Goal: Information Seeking & Learning: Learn about a topic

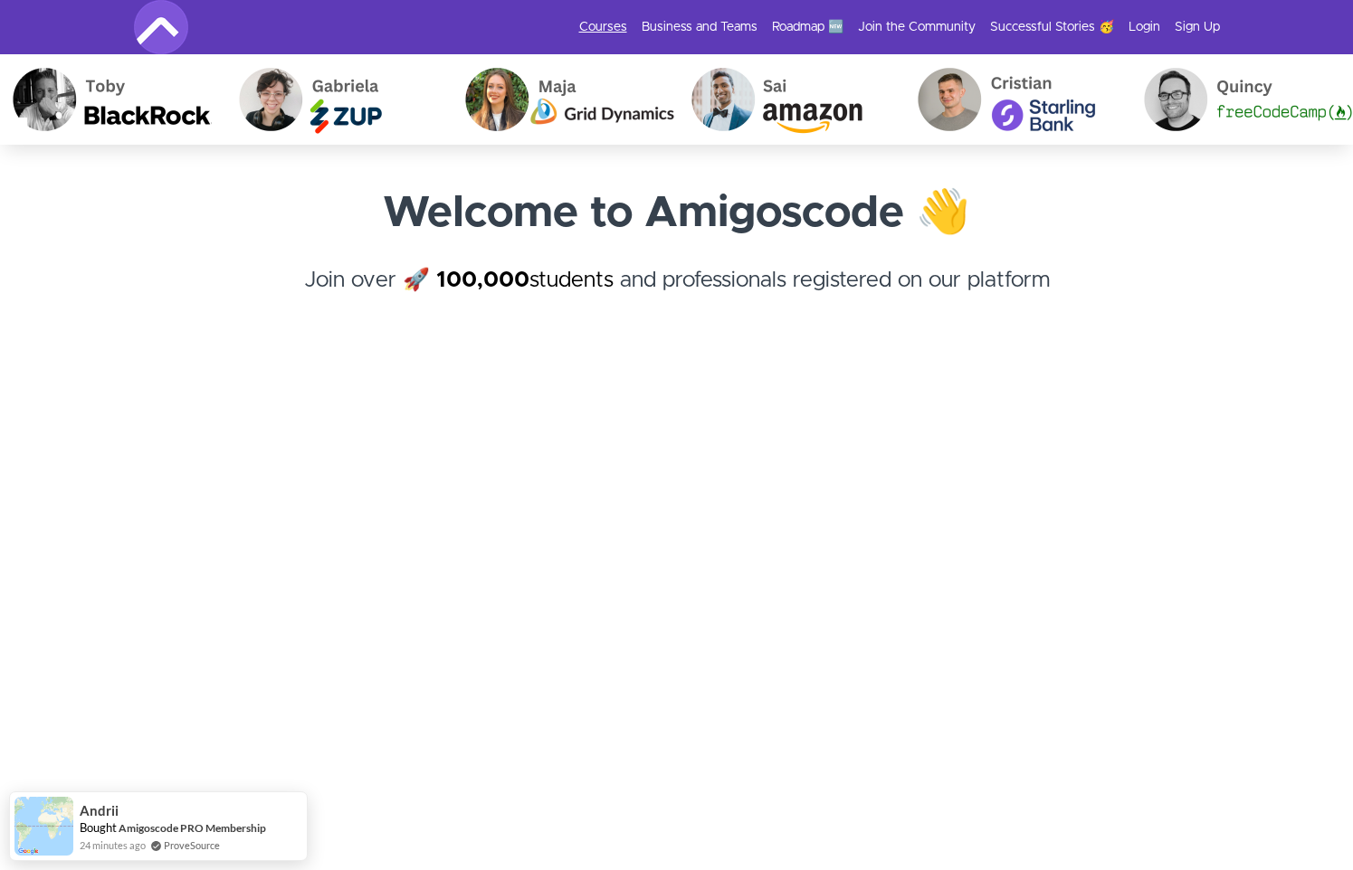
click at [612, 26] on link "Courses" at bounding box center [603, 27] width 48 height 18
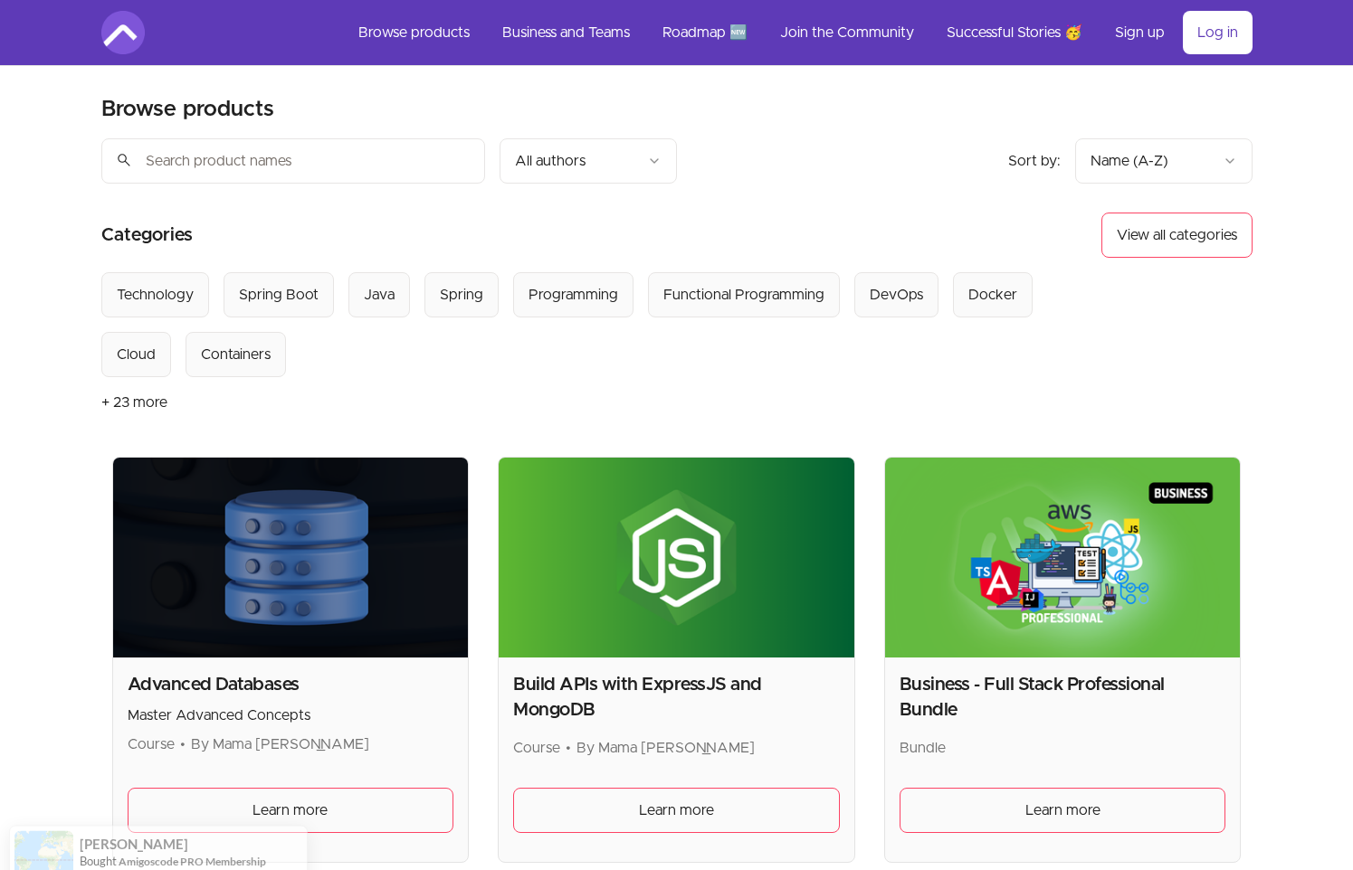
click at [712, 32] on link "Roadmap 🆕" at bounding box center [705, 32] width 114 height 43
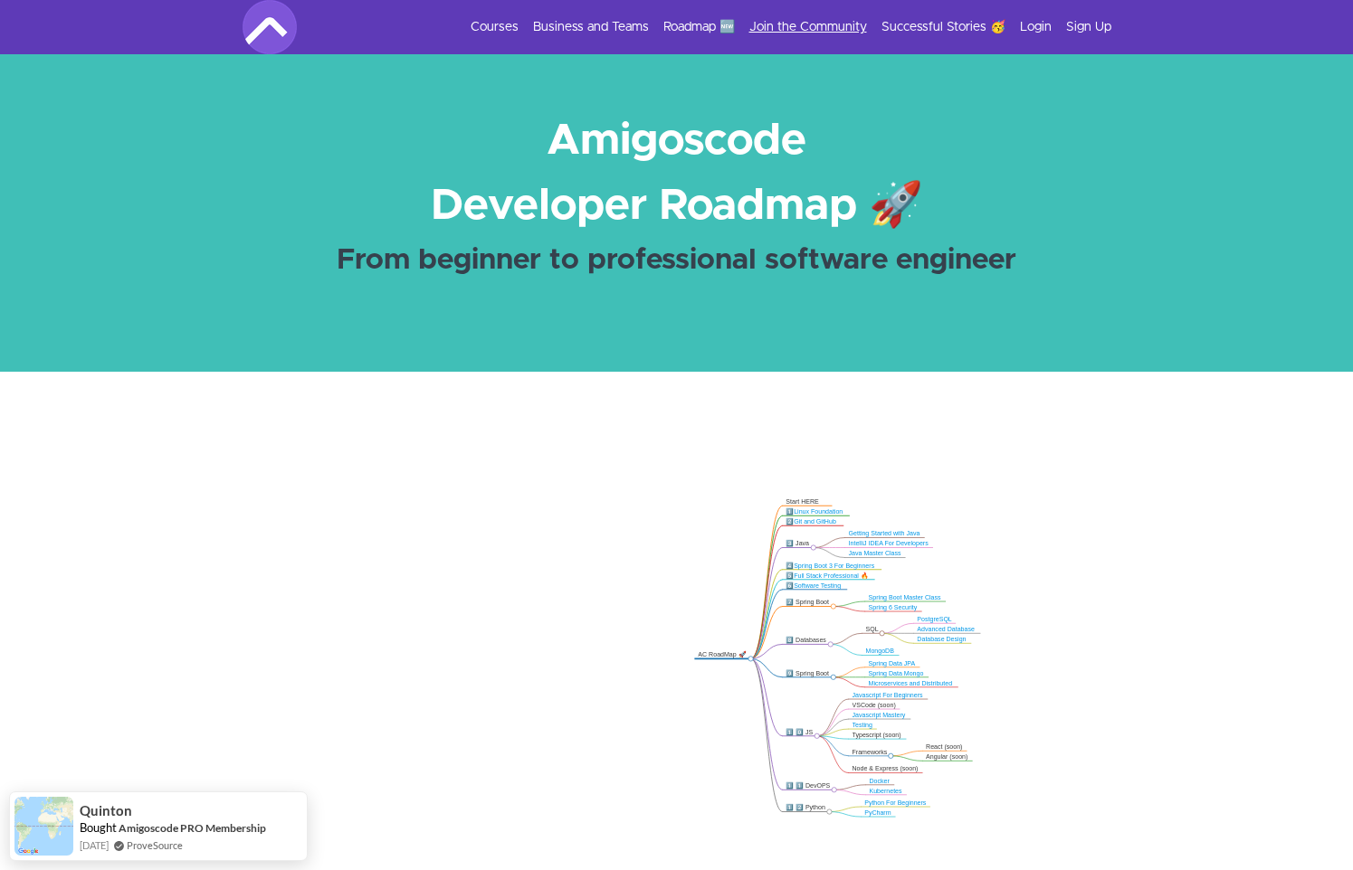
click at [830, 24] on link "Join the Community" at bounding box center [808, 27] width 118 height 18
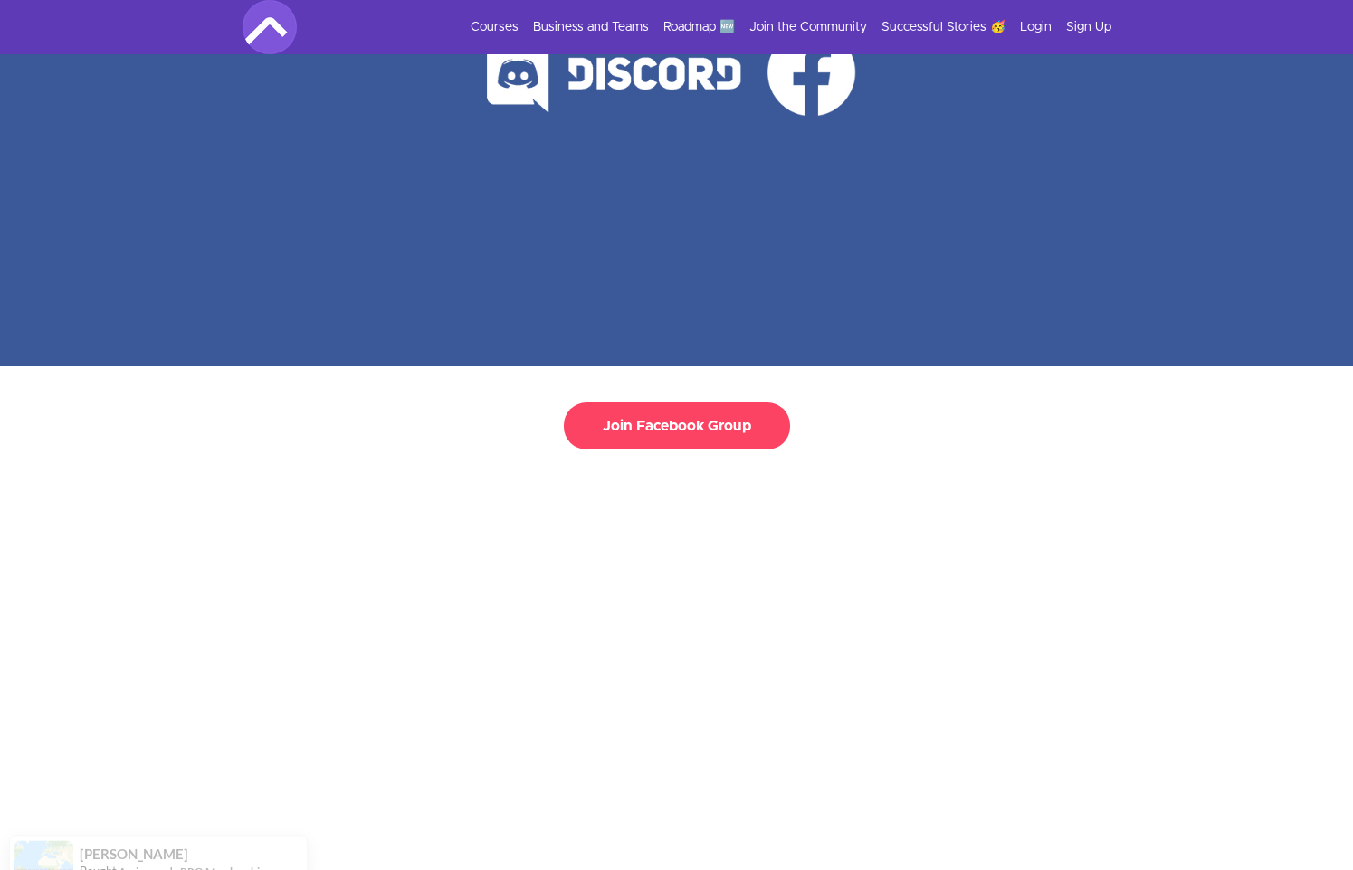
scroll to position [371, 0]
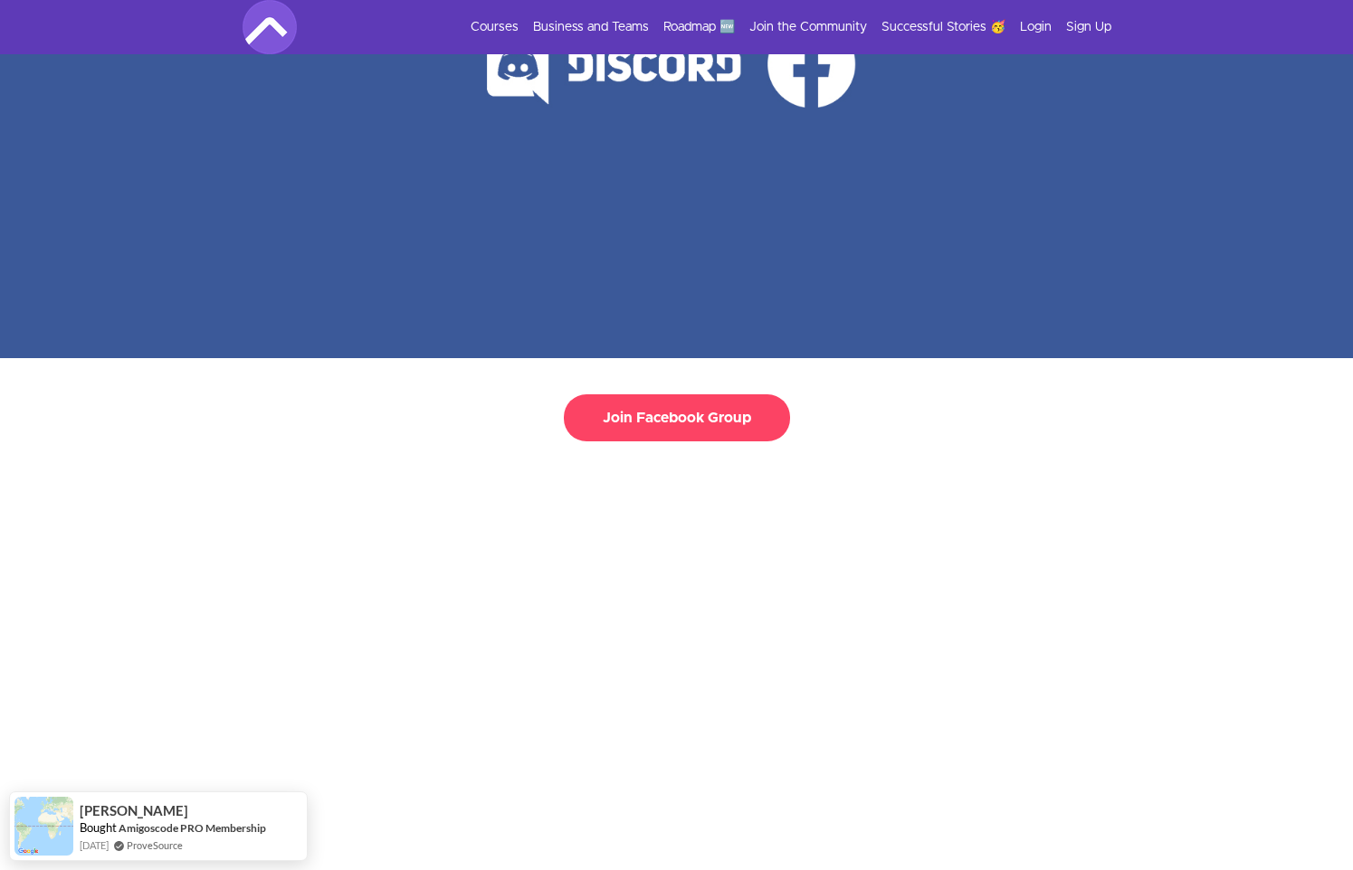
click at [687, 394] on button "Join Facebook Group" at bounding box center [677, 417] width 226 height 47
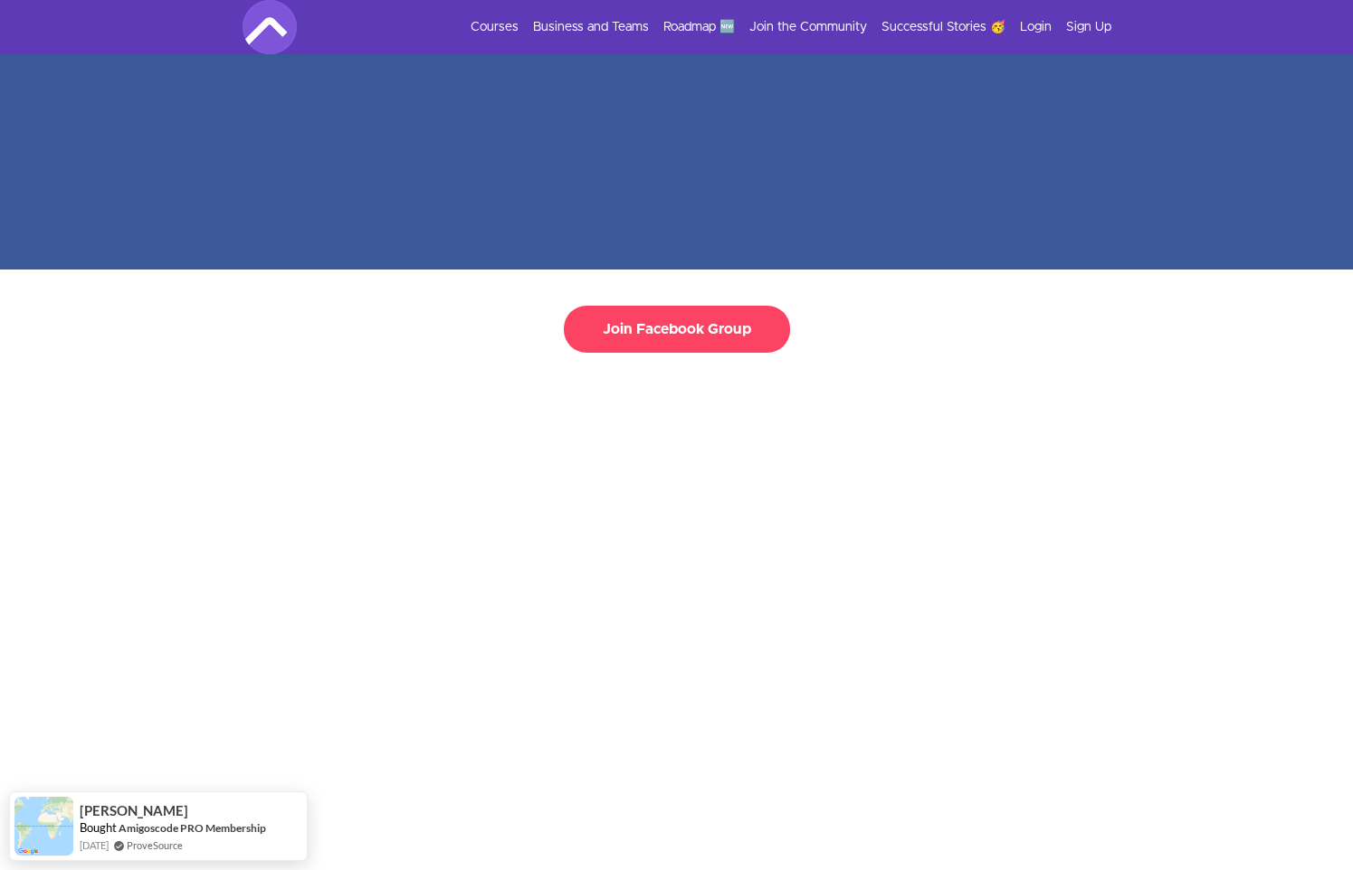
scroll to position [0, 0]
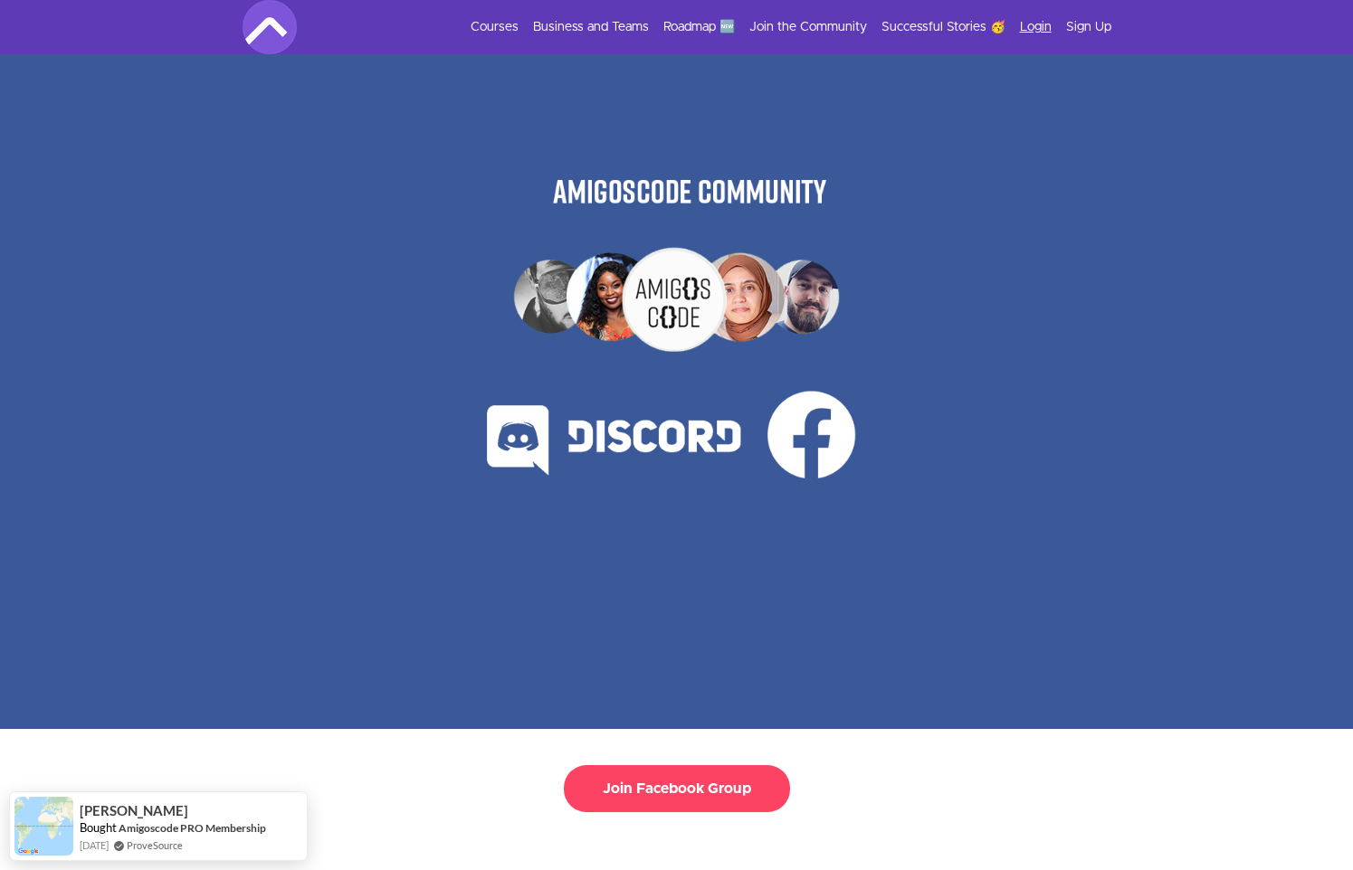
click at [1036, 19] on link "Login" at bounding box center [1036, 27] width 32 height 18
click at [1036, 21] on link "Login" at bounding box center [1036, 27] width 32 height 18
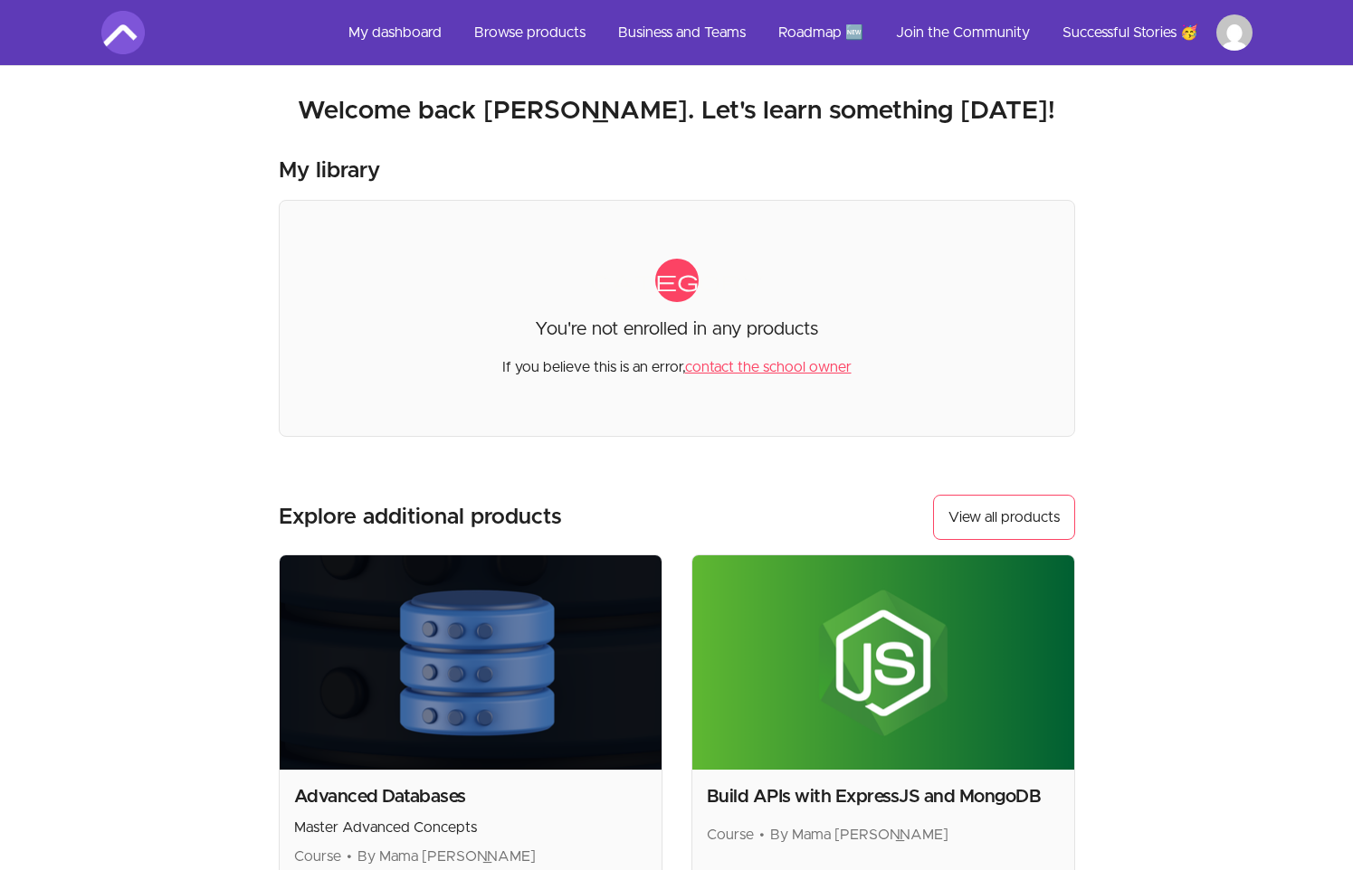
click at [385, 29] on link "My dashboard" at bounding box center [395, 32] width 122 height 43
click at [404, 27] on link "My dashboard" at bounding box center [395, 32] width 122 height 43
click at [393, 31] on link "My dashboard" at bounding box center [395, 32] width 122 height 43
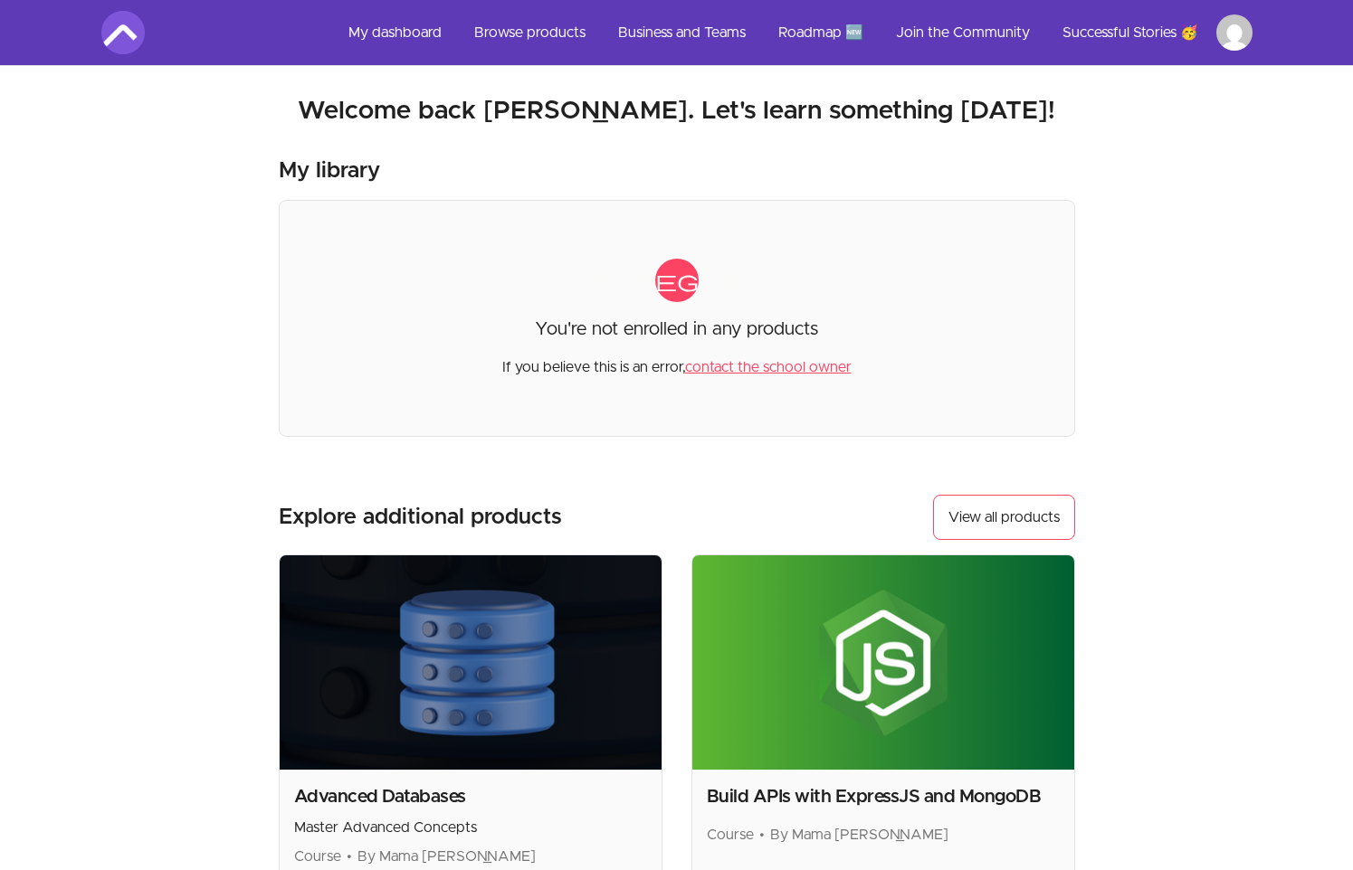
click at [526, 33] on link "Browse products" at bounding box center [530, 32] width 140 height 43
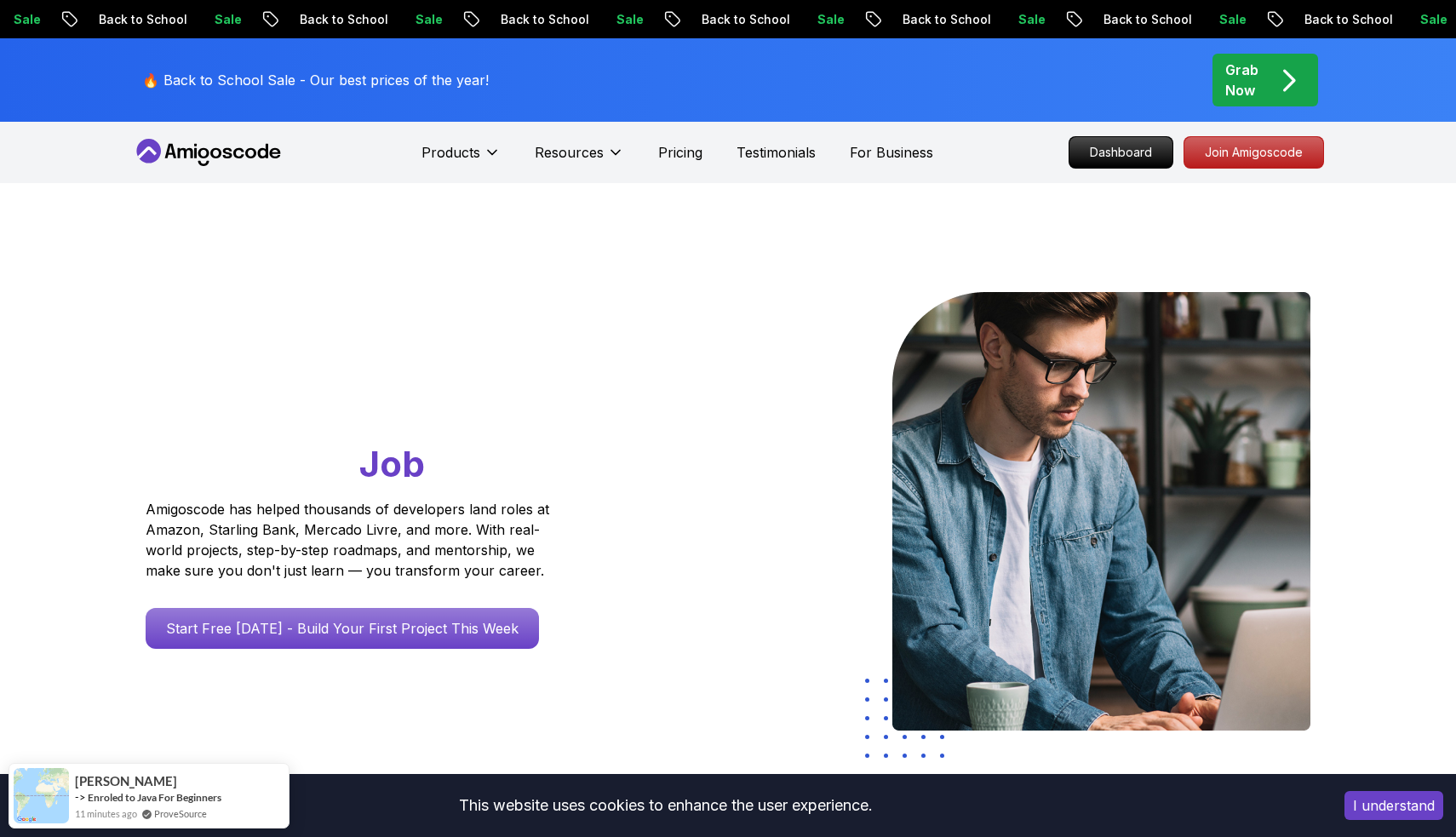
click at [204, 156] on icon at bounding box center [208, 152] width 153 height 27
click at [214, 153] on icon at bounding box center [208, 152] width 153 height 27
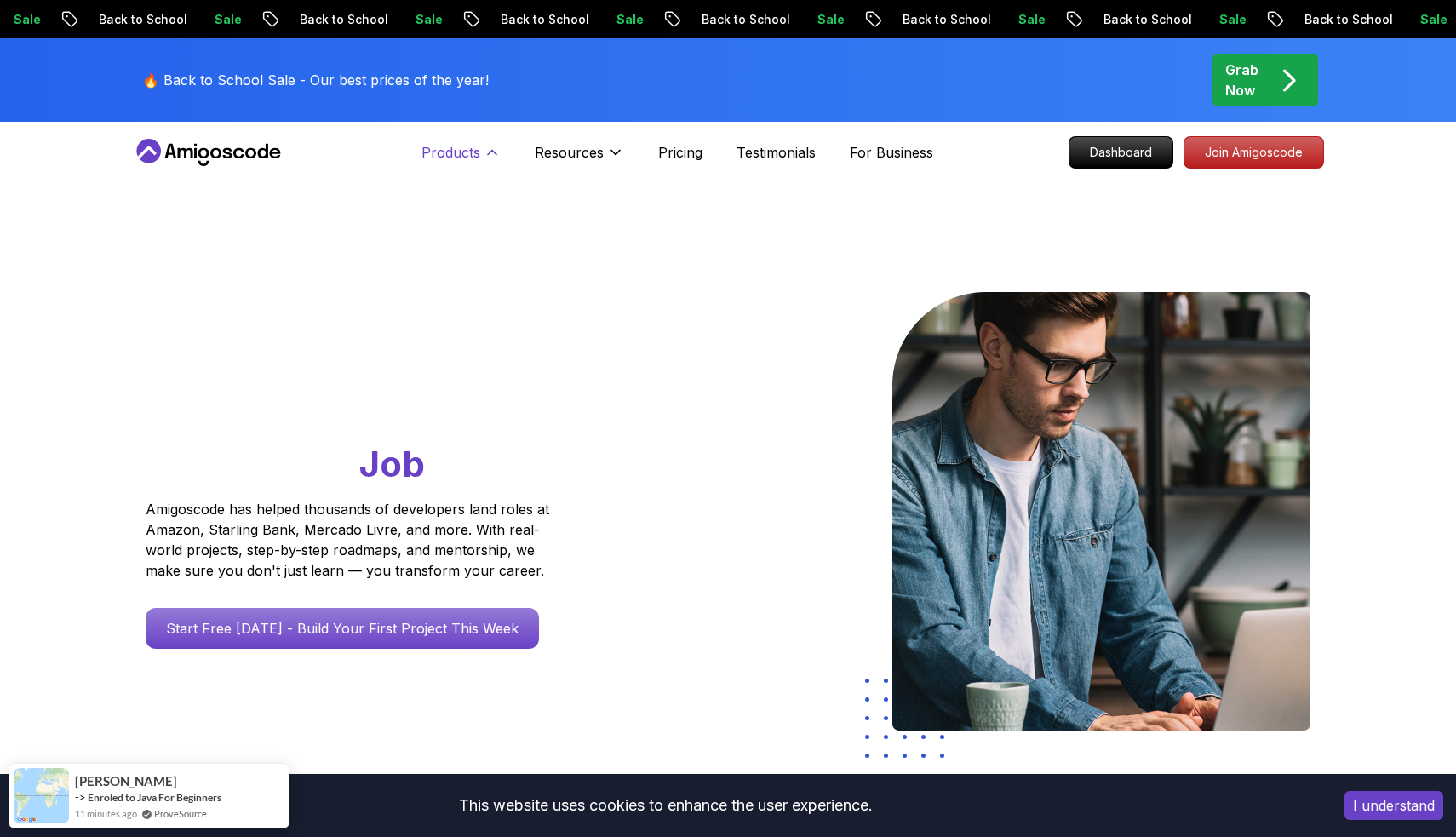
click at [458, 155] on p "Products" at bounding box center [451, 153] width 58 height 21
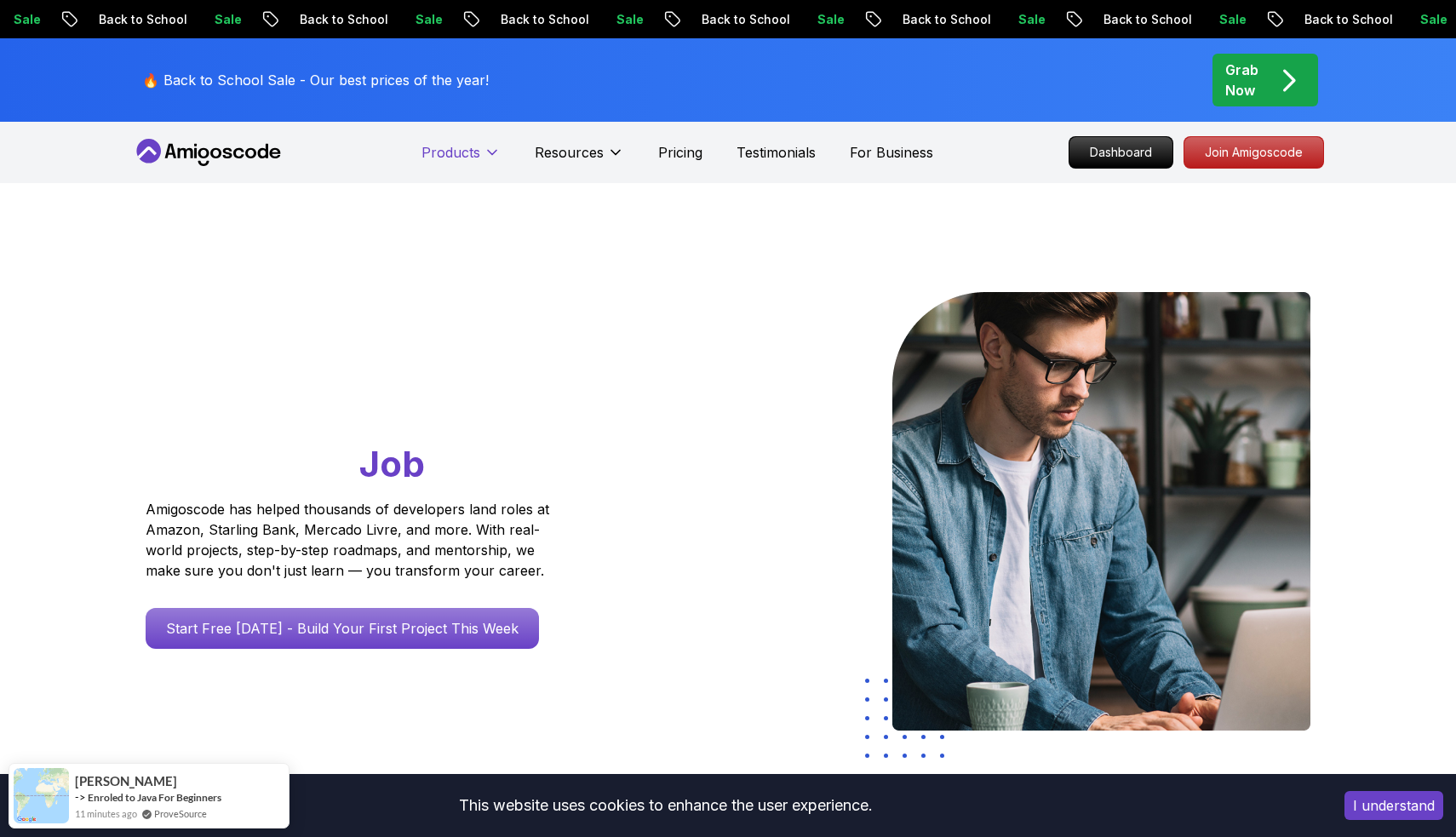
click at [458, 155] on p "Products" at bounding box center [451, 153] width 58 height 21
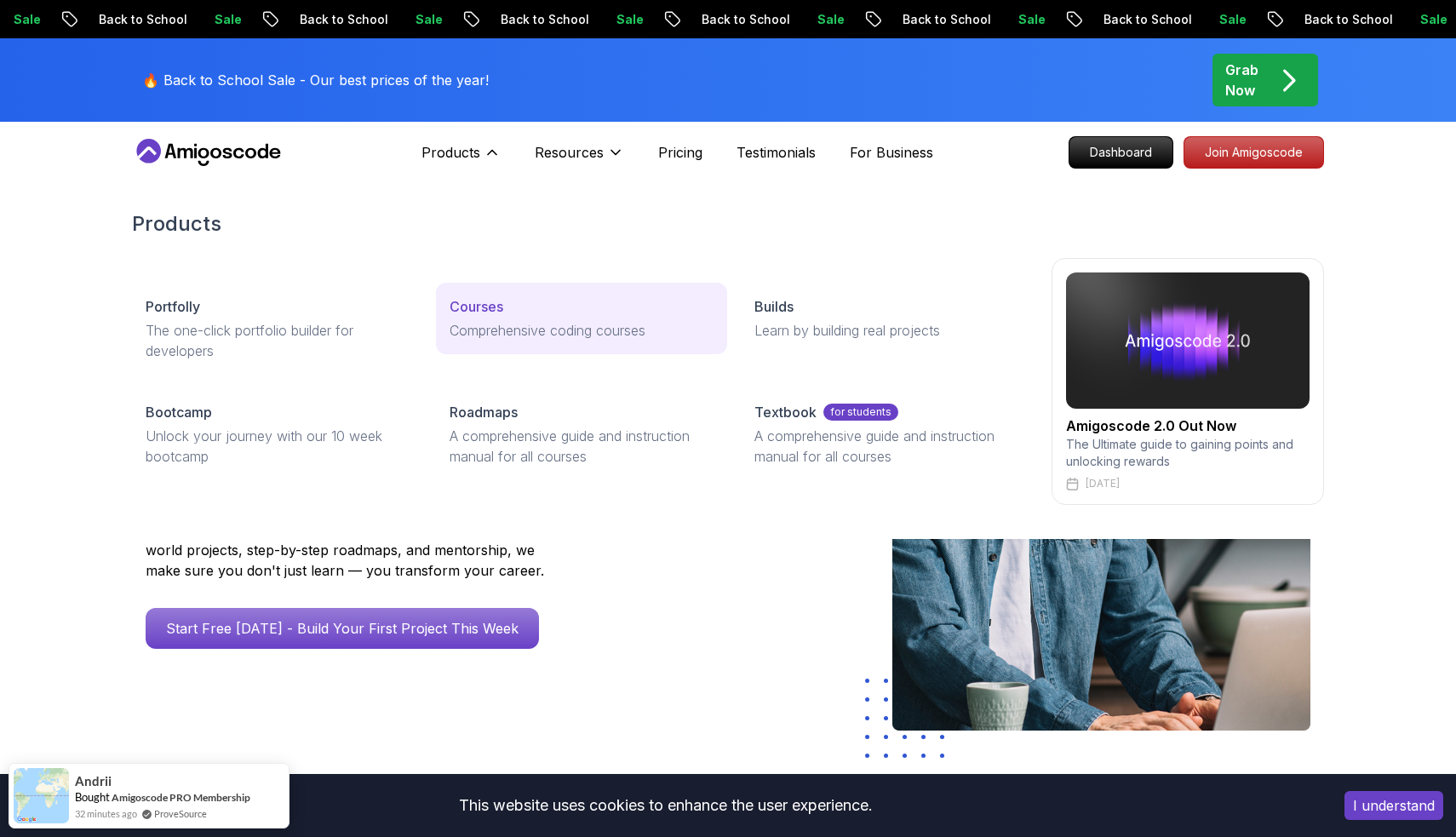
click at [513, 332] on p "Comprehensive coding courses" at bounding box center [582, 330] width 264 height 21
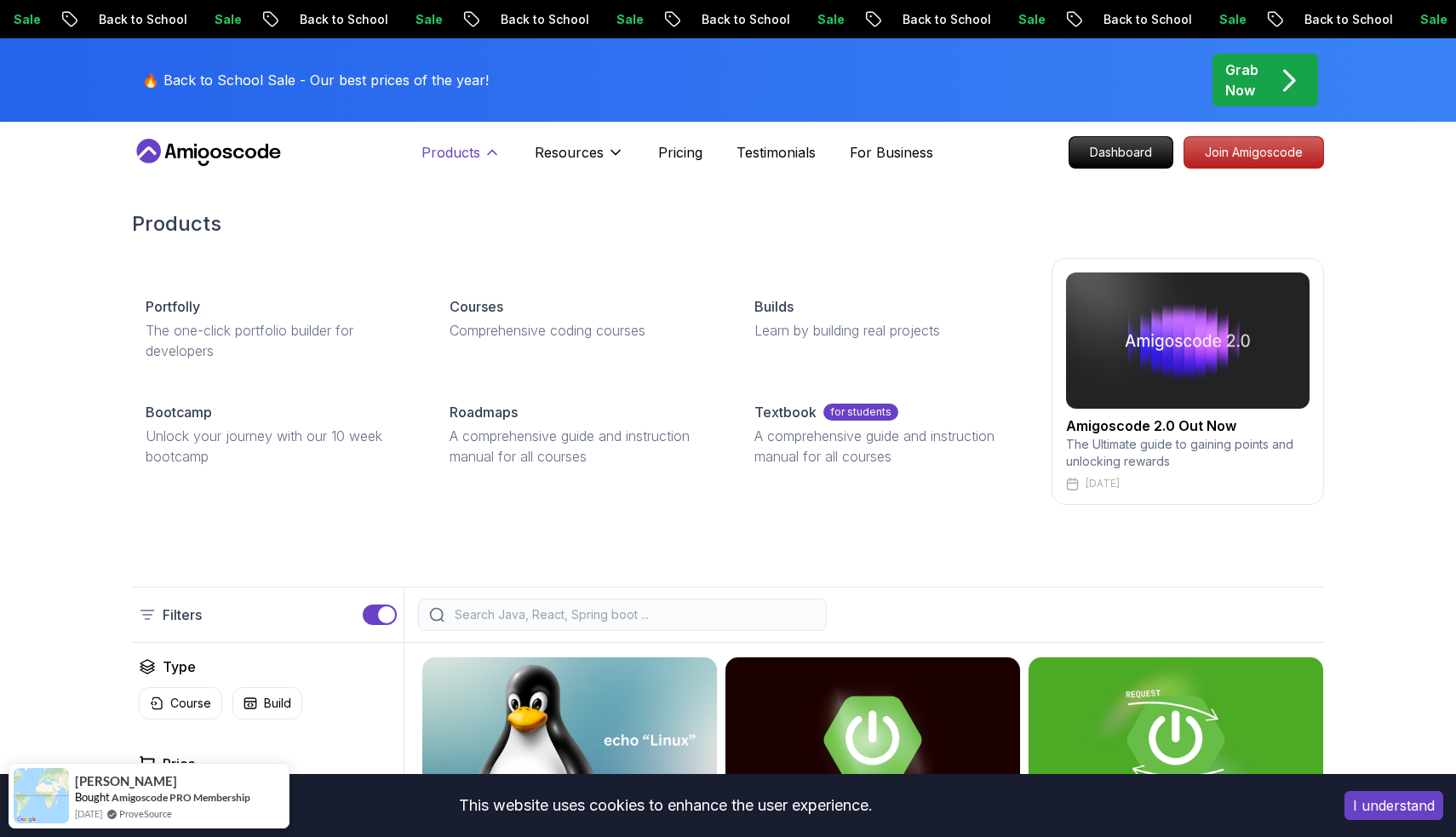
click at [469, 151] on p "Products" at bounding box center [451, 153] width 58 height 21
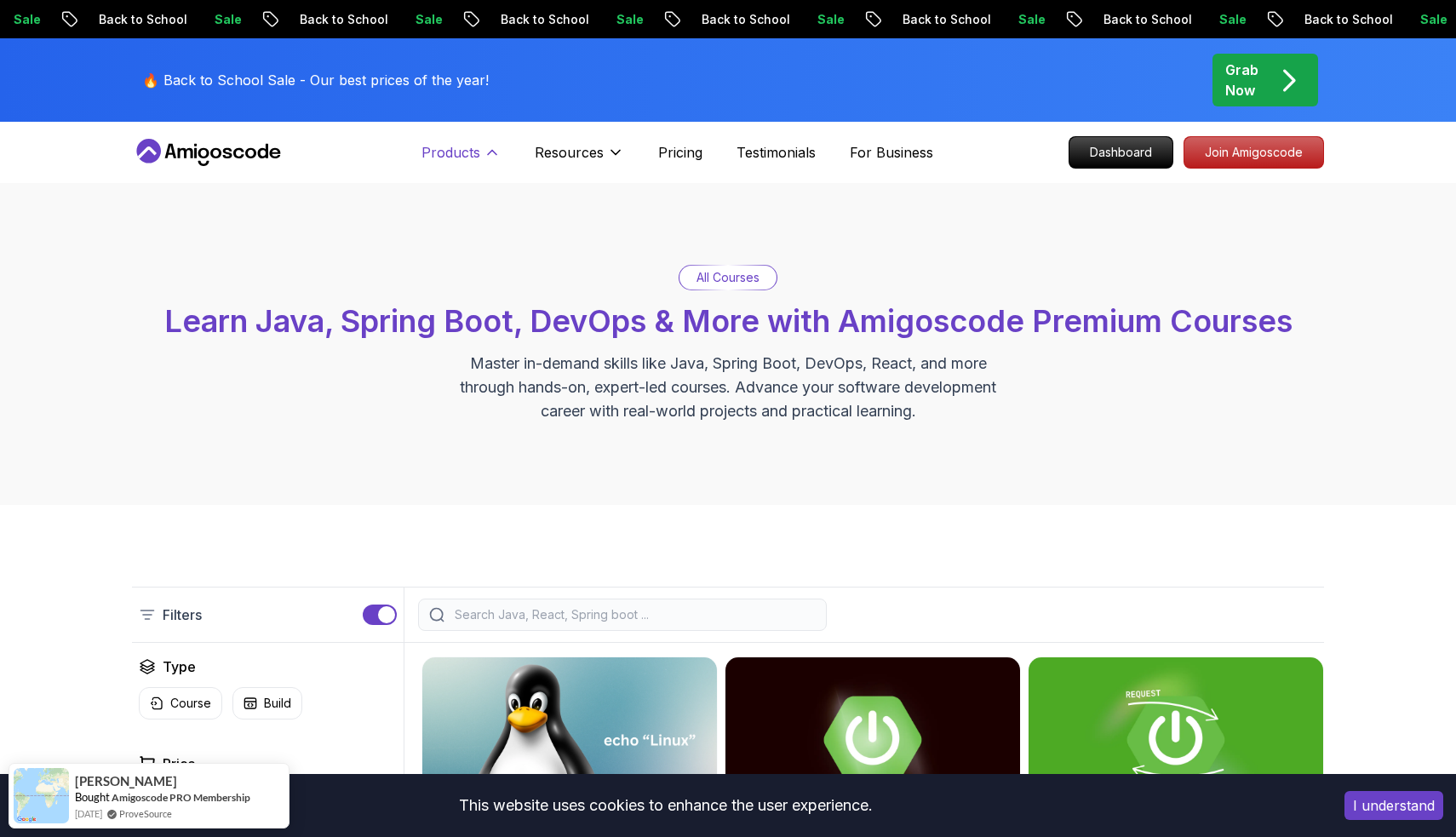
click at [472, 156] on p "Products" at bounding box center [451, 153] width 58 height 21
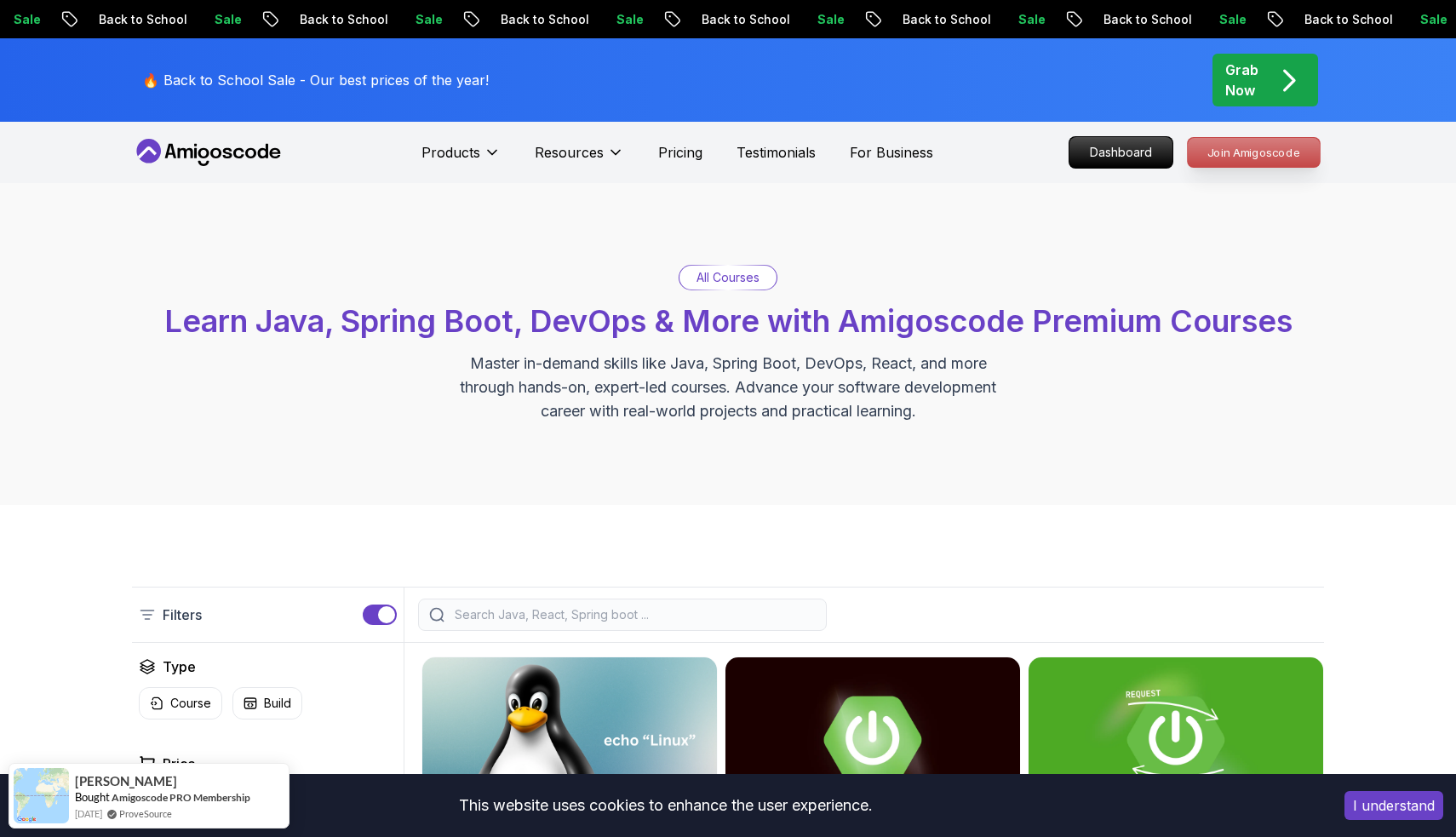
click at [1254, 160] on p "Join Amigoscode" at bounding box center [1254, 153] width 132 height 29
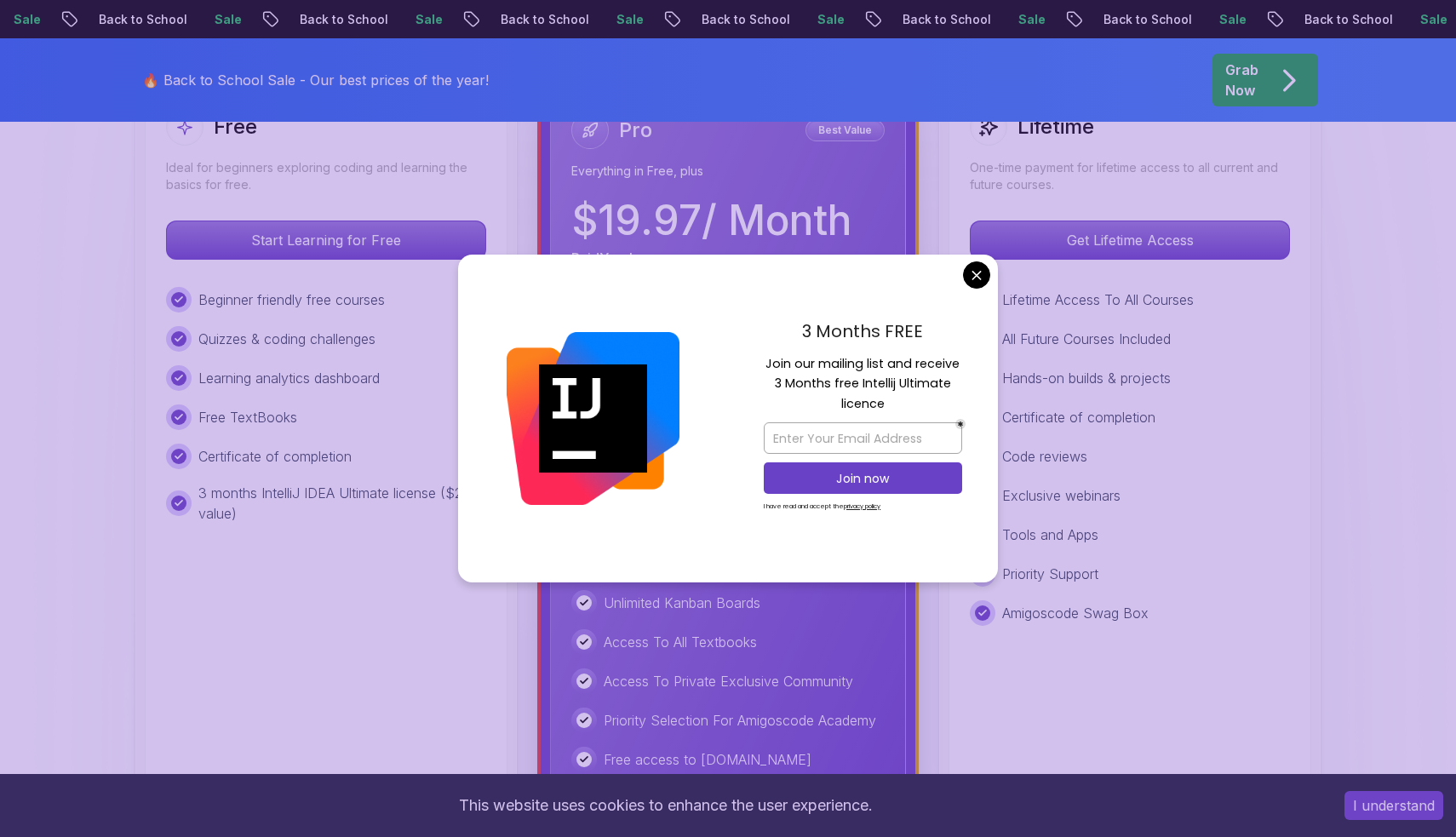
scroll to position [547, 0]
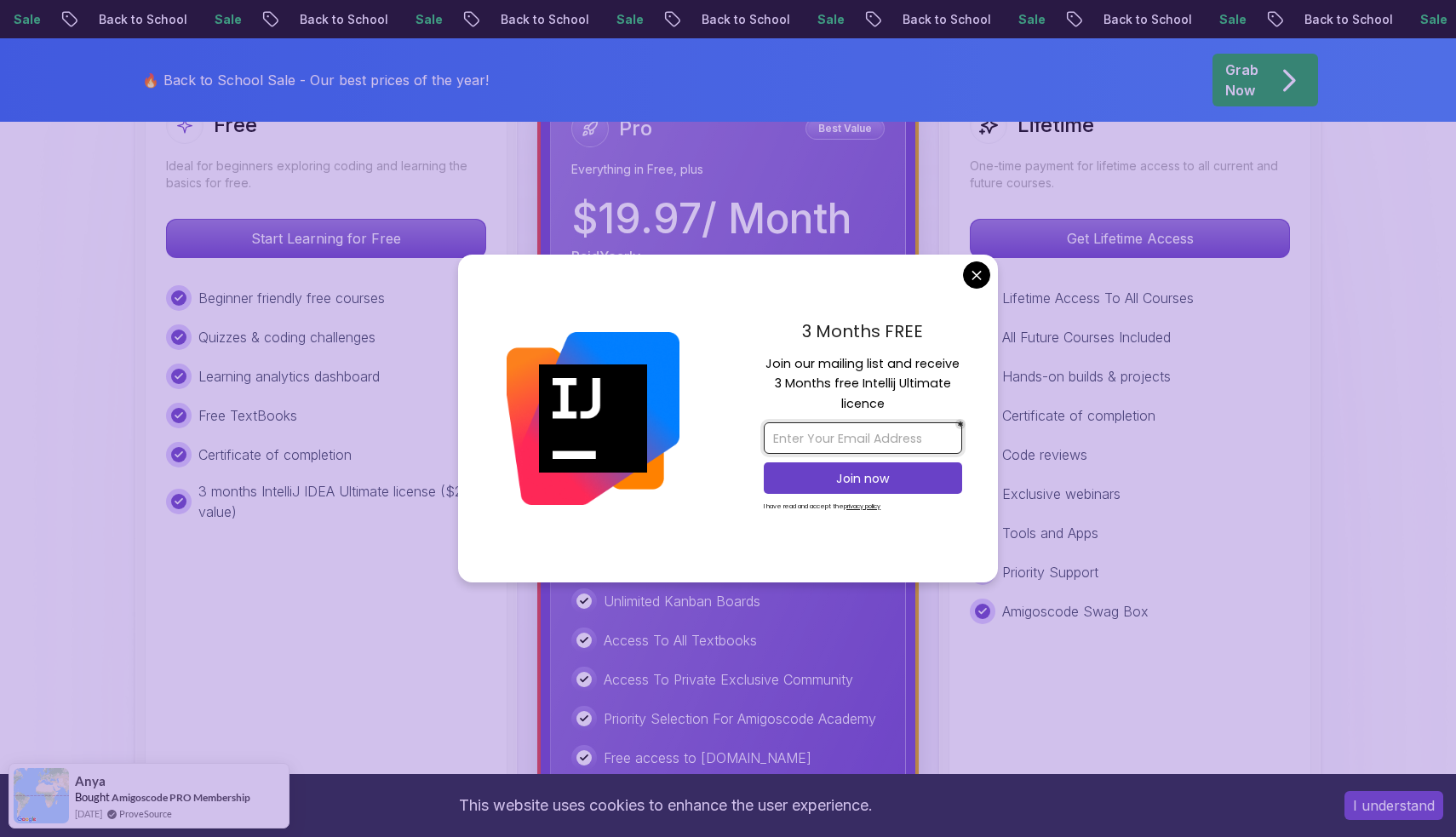
click at [870, 443] on input "email" at bounding box center [863, 438] width 199 height 31
type input "mayarmayar886@gmail.com"
click at [833, 491] on button "Join now" at bounding box center [863, 477] width 199 height 31
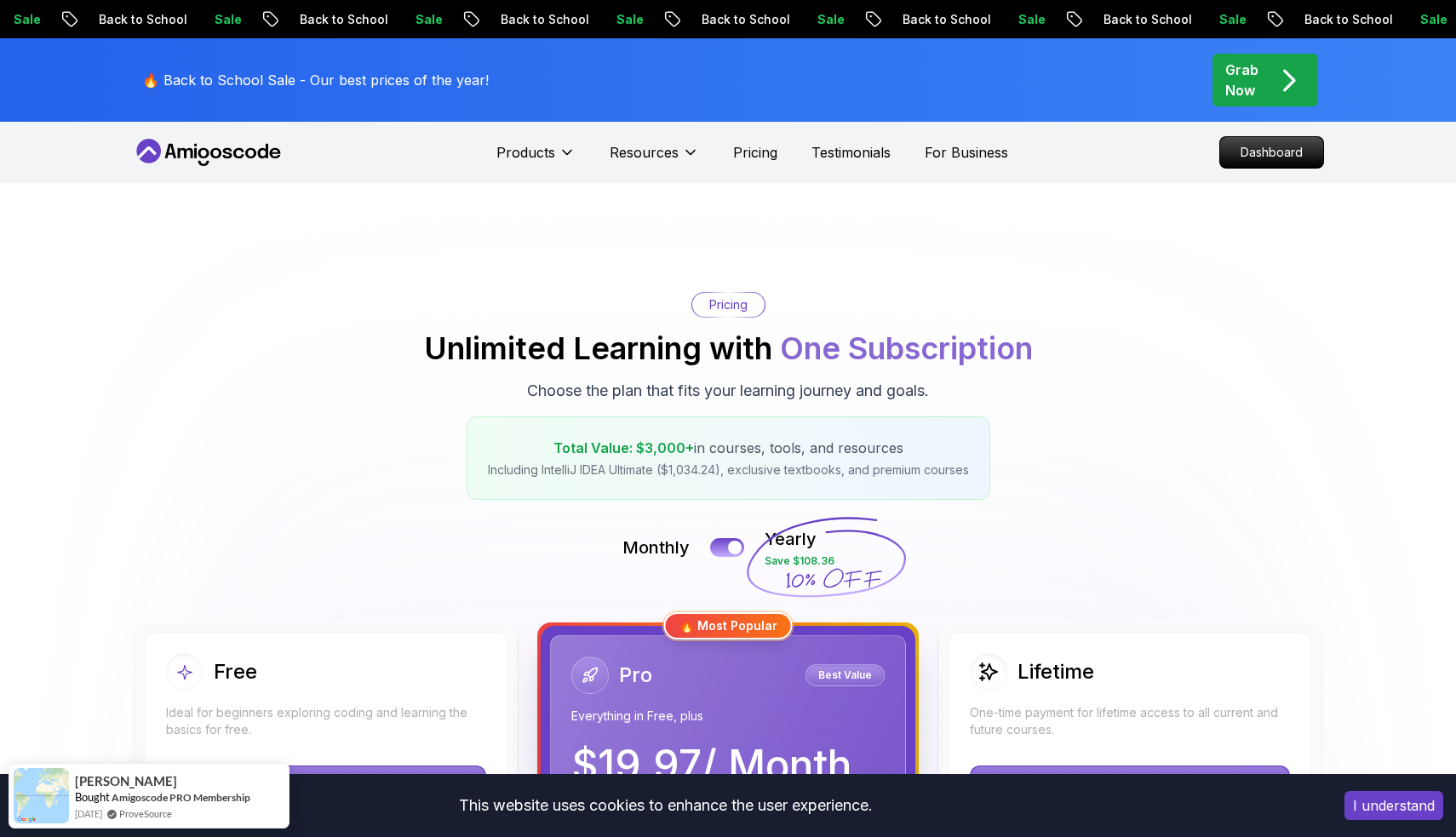
scroll to position [0, 0]
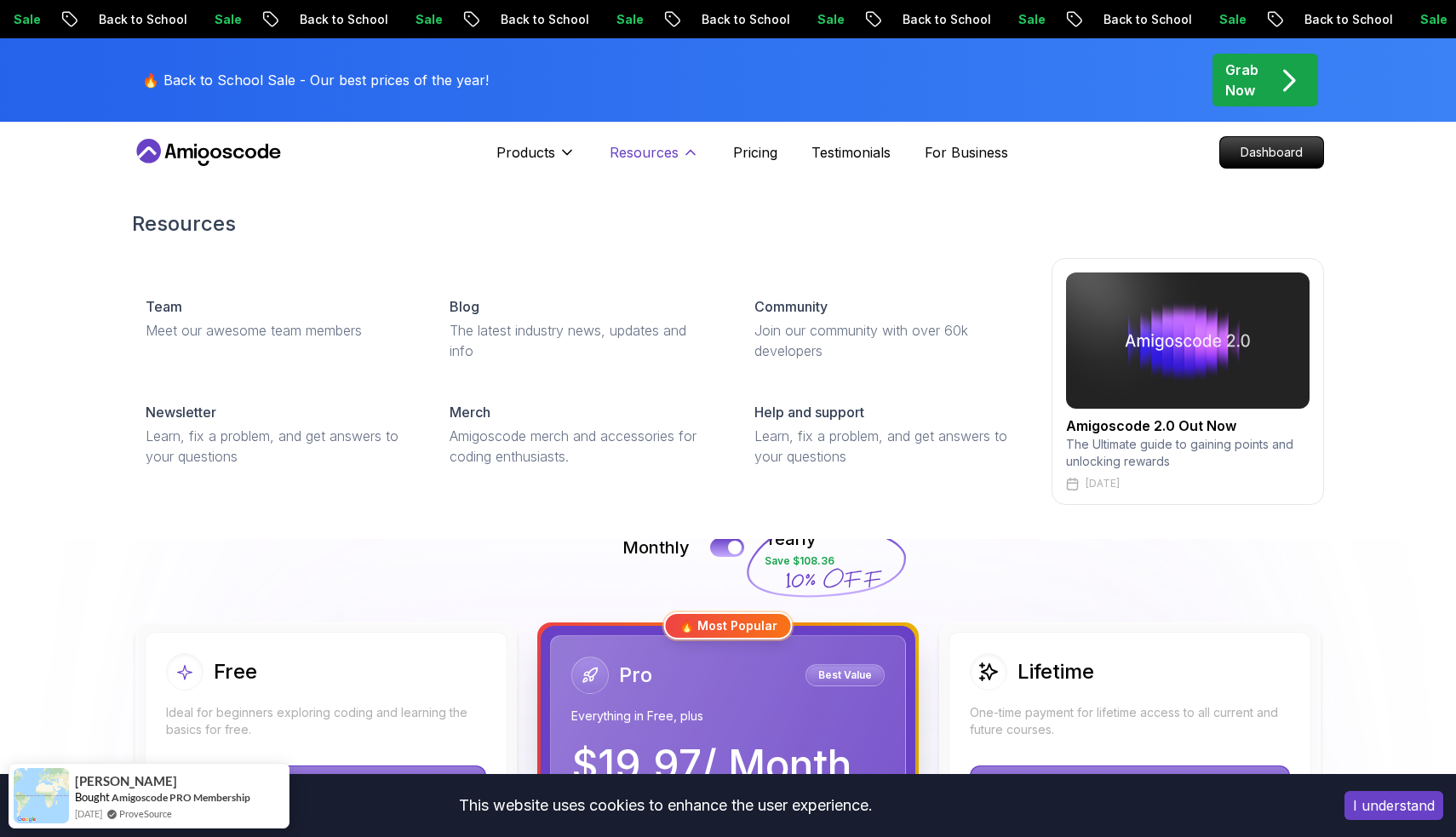
click at [648, 154] on p "Resources" at bounding box center [644, 153] width 69 height 21
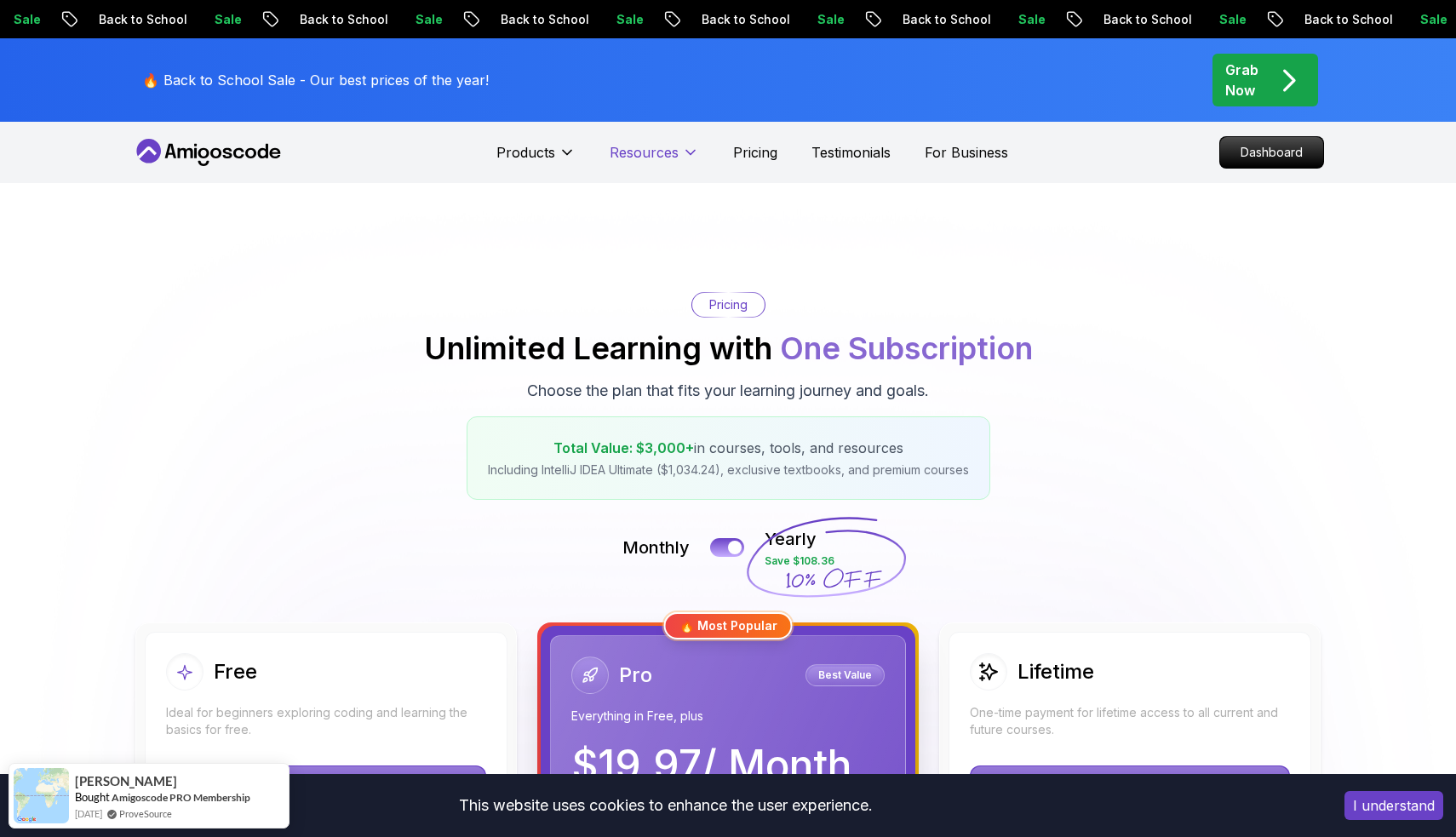
click at [648, 154] on p "Resources" at bounding box center [644, 153] width 69 height 21
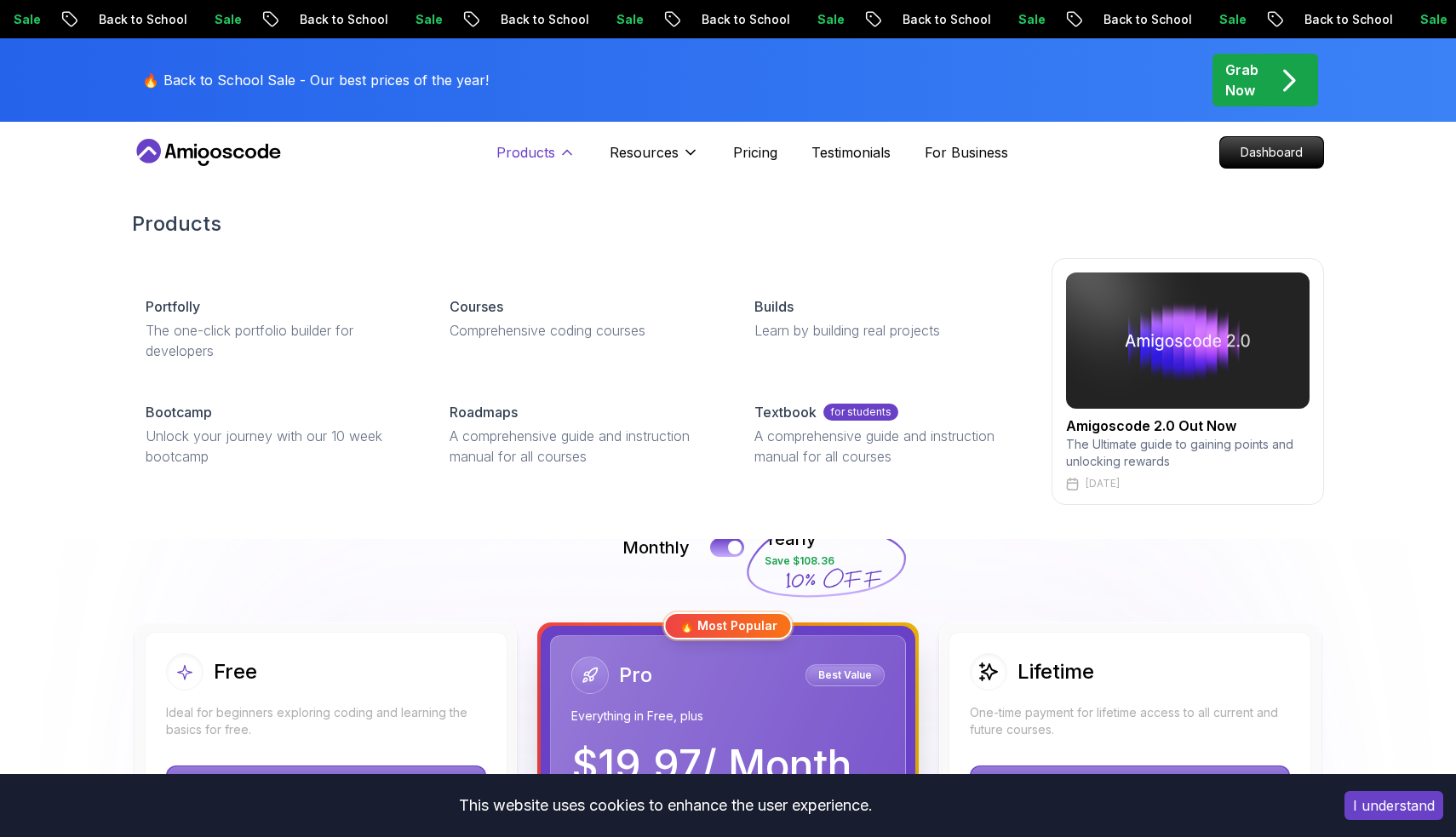
click at [520, 161] on p "Products" at bounding box center [525, 153] width 58 height 21
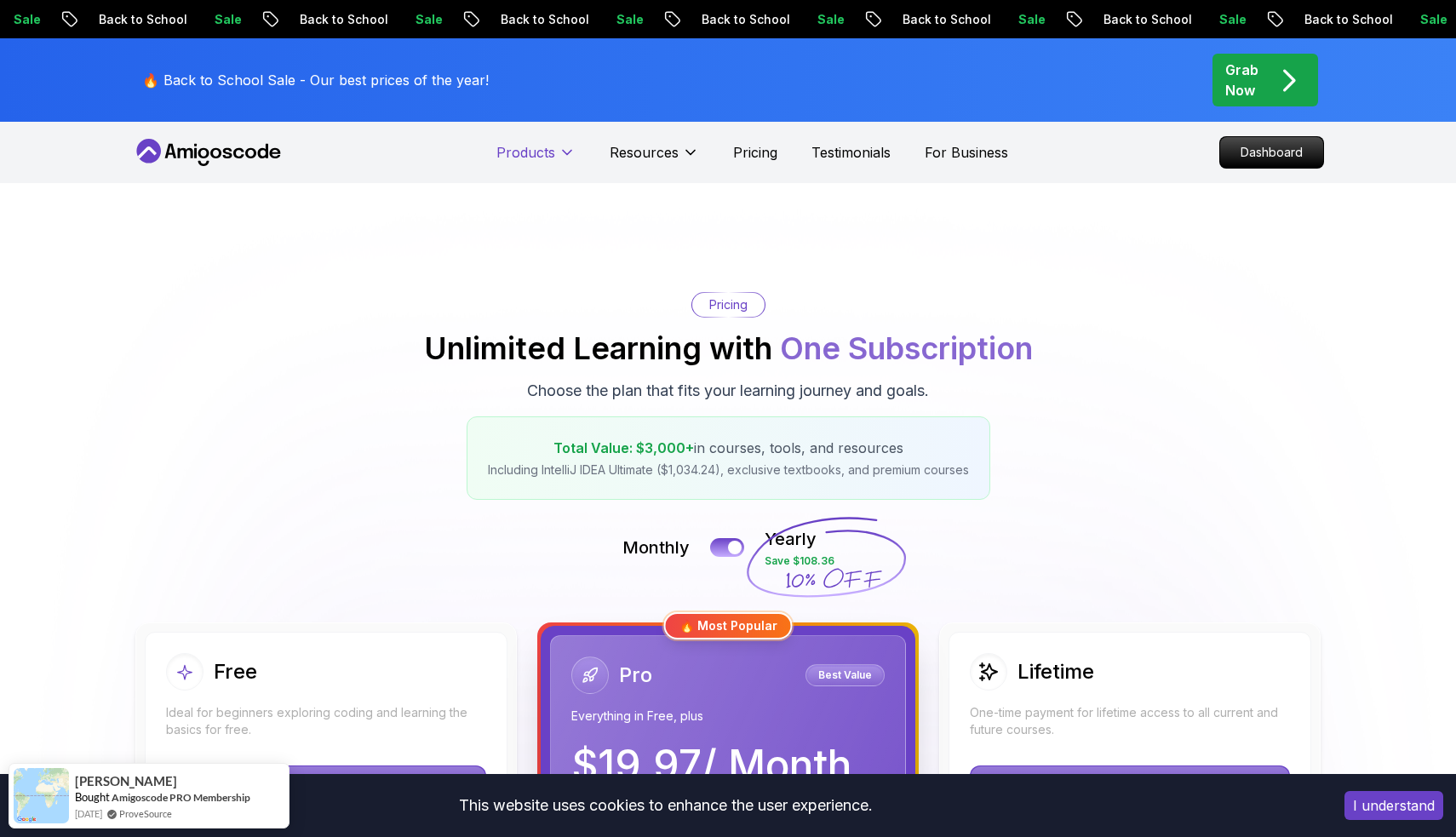
click at [525, 152] on p "Products" at bounding box center [525, 153] width 58 height 21
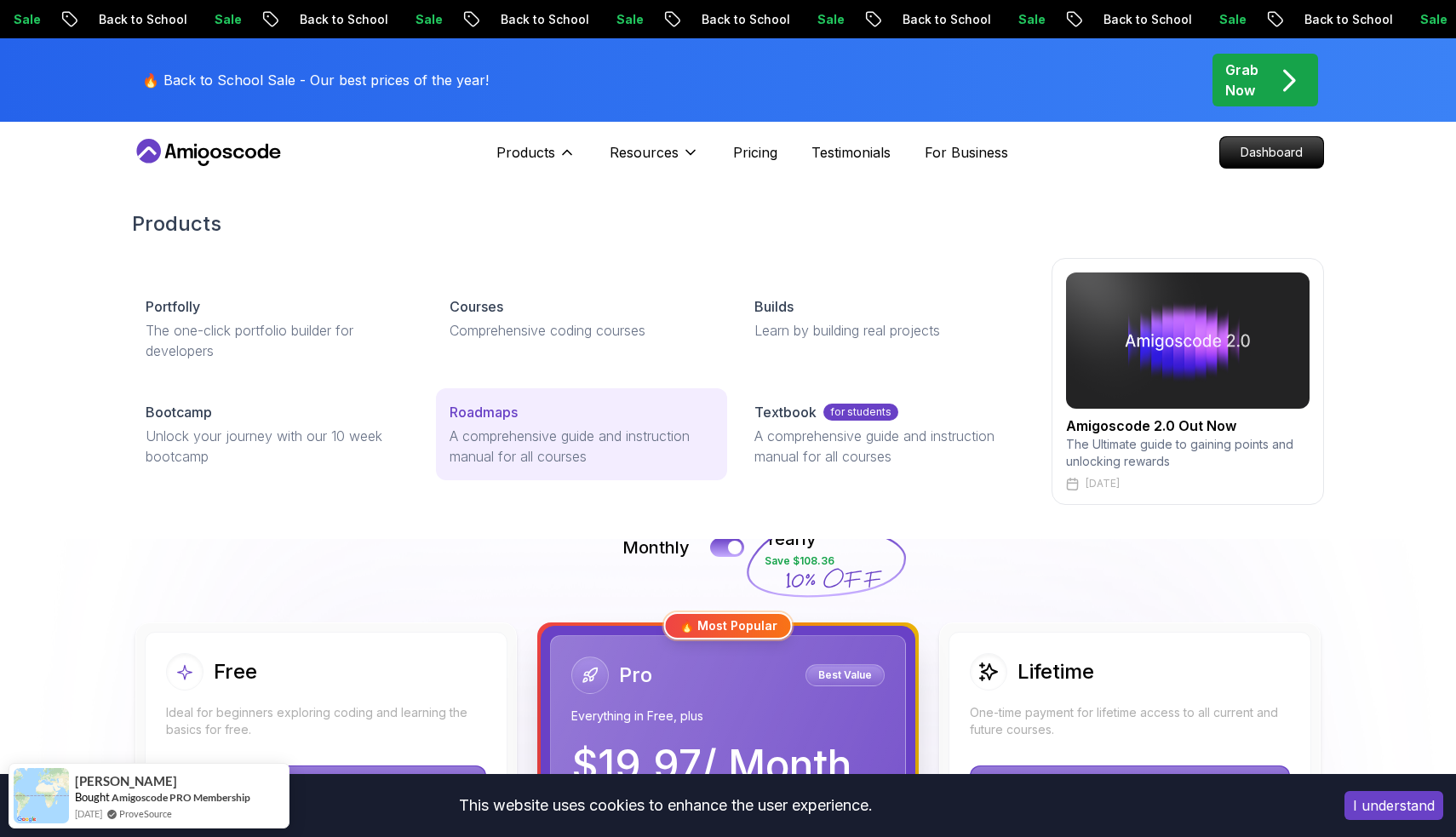
click at [512, 431] on p "A comprehensive guide and instruction manual for all courses" at bounding box center [582, 445] width 264 height 40
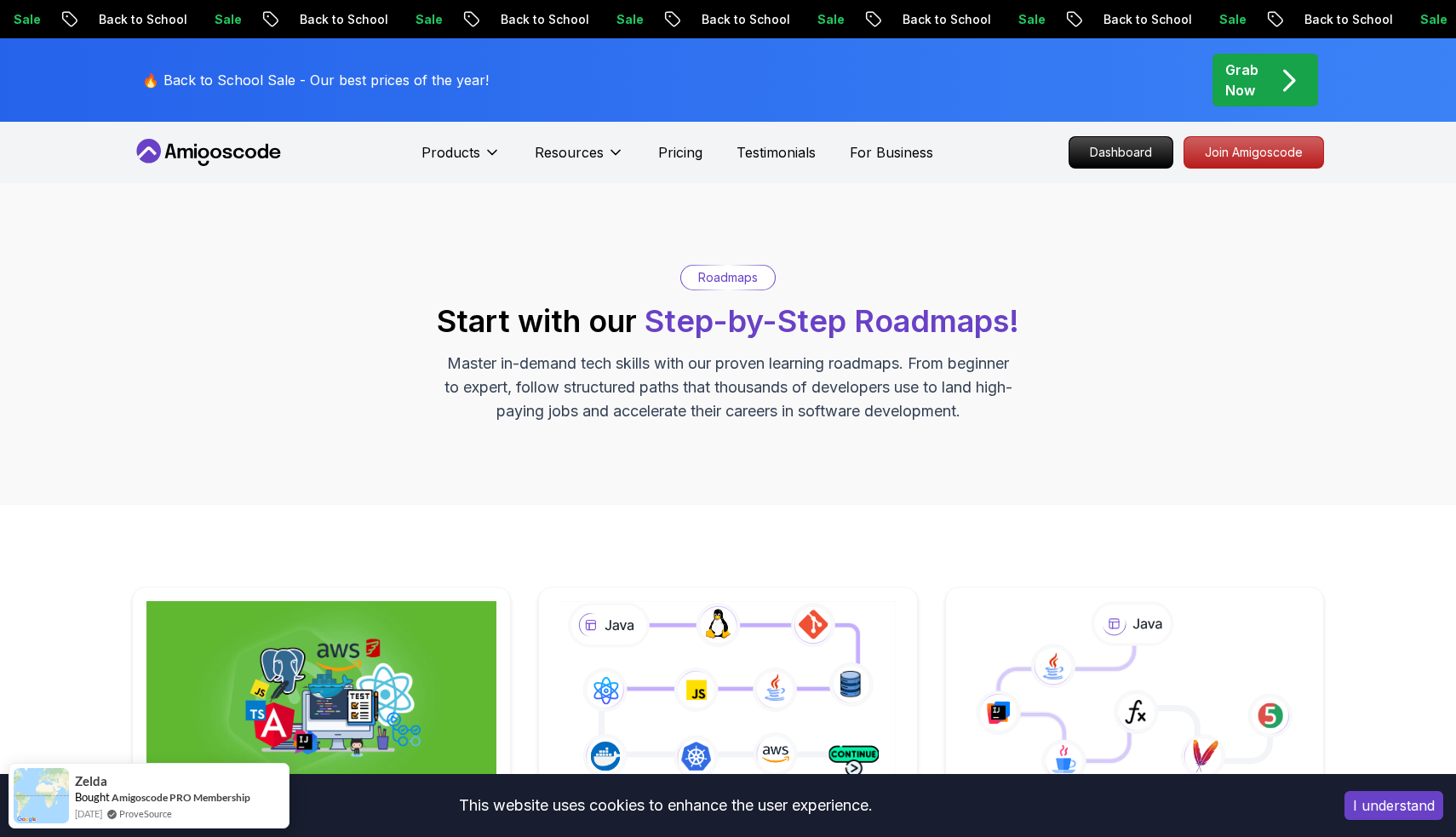
scroll to position [244, 0]
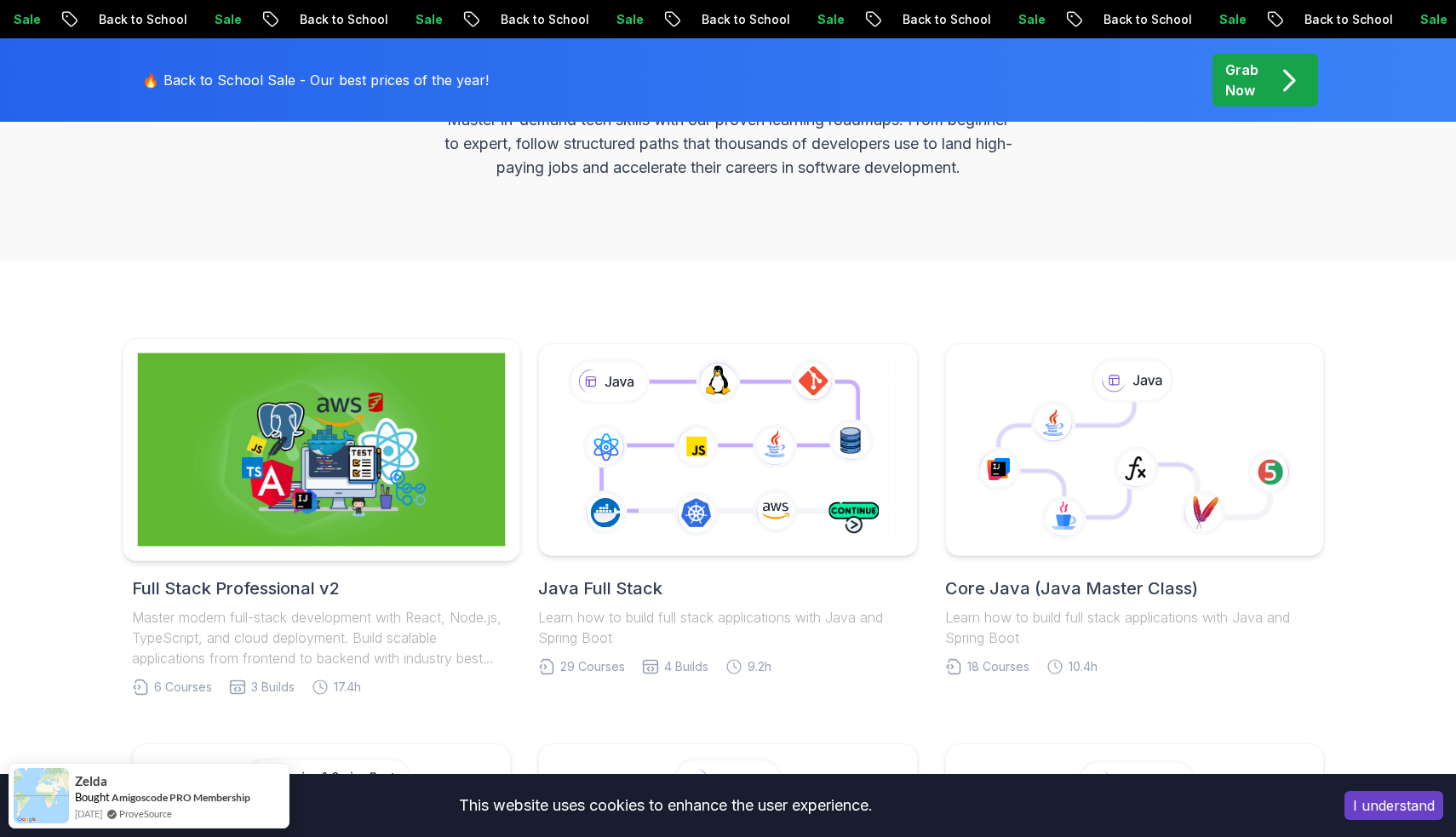
click at [384, 472] on img at bounding box center [322, 449] width 368 height 193
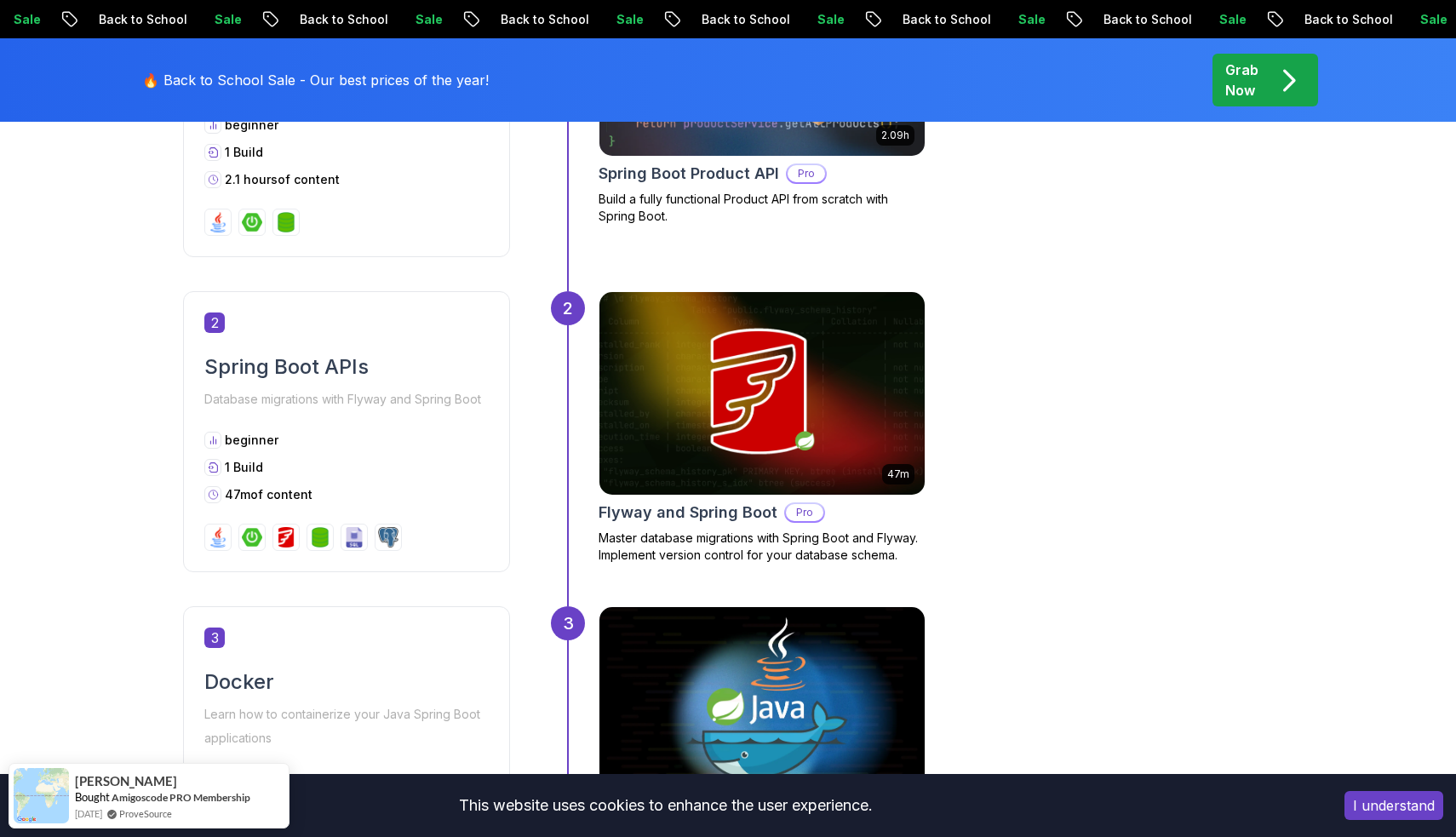
scroll to position [1080, 0]
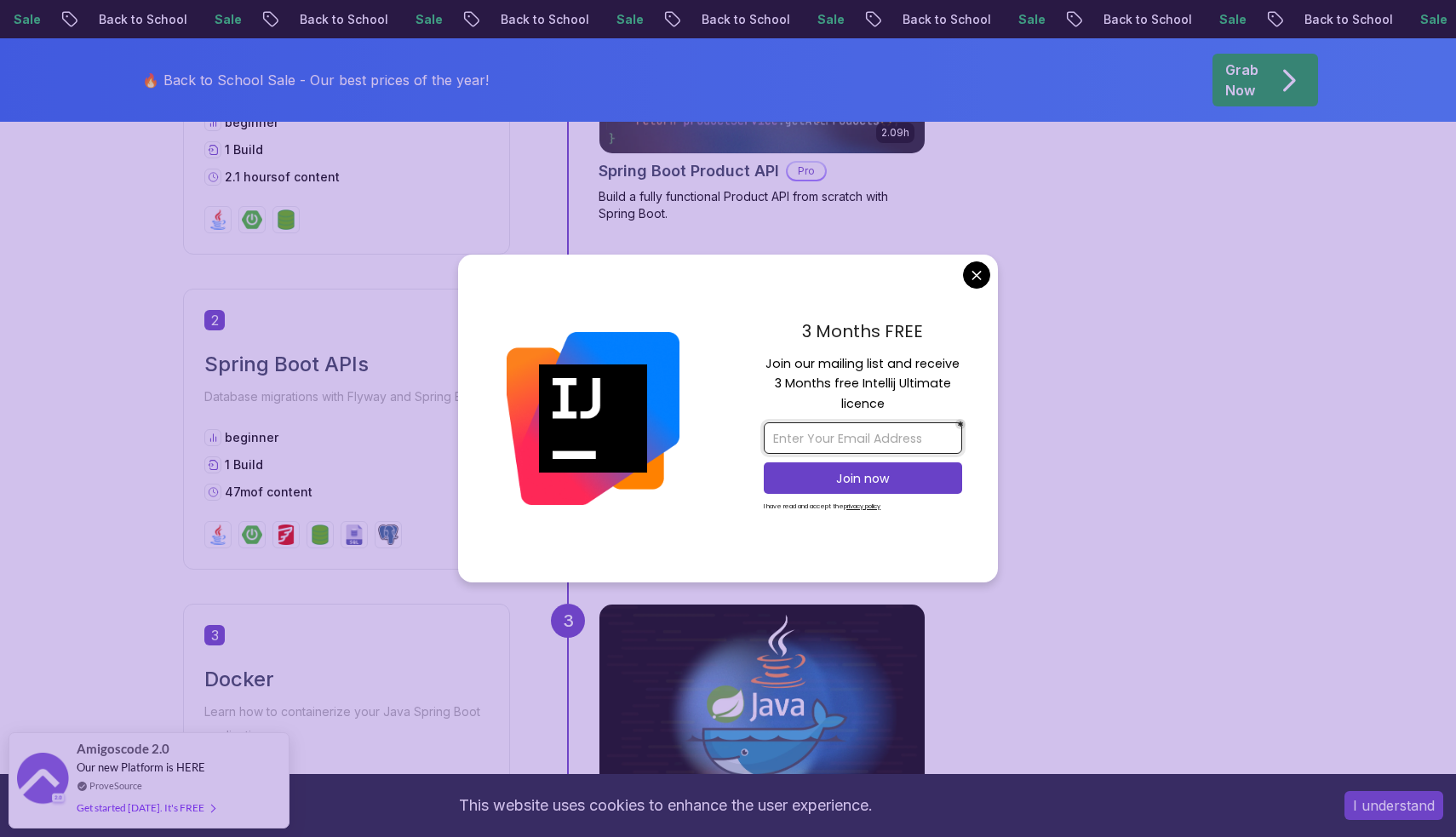
click at [828, 442] on input "email" at bounding box center [863, 438] width 199 height 31
type input "mayarmayar886@gmail.com"
click at [803, 488] on button "Join now" at bounding box center [863, 477] width 199 height 31
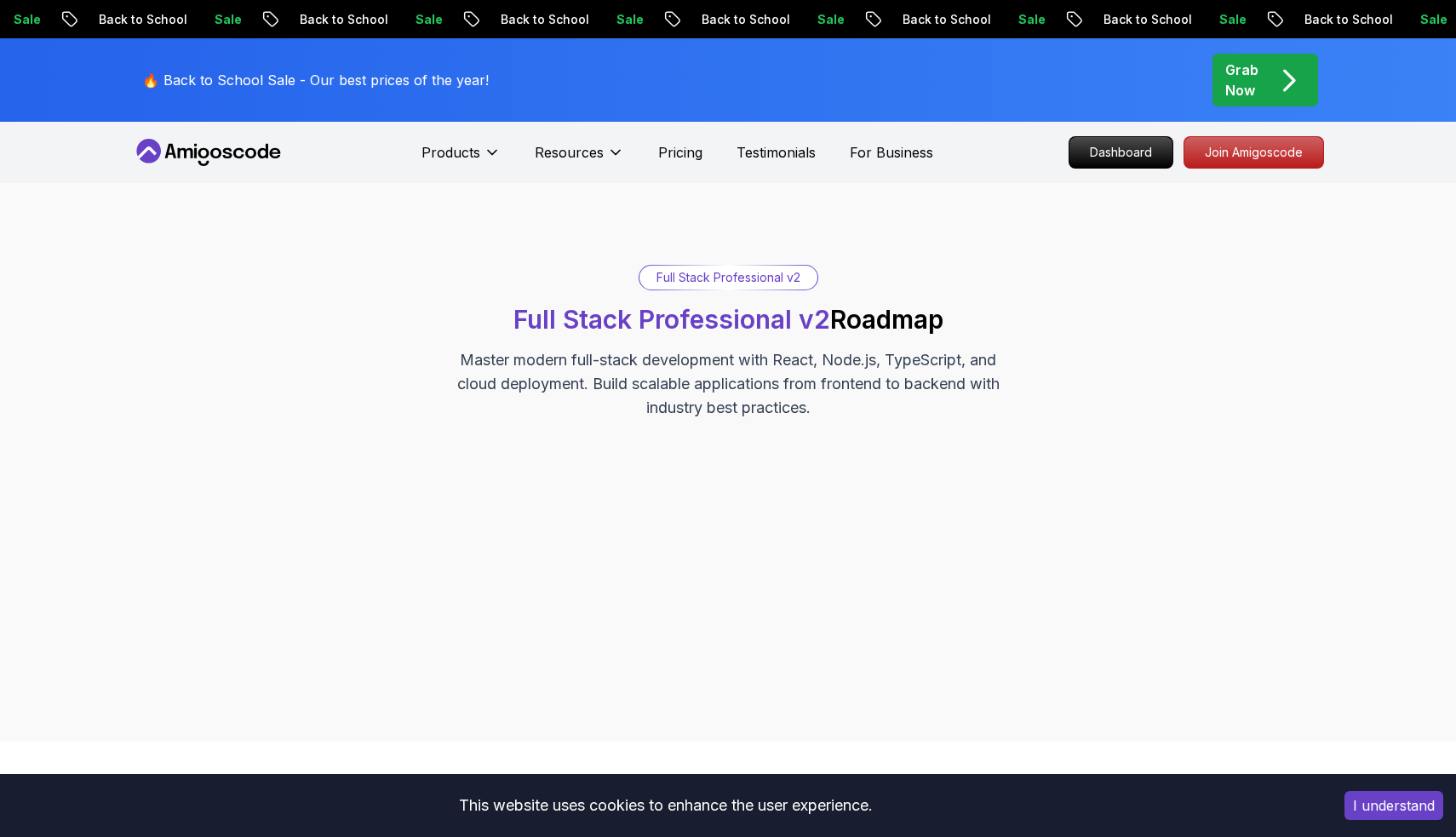
scroll to position [0, 0]
click at [1140, 154] on p "Dashboard" at bounding box center [1121, 153] width 98 height 29
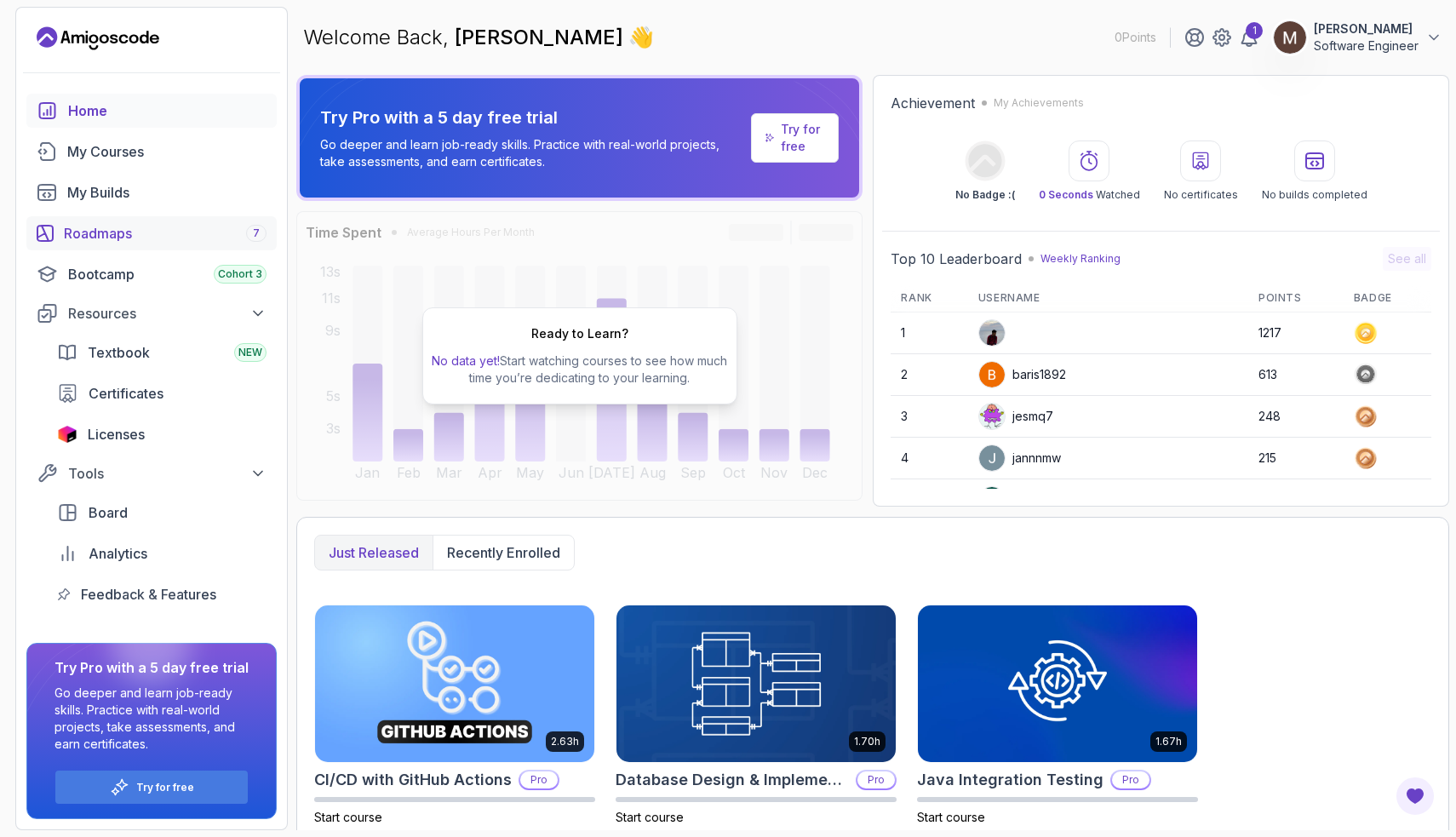
click at [134, 232] on div "Roadmaps 7" at bounding box center [165, 233] width 202 height 21
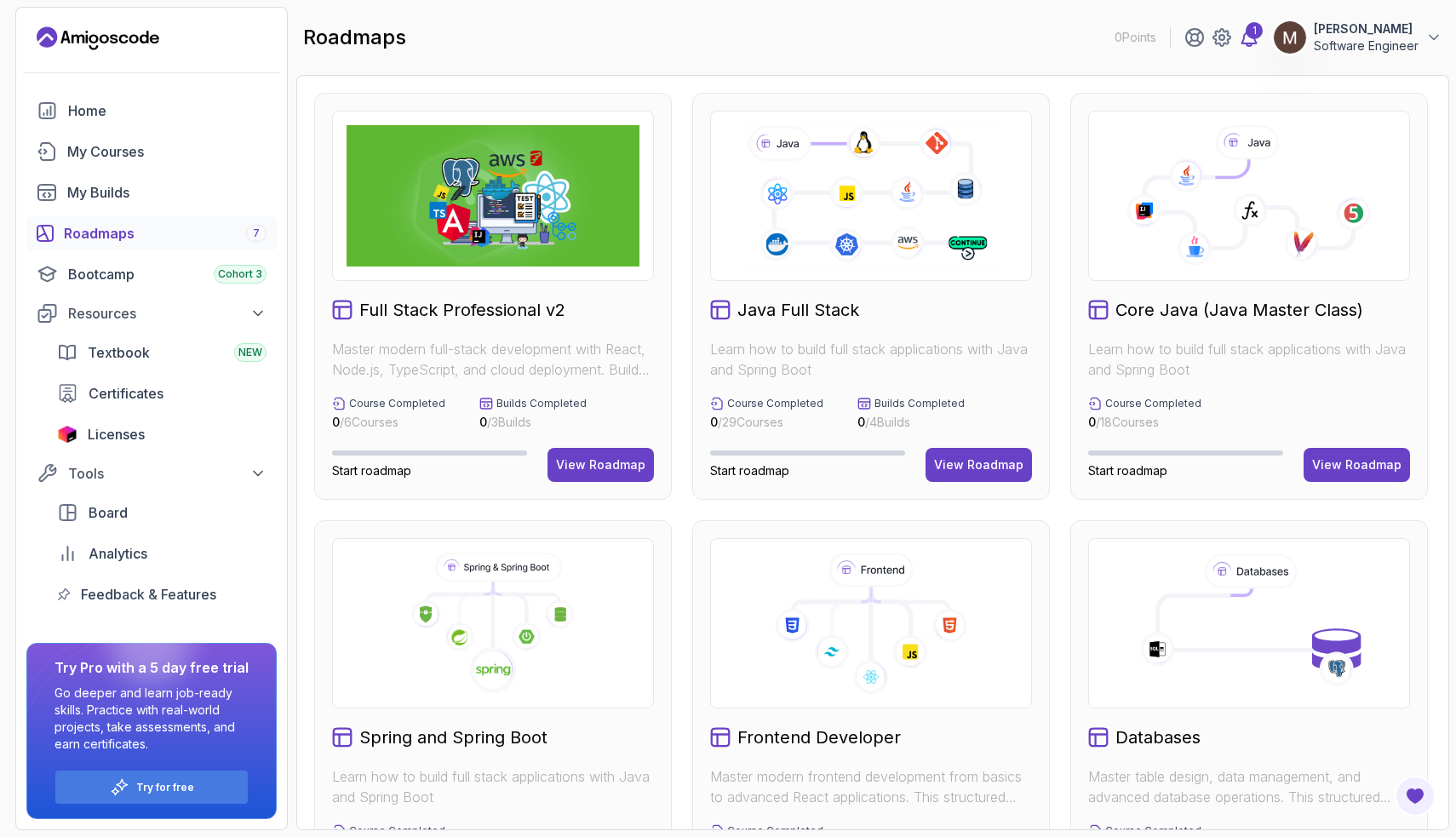
click at [1256, 40] on icon at bounding box center [1249, 38] width 14 height 17
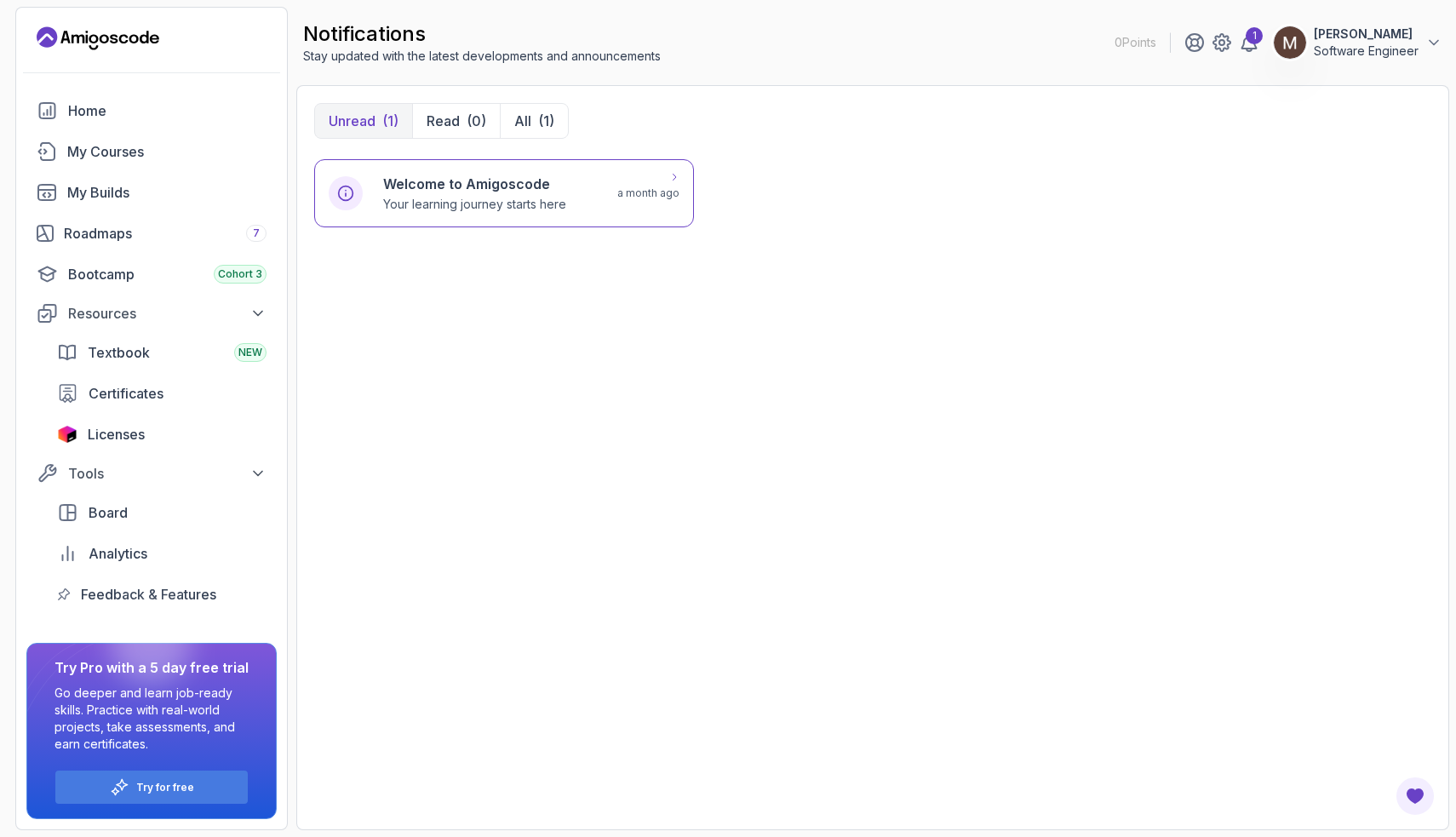
click at [597, 192] on div "Welcome to Amigoscode Your learning journey starts here" at bounding box center [489, 194] width 214 height 40
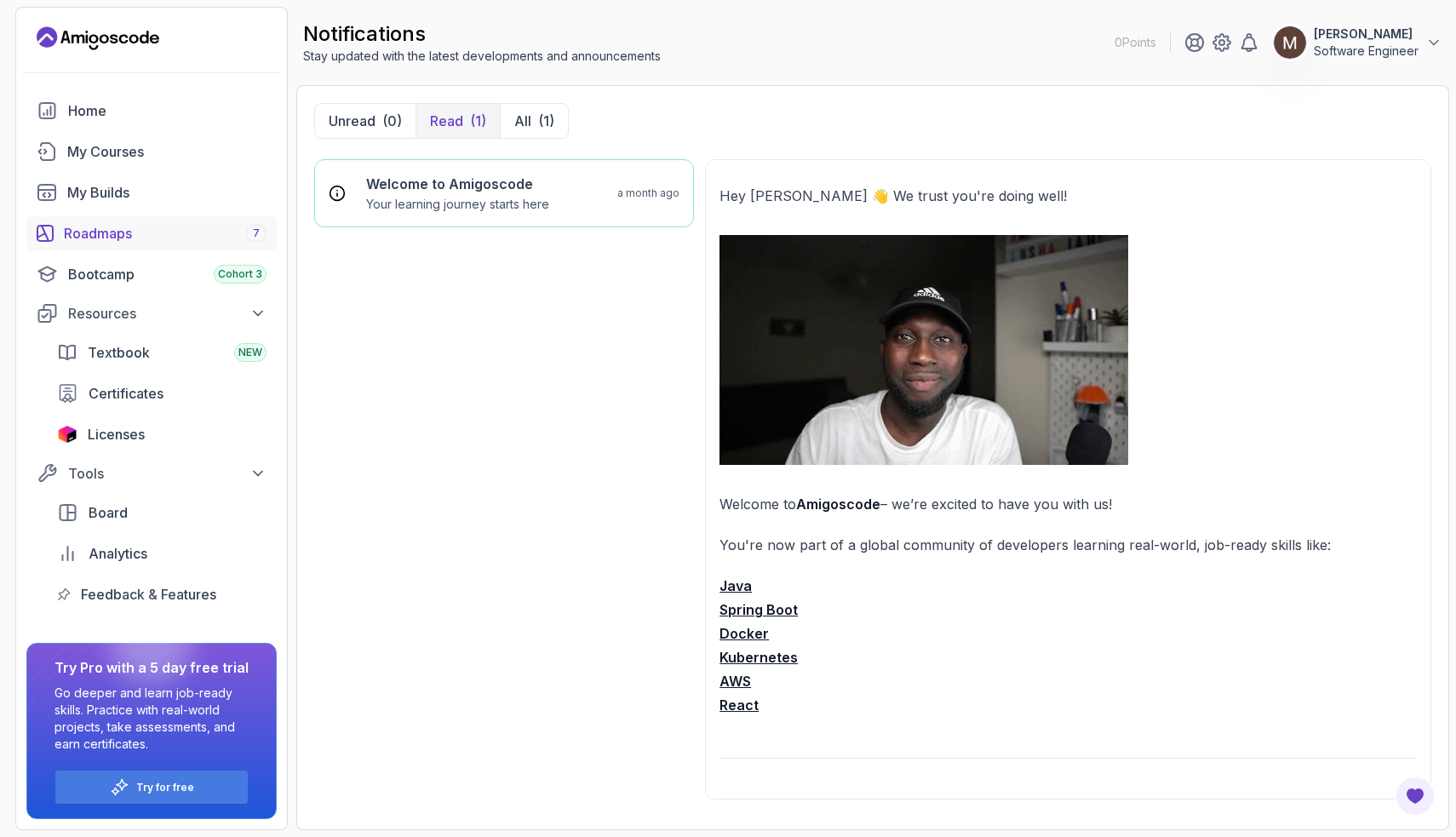
click at [105, 237] on div "Roadmaps 7" at bounding box center [165, 233] width 202 height 21
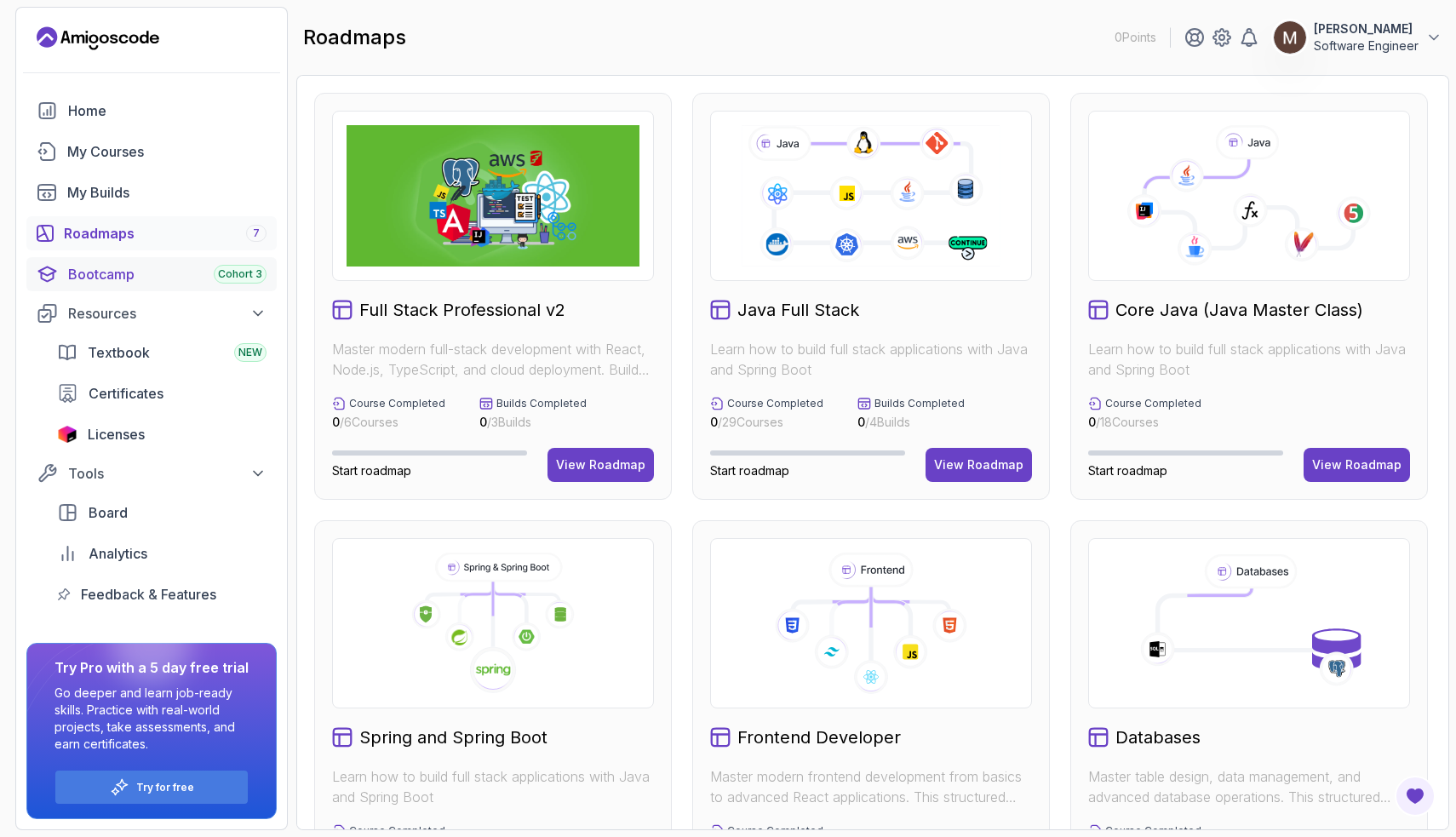
click at [207, 272] on div "Bootcamp Cohort 3" at bounding box center [167, 274] width 199 height 21
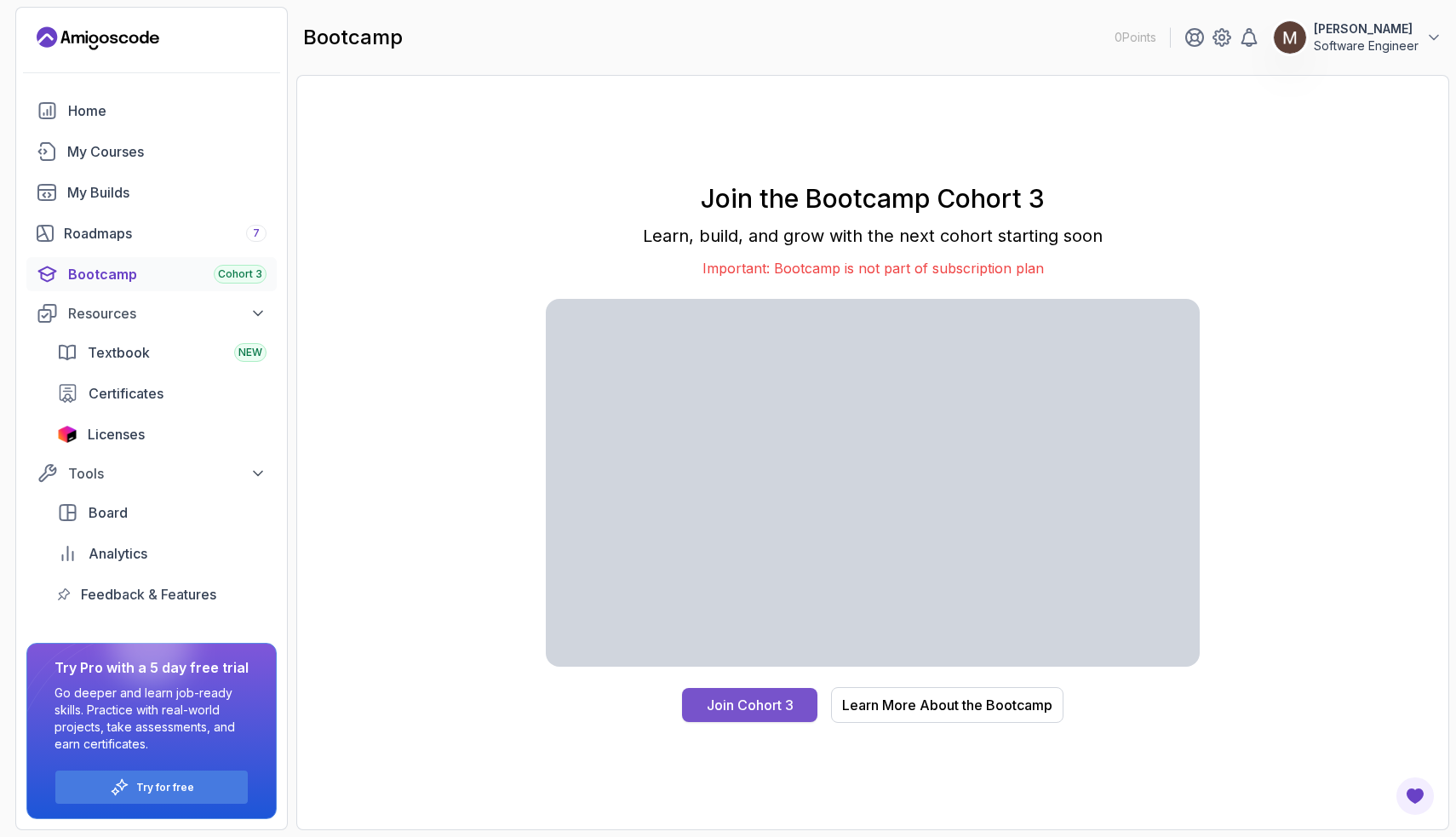
click at [776, 695] on div "Join Cohort 3" at bounding box center [750, 705] width 87 height 21
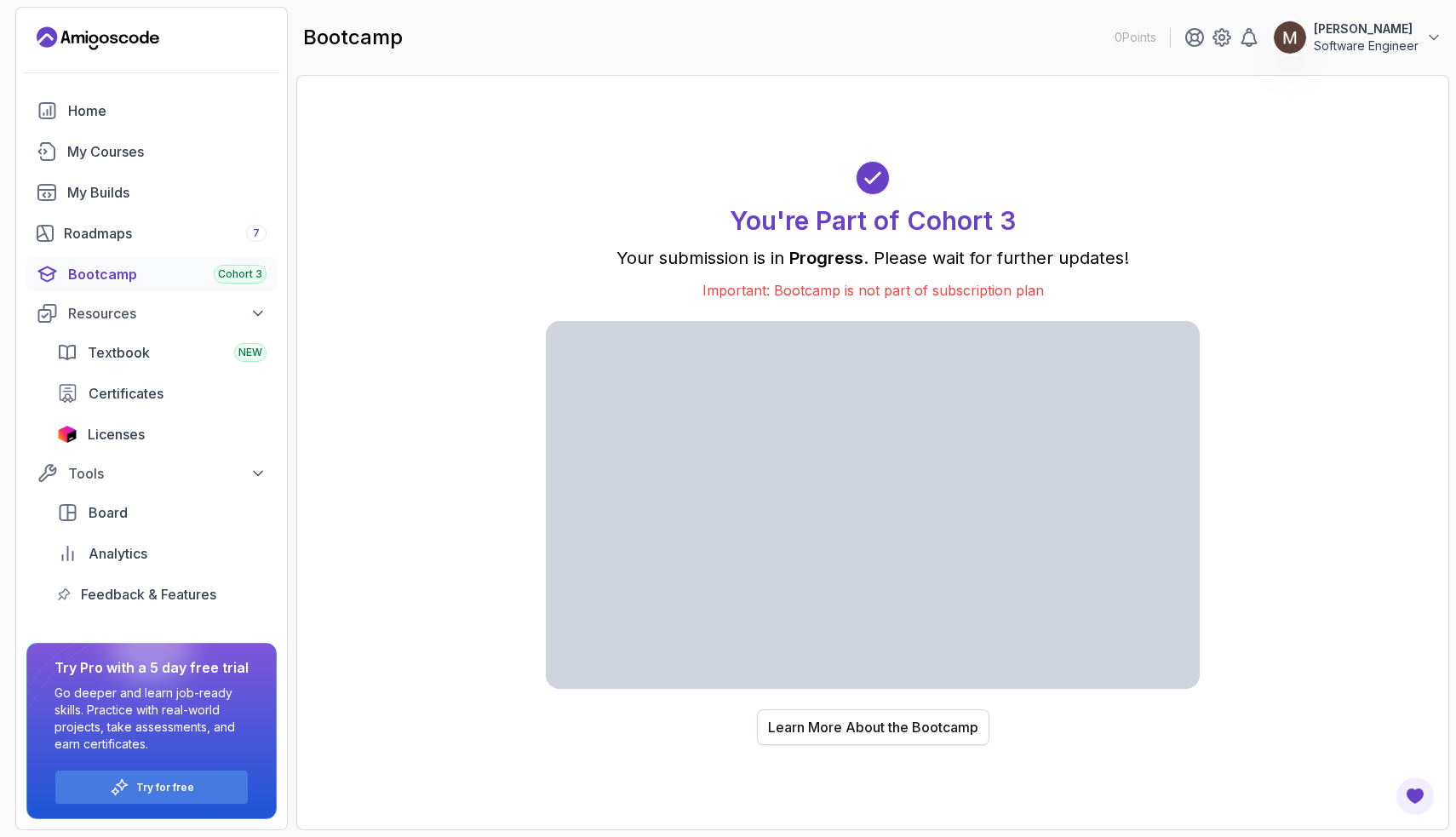
click at [804, 725] on div "Learn More About the Bootcamp" at bounding box center [872, 728] width 210 height 21
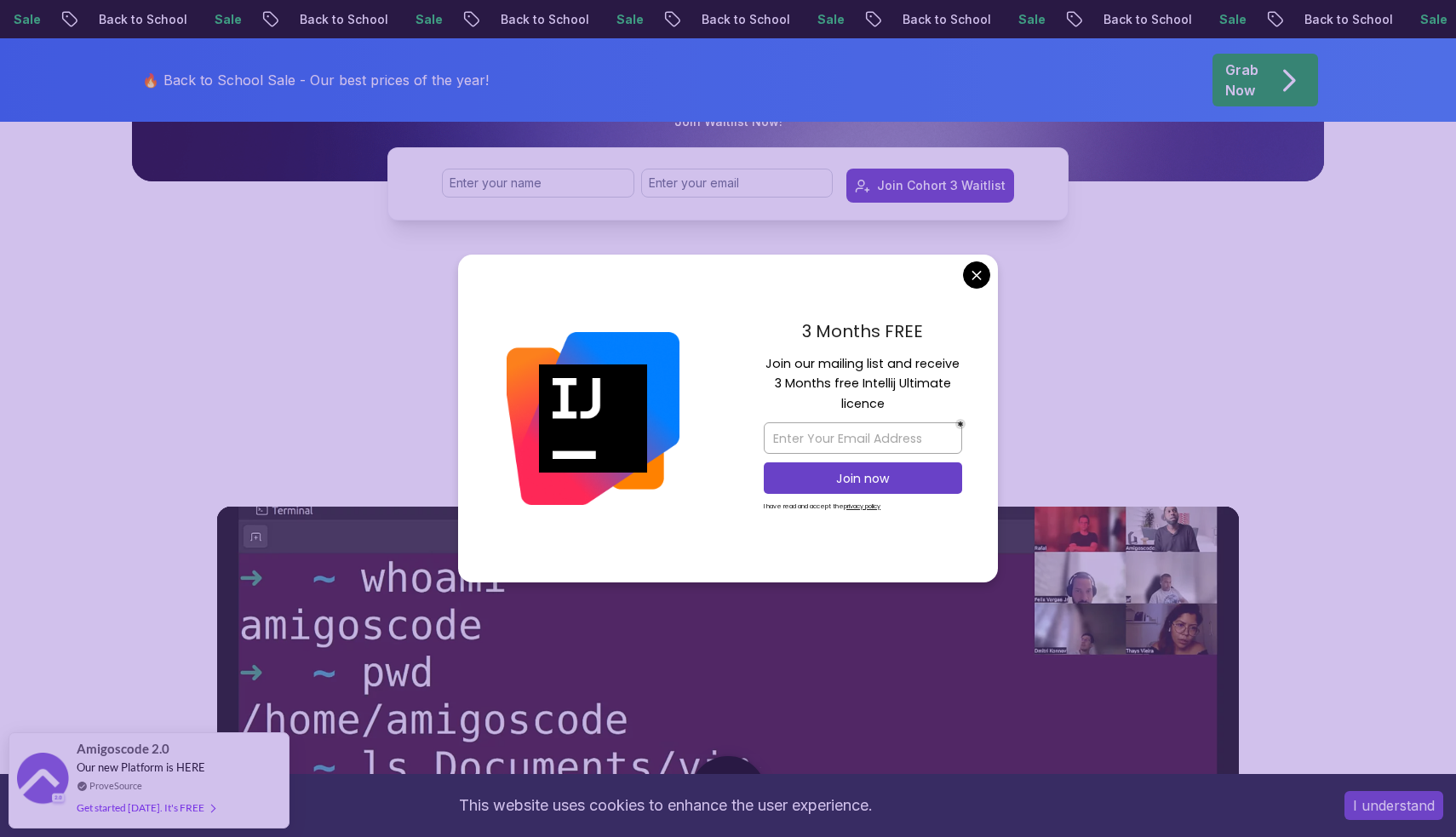
scroll to position [517, 0]
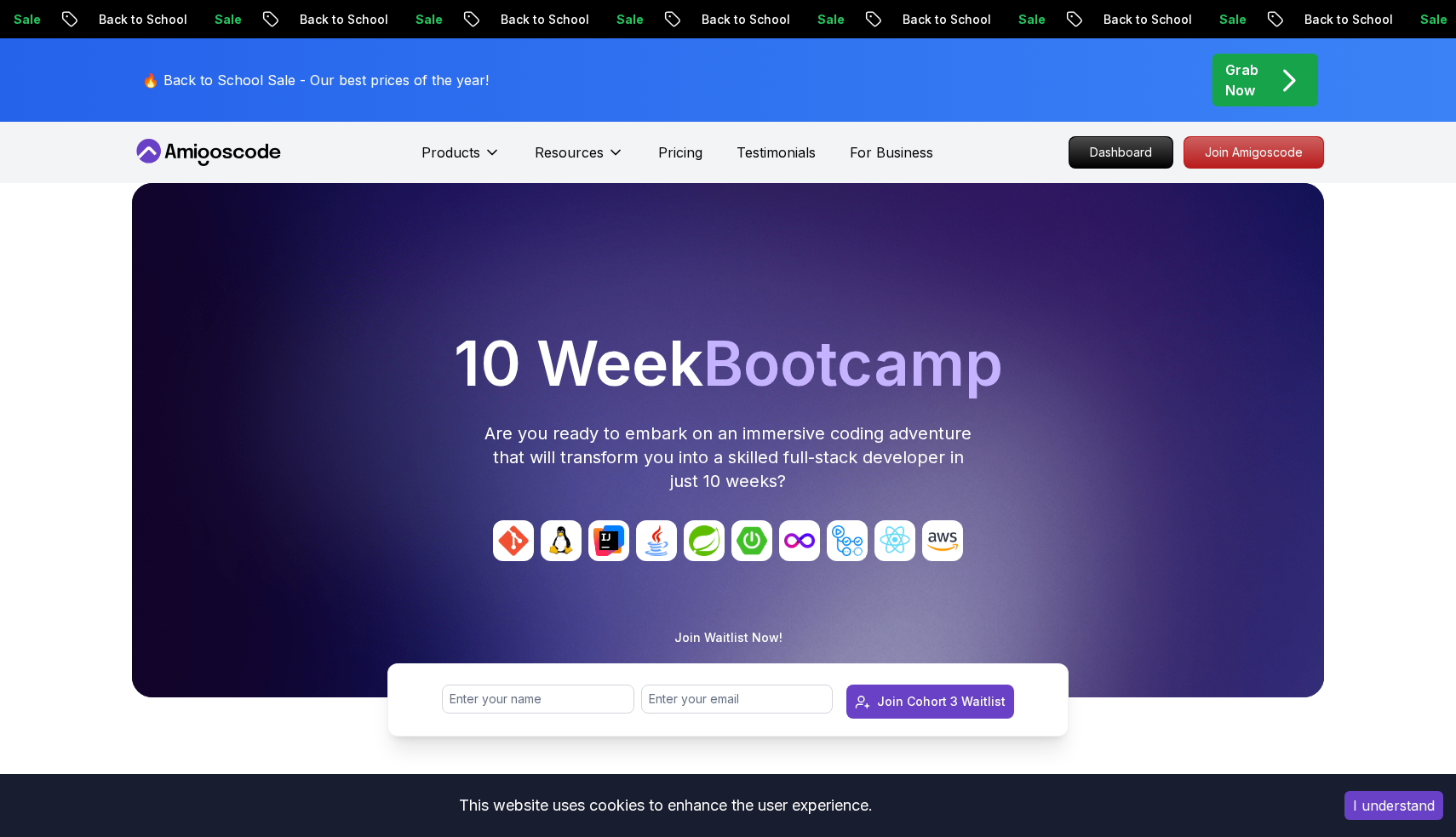
scroll to position [0, 0]
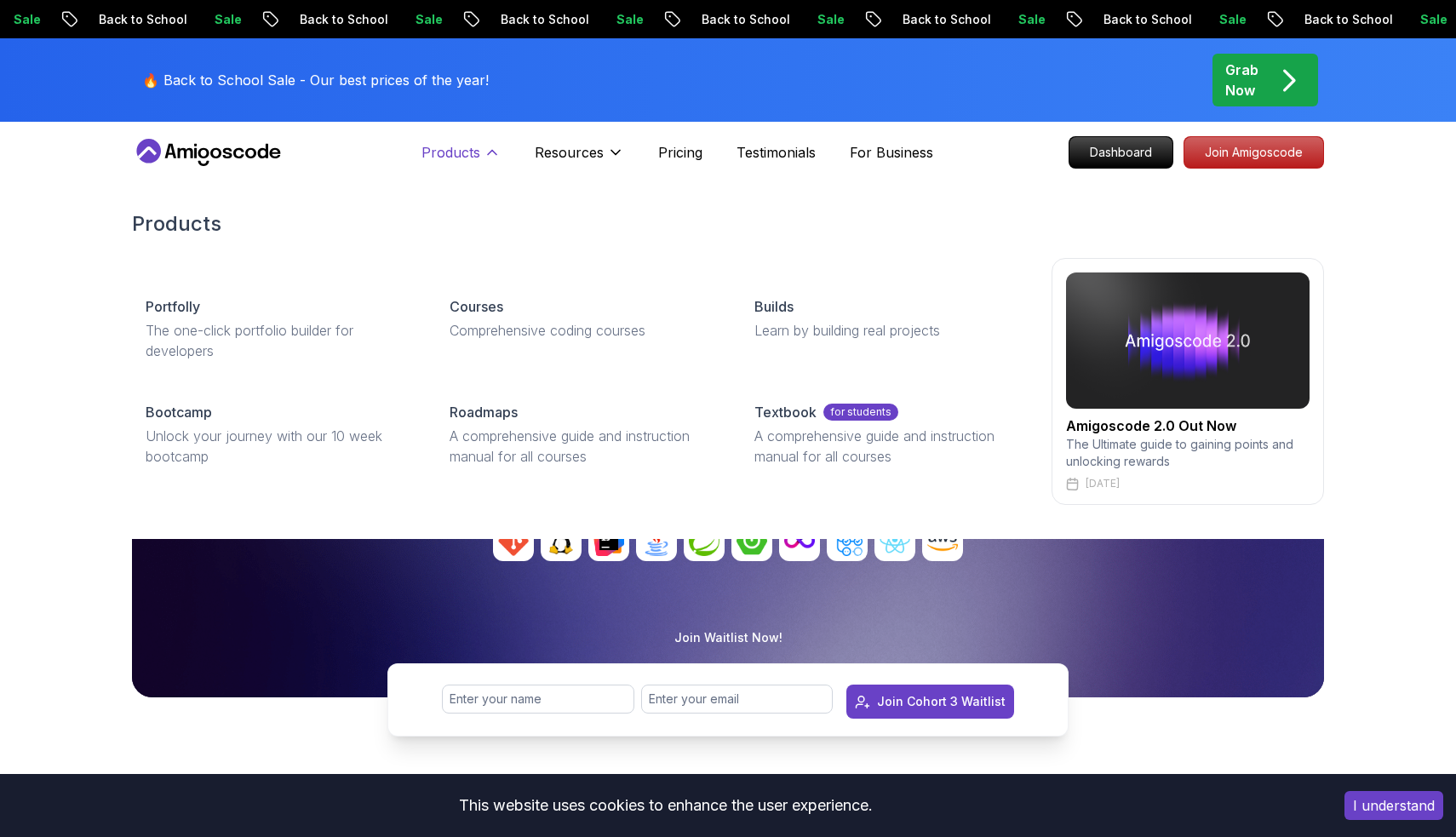
click at [441, 148] on p "Products" at bounding box center [451, 153] width 58 height 21
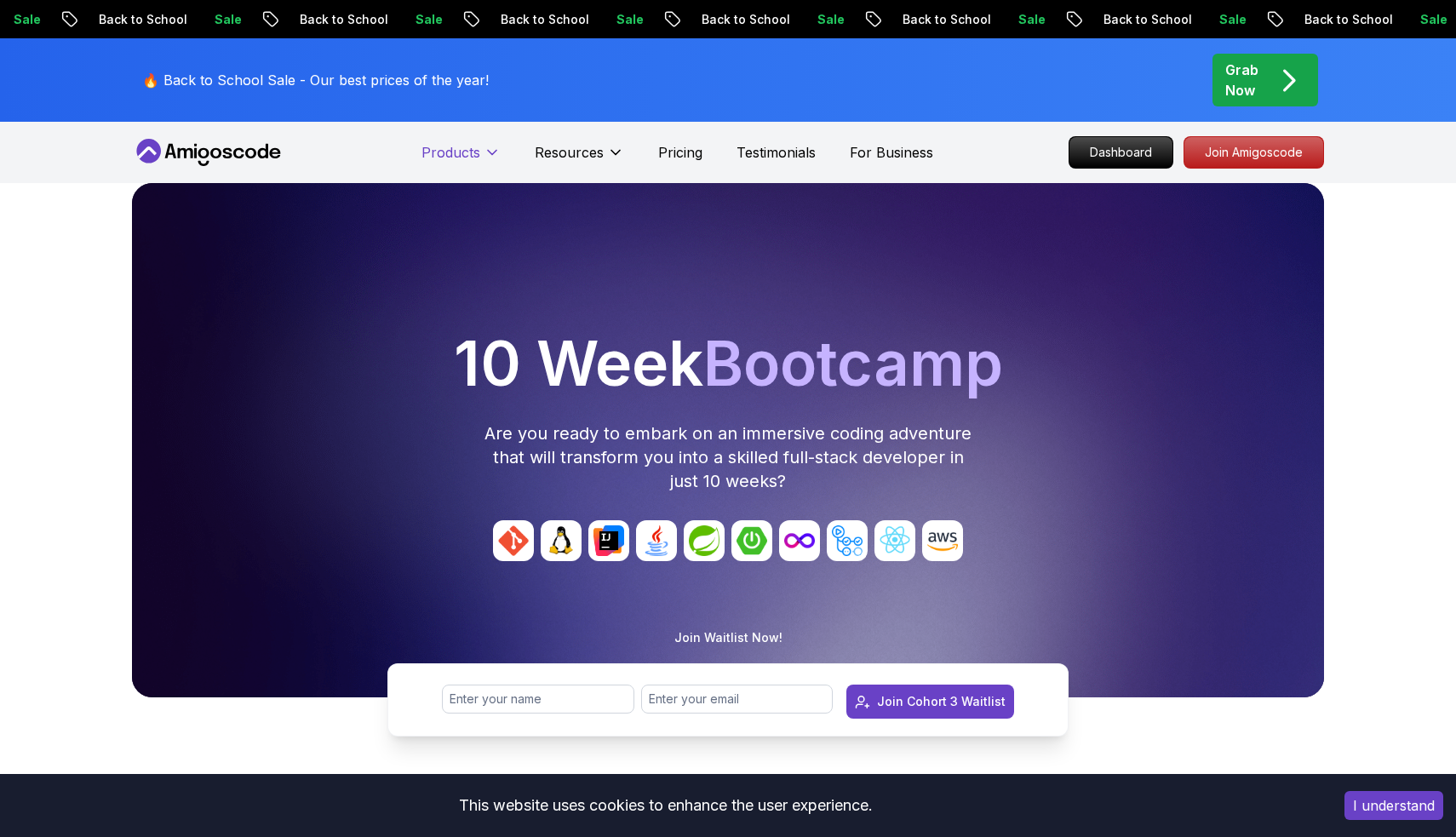
click at [450, 154] on p "Products" at bounding box center [451, 153] width 58 height 21
click at [1116, 146] on p "Dashboard" at bounding box center [1121, 153] width 98 height 29
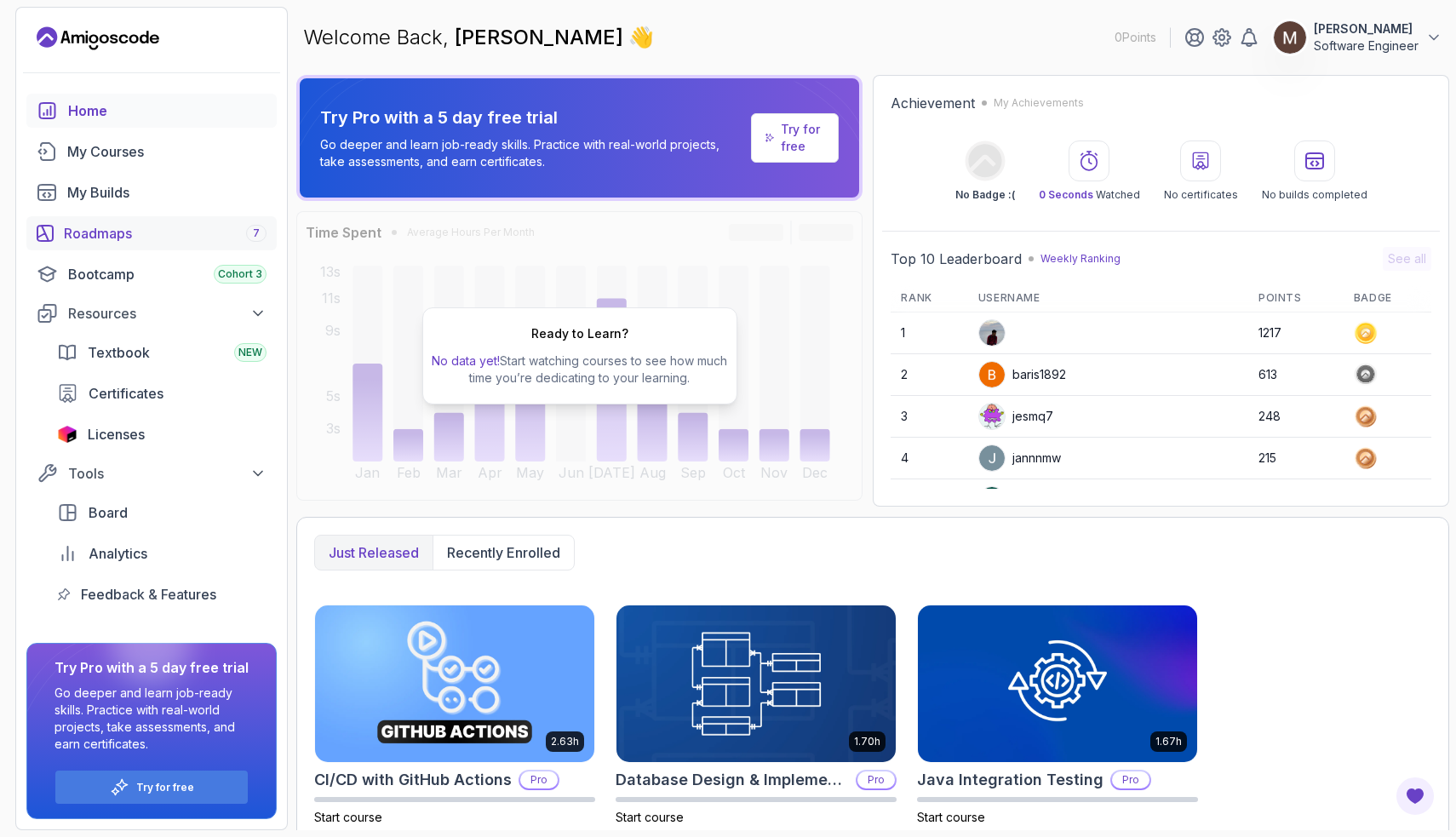
click at [160, 236] on div "Roadmaps 7" at bounding box center [165, 233] width 202 height 21
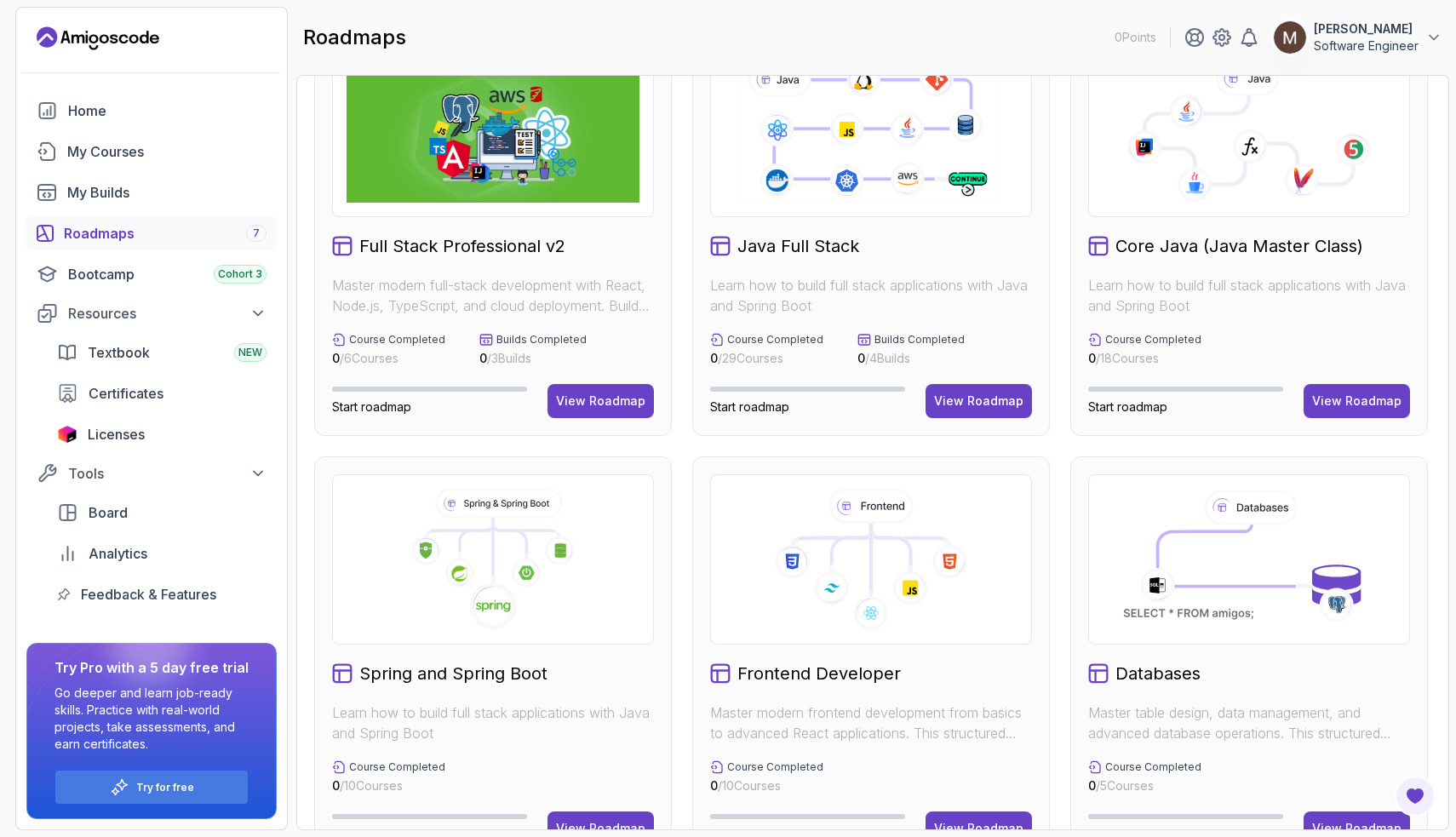
scroll to position [67, 0]
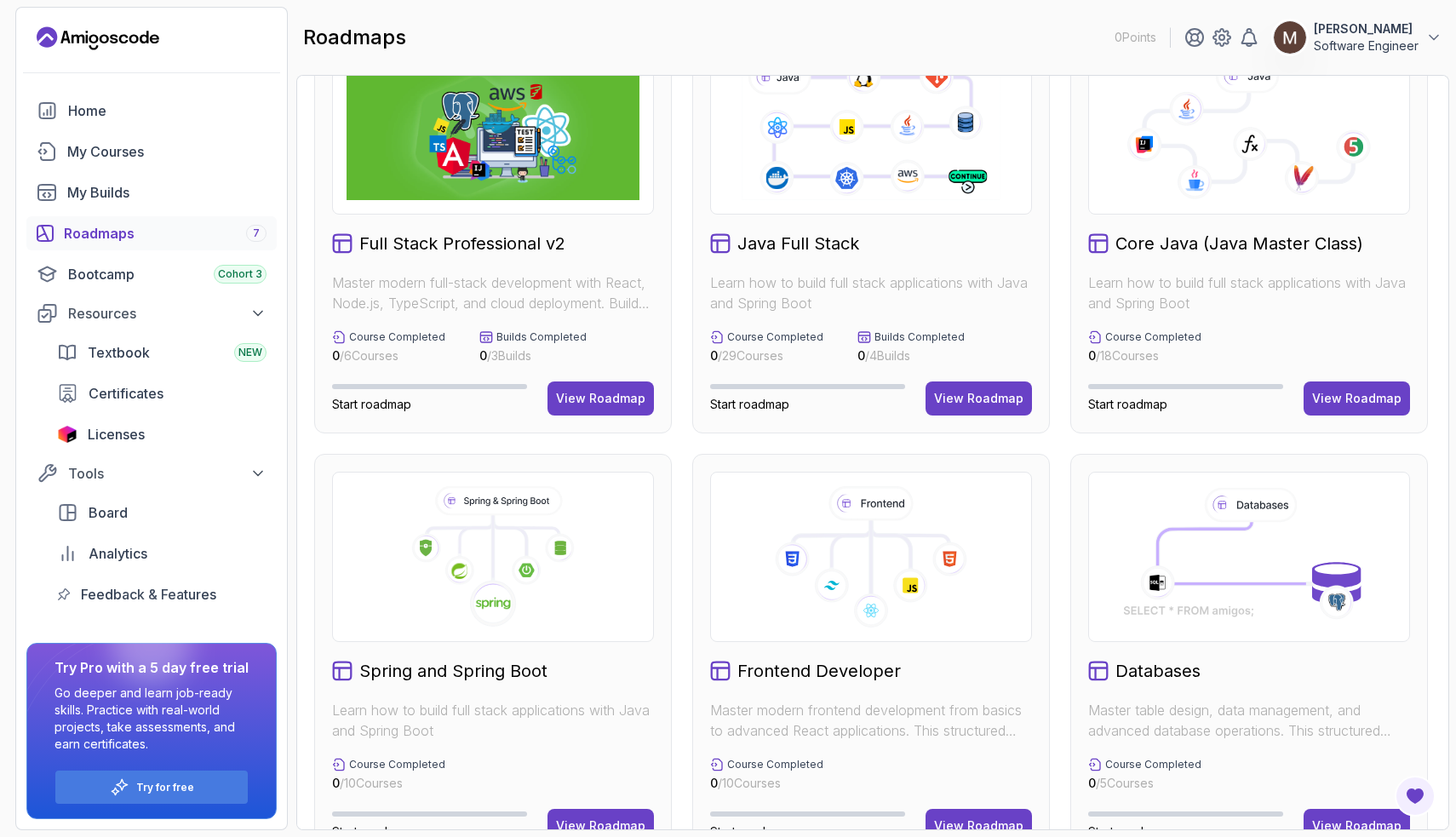
click at [836, 215] on div "Java Full Stack Learn how to build full stack applications with Java and Spring…" at bounding box center [872, 230] width 358 height 407
click at [958, 404] on div "View Roadmap" at bounding box center [979, 398] width 89 height 17
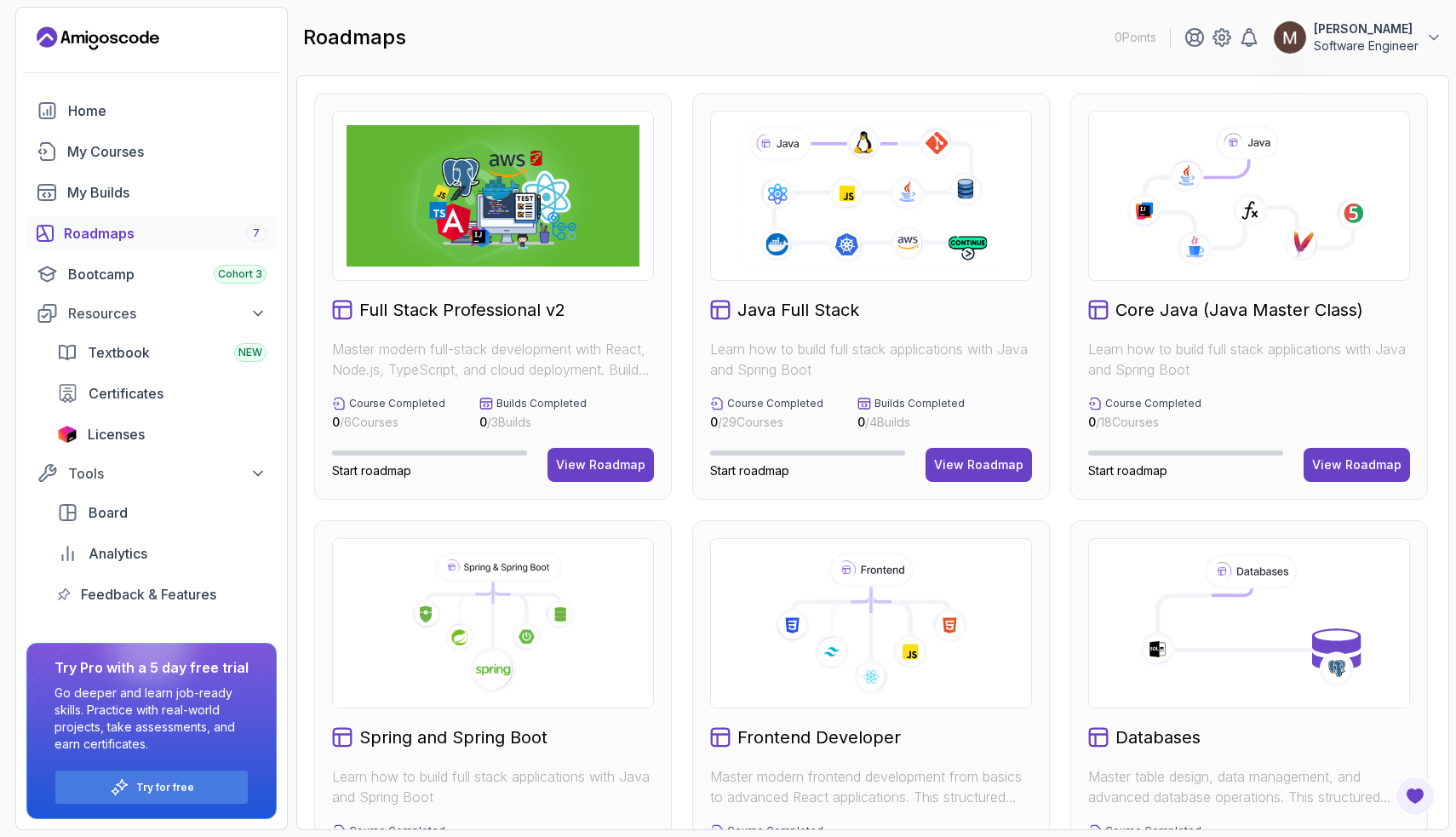
scroll to position [70, 0]
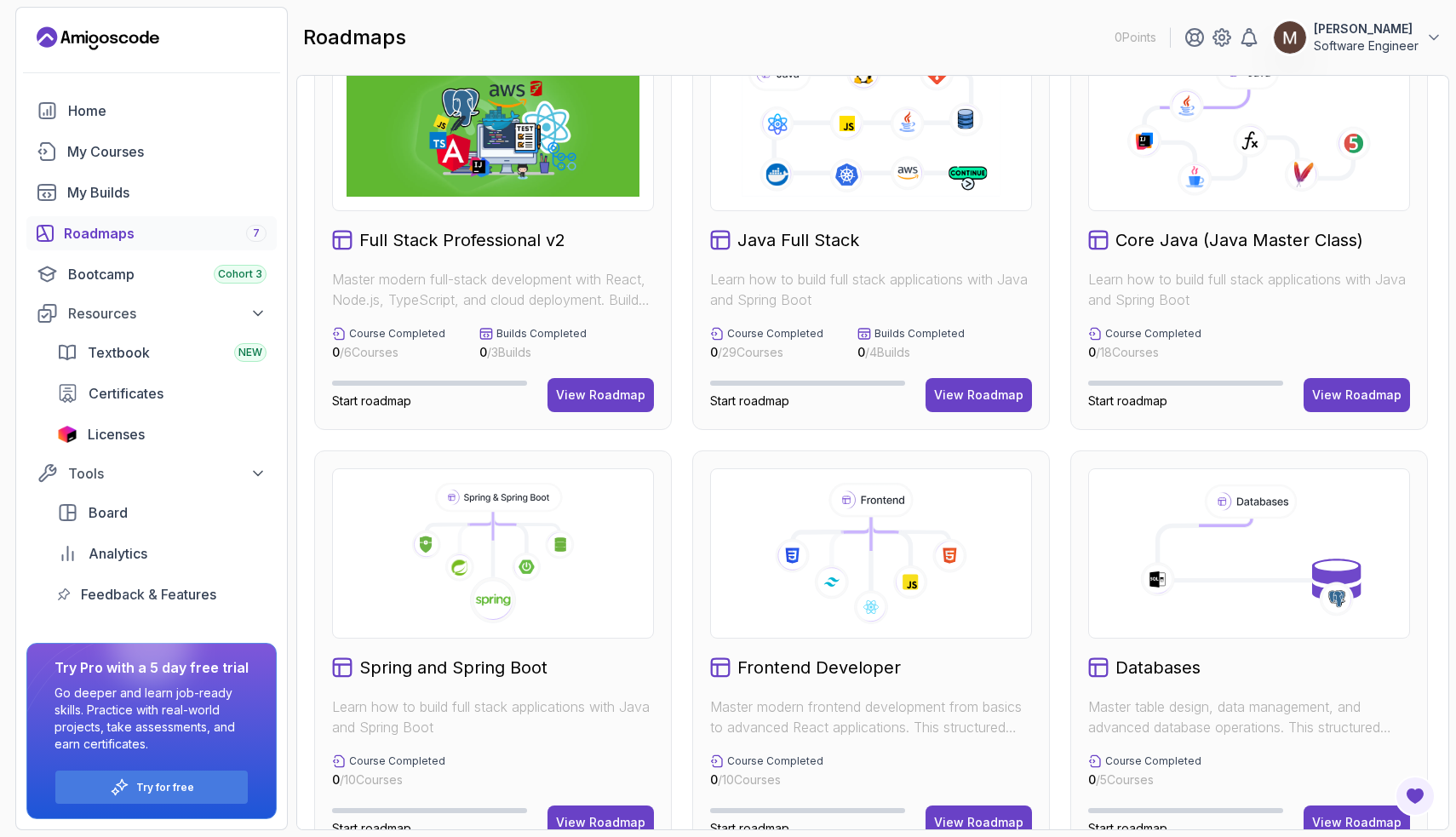
click at [485, 598] on image at bounding box center [493, 601] width 35 height 13
click at [588, 819] on div "View Roadmap" at bounding box center [600, 823] width 89 height 17
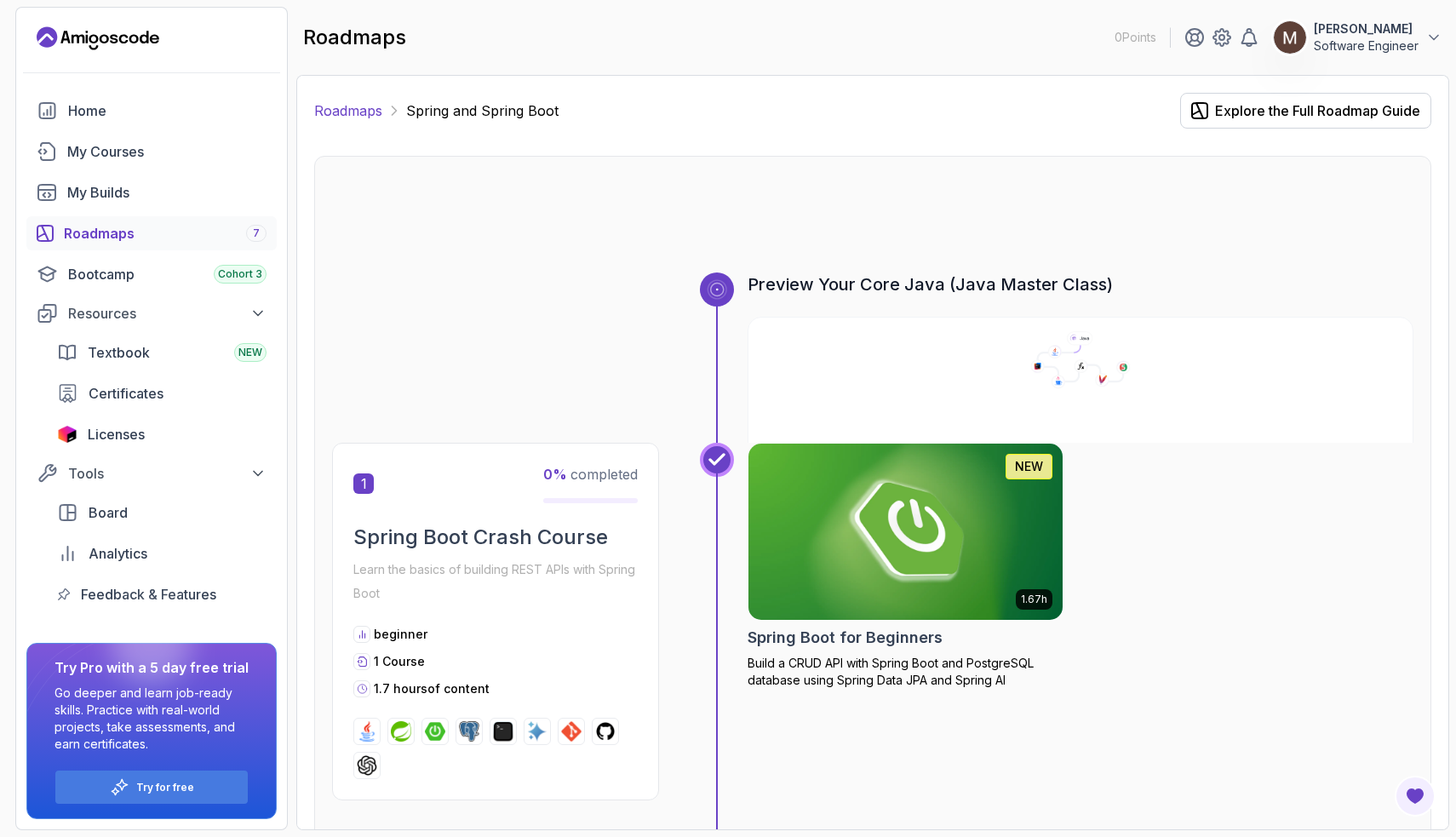
click at [355, 114] on link "Roadmaps" at bounding box center [348, 111] width 68 height 21
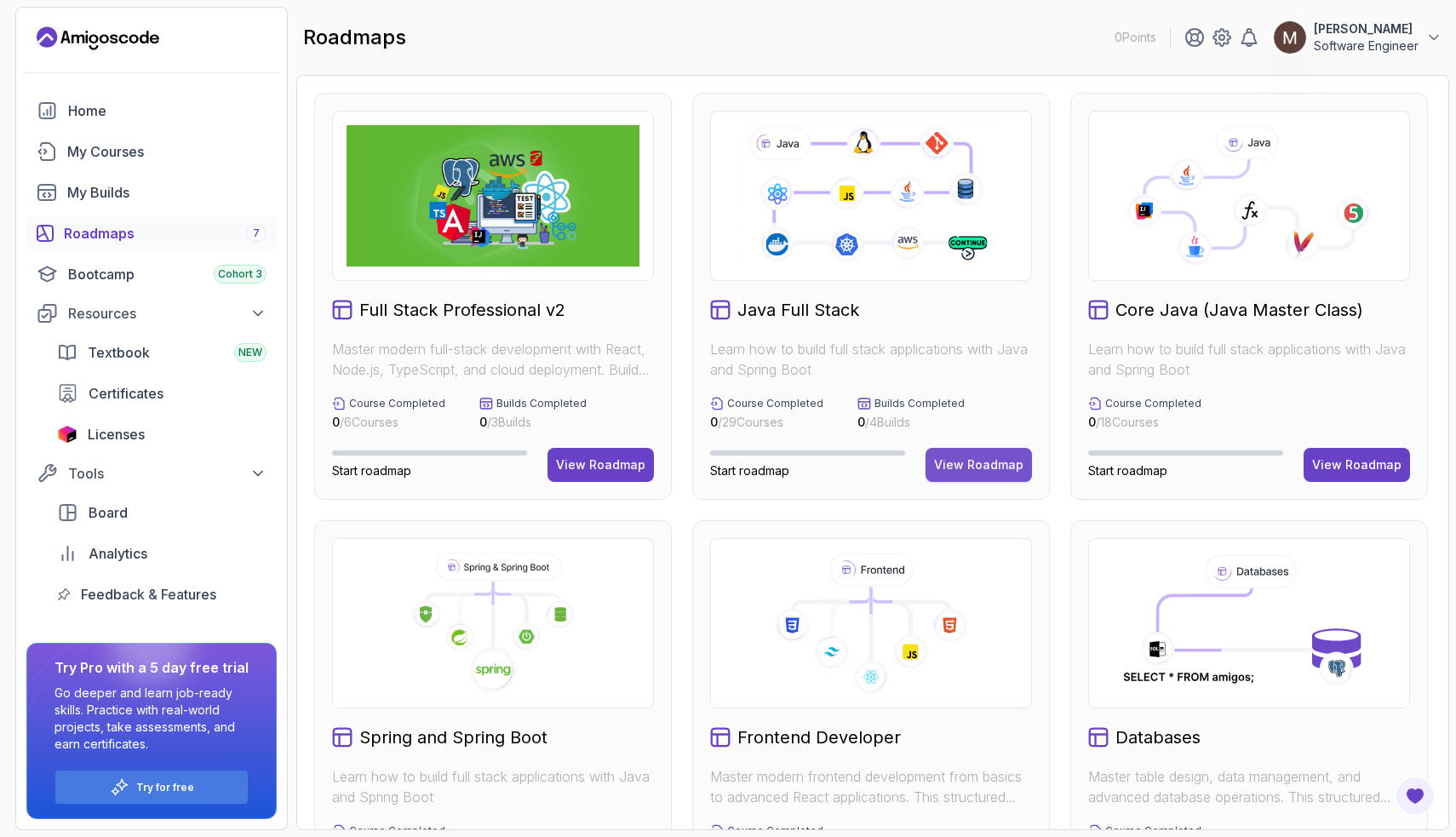
click at [963, 463] on div "View Roadmap" at bounding box center [979, 465] width 89 height 17
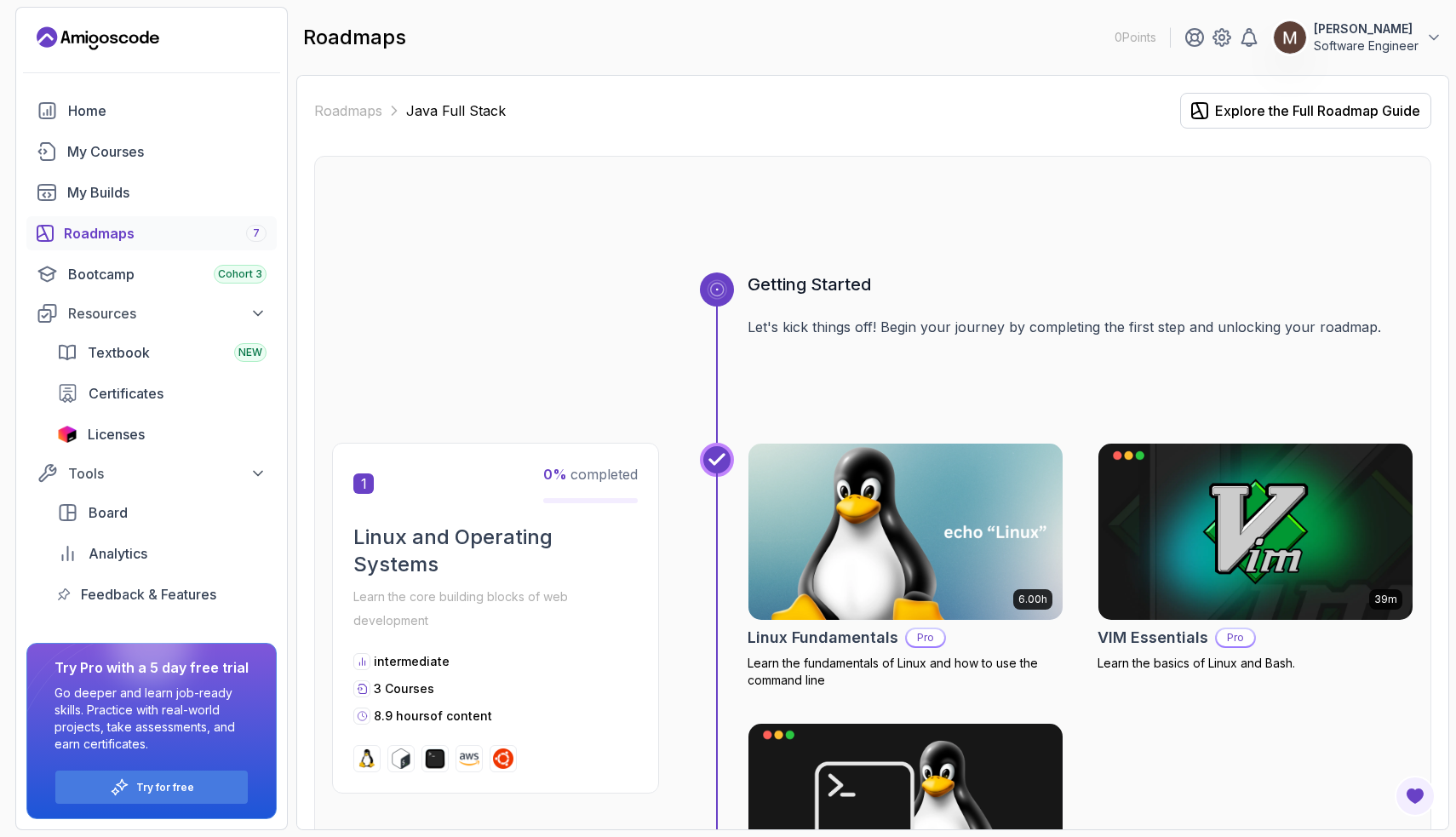
click at [850, 543] on img at bounding box center [905, 532] width 329 height 185
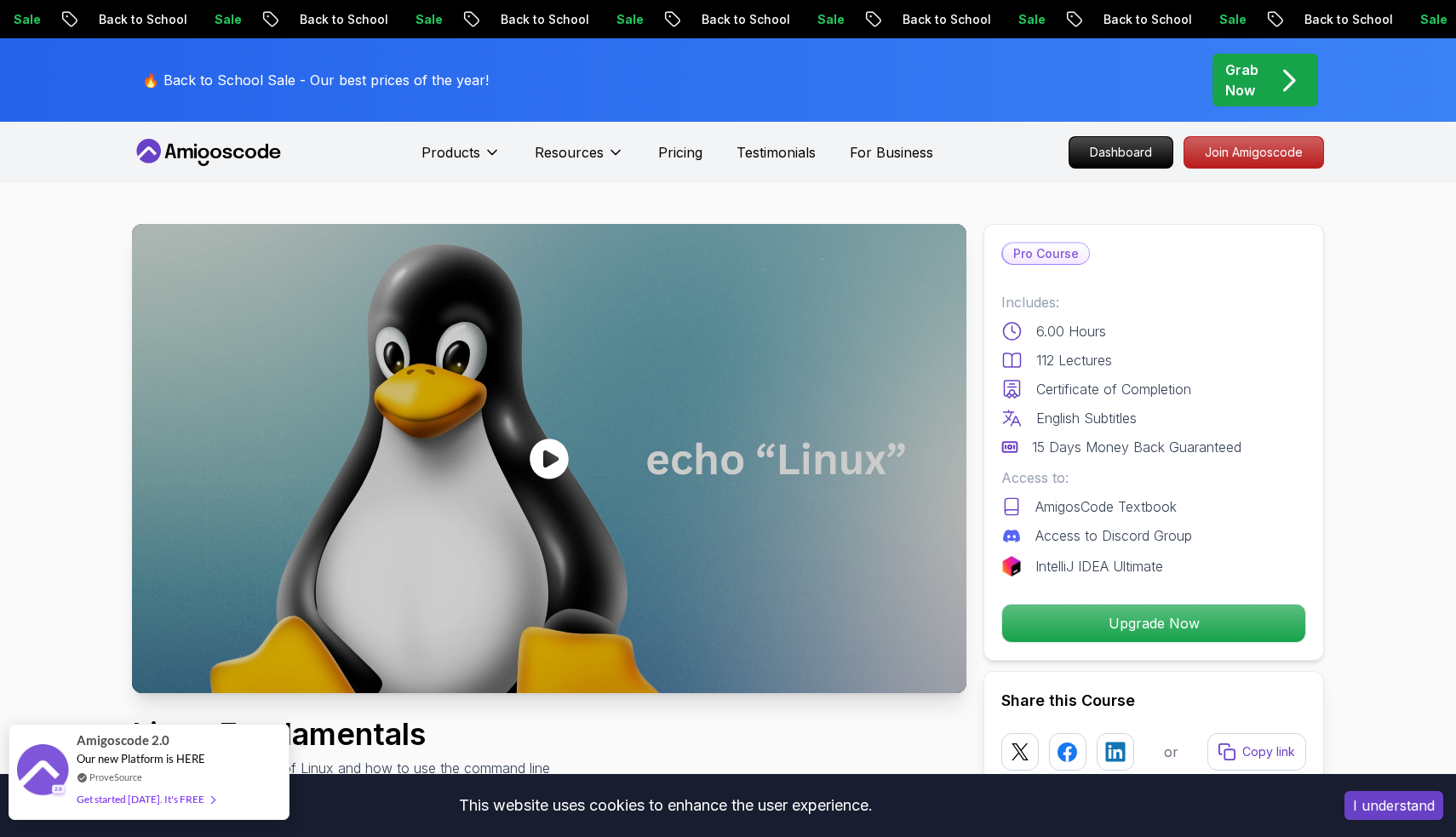
click at [183, 802] on div "Get started today. It's FREE" at bounding box center [145, 799] width 138 height 20
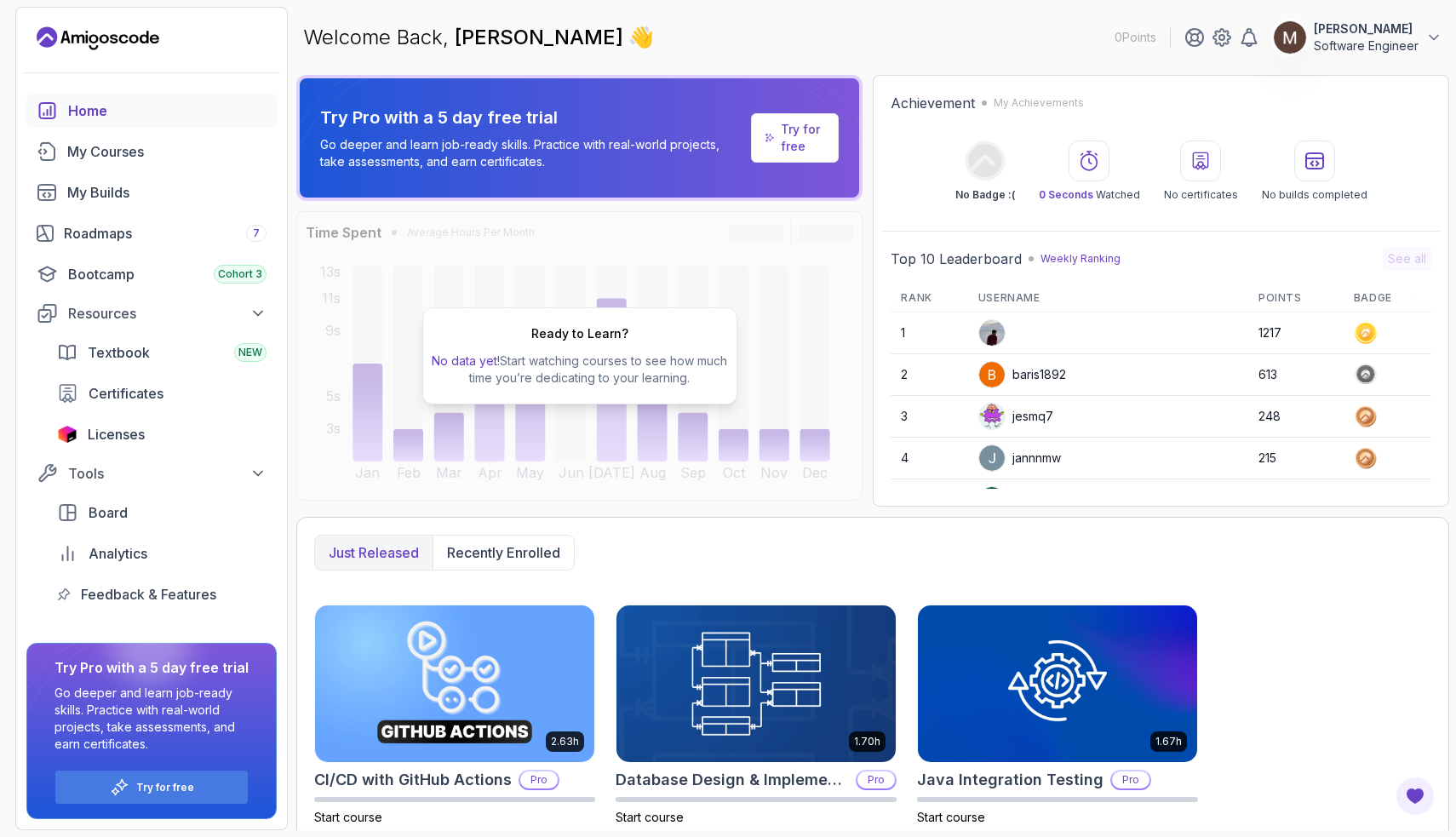
click at [799, 144] on p "Try for free" at bounding box center [803, 137] width 43 height 34
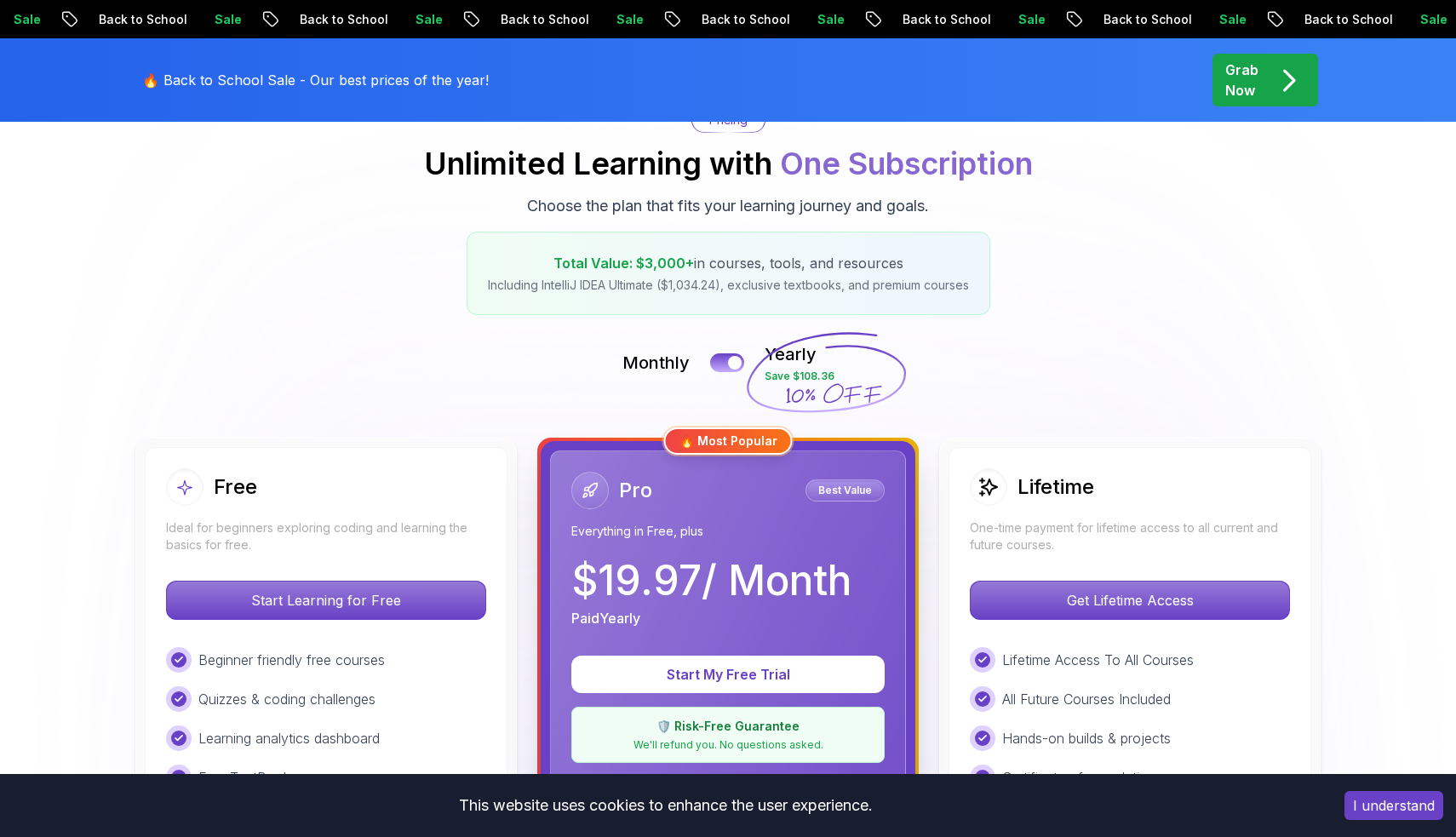
scroll to position [192, 0]
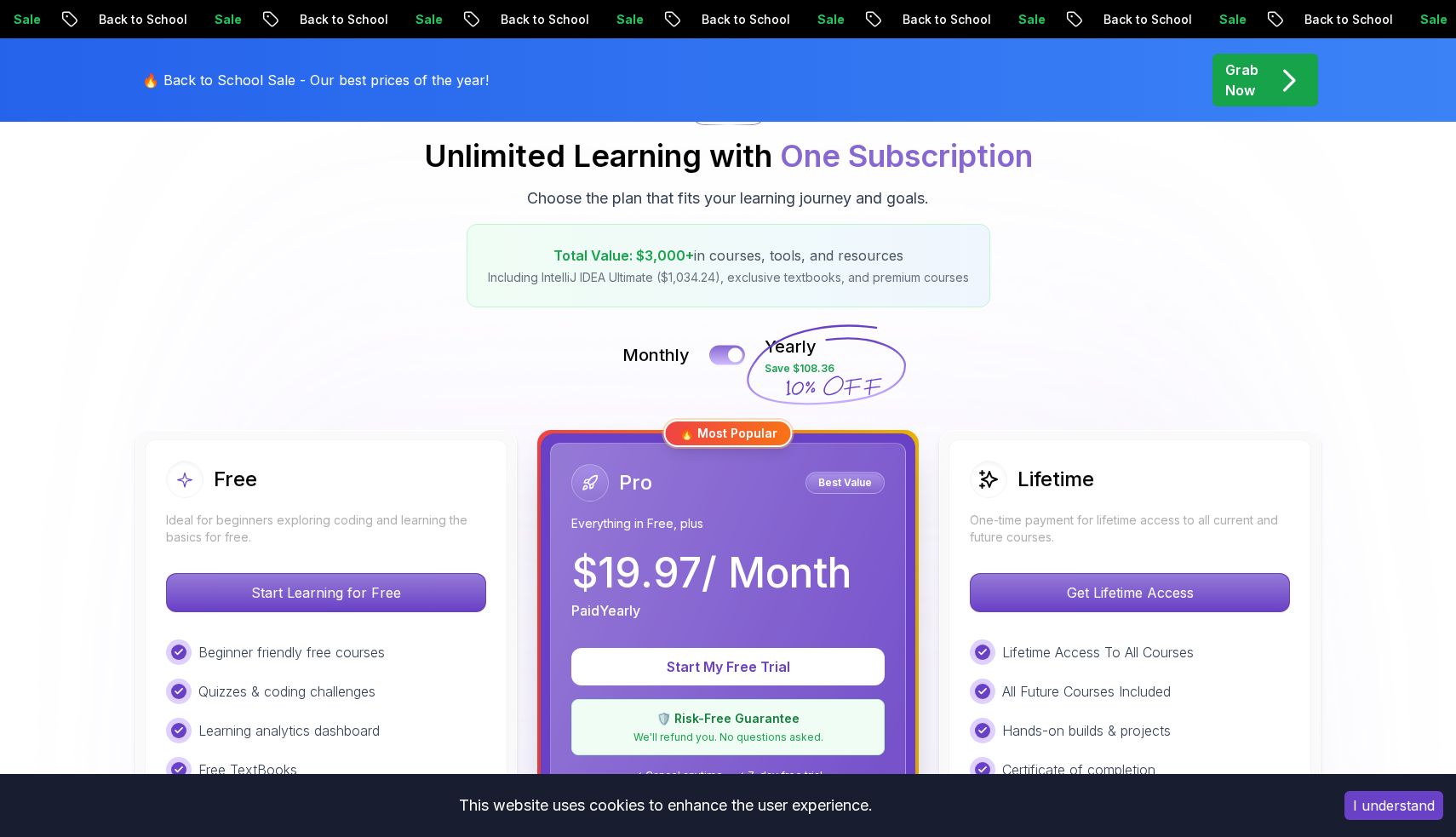
click at [727, 358] on button at bounding box center [728, 354] width 36 height 20
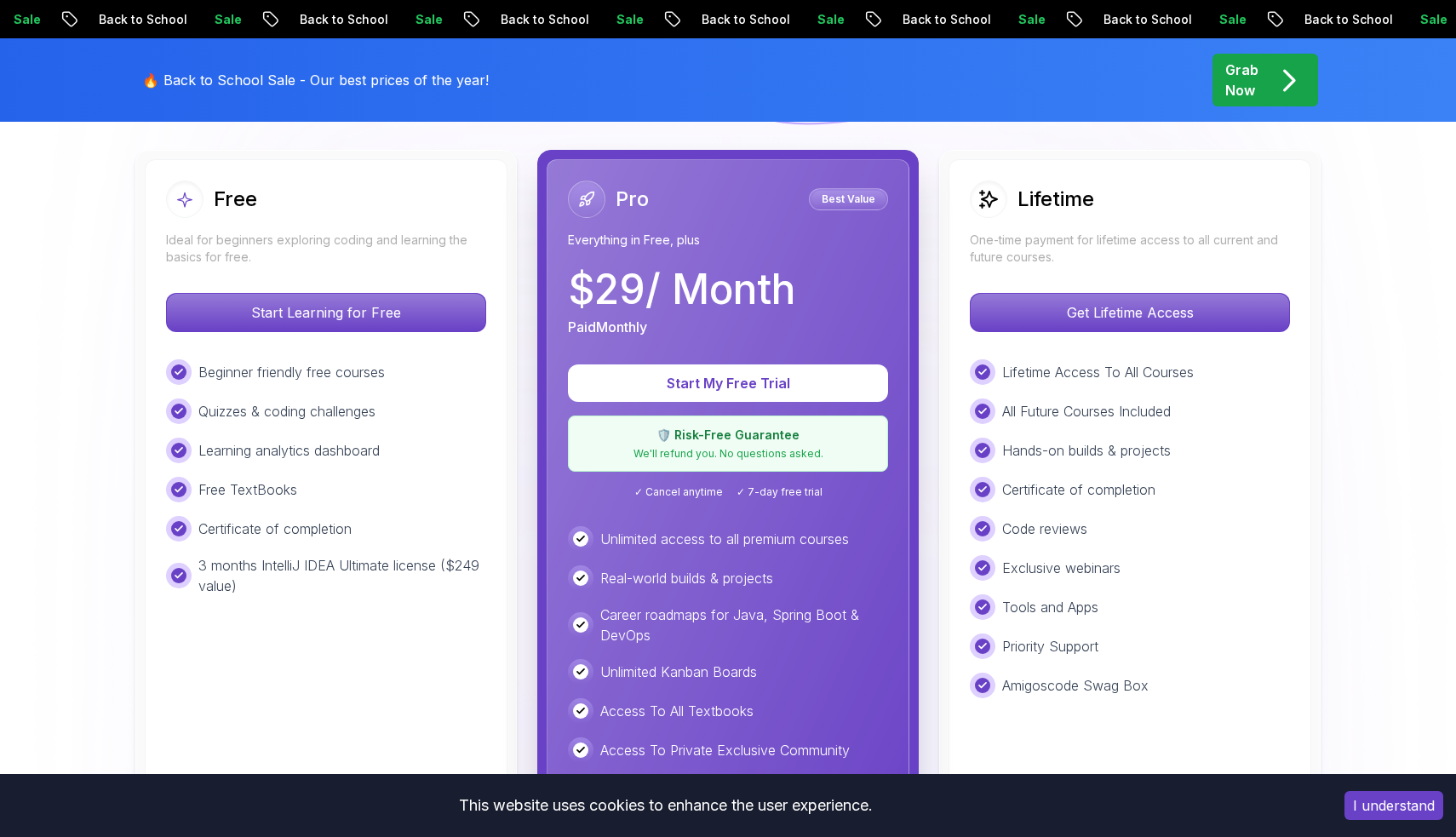
scroll to position [475, 0]
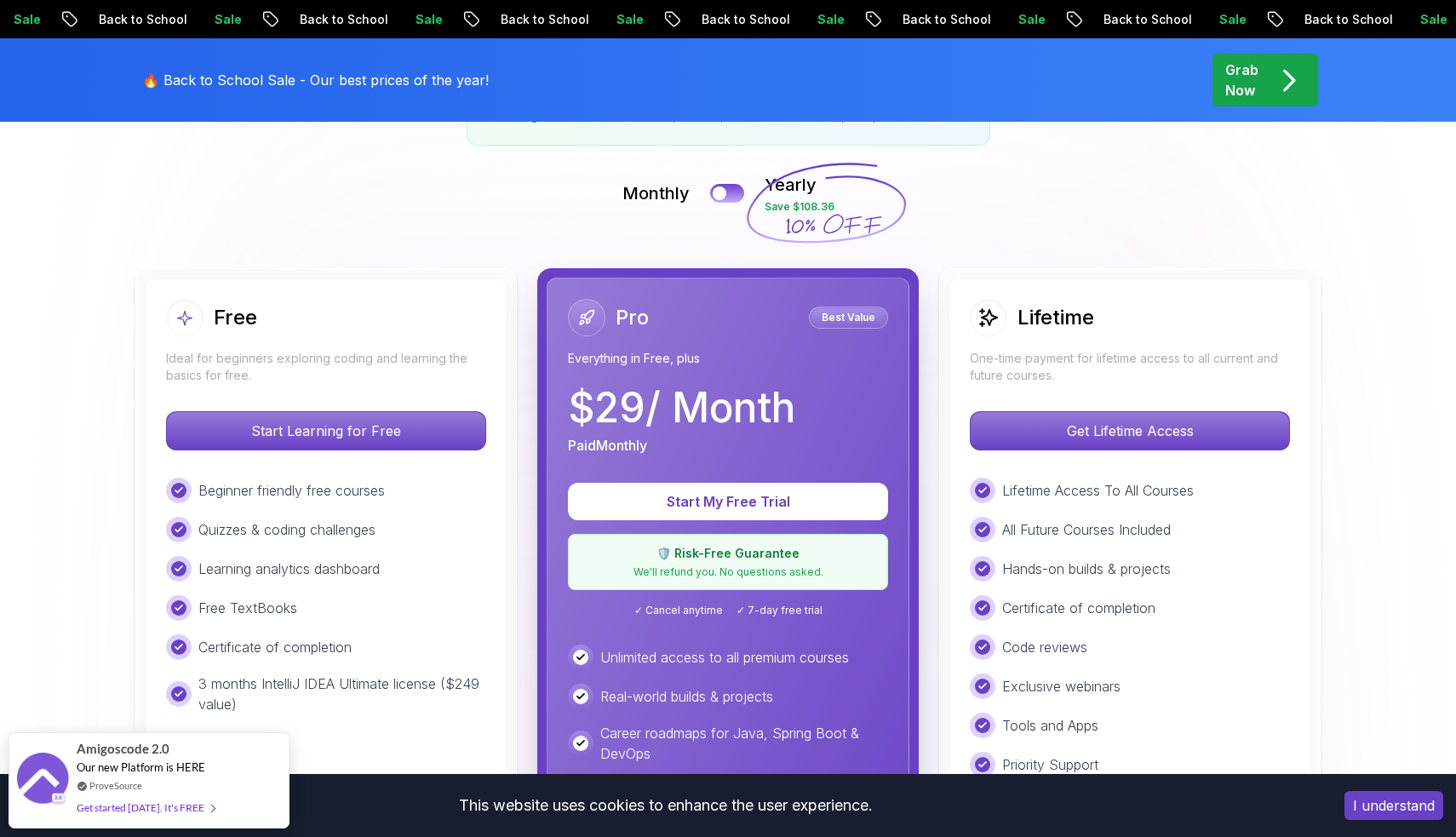
scroll to position [382, 0]
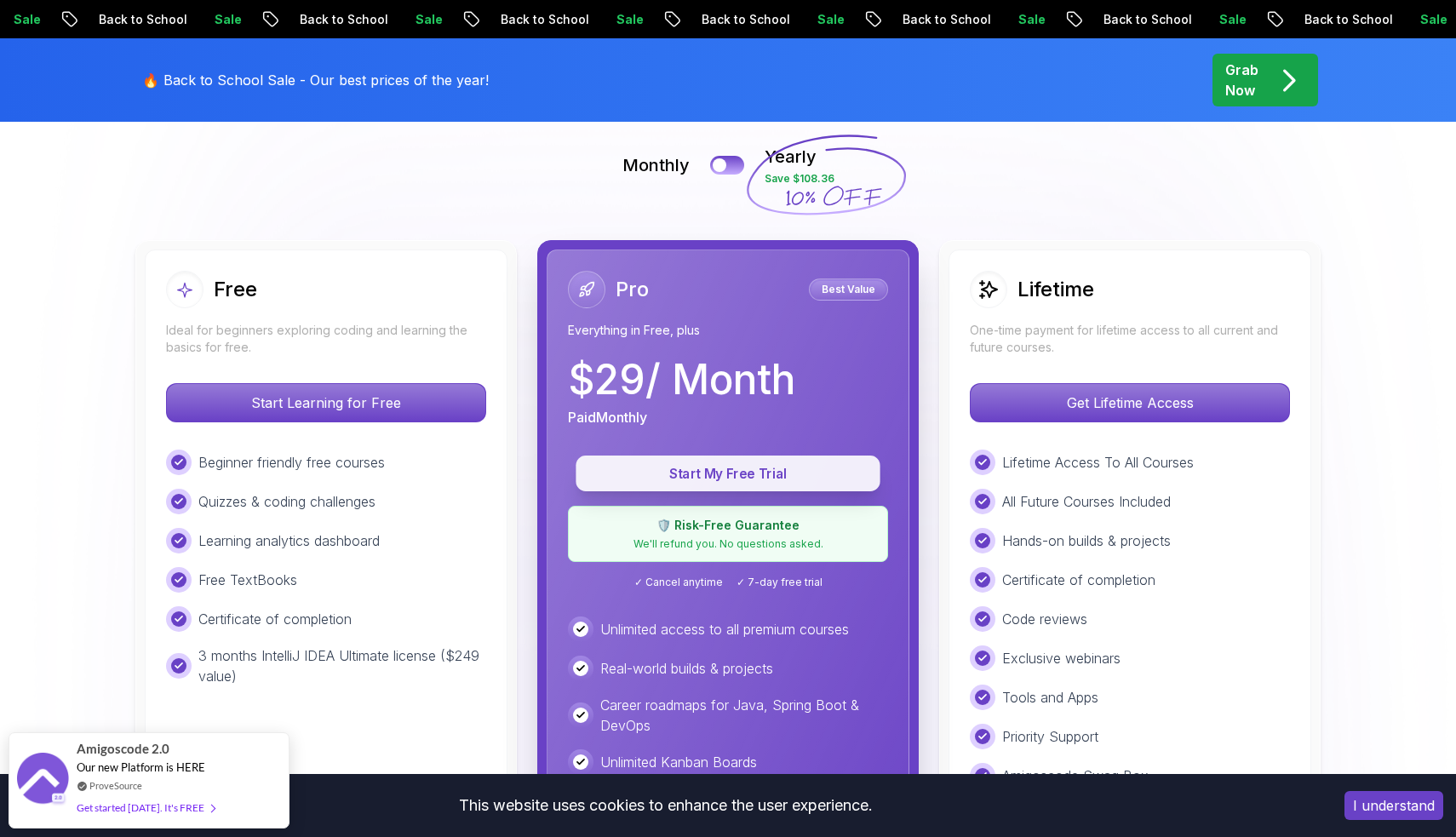
click at [734, 476] on p "Start My Free Trial" at bounding box center [728, 474] width 265 height 20
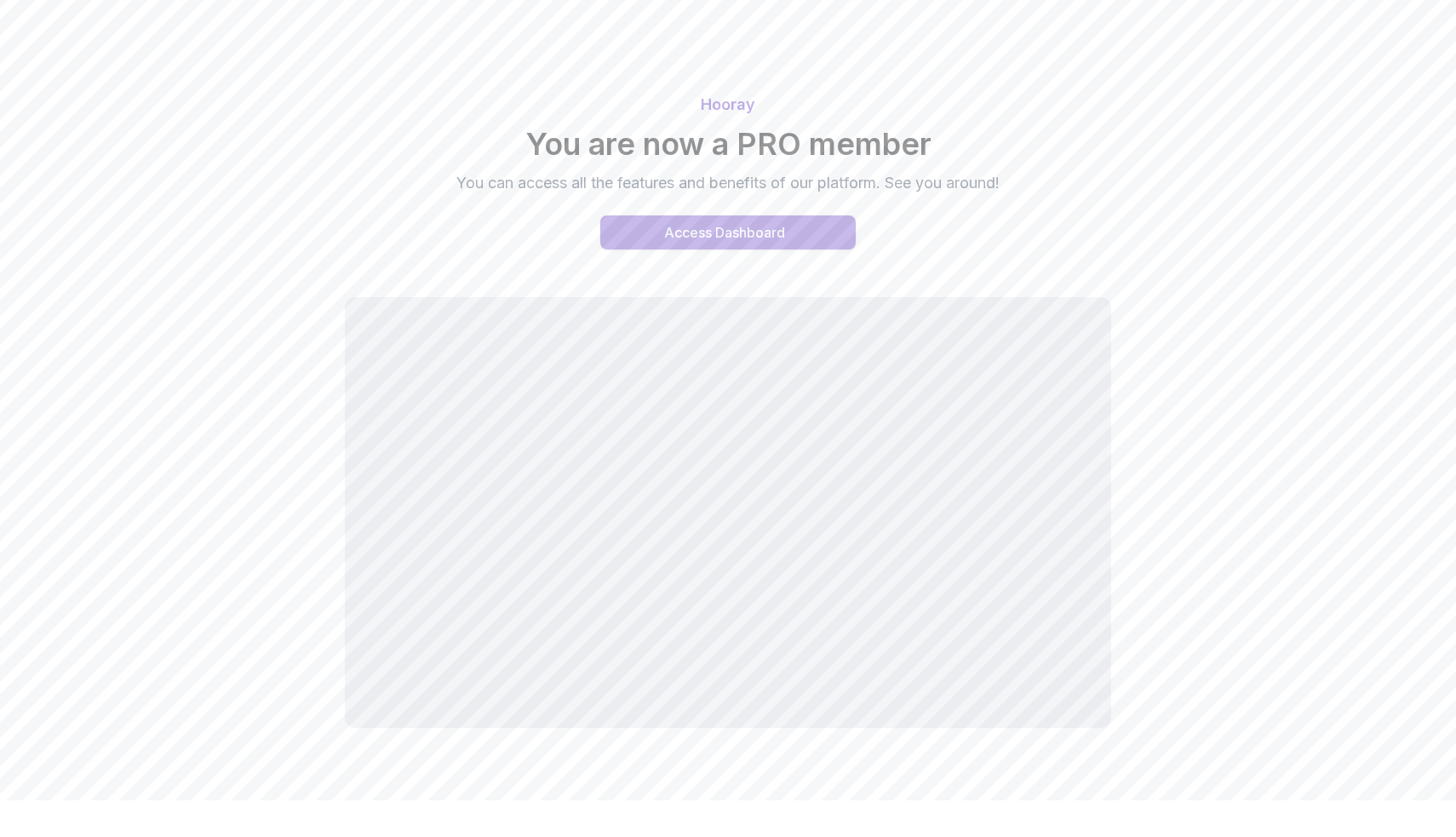
scroll to position [37, 0]
click at [760, 223] on div "Access Dashboard" at bounding box center [725, 233] width 120 height 21
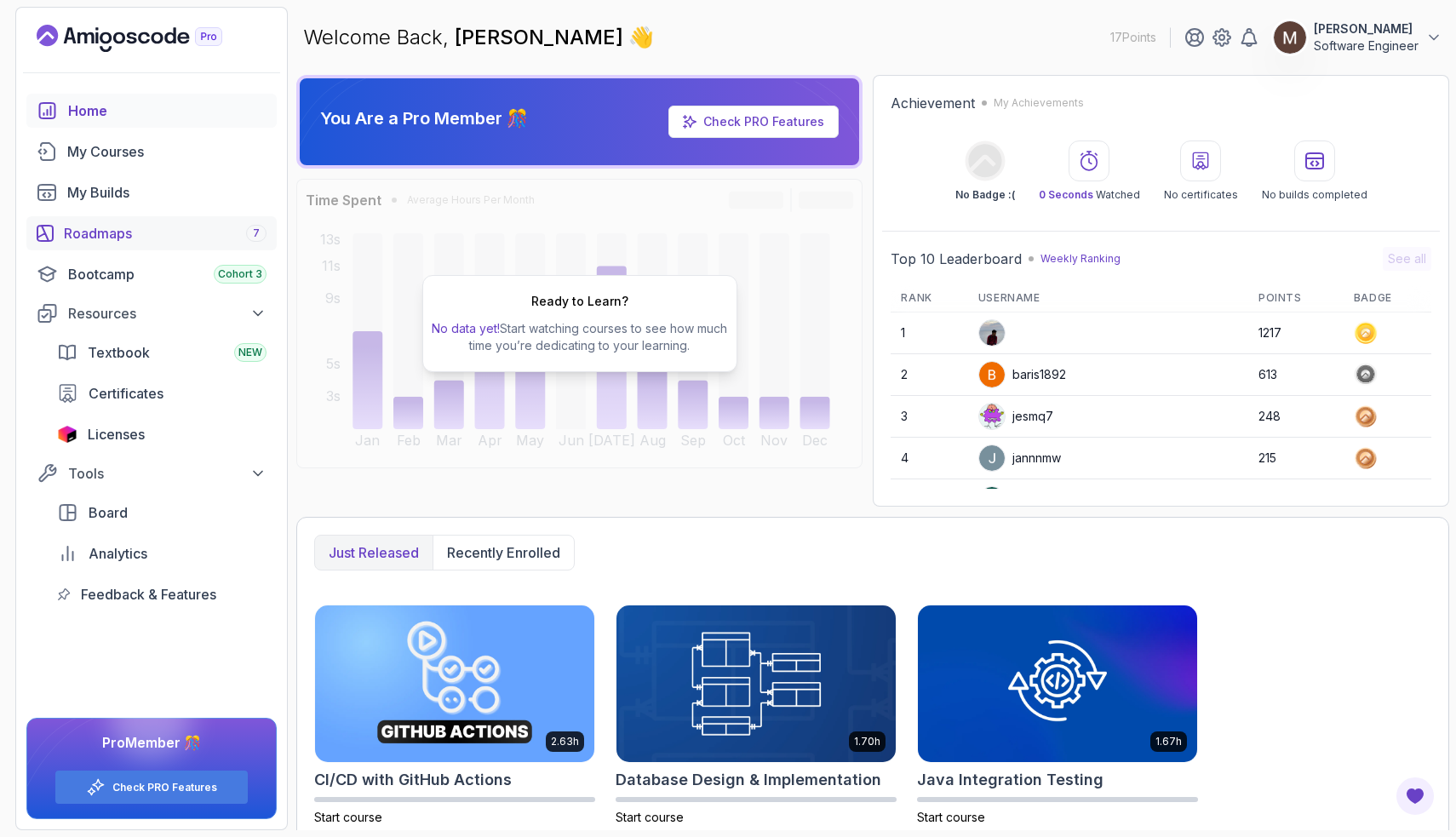
click at [88, 234] on div "Roadmaps 7" at bounding box center [165, 233] width 202 height 21
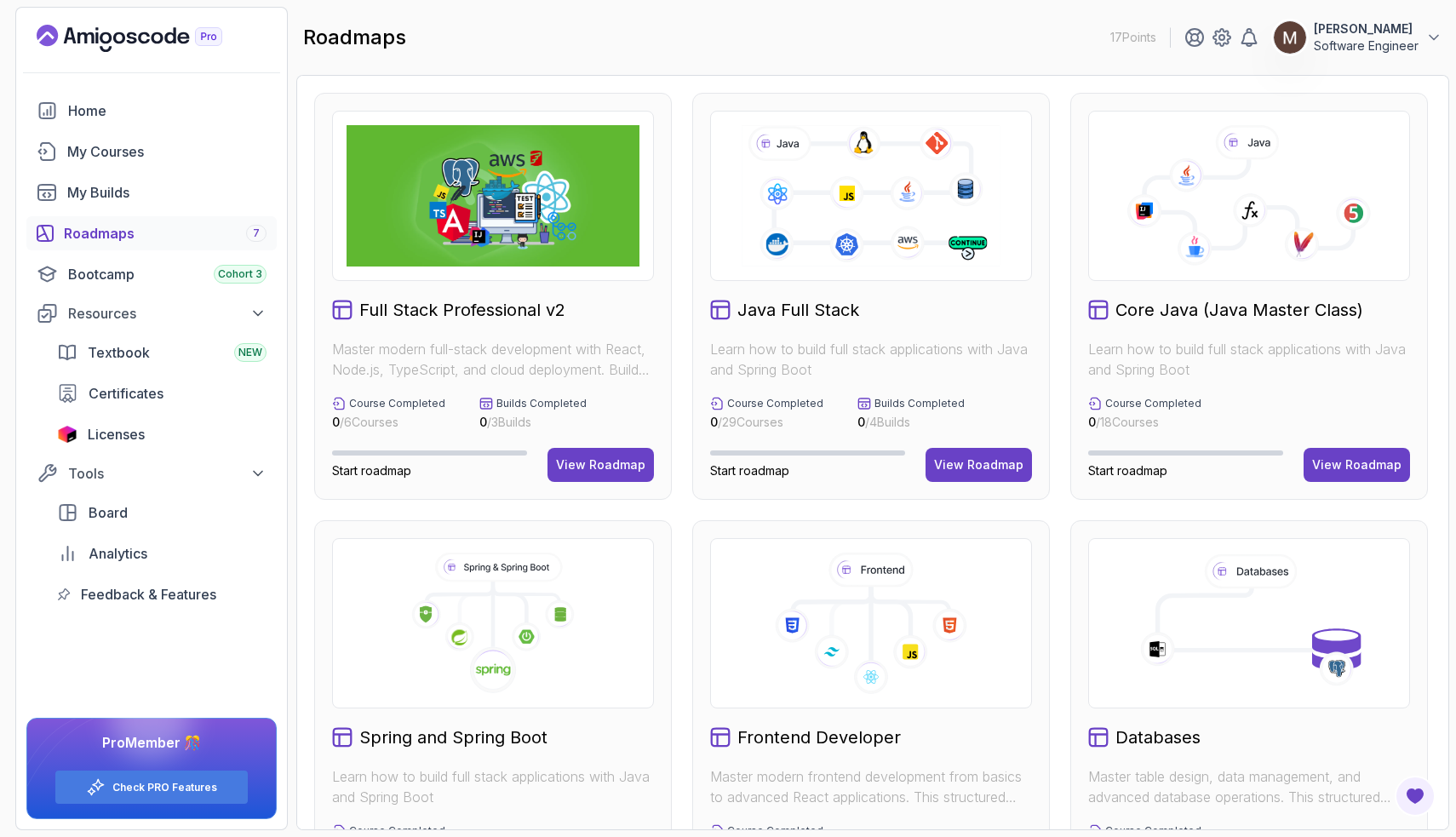
click at [825, 226] on icon at bounding box center [871, 196] width 264 height 147
click at [962, 461] on div "View Roadmap" at bounding box center [979, 465] width 89 height 17
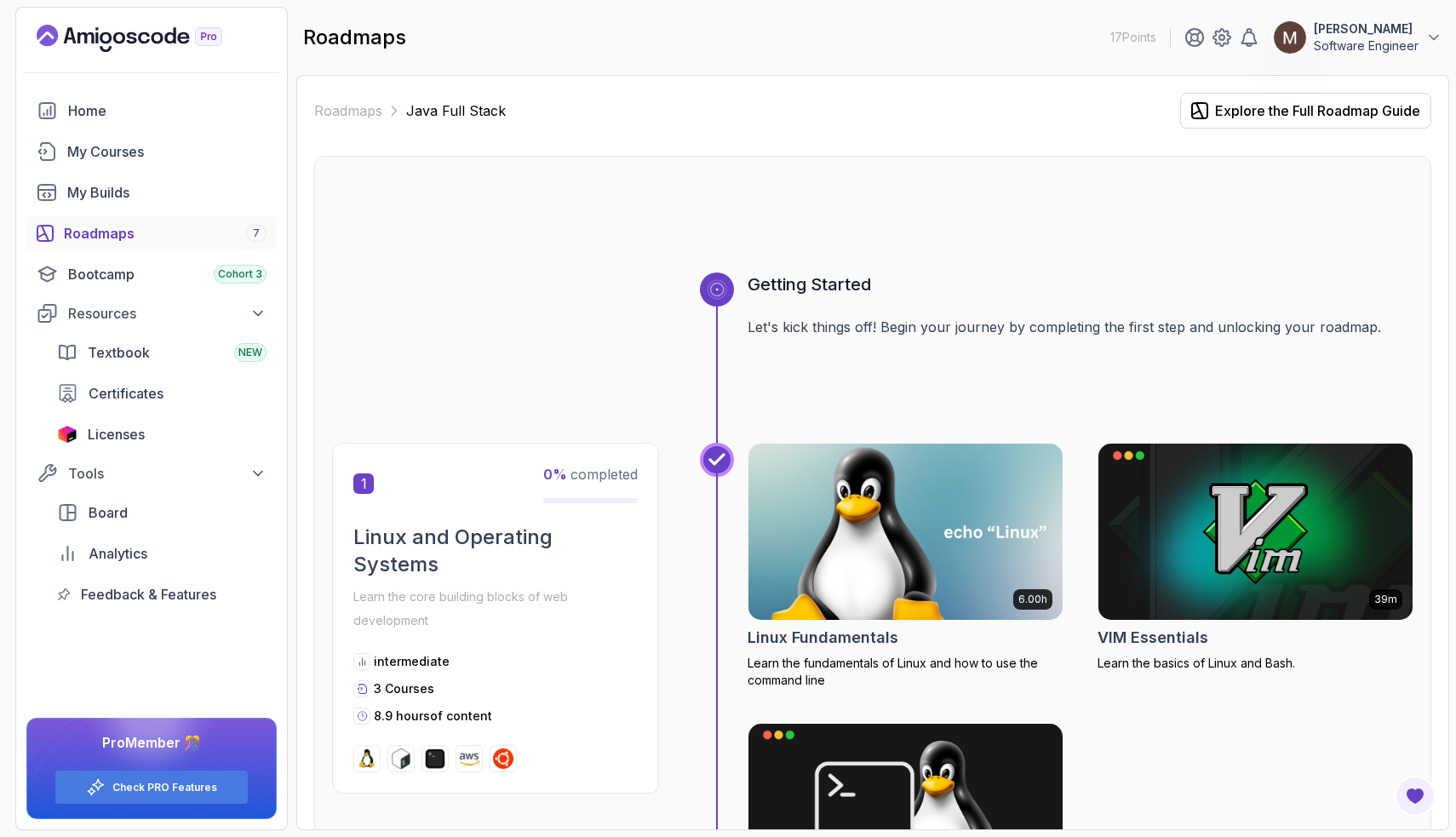
click at [854, 556] on img at bounding box center [905, 532] width 329 height 185
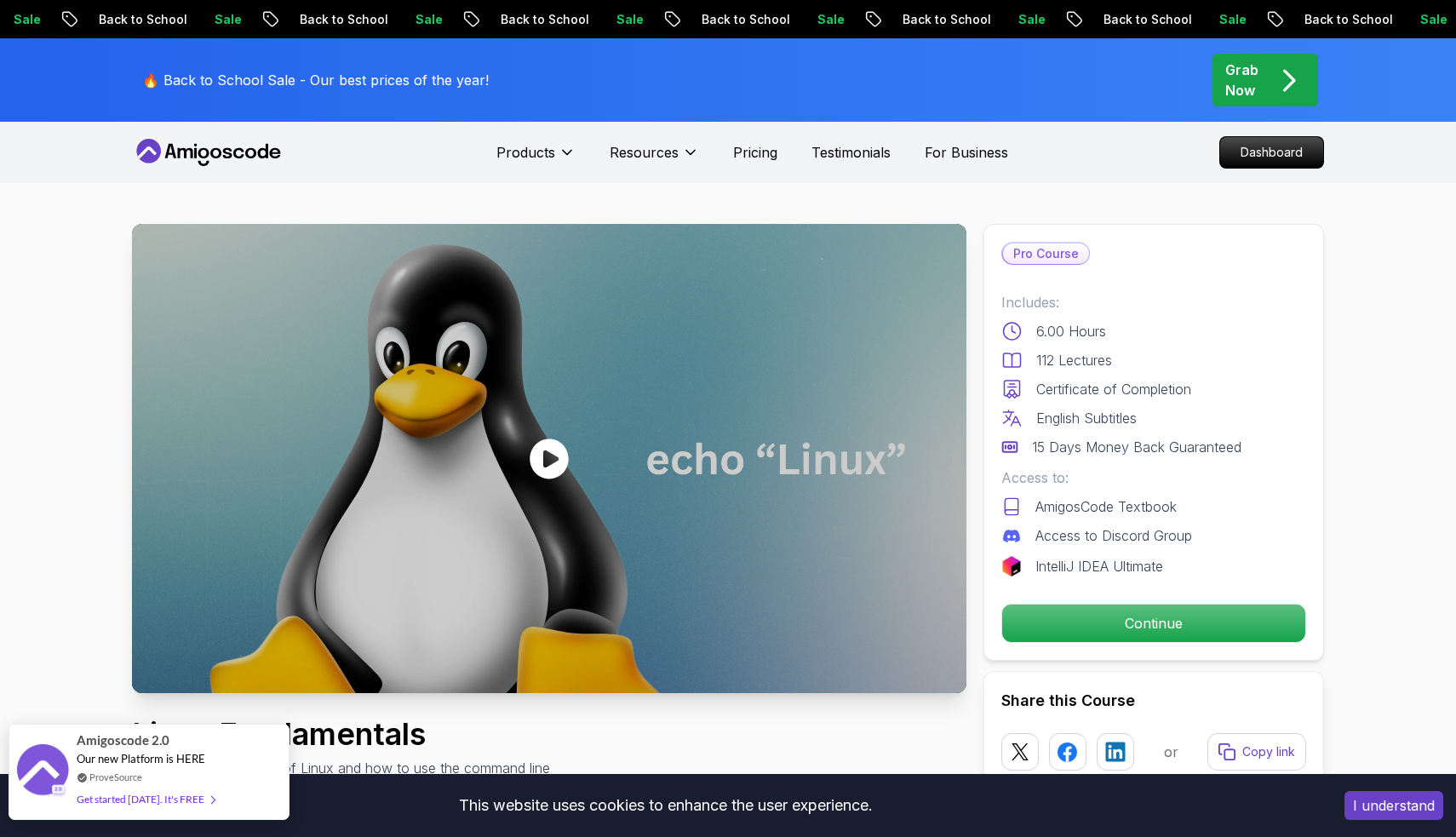
click at [253, 768] on div "Amigoscode 2.0 Our new Platform is HERE ProveSource Get started today. It's FREE" at bounding box center [149, 772] width 281 height 96
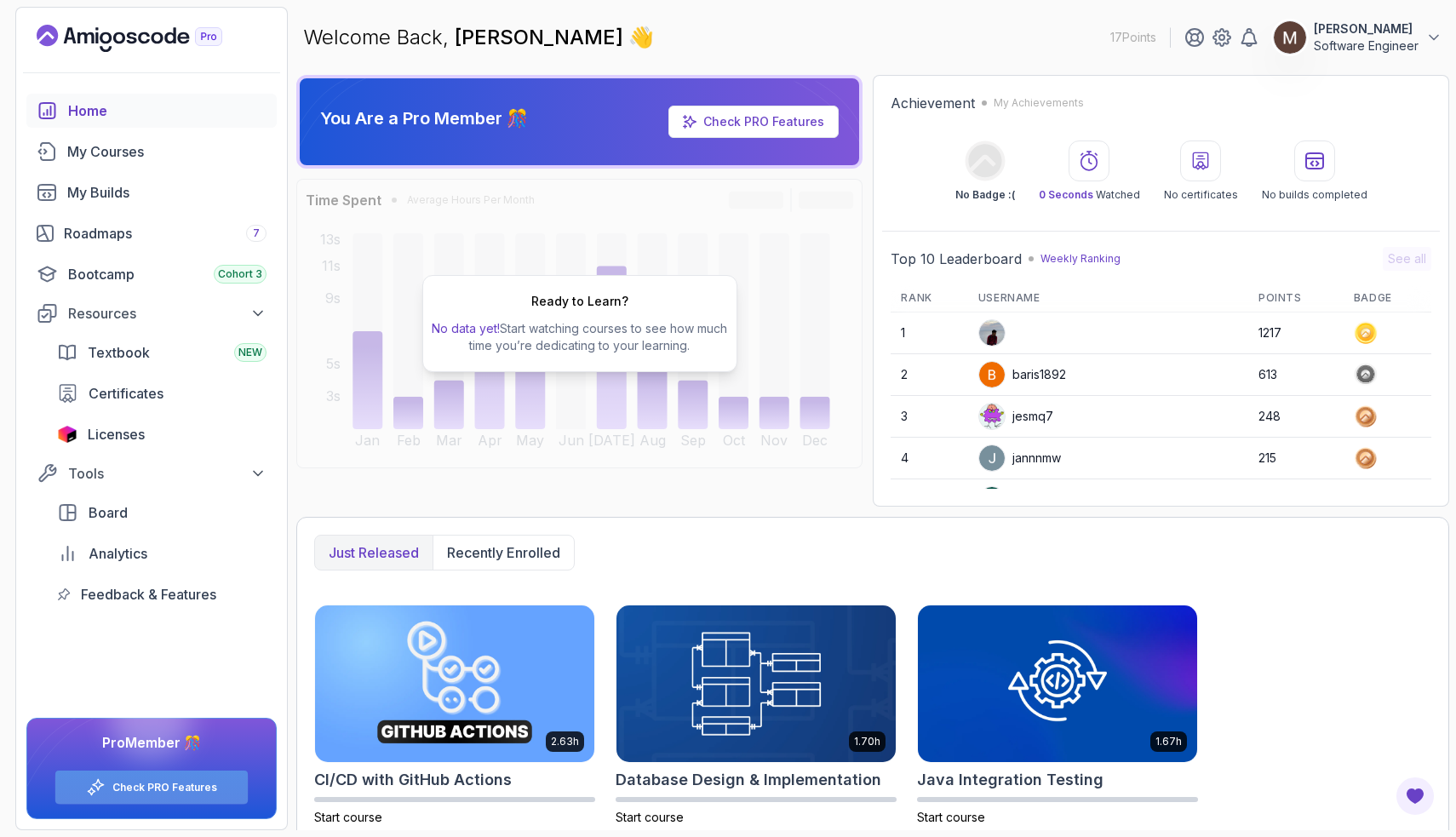
click at [174, 788] on link "Check PRO Features" at bounding box center [164, 788] width 104 height 13
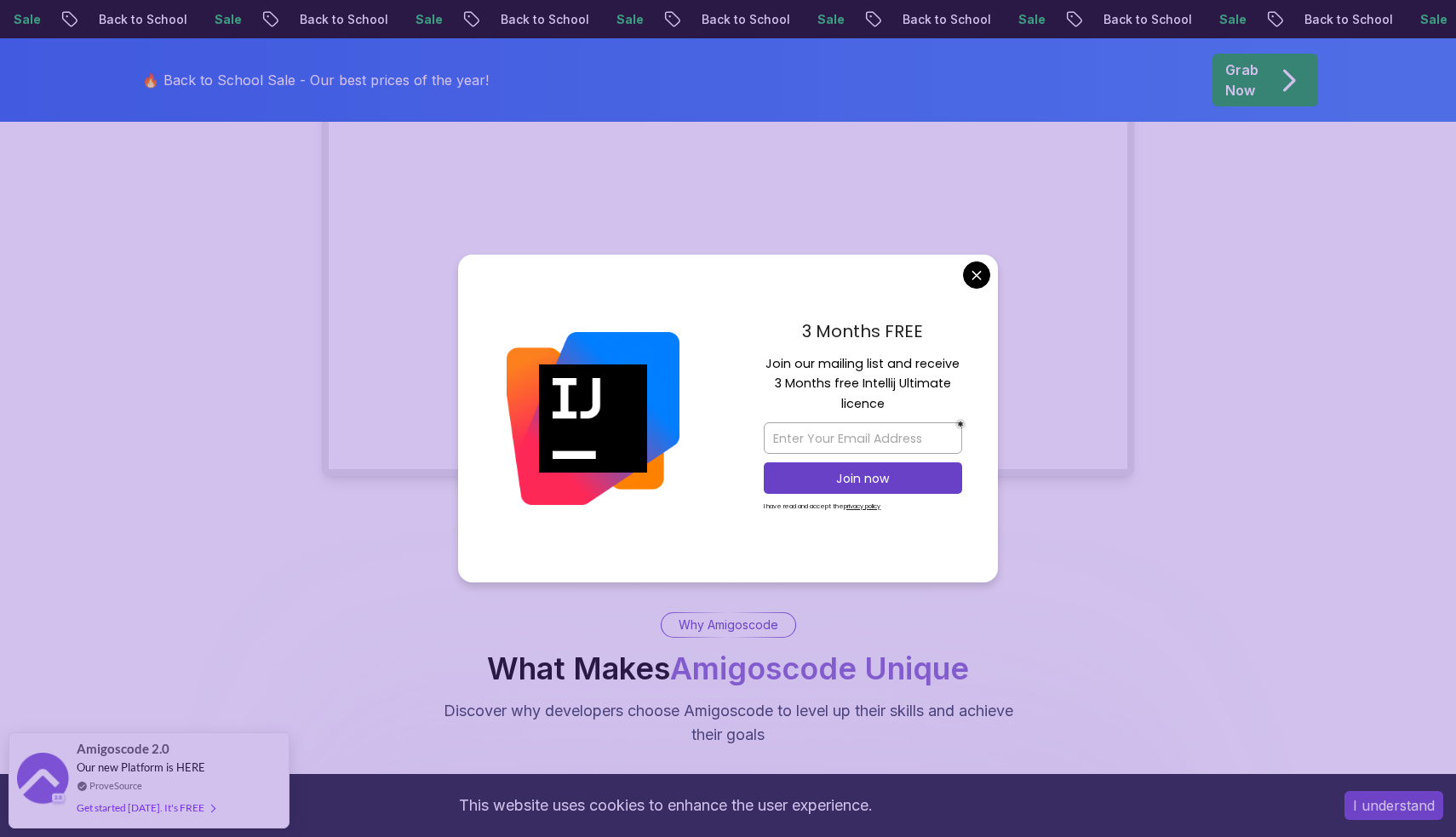
scroll to position [349, 0]
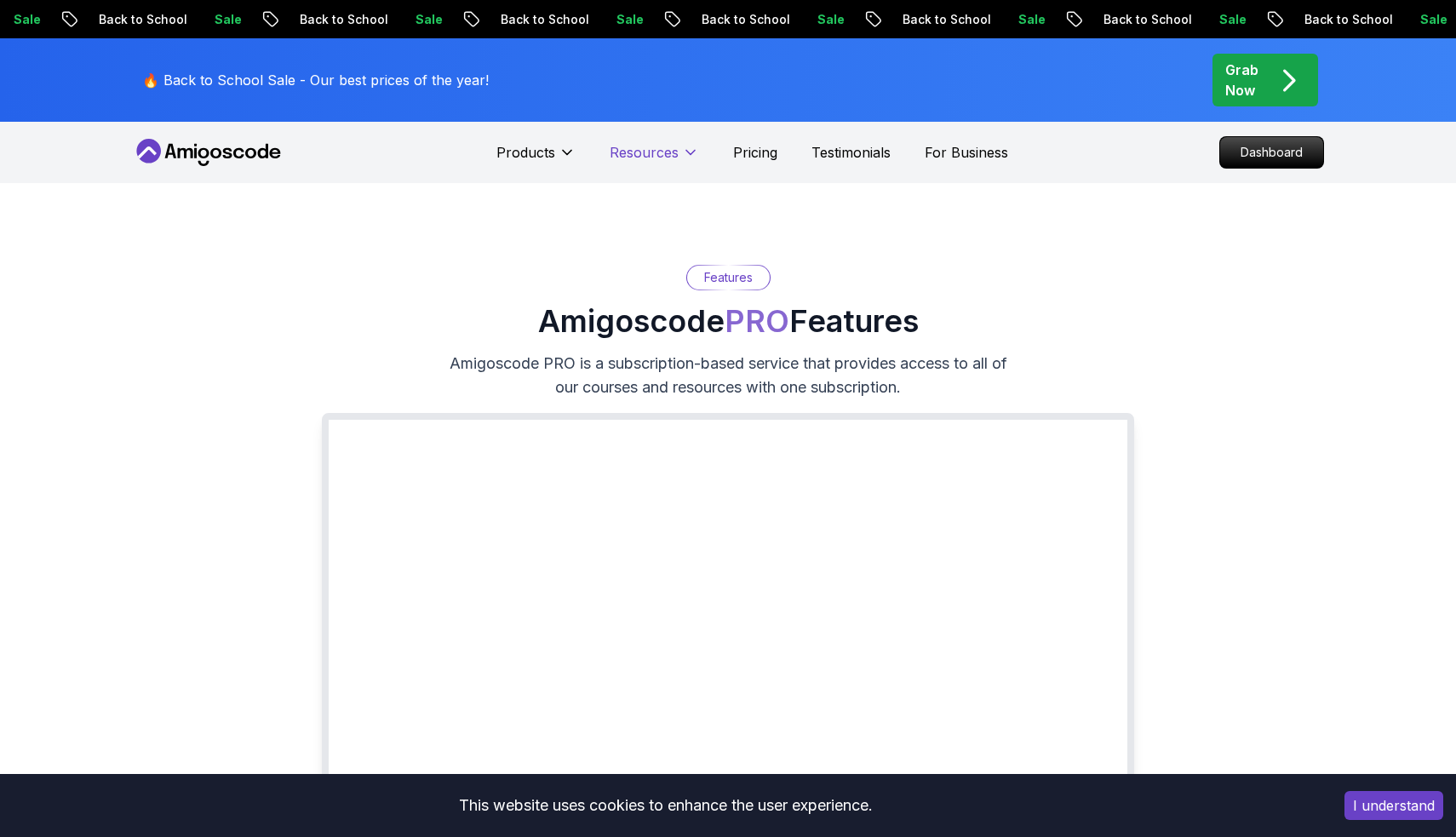
scroll to position [0, 0]
click at [1274, 162] on p "Dashboard" at bounding box center [1272, 153] width 98 height 29
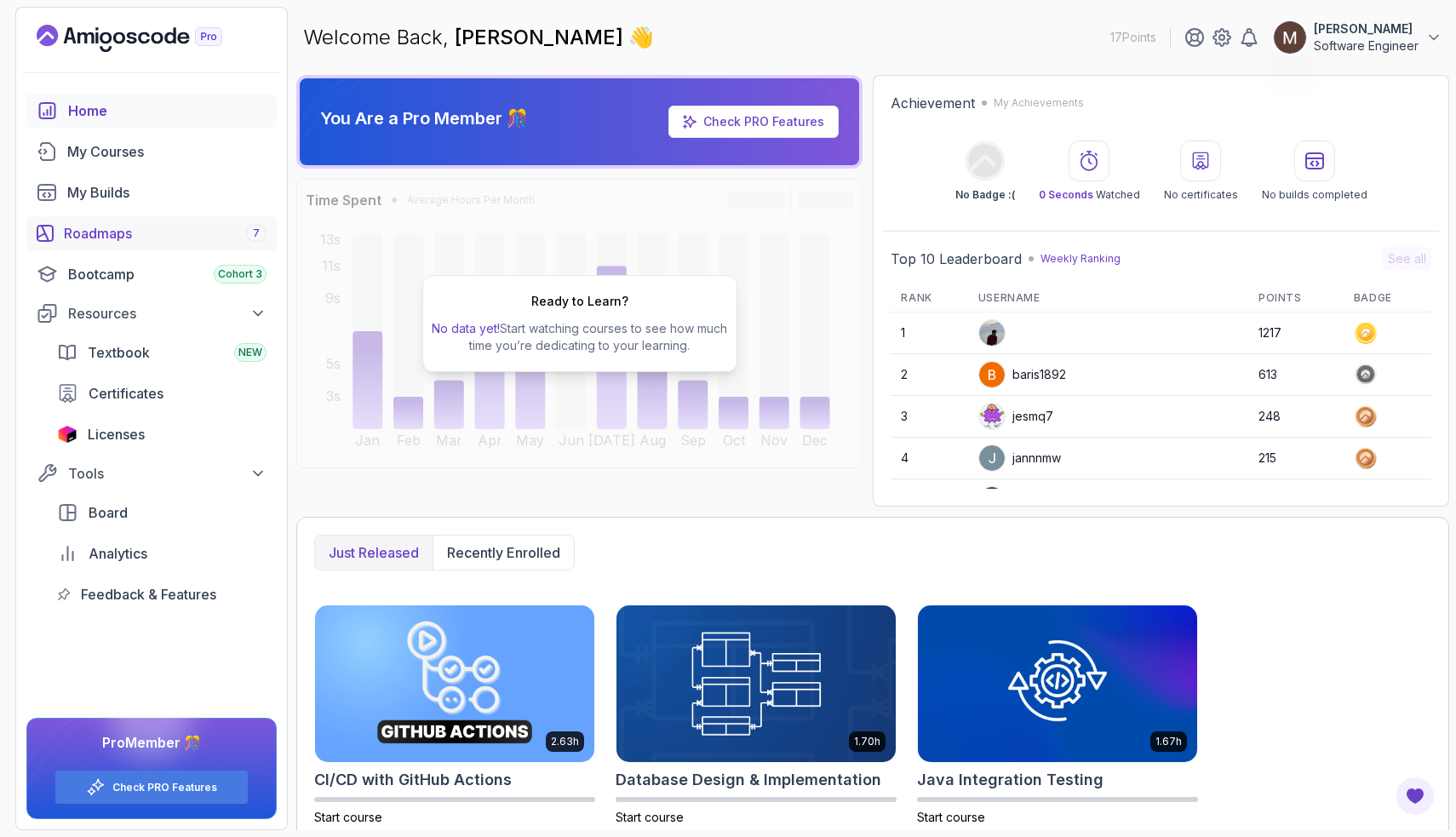
click at [233, 233] on div "Roadmaps 7" at bounding box center [165, 233] width 202 height 21
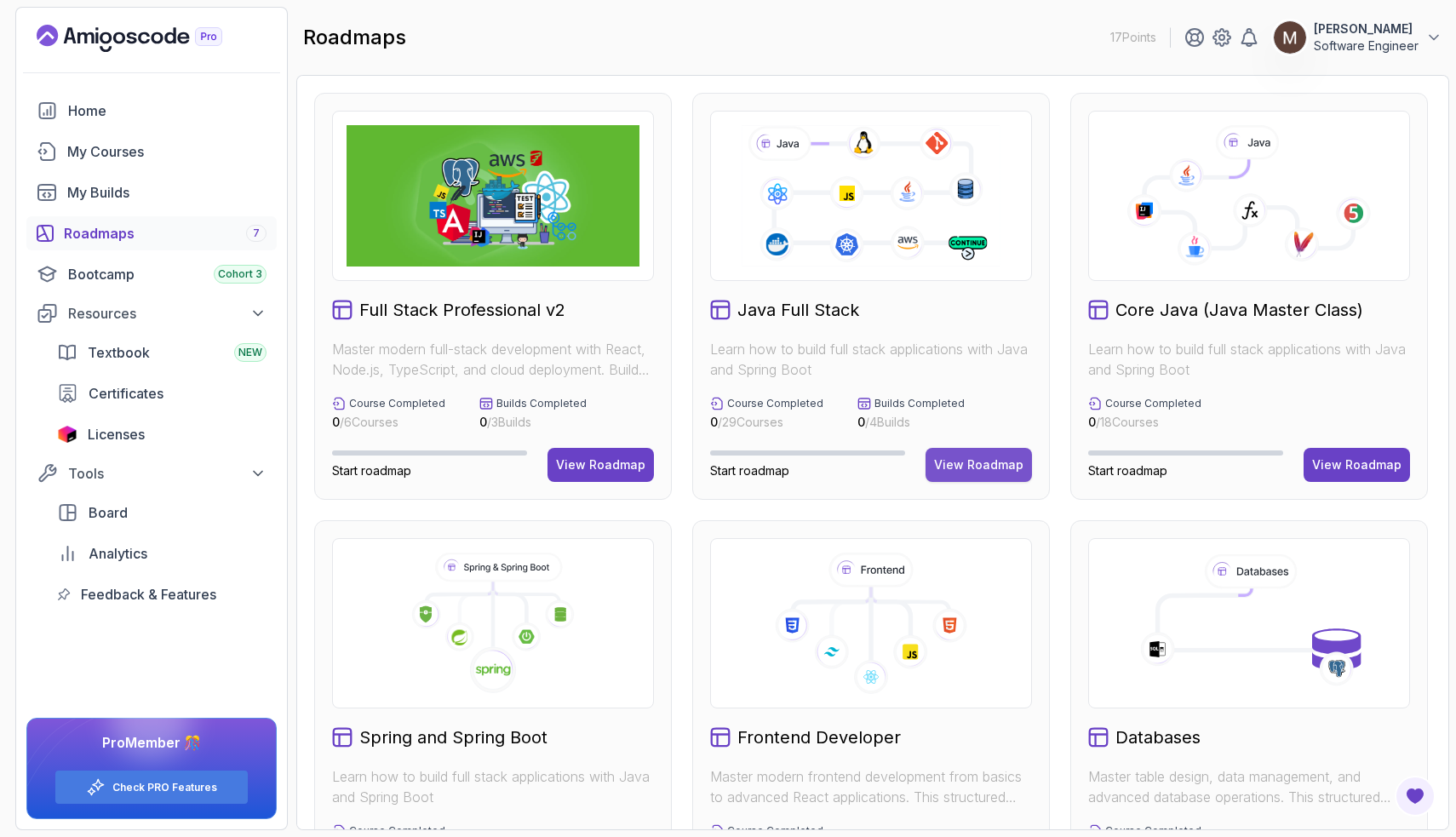
click at [956, 470] on div "View Roadmap" at bounding box center [979, 465] width 89 height 17
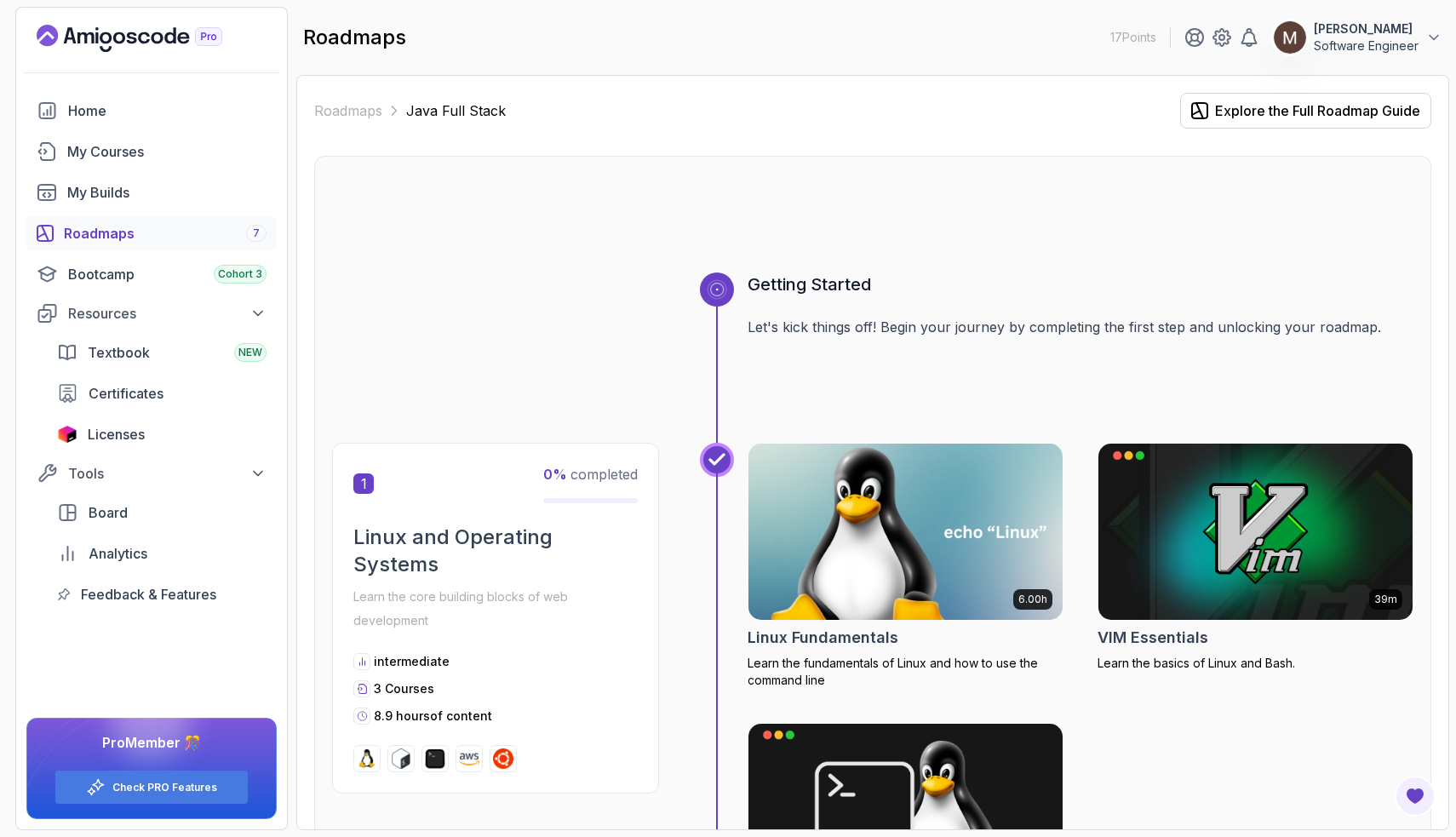
click at [881, 563] on img at bounding box center [905, 532] width 329 height 185
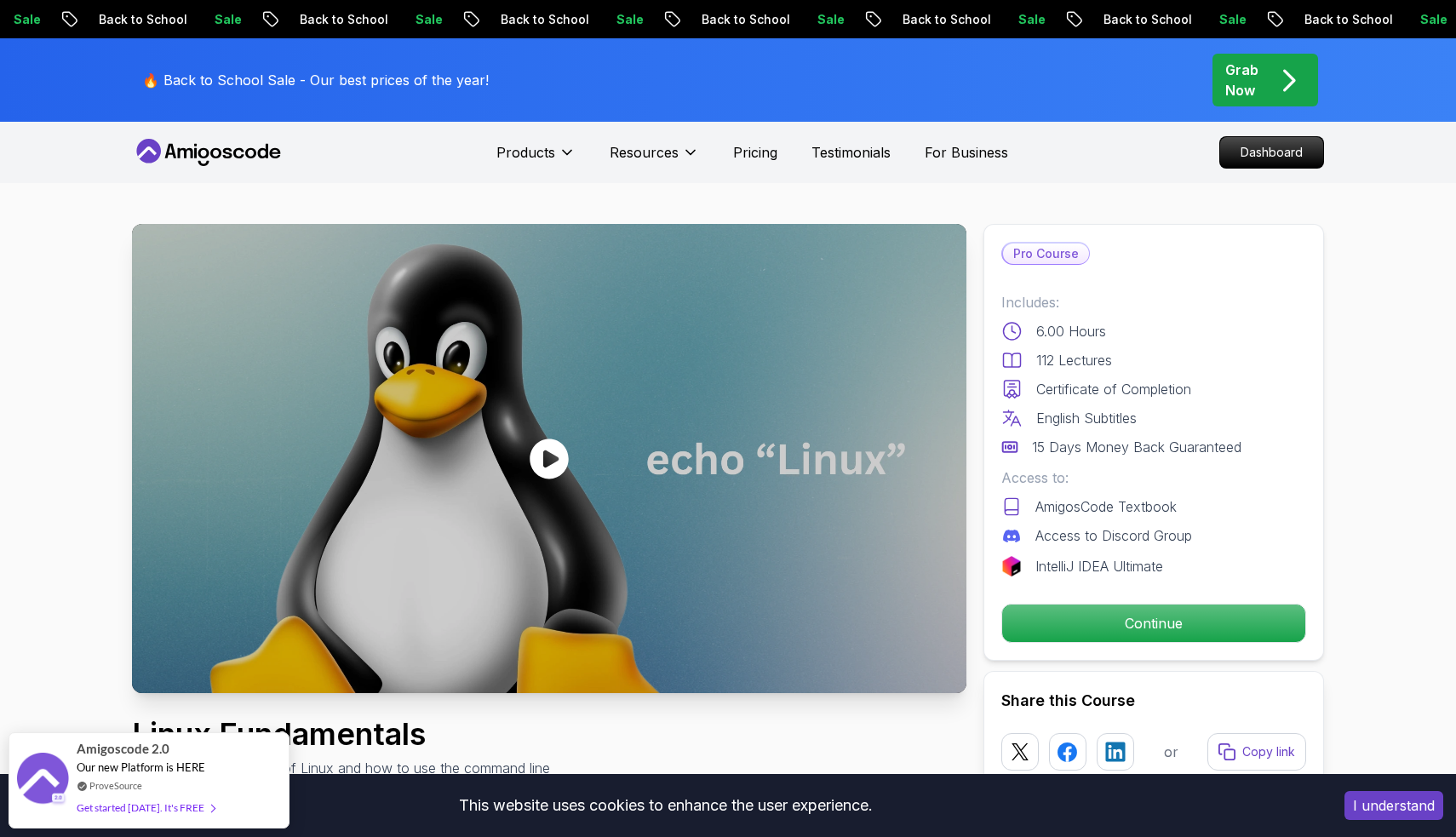
click at [1371, 810] on button "I understand" at bounding box center [1394, 806] width 99 height 29
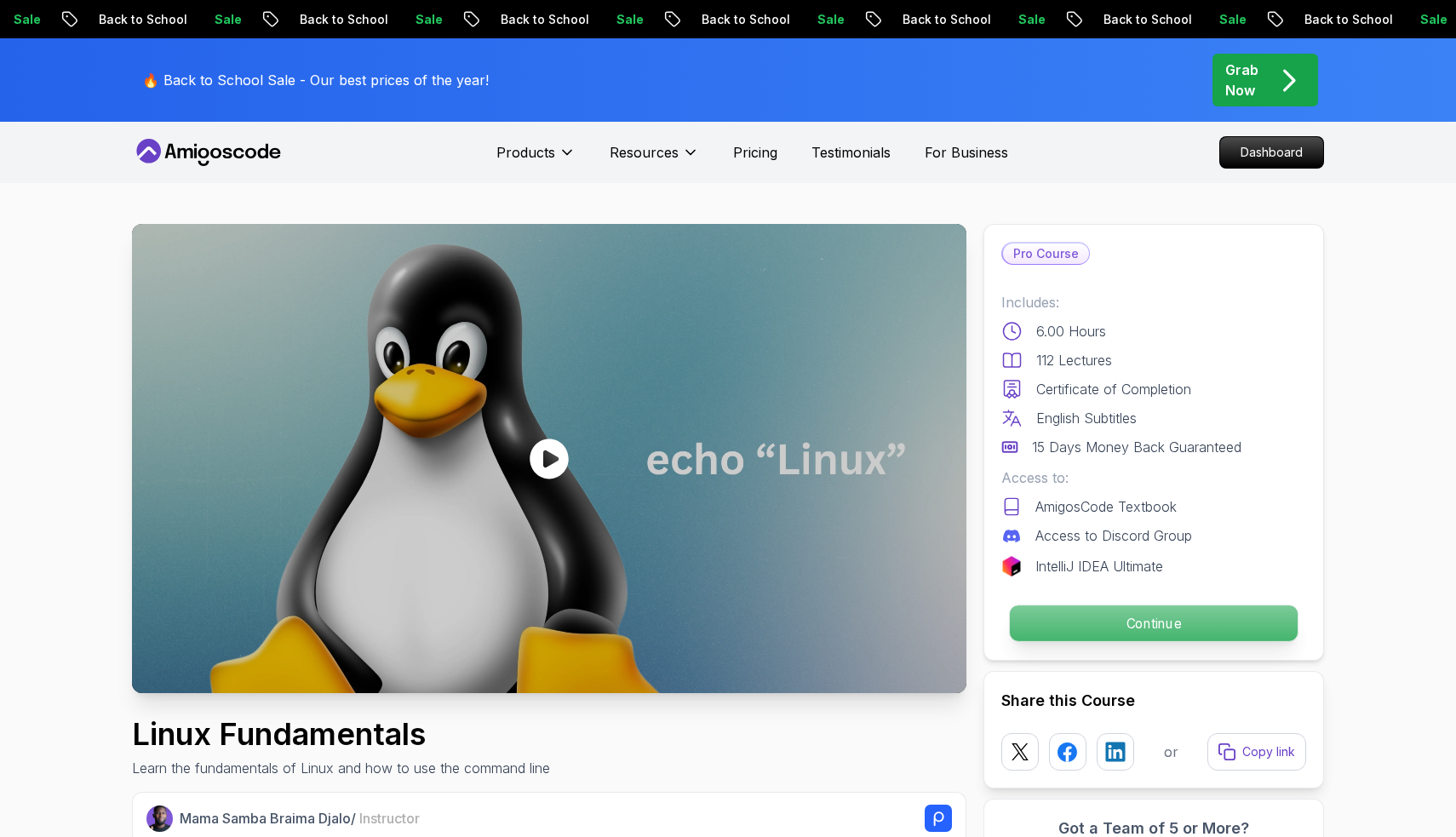
click at [1063, 631] on p "Continue" at bounding box center [1154, 623] width 288 height 36
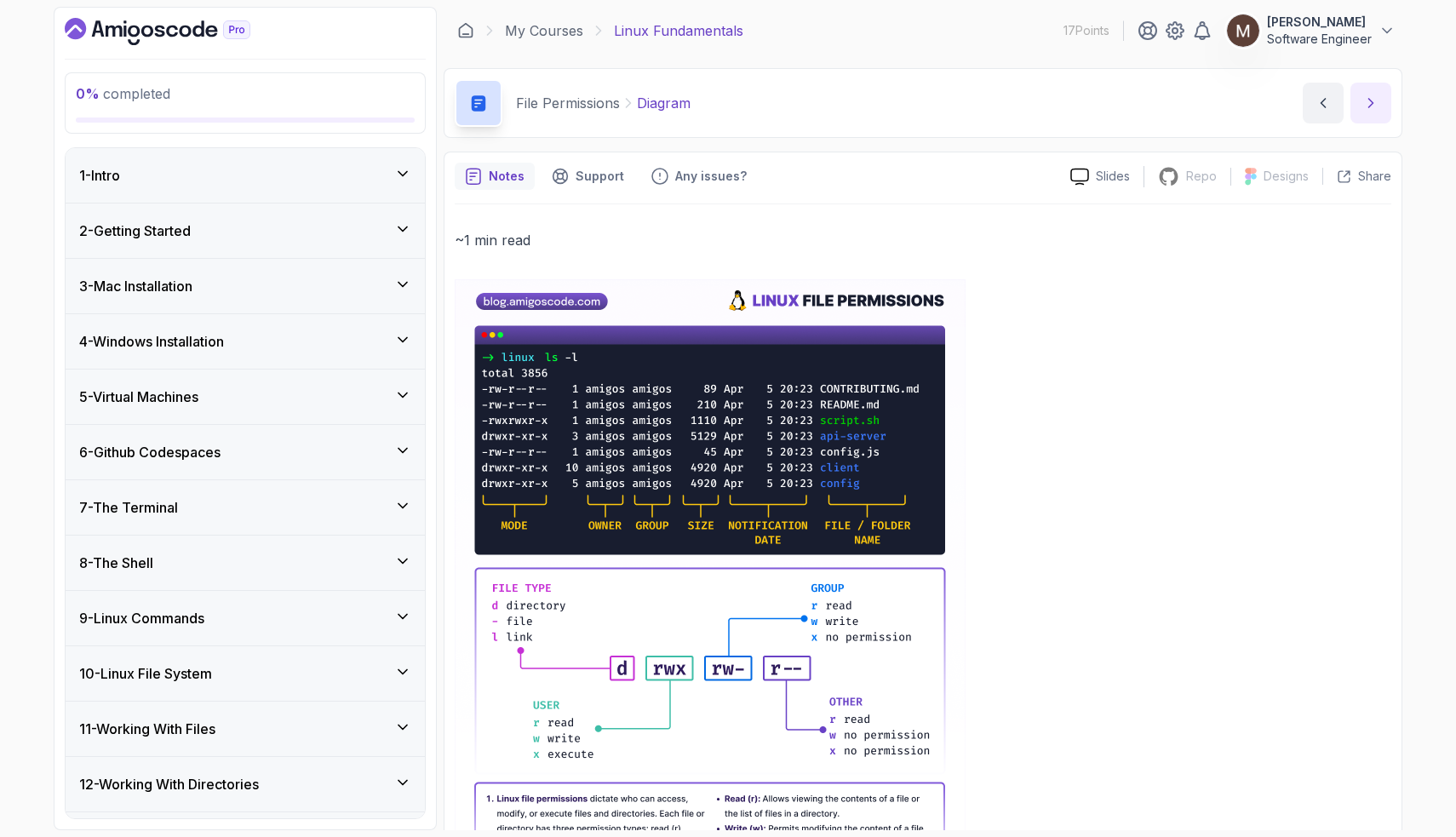
click at [1368, 104] on icon "next content" at bounding box center [1371, 103] width 17 height 17
click at [1376, 103] on icon "next content" at bounding box center [1371, 103] width 17 height 17
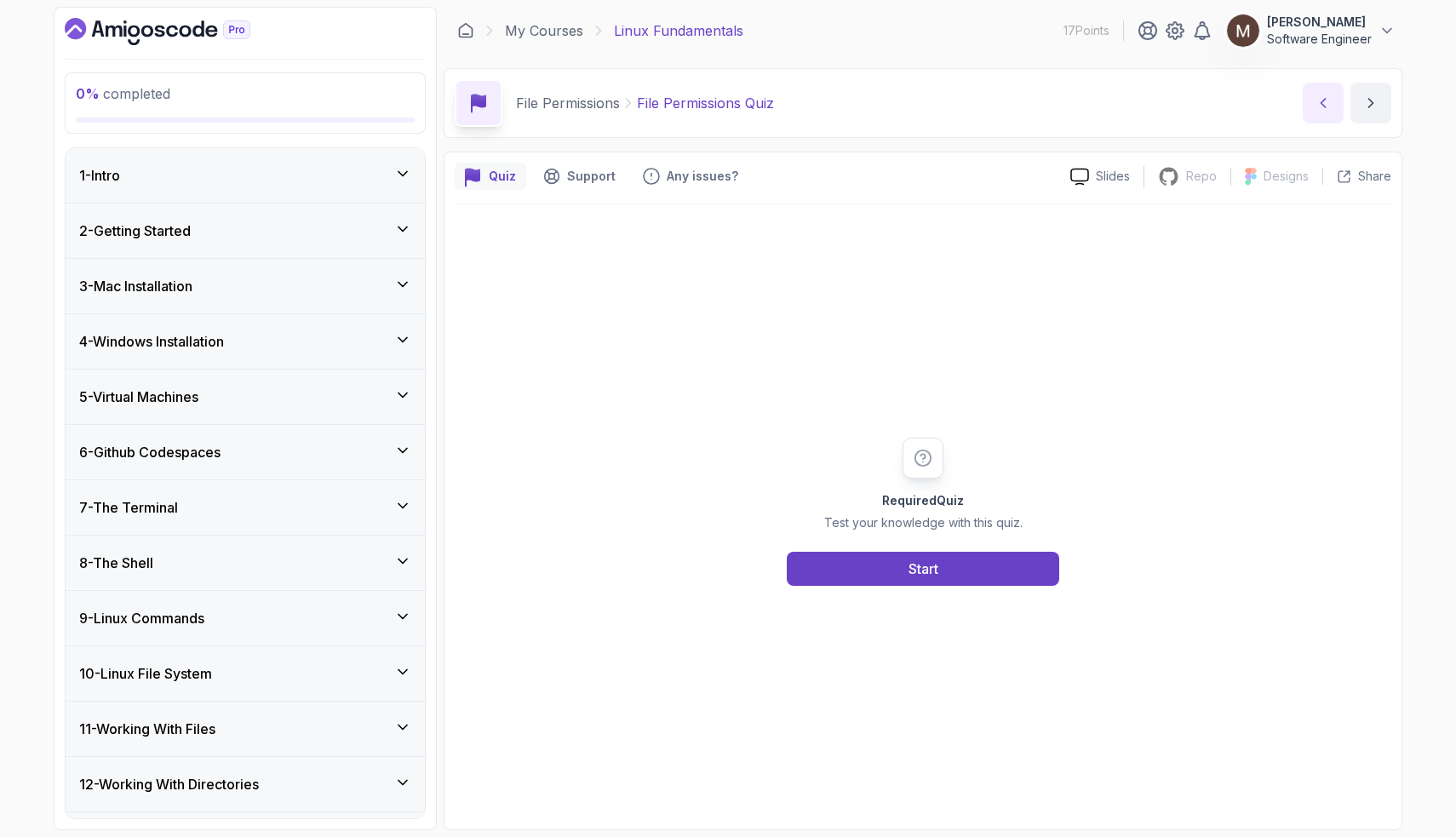
click at [1319, 95] on icon "previous content" at bounding box center [1323, 103] width 17 height 17
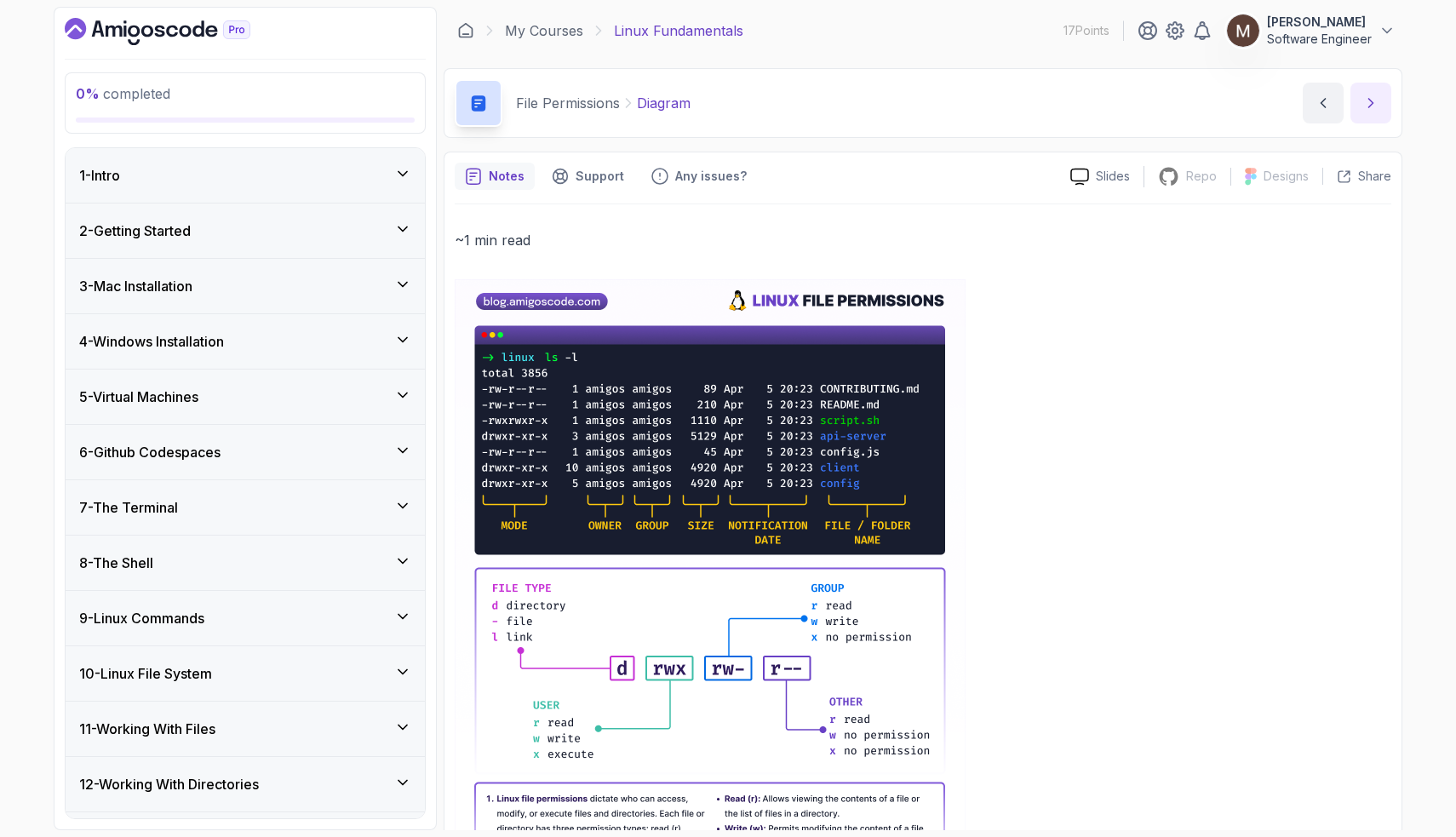
click at [1371, 109] on icon "next content" at bounding box center [1371, 103] width 17 height 17
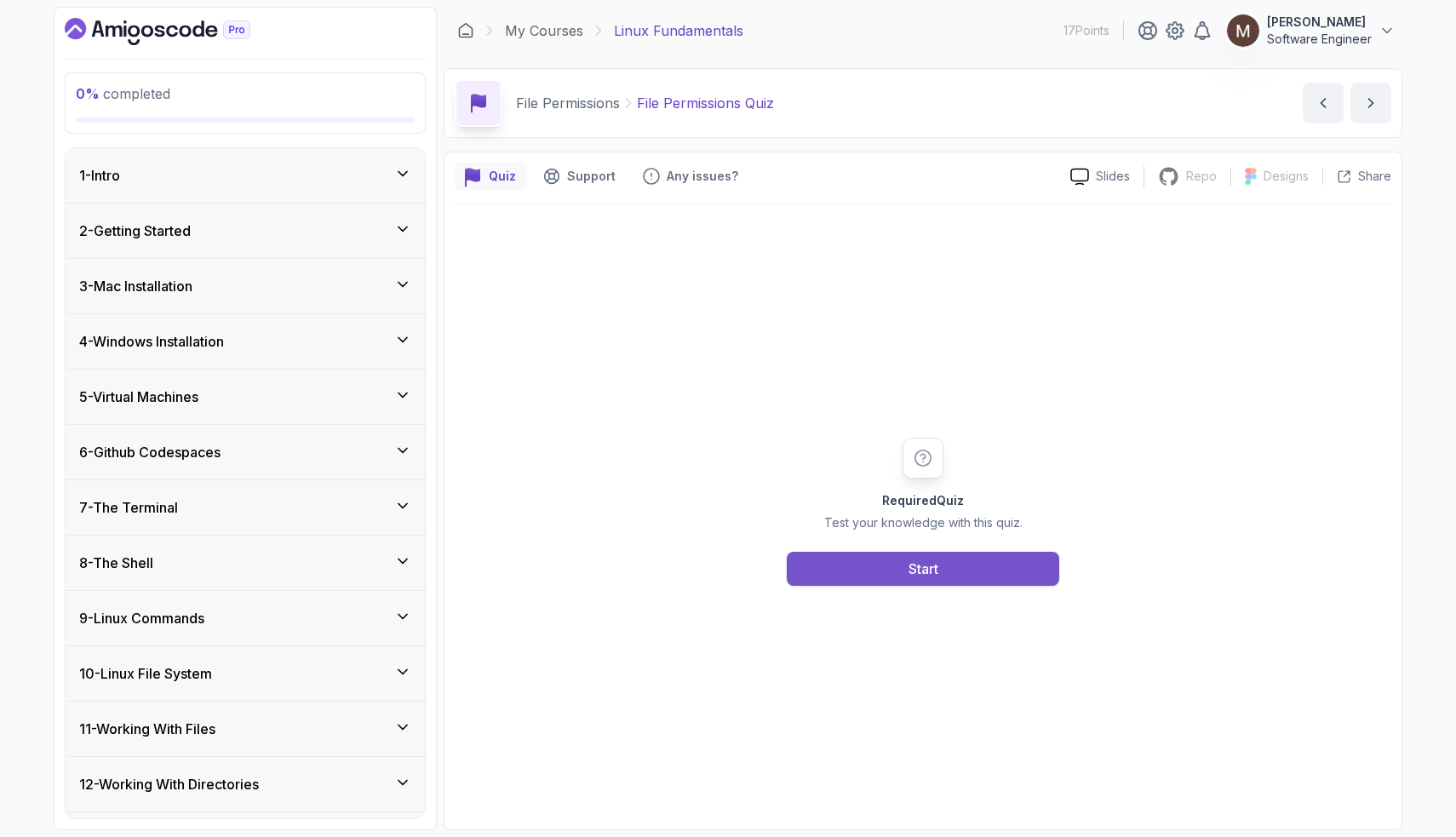
click at [906, 568] on button "Start" at bounding box center [923, 569] width 273 height 34
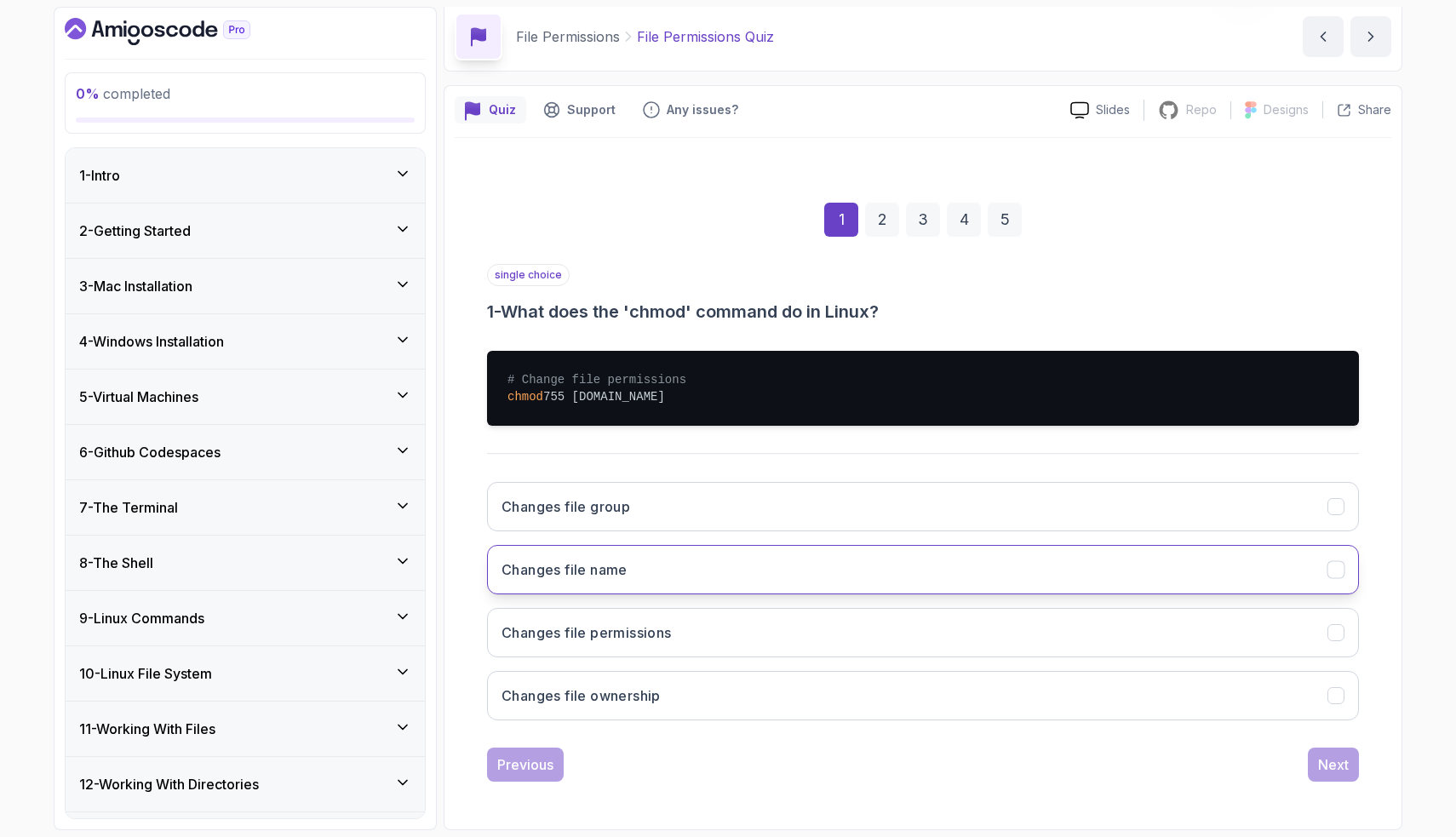
scroll to position [67, 0]
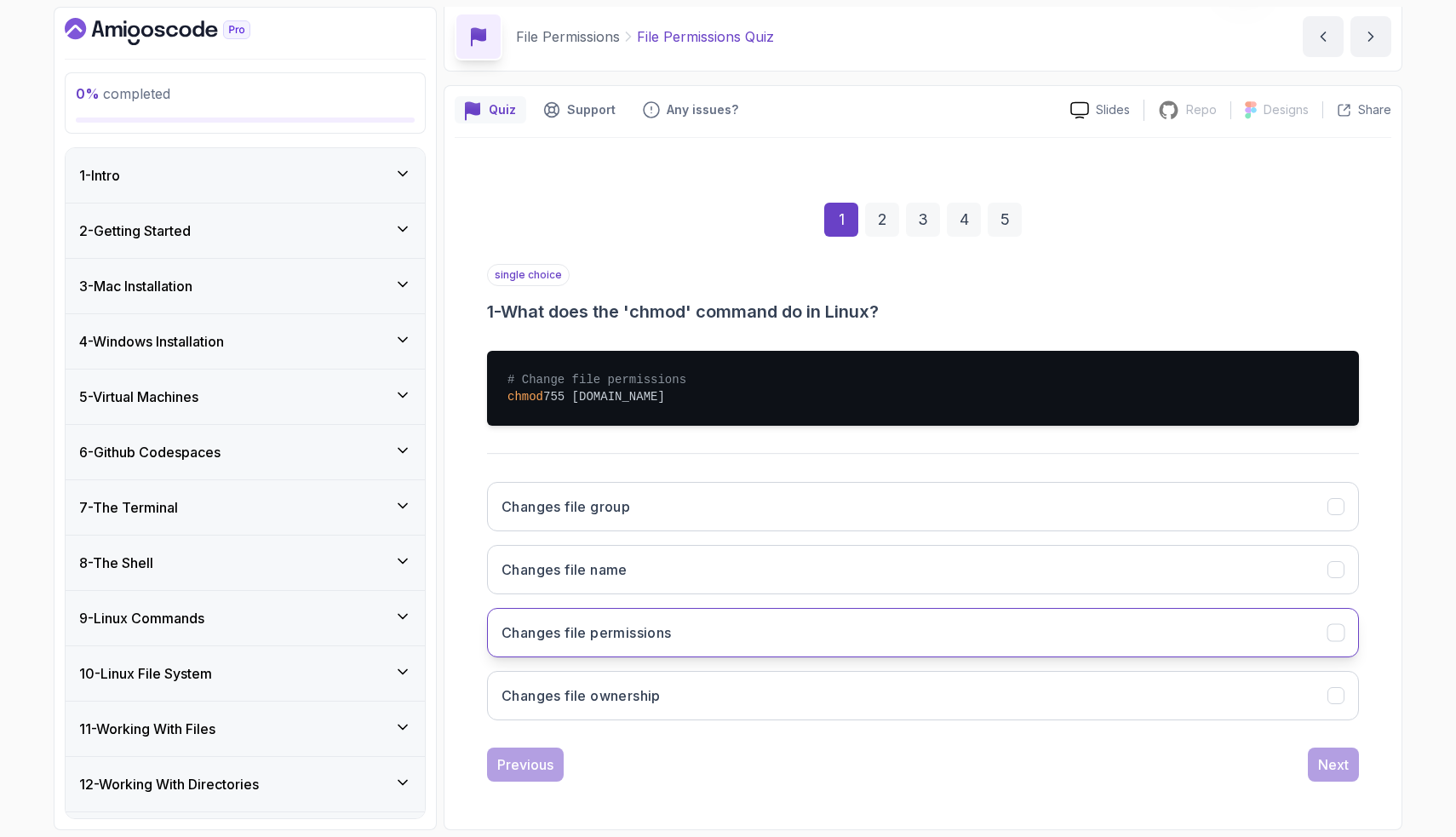
click at [850, 636] on button "Changes file permissions" at bounding box center [923, 633] width 872 height 49
click at [1329, 753] on button "Next" at bounding box center [1334, 765] width 51 height 34
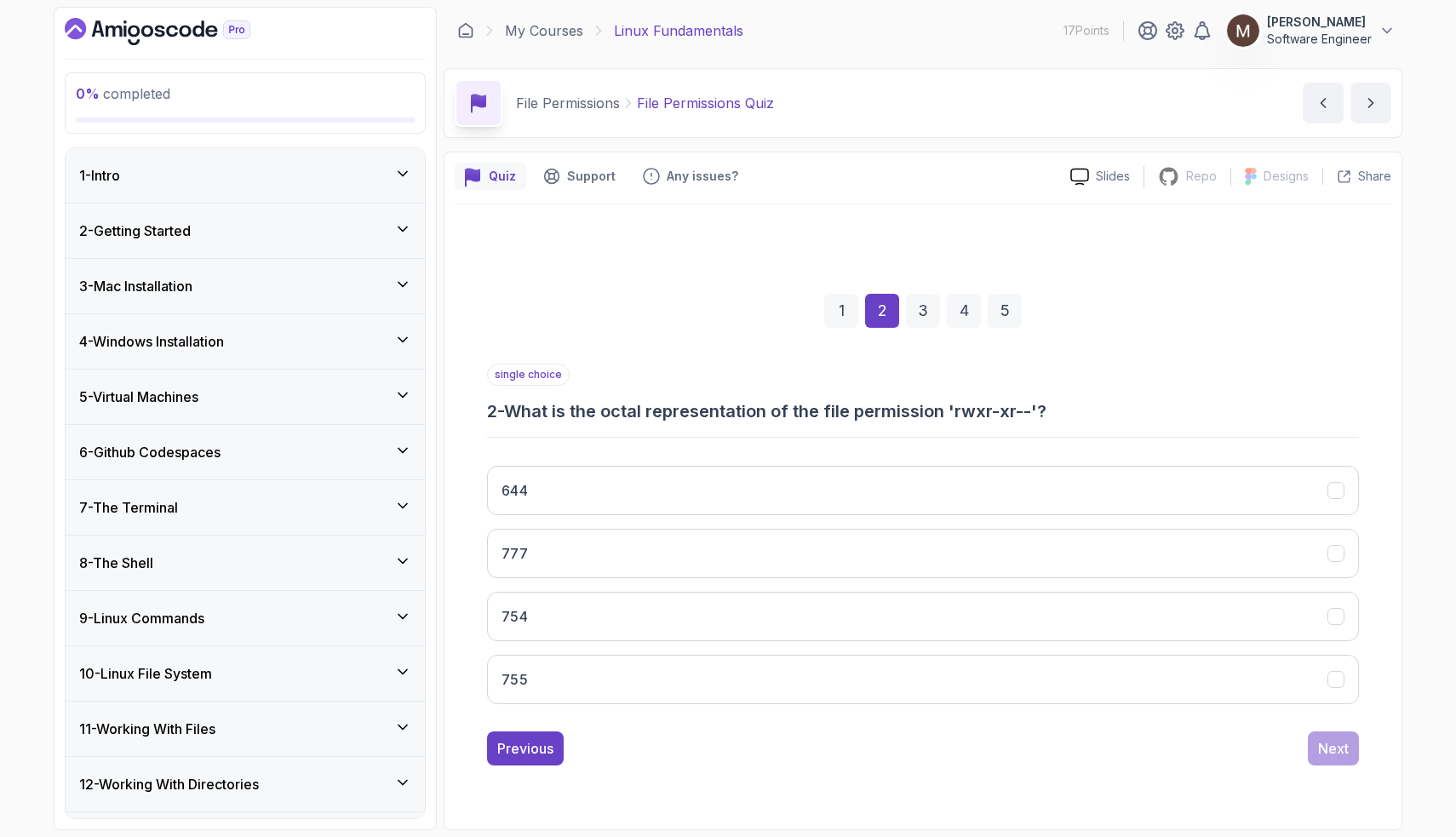
scroll to position [0, 0]
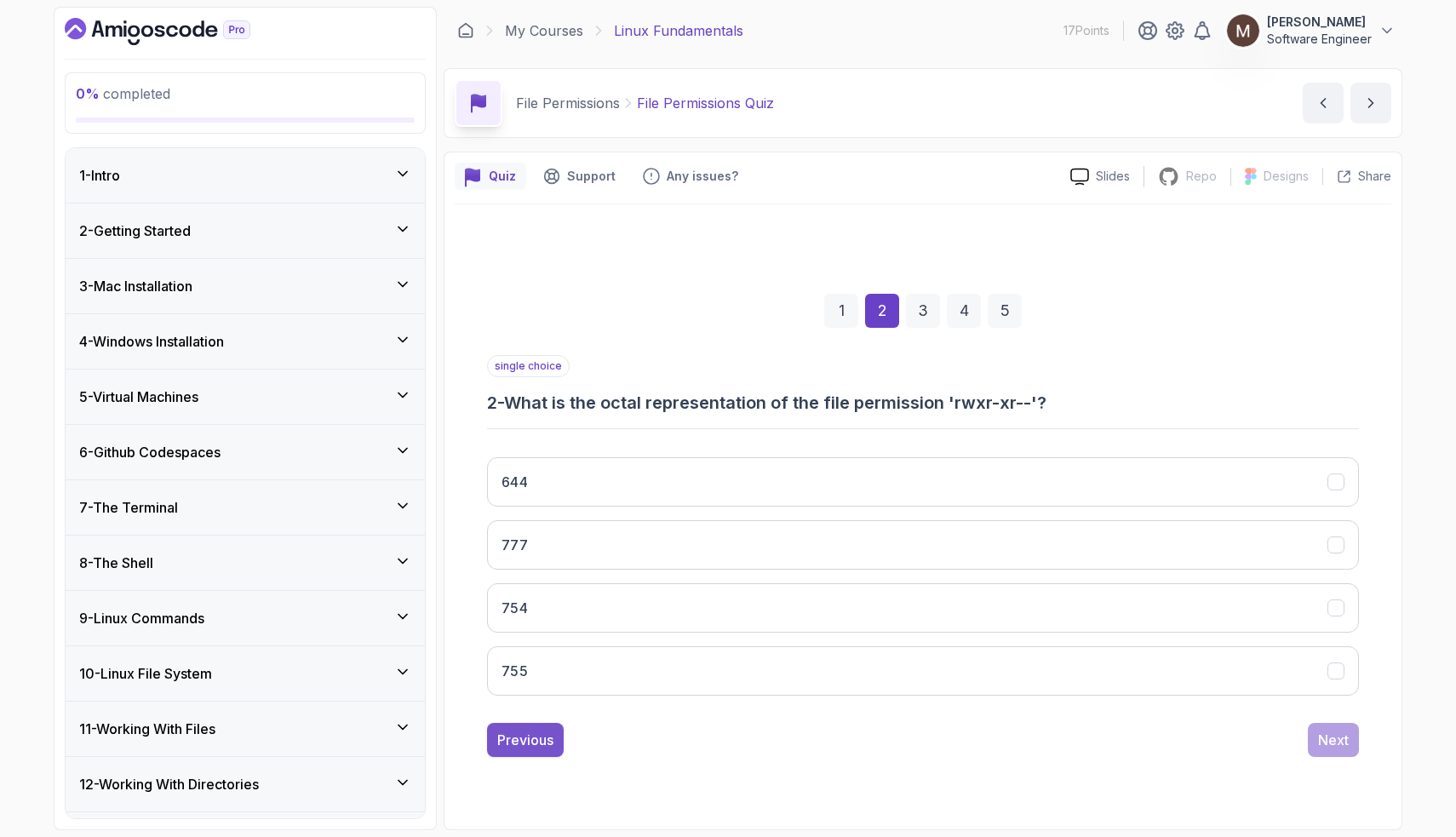
click at [522, 737] on div "Previous" at bounding box center [525, 740] width 56 height 21
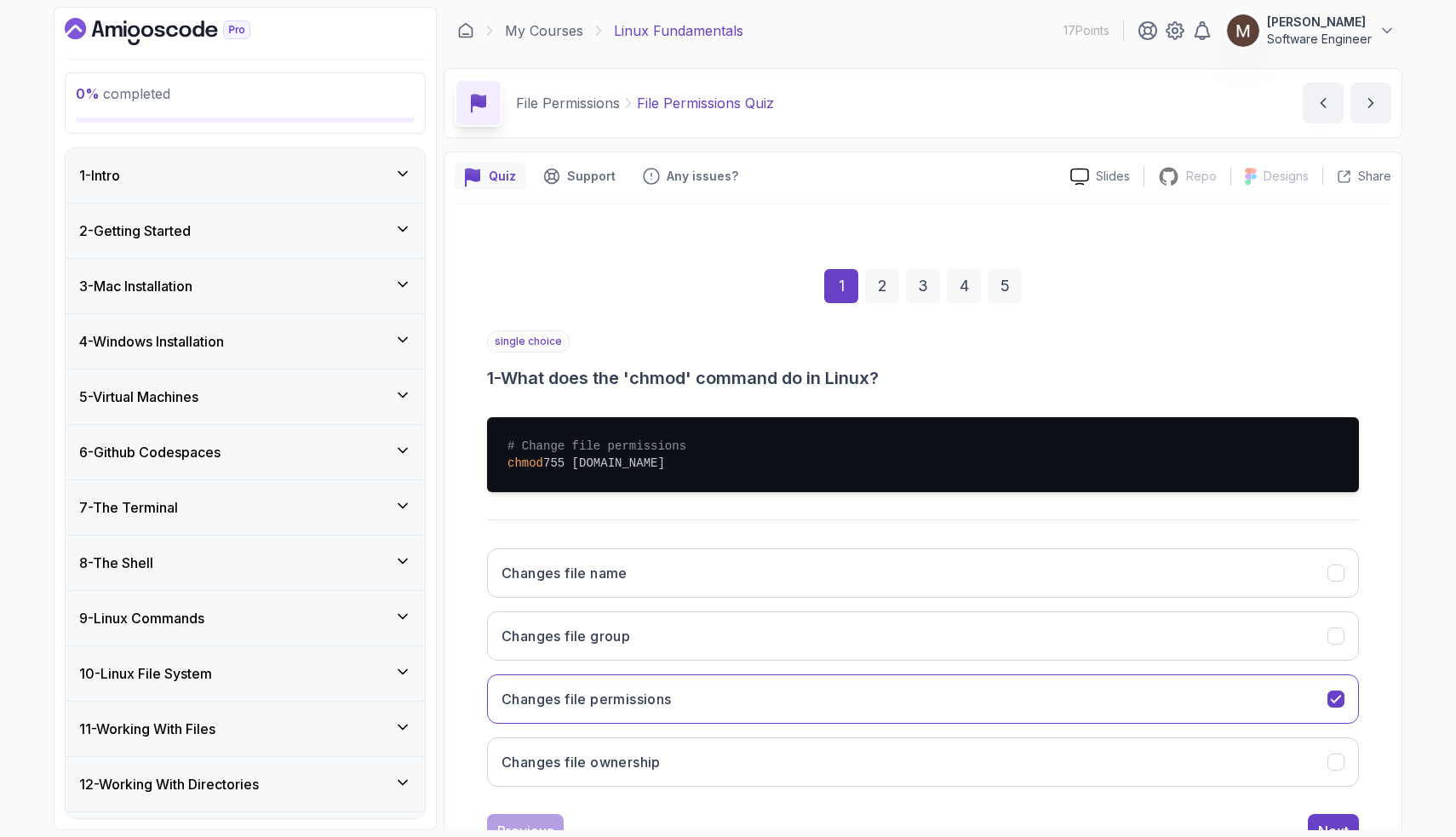
click at [377, 194] on div "1 - Intro" at bounding box center [246, 175] width 360 height 55
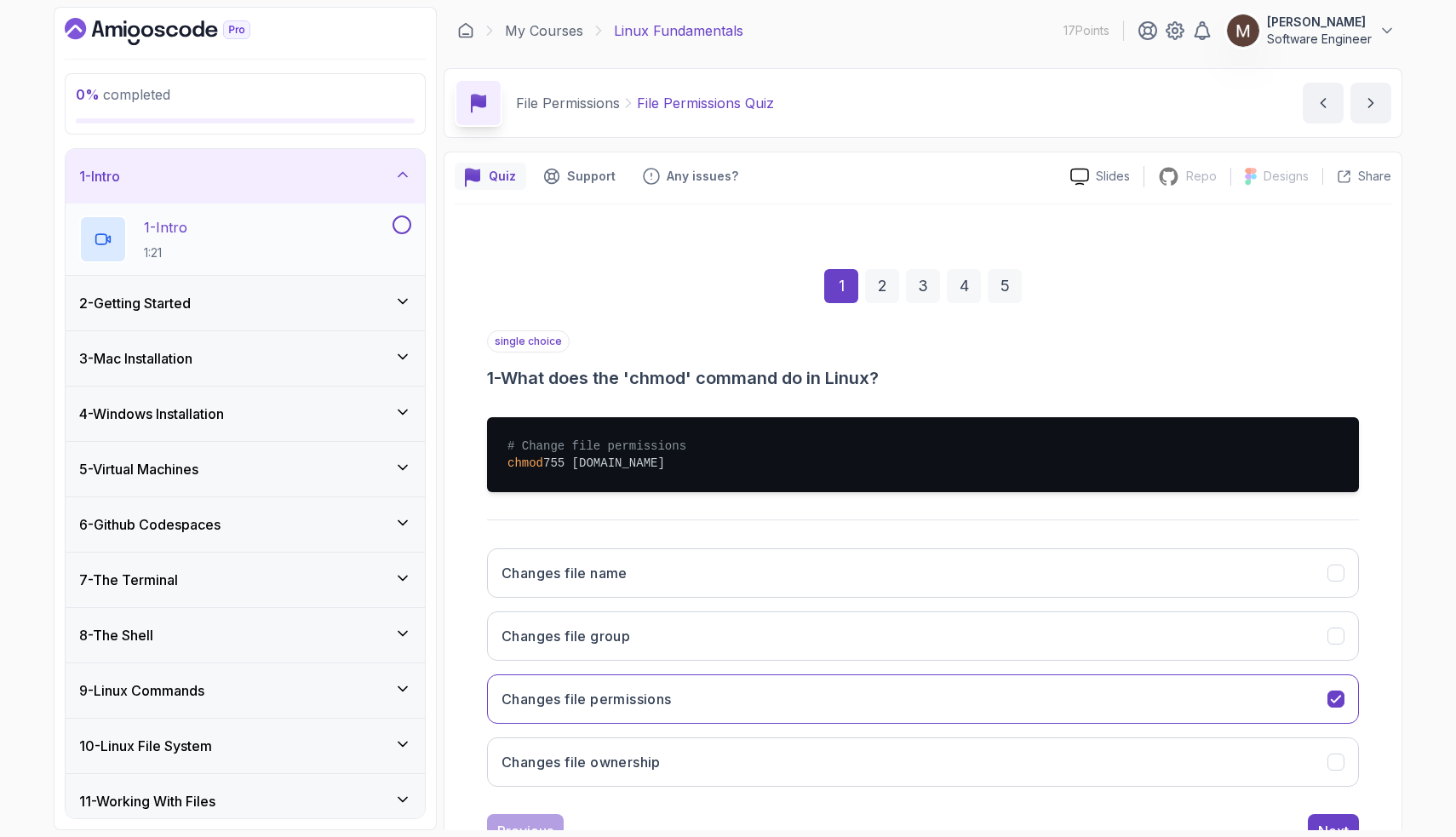
click at [346, 232] on div "1 - Intro 1:21" at bounding box center [233, 239] width 310 height 48
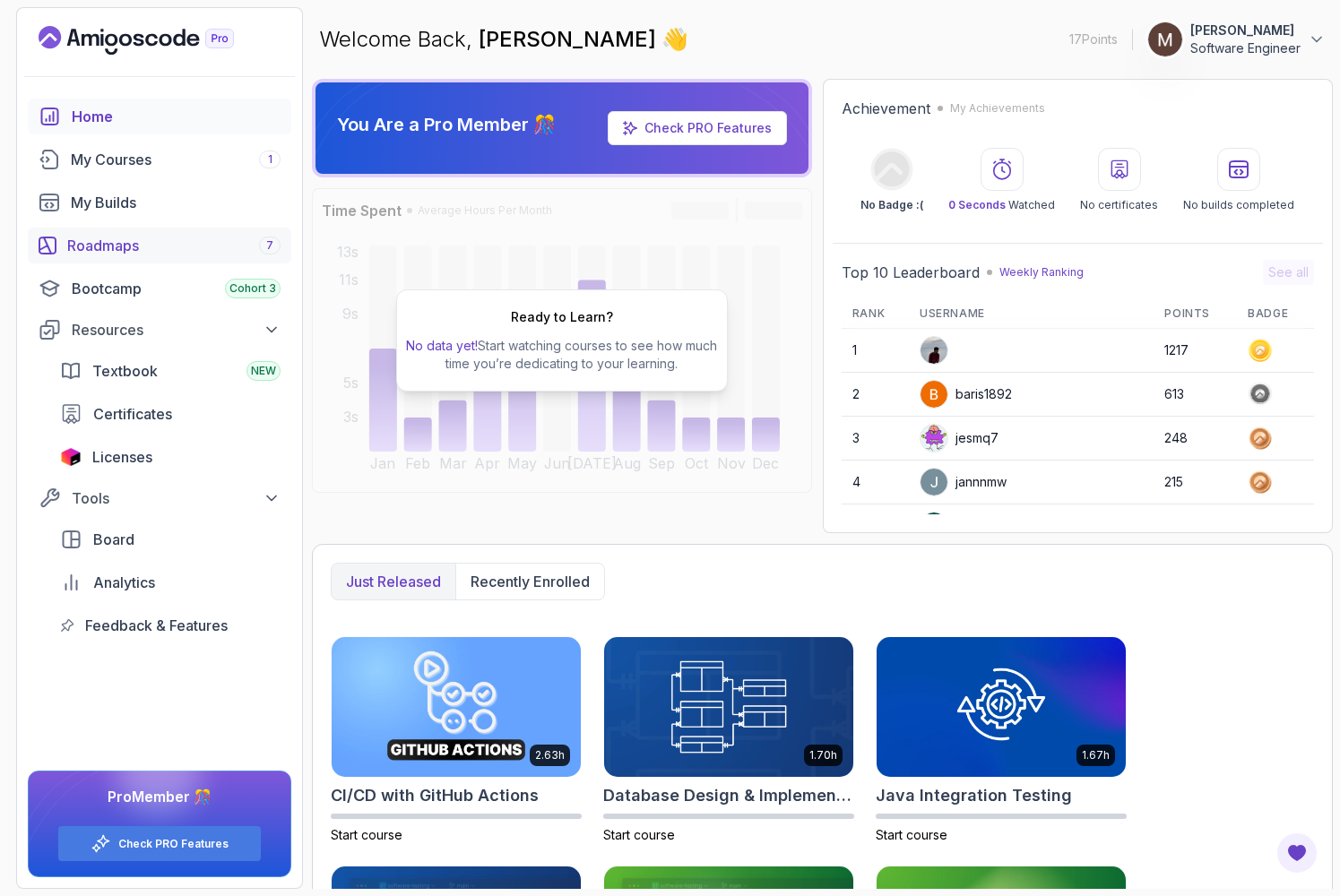
click at [181, 251] on div "Roadmaps 7" at bounding box center [173, 246] width 213 height 22
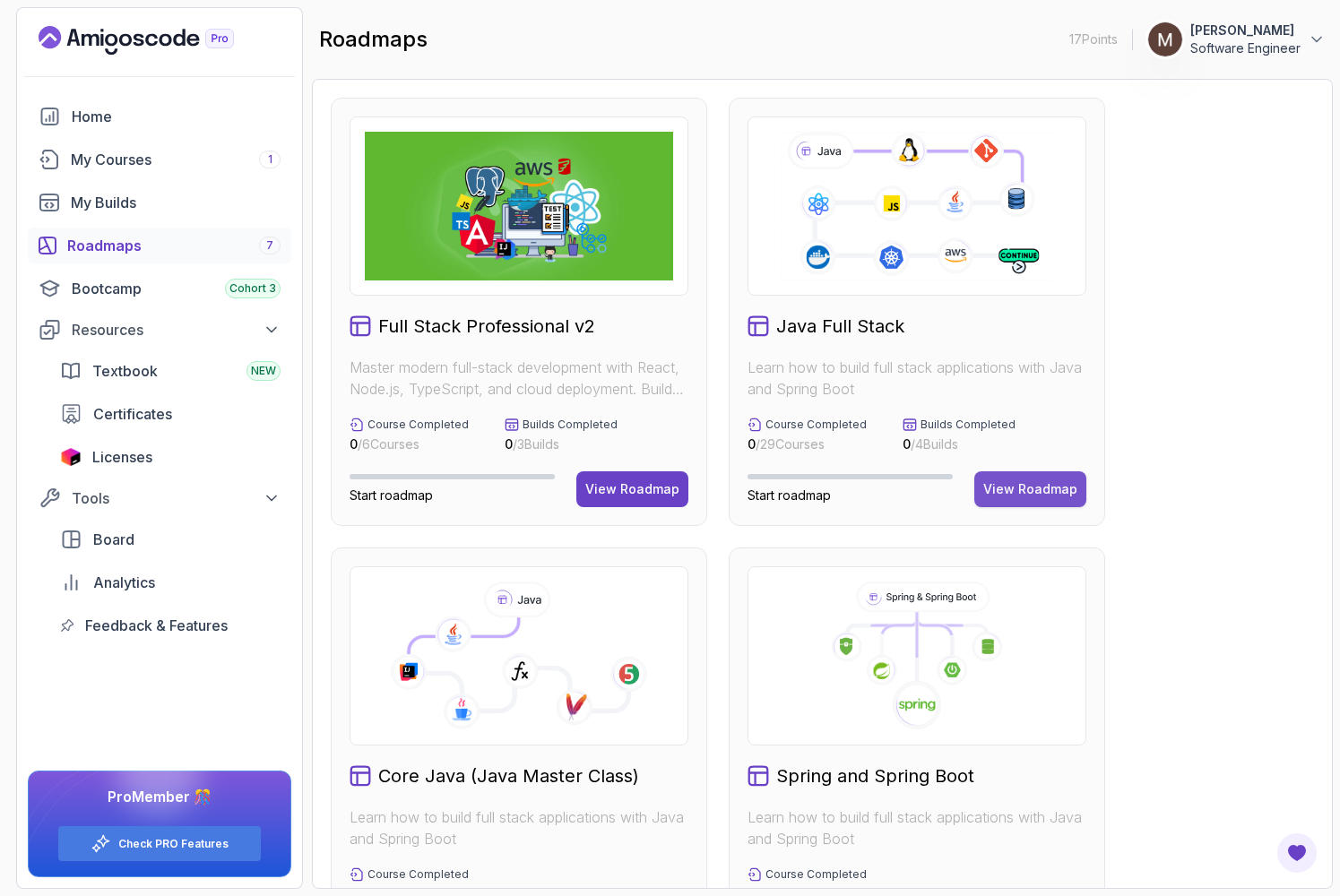
click at [1051, 490] on div "View Roadmap" at bounding box center [1030, 489] width 94 height 18
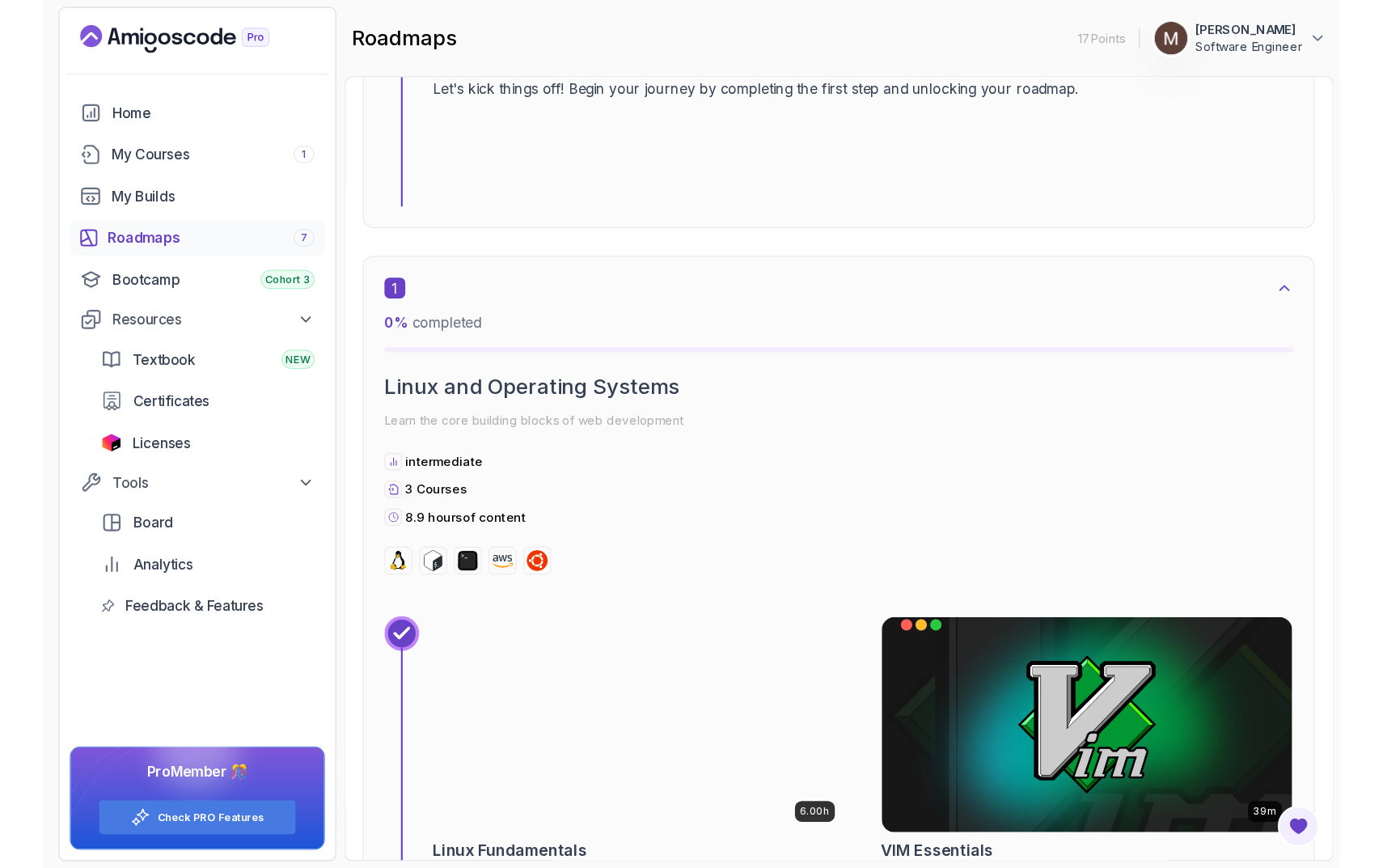
scroll to position [300, 0]
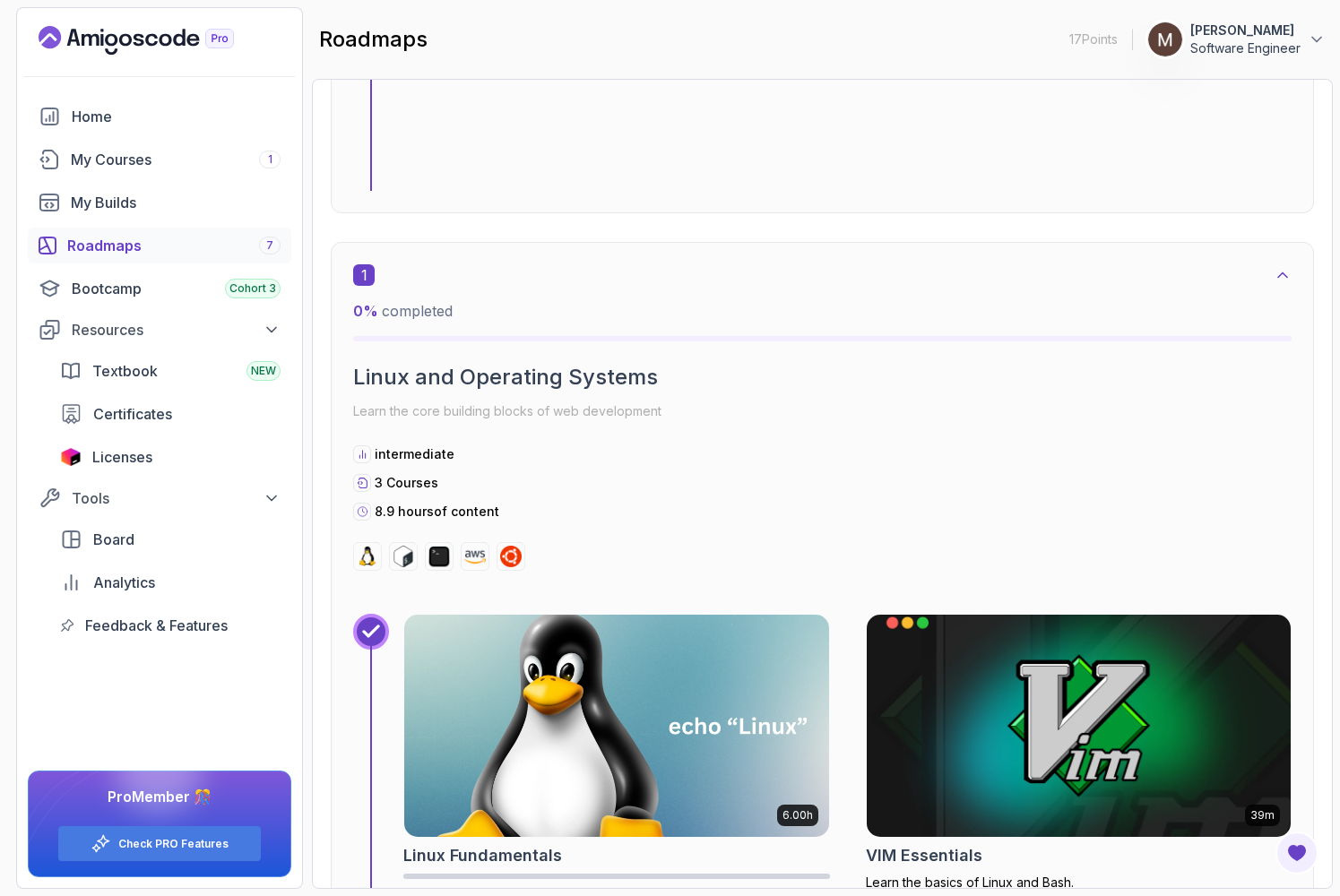
click at [613, 775] on img at bounding box center [616, 725] width 446 height 233
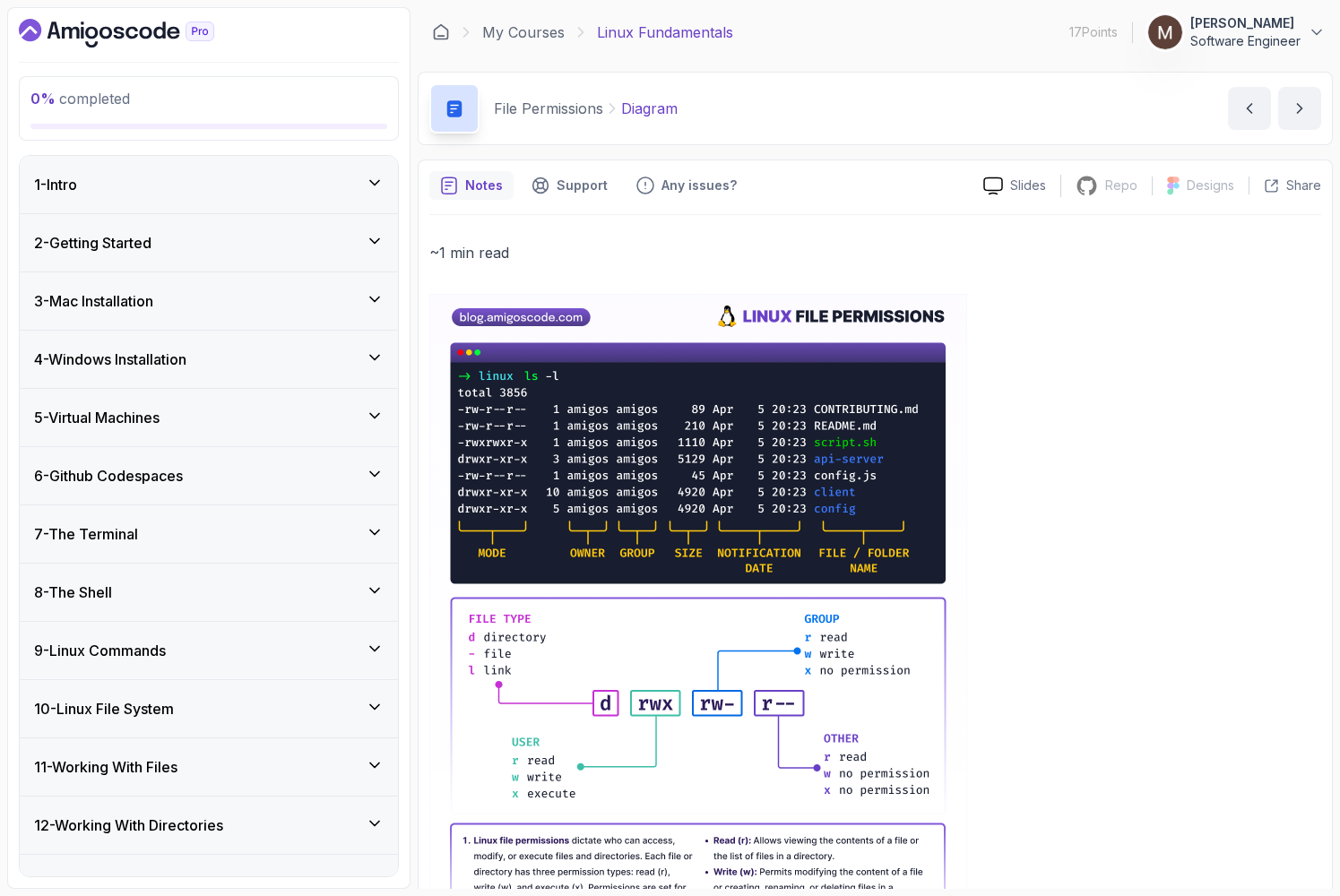
click at [362, 176] on div "1 - Intro" at bounding box center [208, 185] width 350 height 22
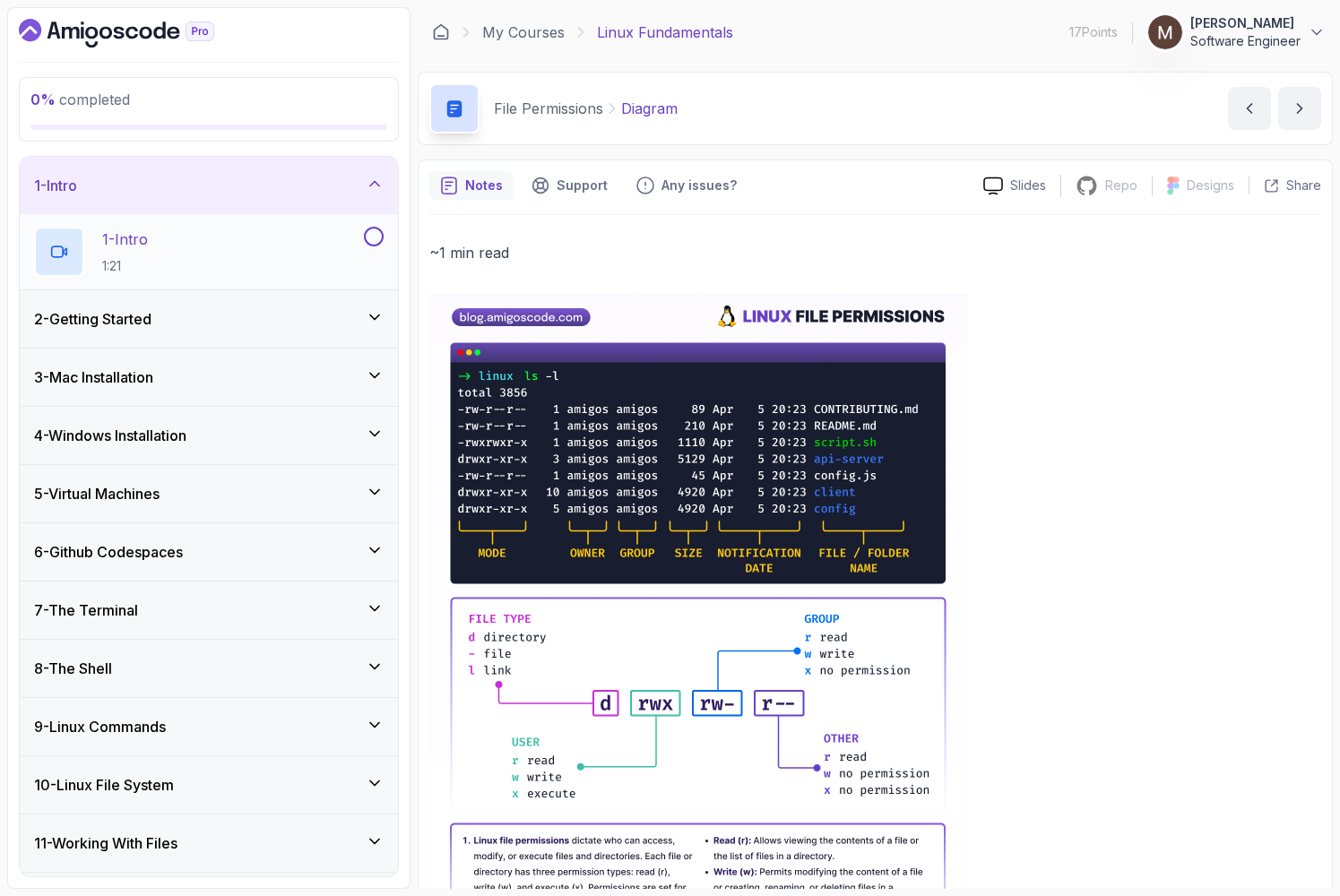
click at [303, 247] on div "1 - Intro 1:21" at bounding box center [196, 251] width 326 height 50
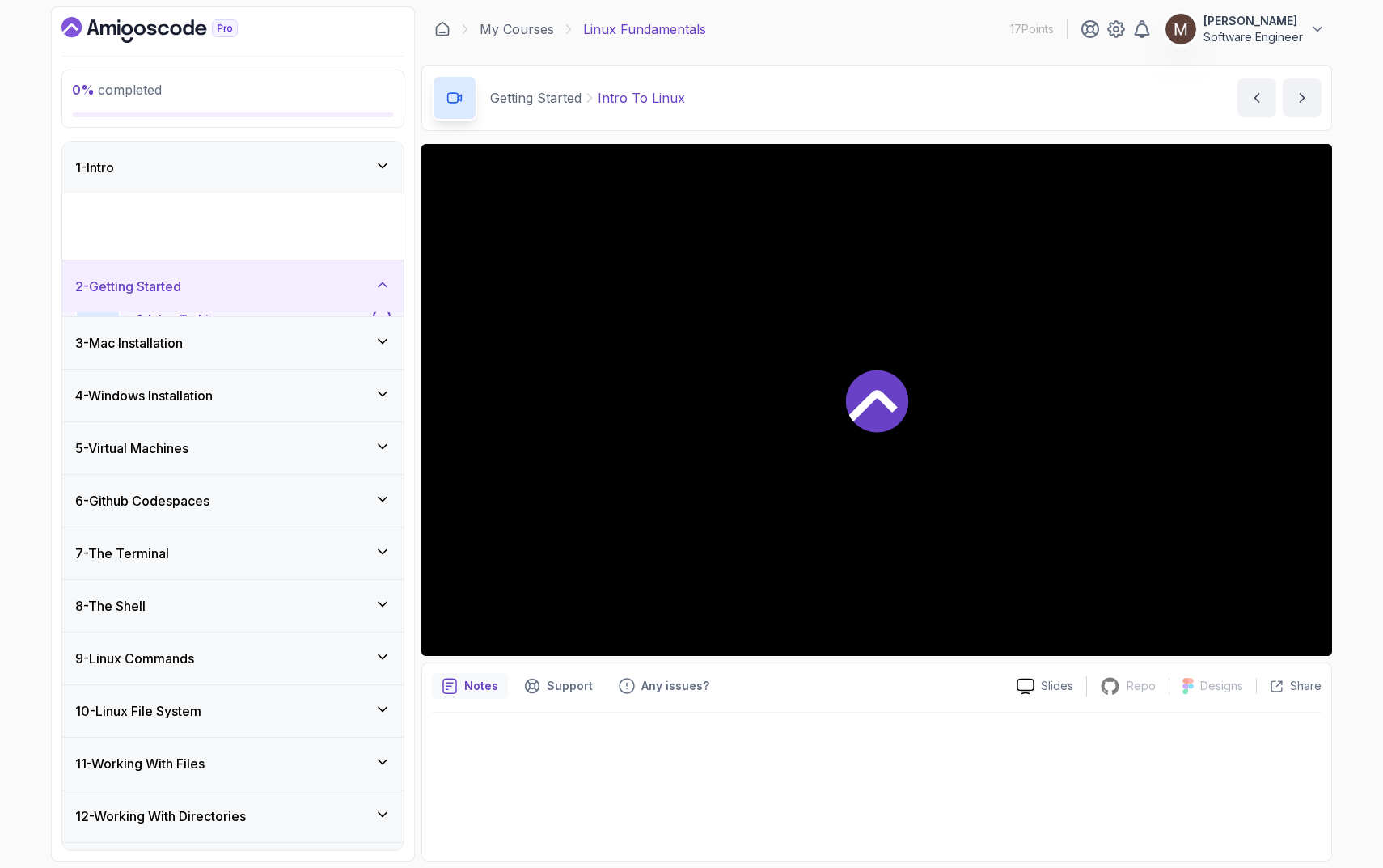
click at [713, 73] on div "Getting Started Intro To Linux Intro To Linux by nelson" at bounding box center [876, 97] width 911 height 66
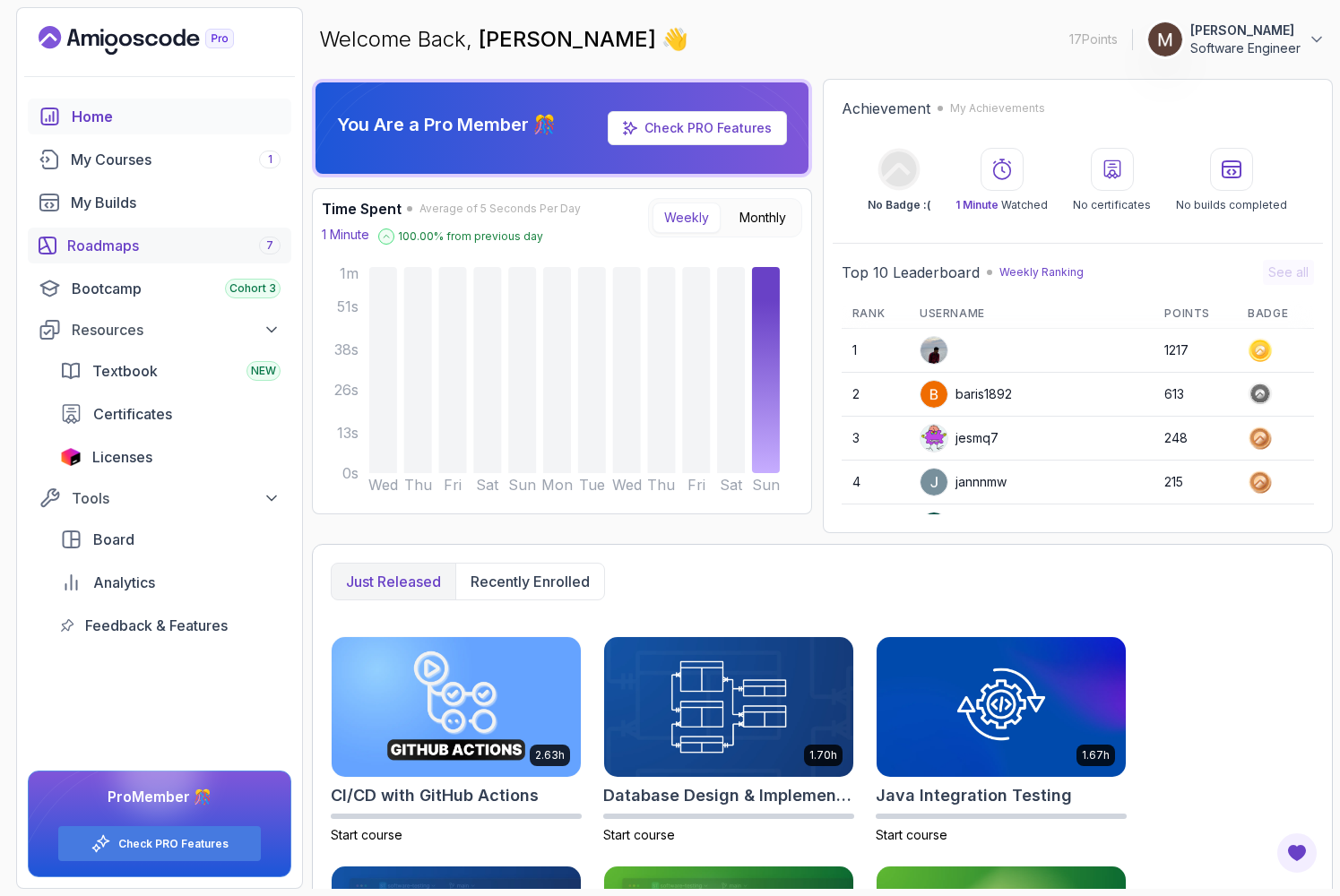
click at [161, 249] on div "Roadmaps 7" at bounding box center [173, 246] width 213 height 22
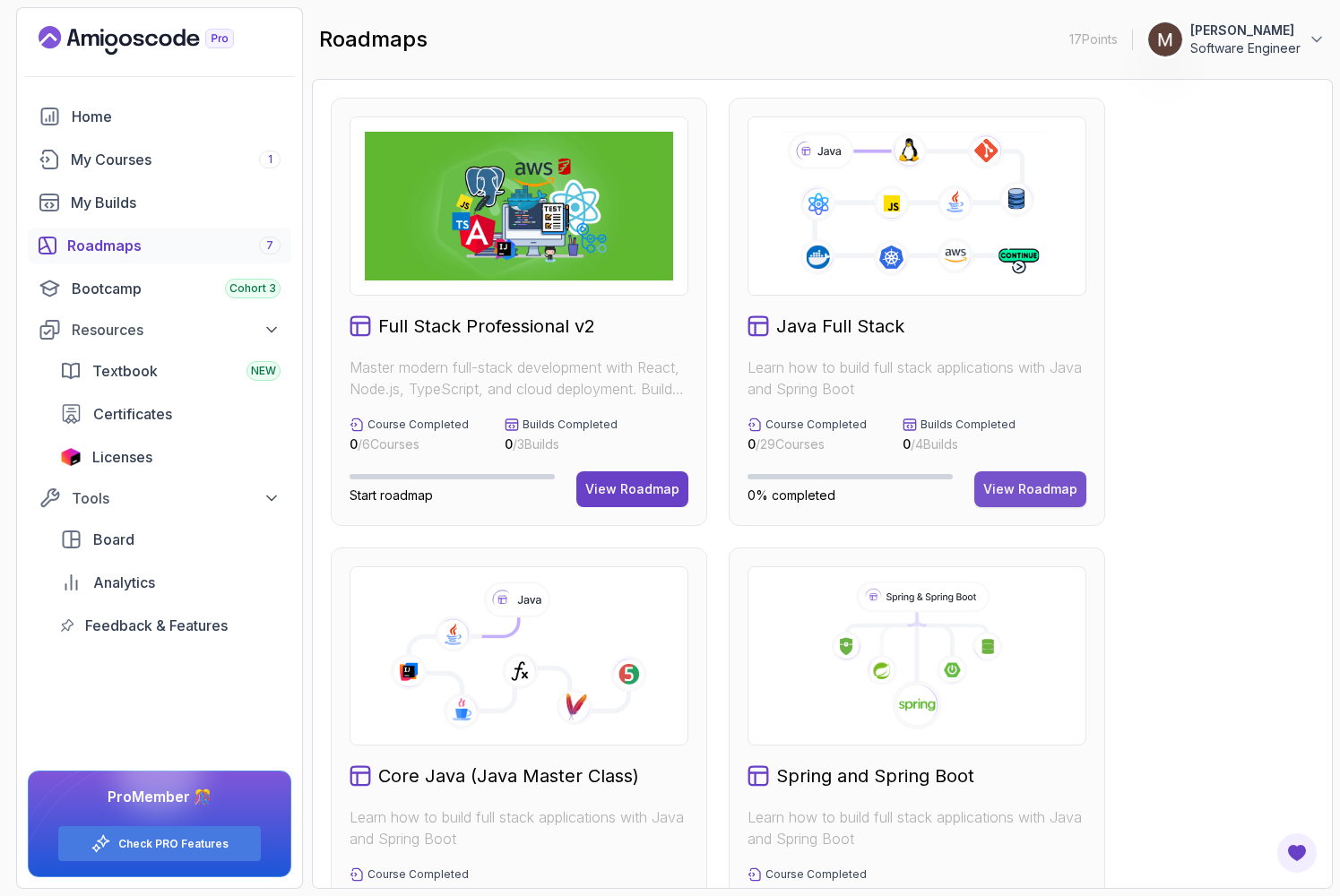
click at [1019, 488] on div "View Roadmap" at bounding box center [1030, 489] width 94 height 18
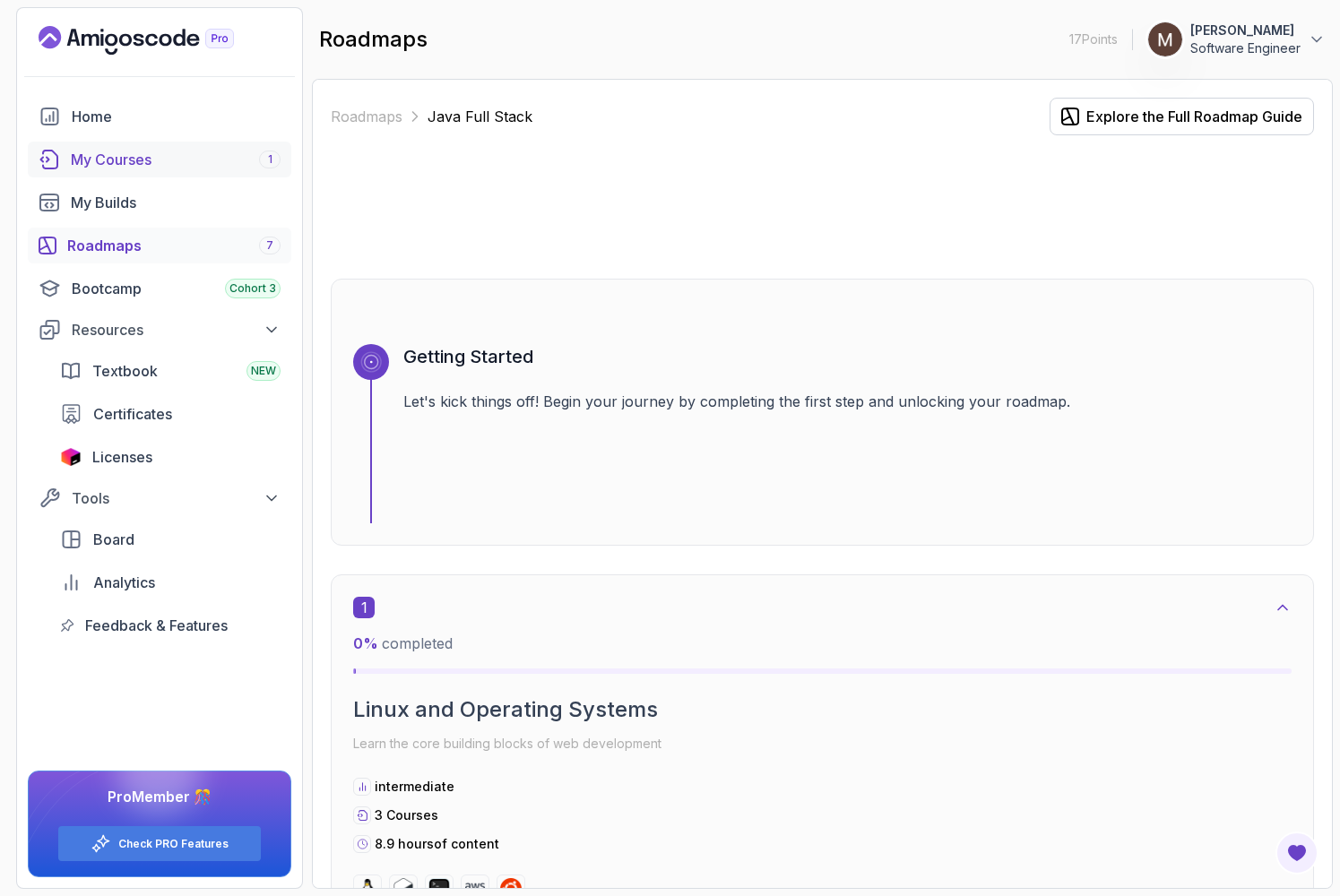
click at [172, 161] on div "My Courses 1" at bounding box center [175, 159] width 210 height 22
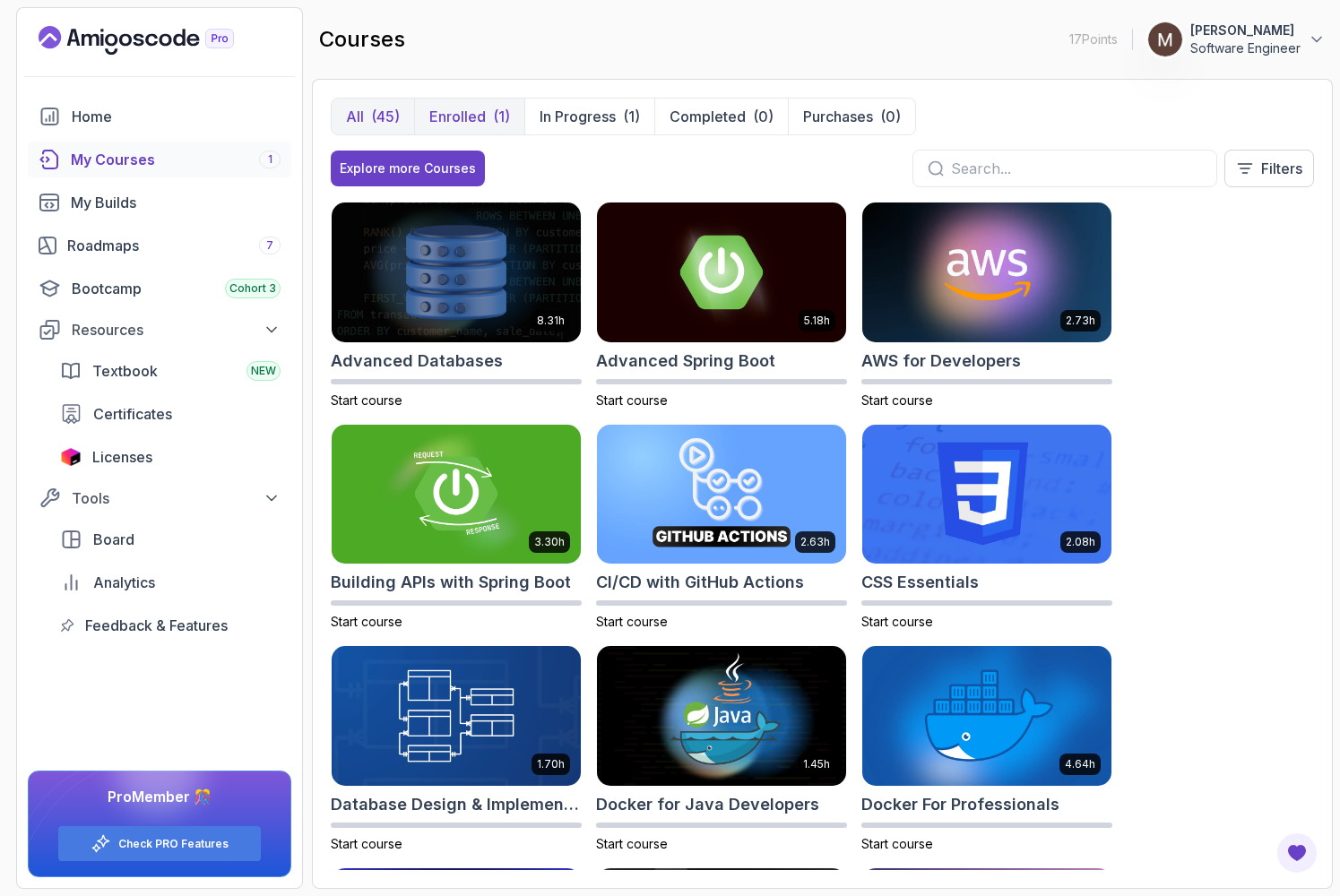
click at [475, 119] on p "Enrolled" at bounding box center [457, 117] width 56 height 22
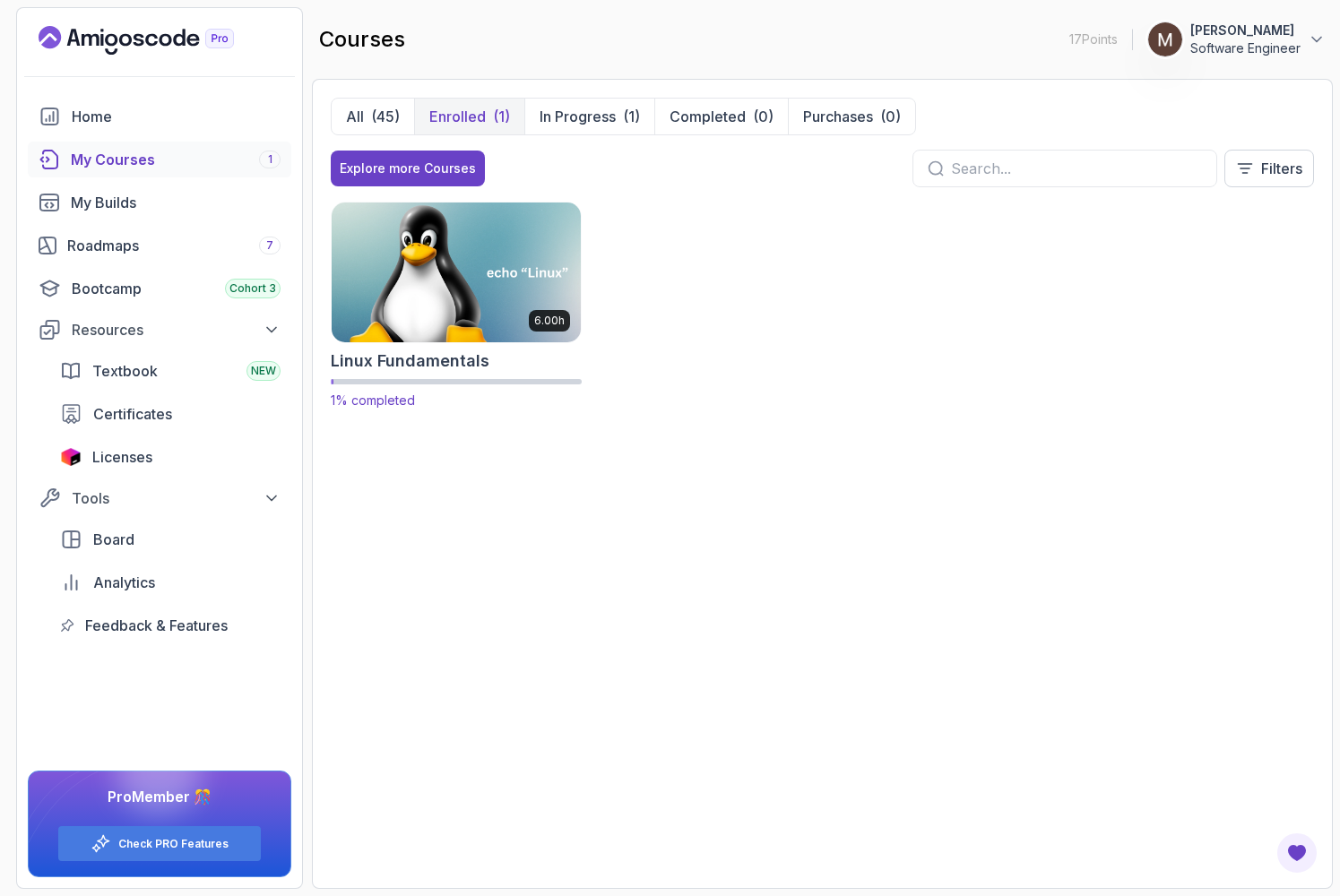
click at [458, 306] on img at bounding box center [456, 271] width 261 height 146
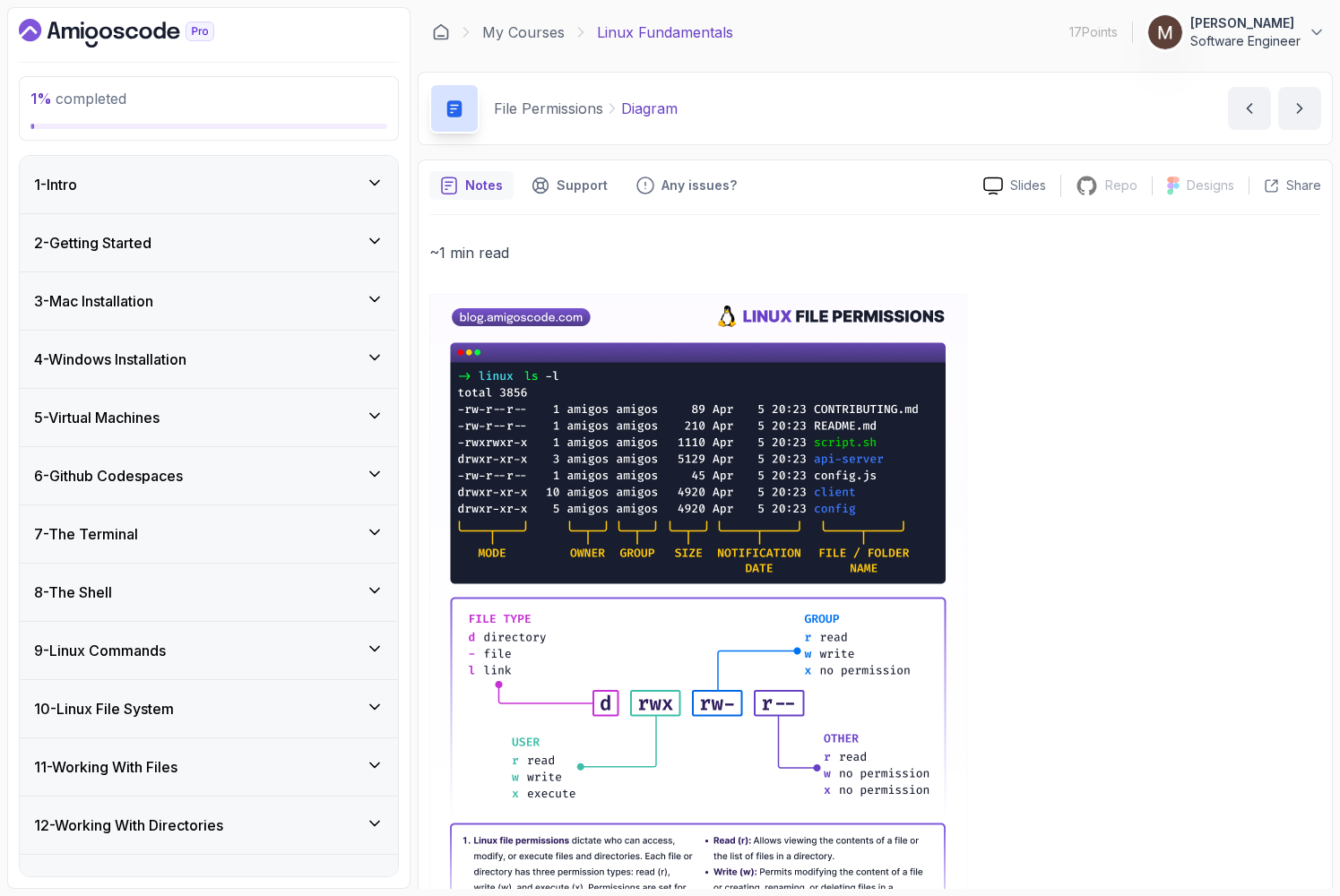
click at [344, 169] on div "1 - Intro" at bounding box center [209, 184] width 378 height 57
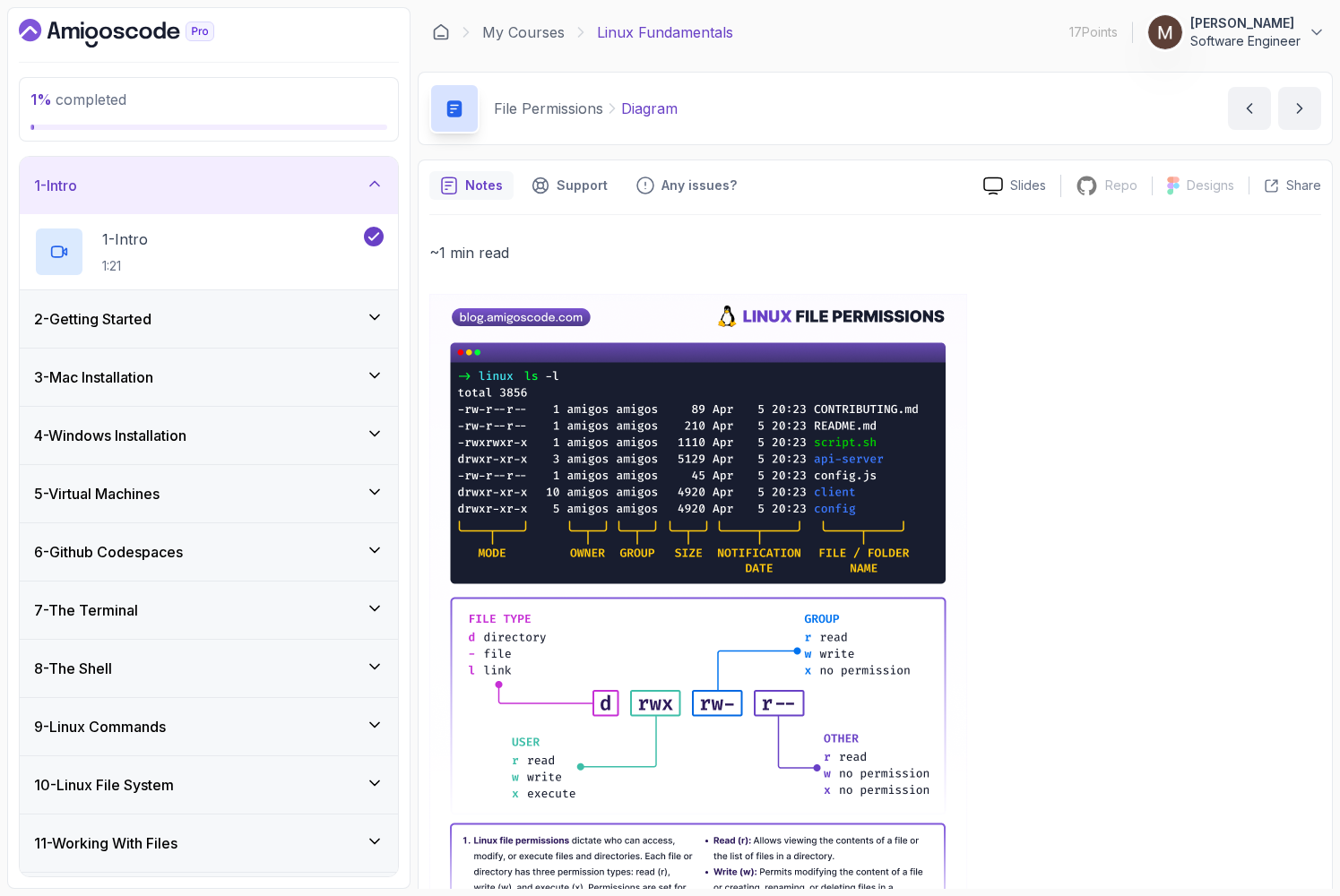
click at [343, 179] on div "1 - Intro" at bounding box center [208, 185] width 350 height 22
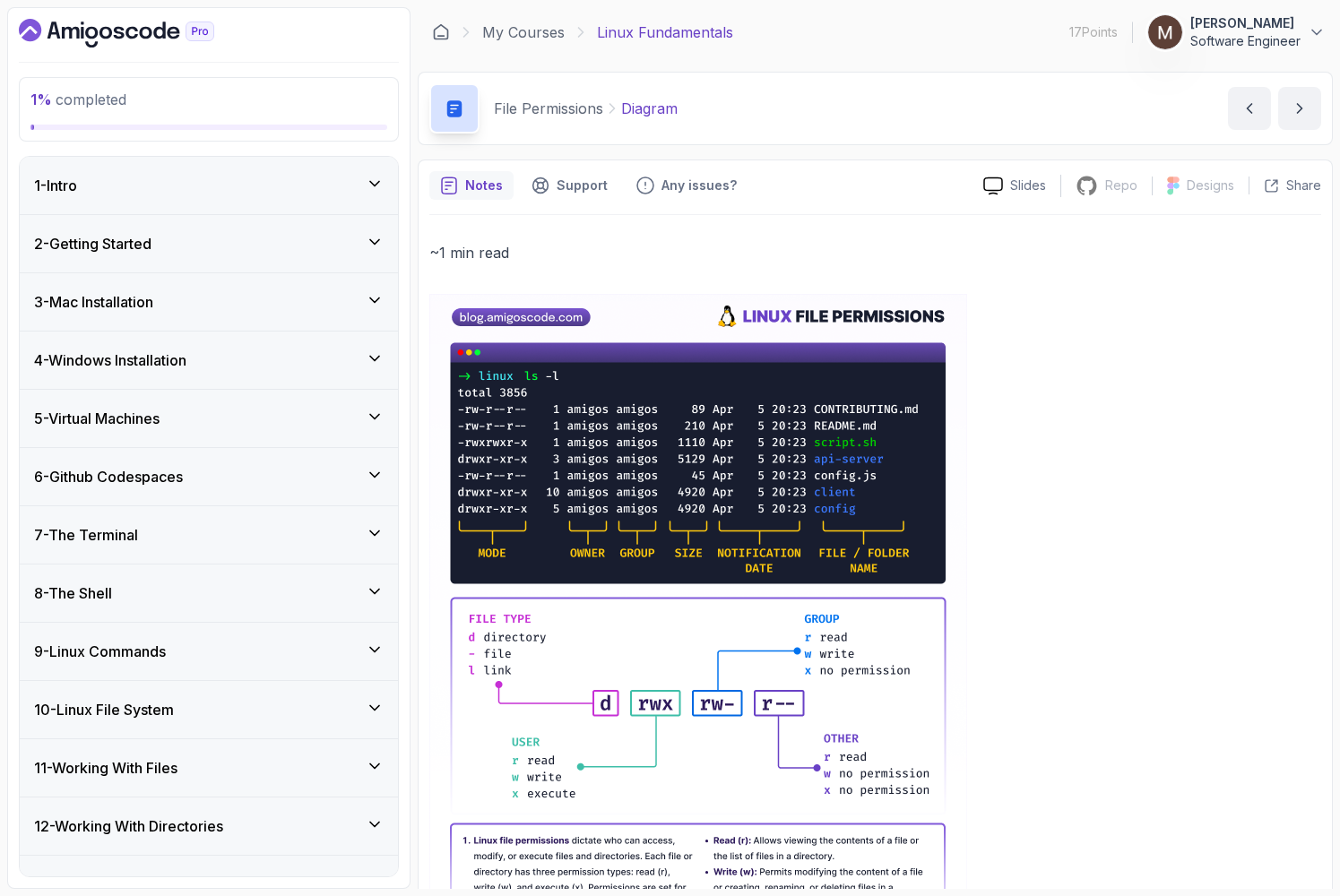
click at [341, 235] on div "2 - Getting Started" at bounding box center [208, 244] width 350 height 22
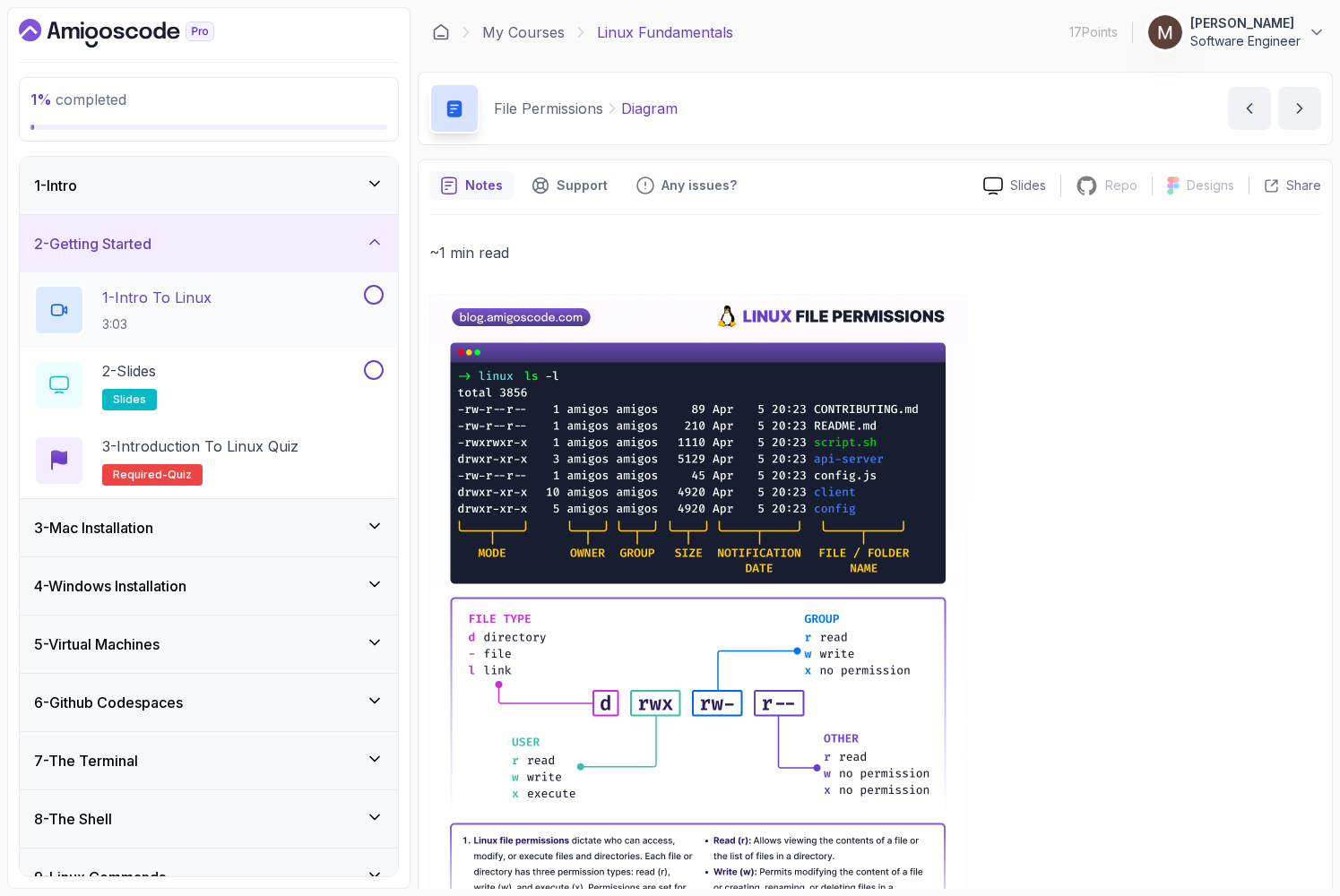
click at [237, 307] on div "1 - Intro To Linux 3:03" at bounding box center [196, 310] width 326 height 50
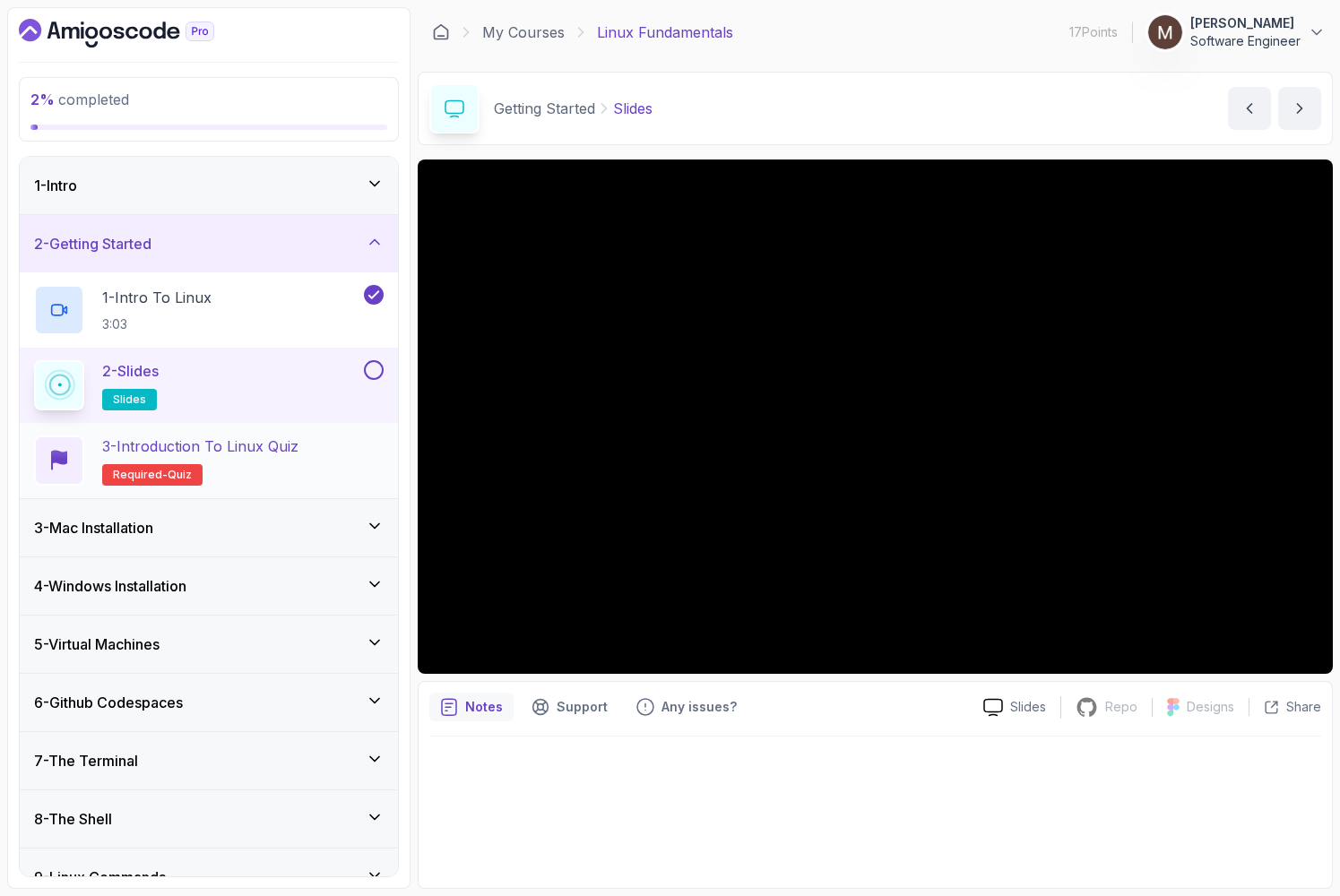
click at [324, 454] on div "3 - Introduction to Linux Quiz Required- quiz" at bounding box center [208, 460] width 350 height 50
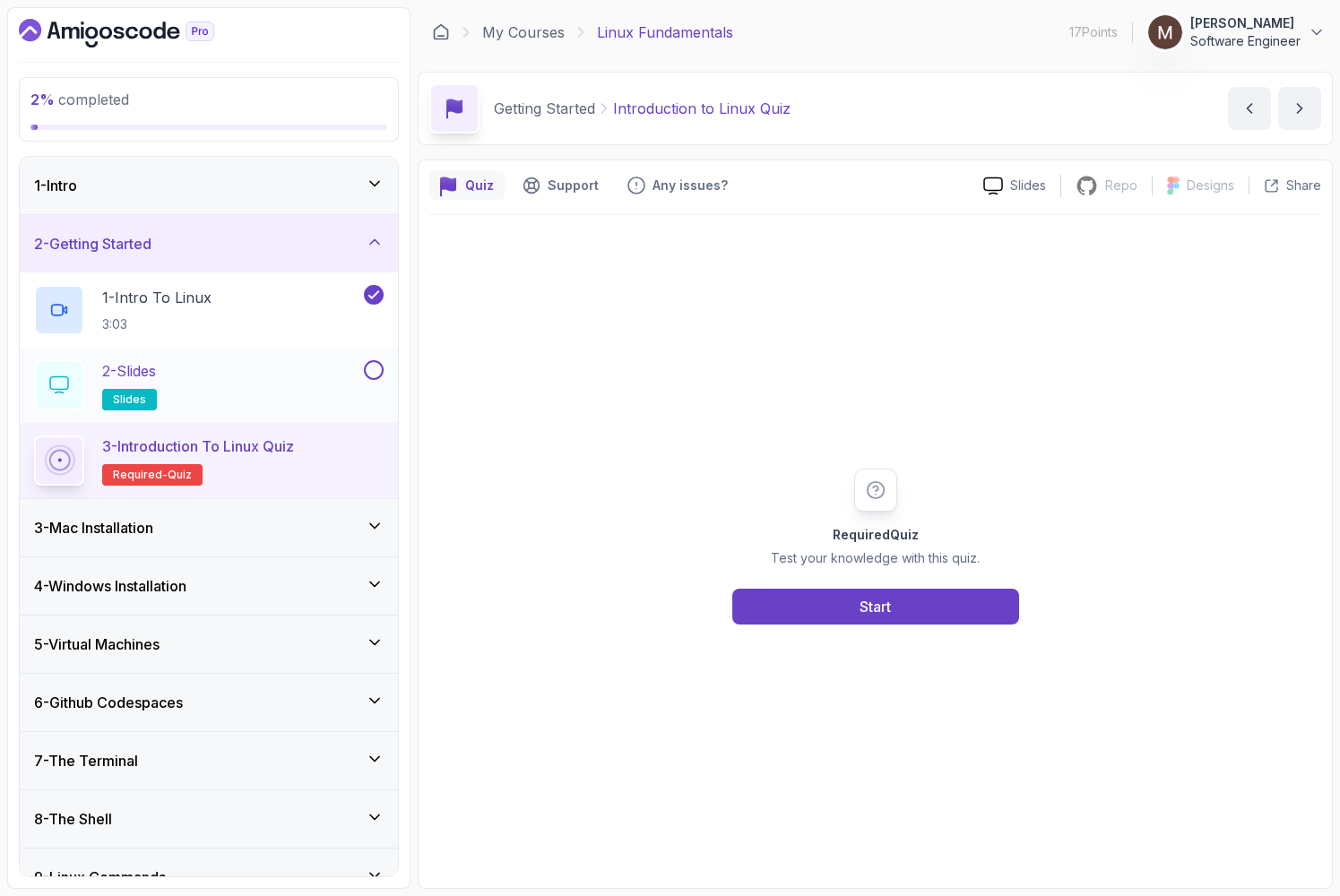
click at [368, 369] on button at bounding box center [373, 370] width 20 height 20
click at [310, 384] on div "2 - Slides slides" at bounding box center [196, 385] width 326 height 50
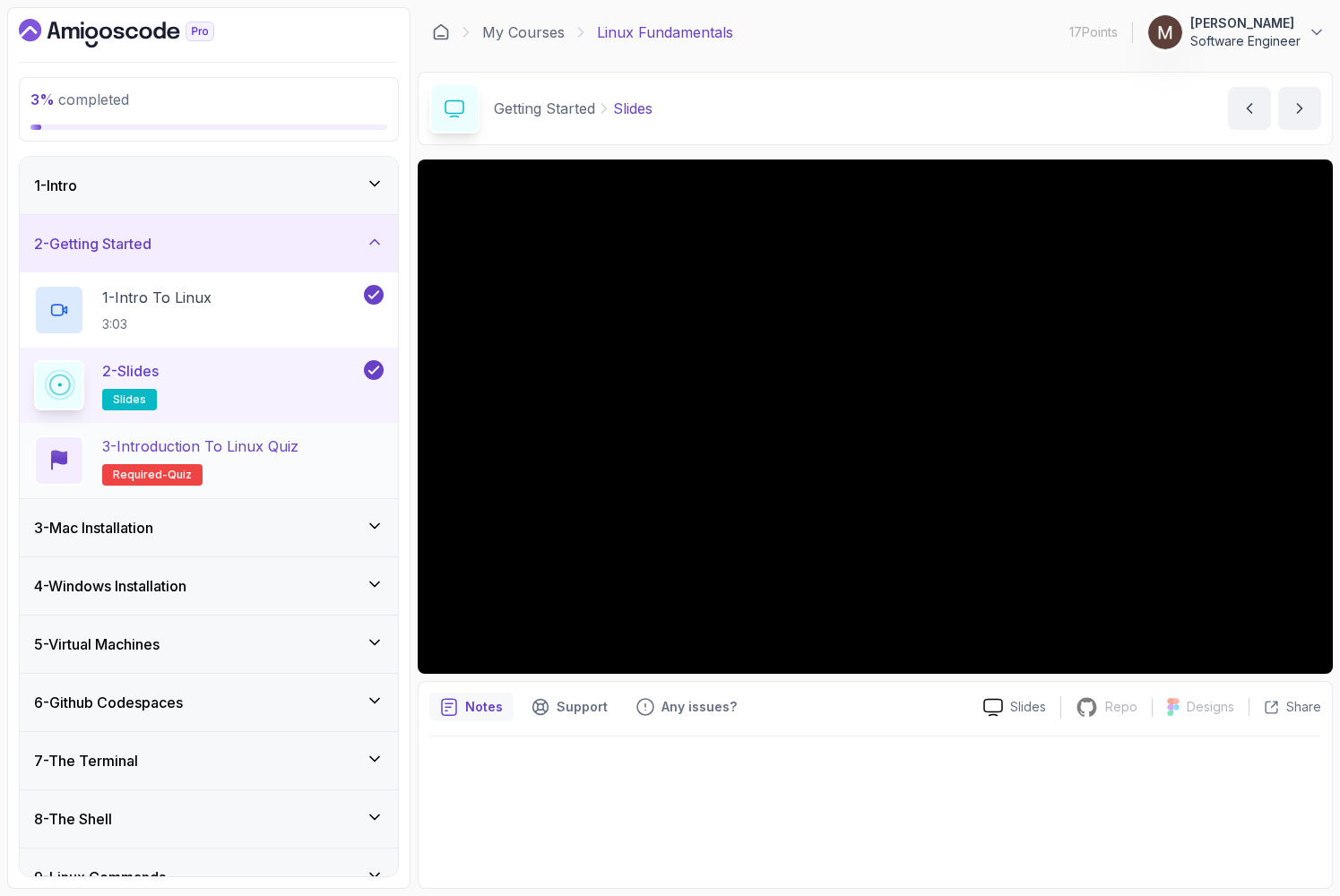
click at [317, 460] on div "3 - Introduction to Linux Quiz Required- quiz" at bounding box center [208, 460] width 350 height 50
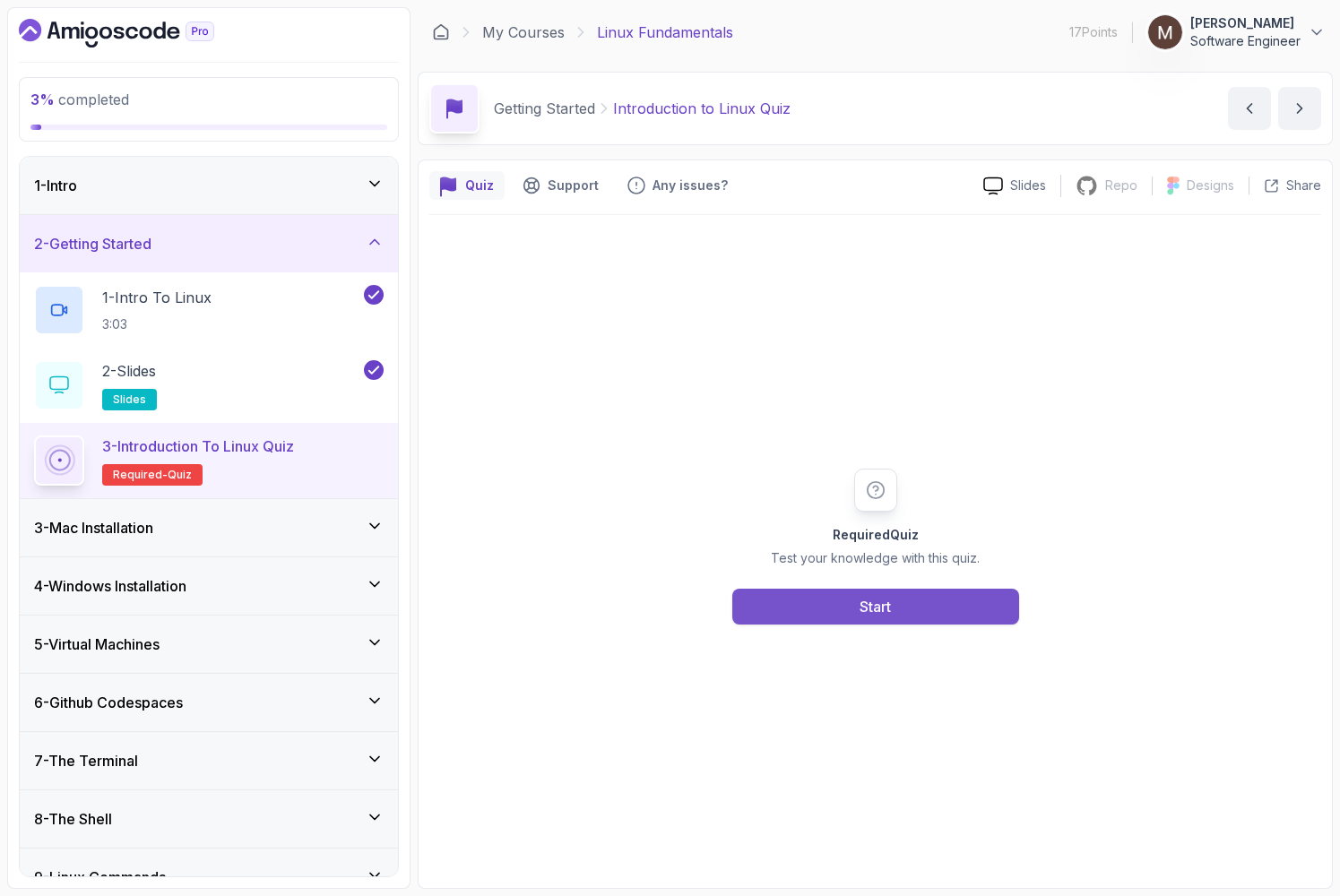
click at [898, 610] on button "Start" at bounding box center [876, 606] width 287 height 36
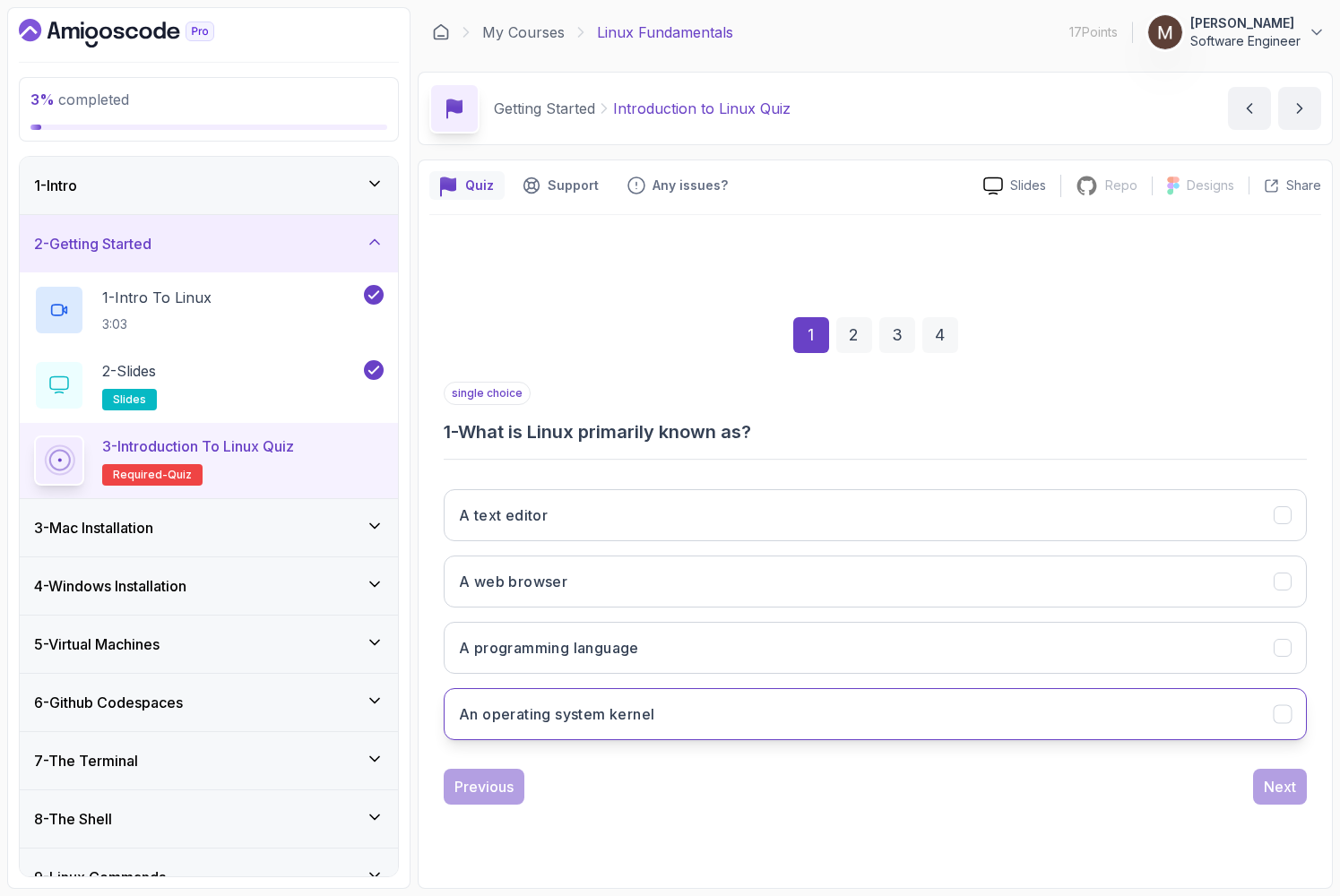
click at [667, 722] on button "An operating system kernel" at bounding box center [875, 714] width 863 height 51
click at [1284, 792] on div "Next" at bounding box center [1280, 787] width 33 height 22
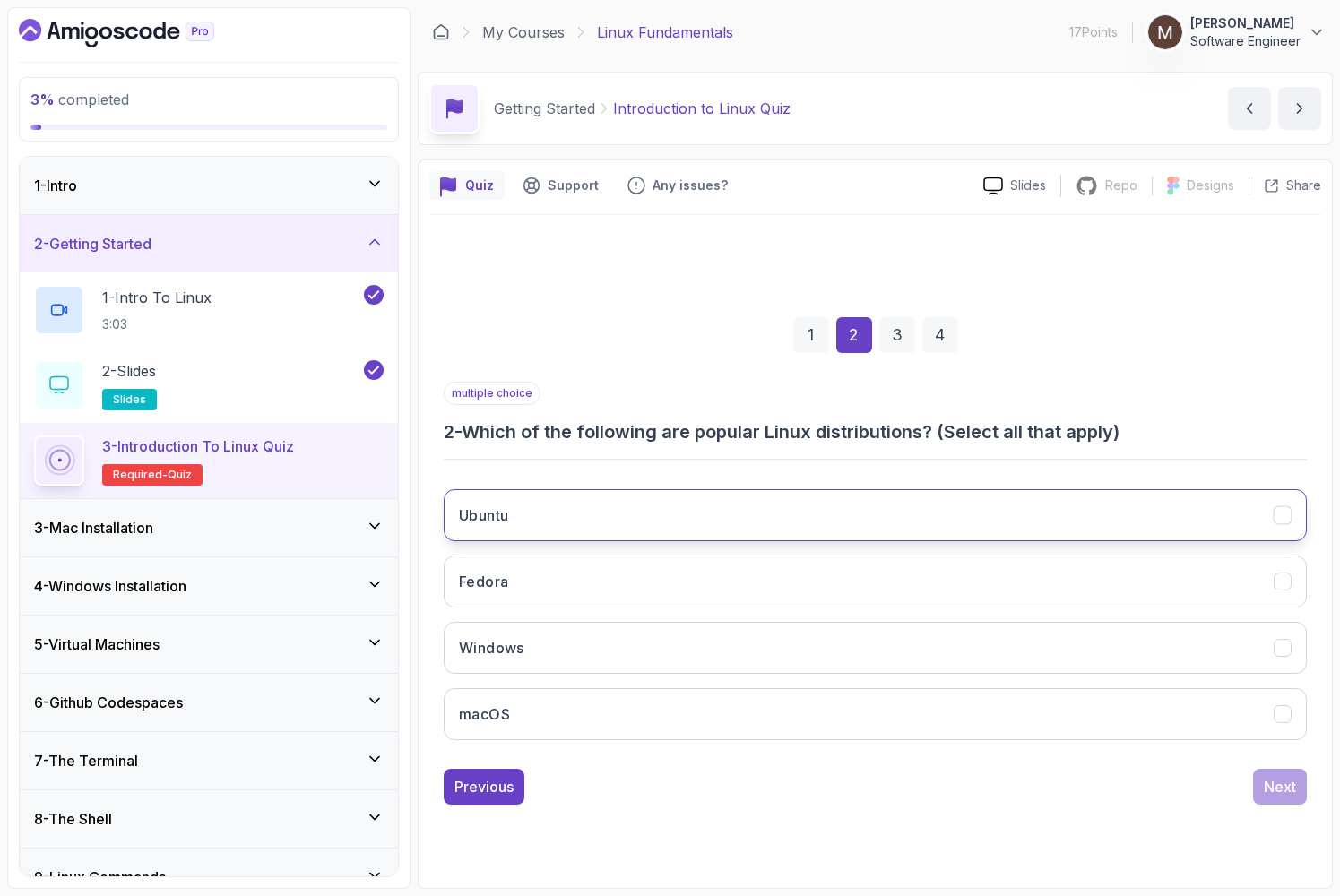
click at [938, 503] on button "Ubuntu" at bounding box center [875, 515] width 863 height 51
click at [1277, 797] on button "Next" at bounding box center [1280, 786] width 53 height 36
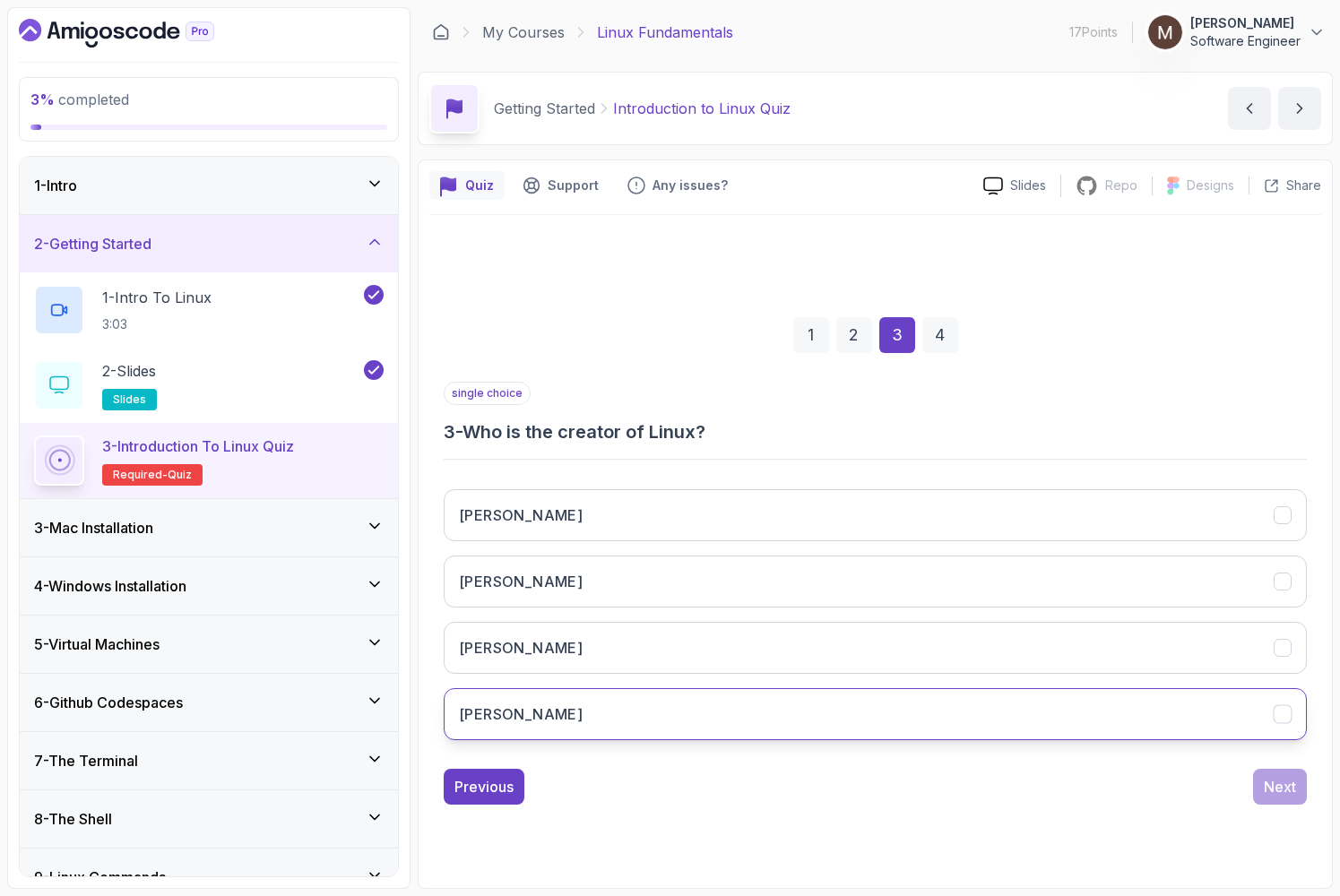
click at [811, 709] on button "Linus Torvalds" at bounding box center [875, 714] width 863 height 51
click at [1289, 785] on div "Next" at bounding box center [1280, 787] width 33 height 22
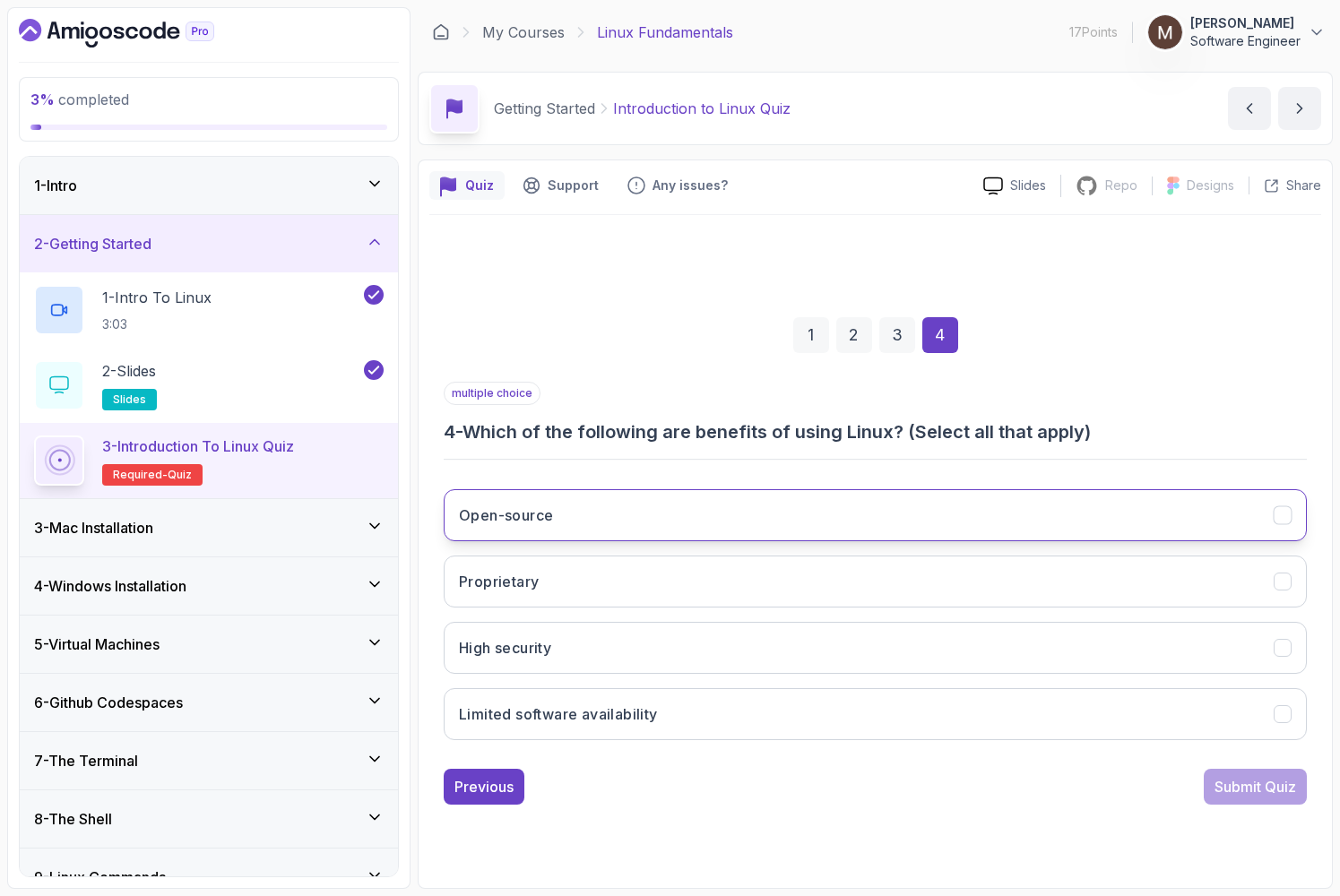
click at [936, 521] on button "Open-source" at bounding box center [875, 515] width 863 height 51
click at [1255, 784] on div "Submit Quiz" at bounding box center [1255, 787] width 81 height 22
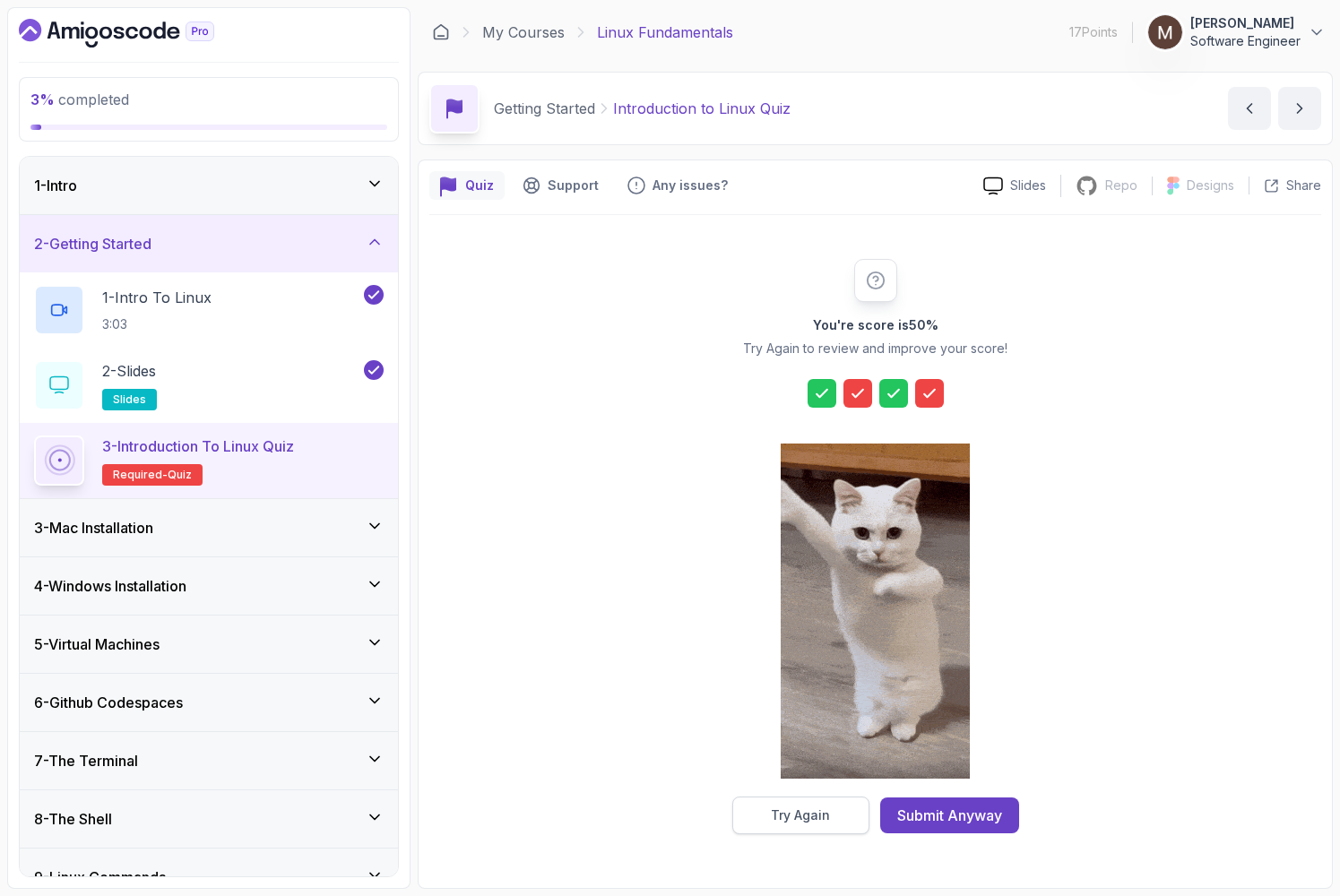
click at [798, 823] on div "Try Again" at bounding box center [800, 815] width 59 height 18
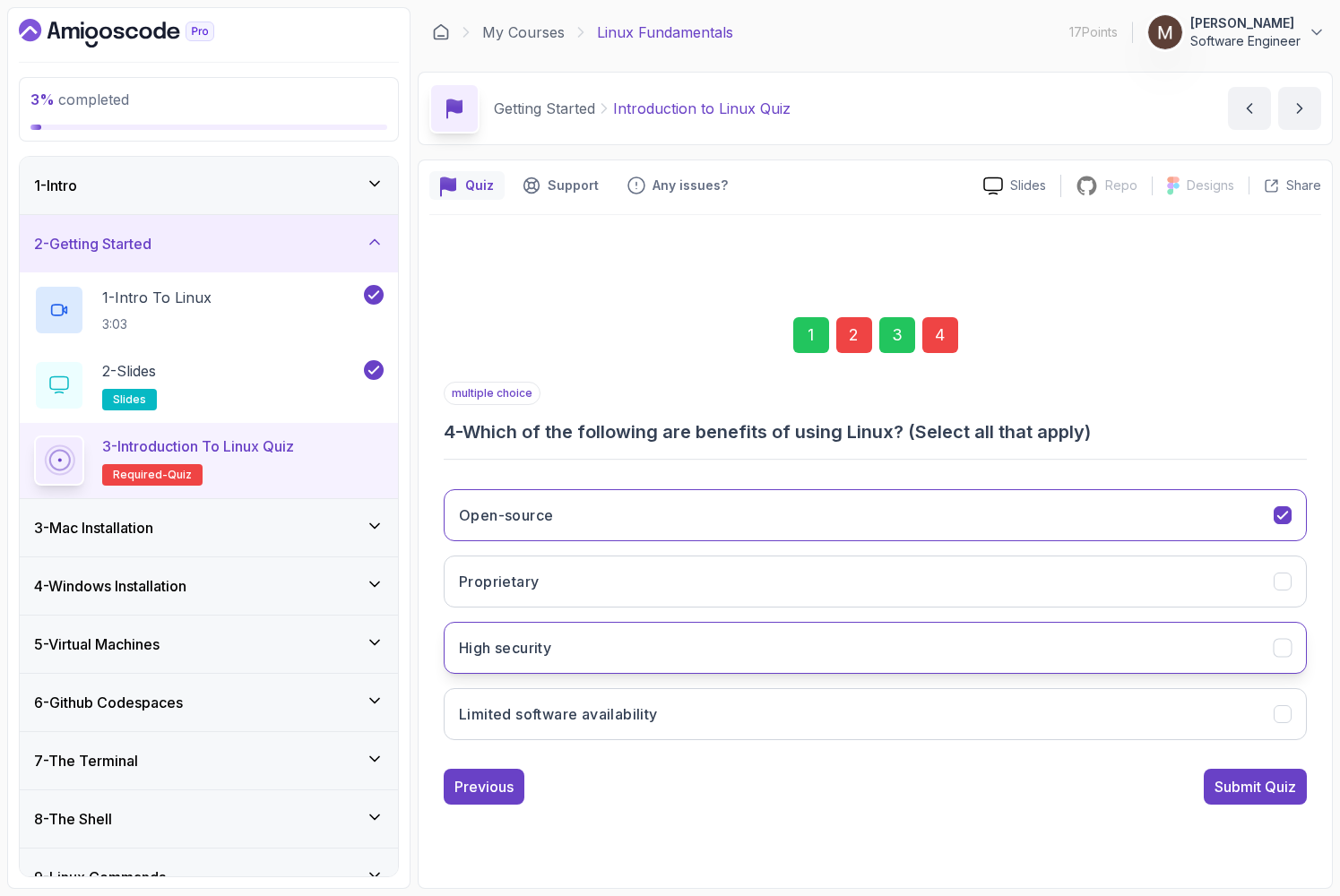
click at [599, 647] on button "High security" at bounding box center [875, 647] width 863 height 51
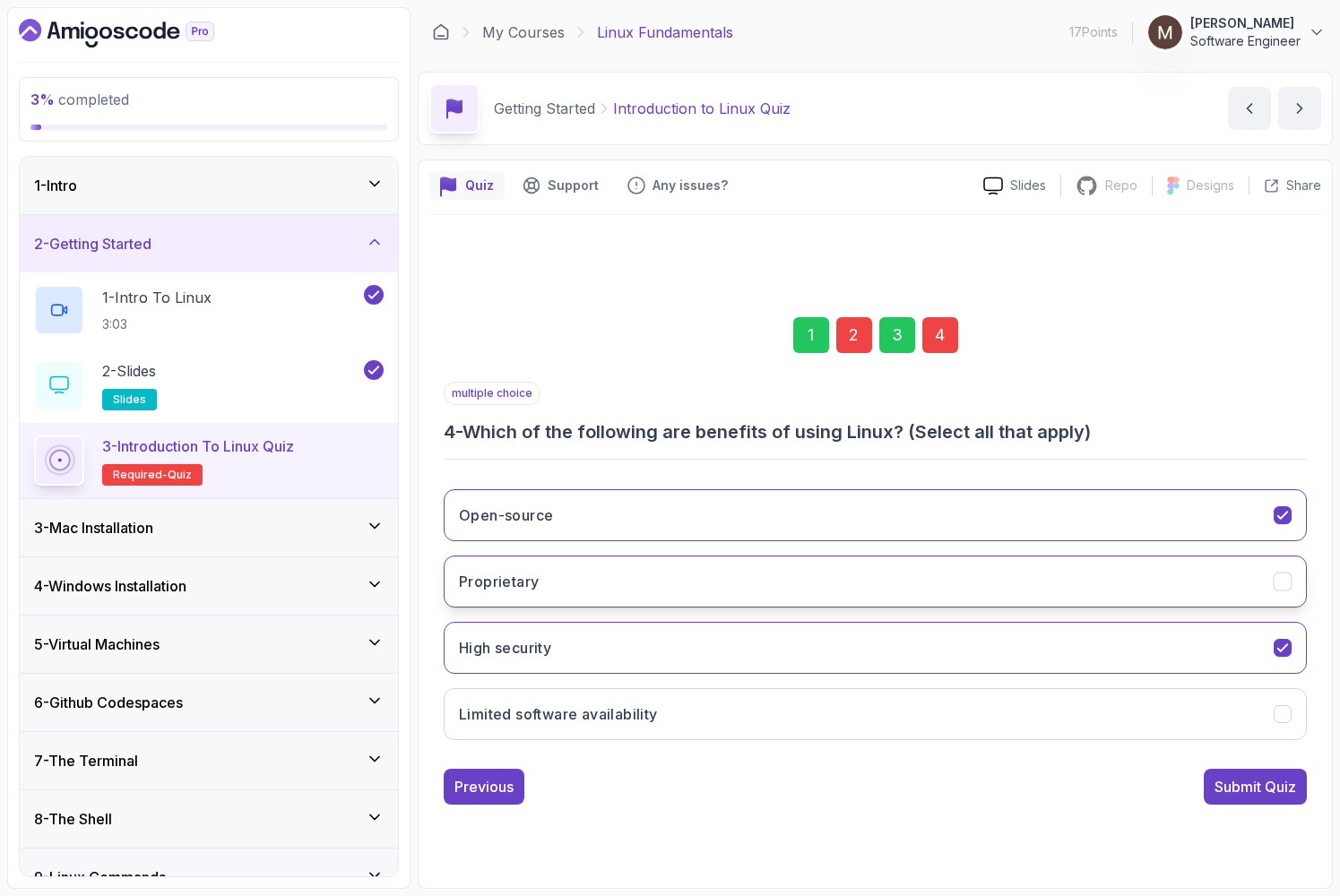
click at [622, 580] on button "Proprietary" at bounding box center [875, 581] width 863 height 51
click at [1239, 791] on div "Submit Quiz" at bounding box center [1255, 787] width 81 height 22
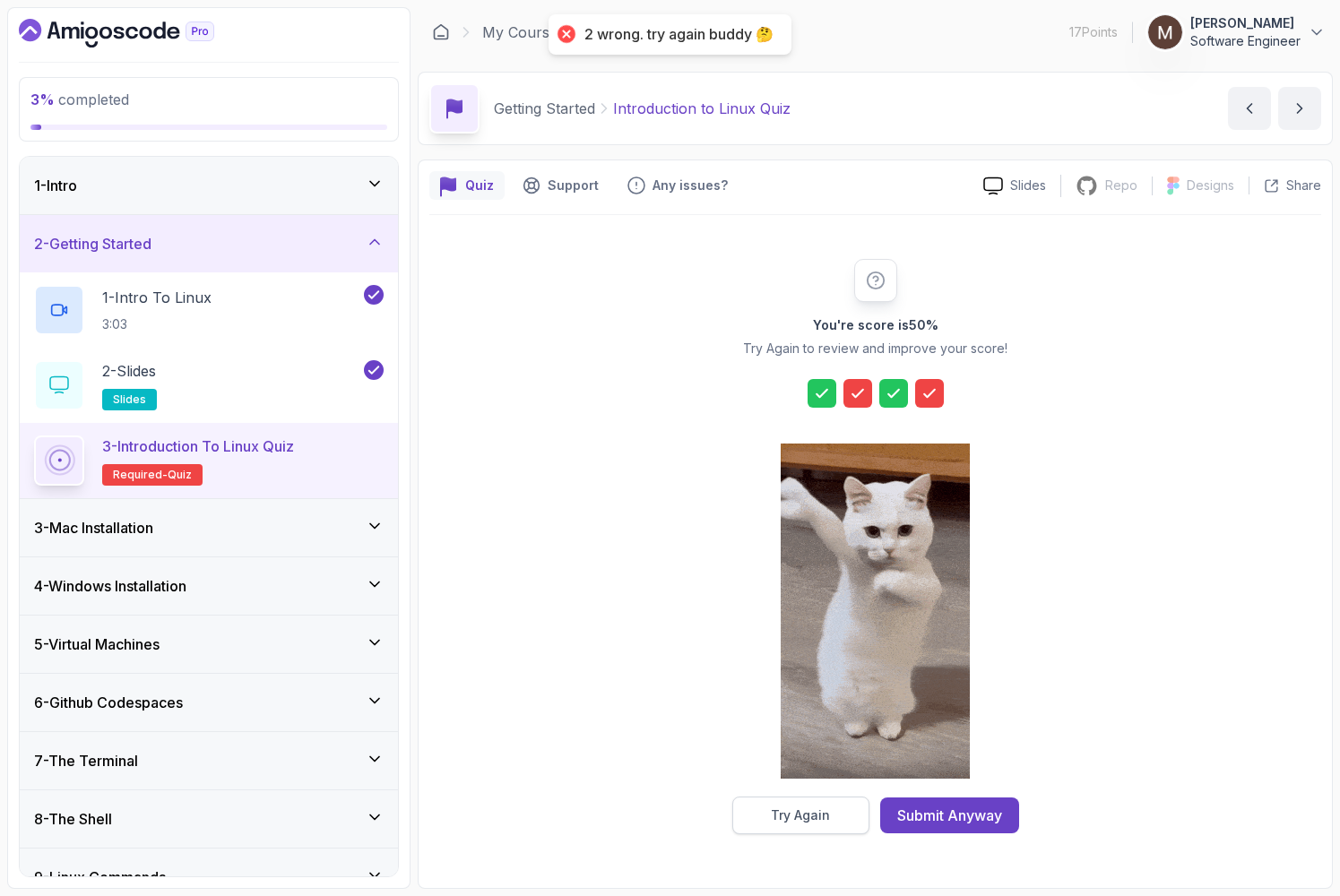
click at [792, 817] on div "Try Again" at bounding box center [800, 815] width 59 height 18
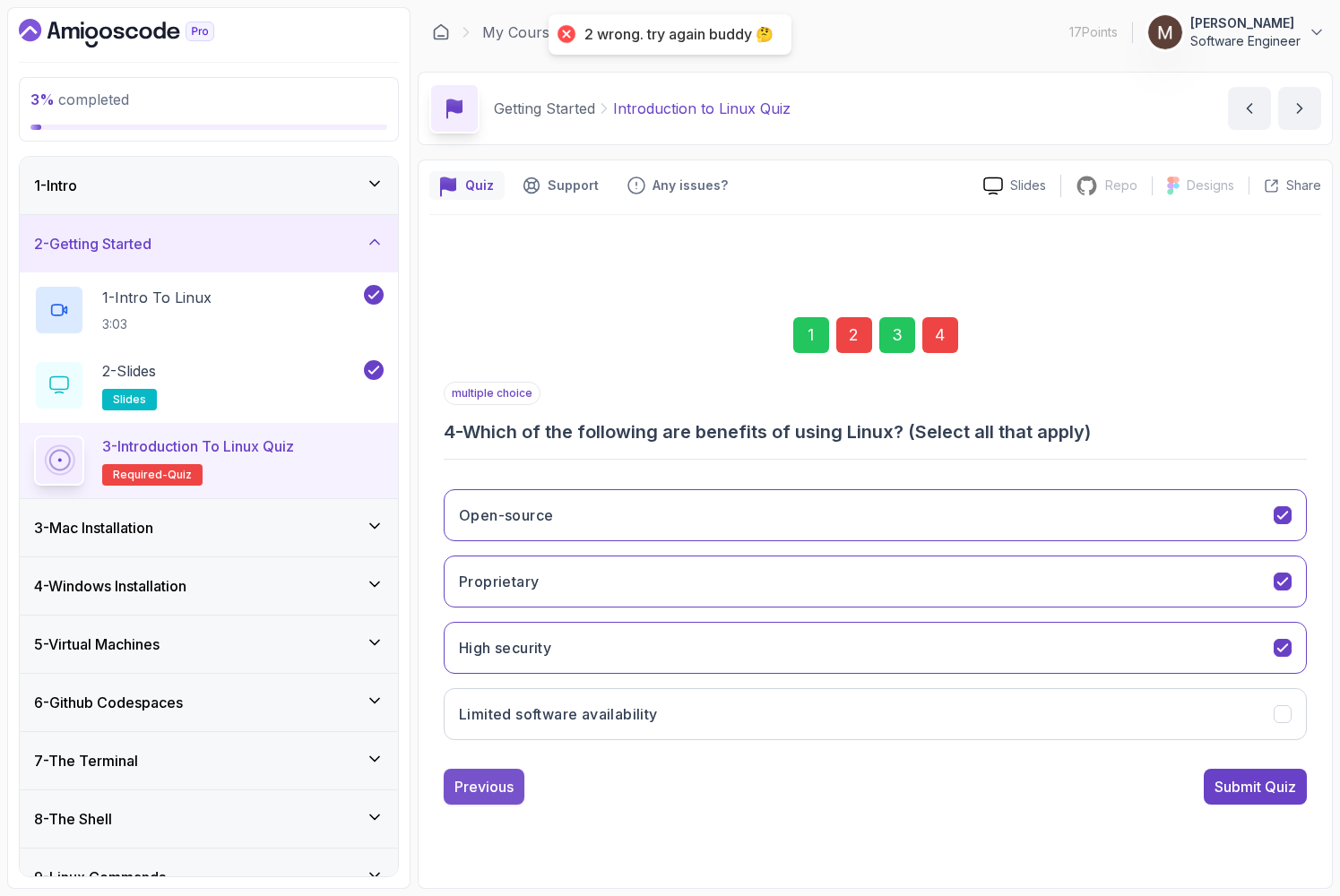
click at [478, 778] on div "Previous" at bounding box center [484, 787] width 59 height 22
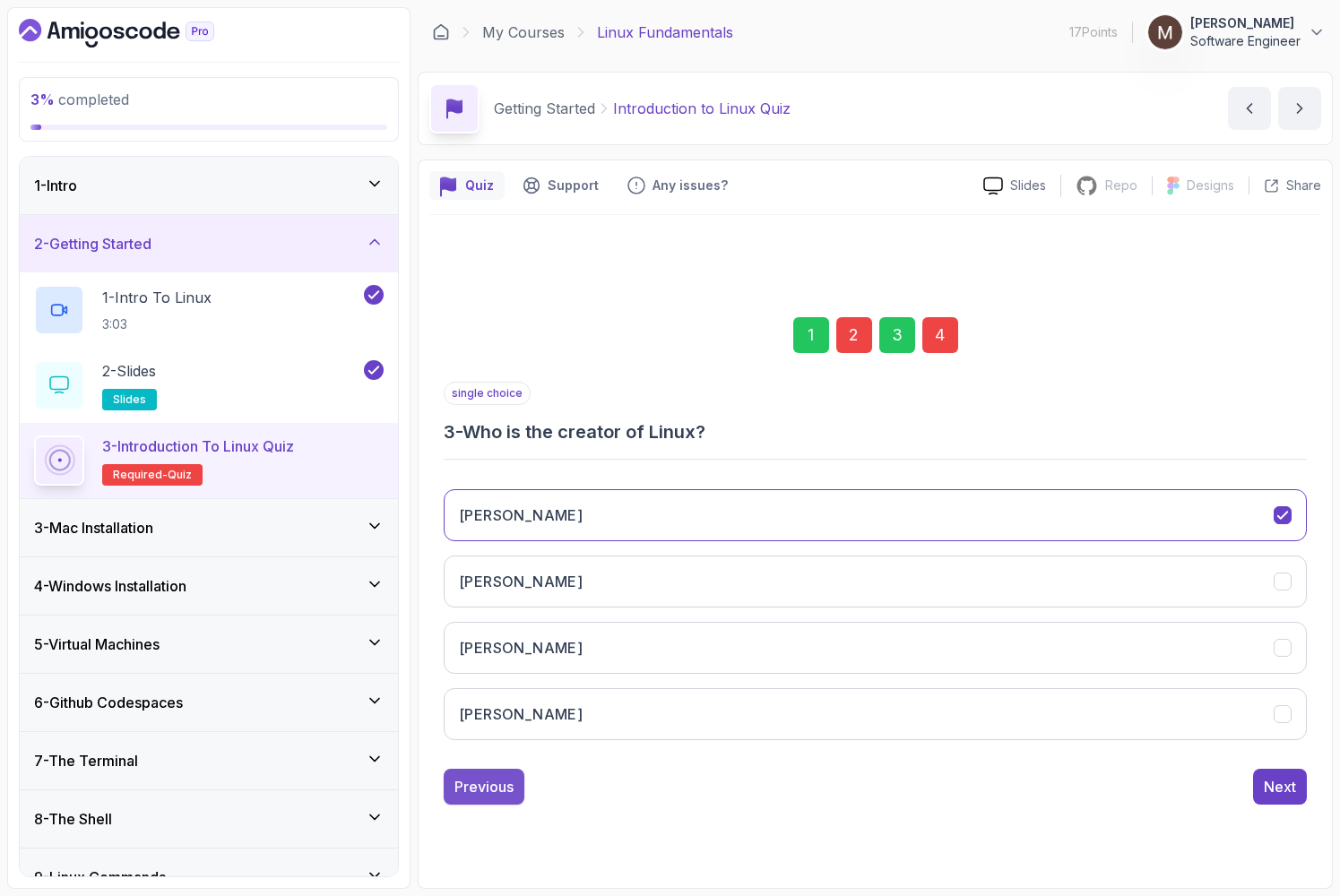
click at [478, 785] on div "Previous" at bounding box center [484, 787] width 59 height 22
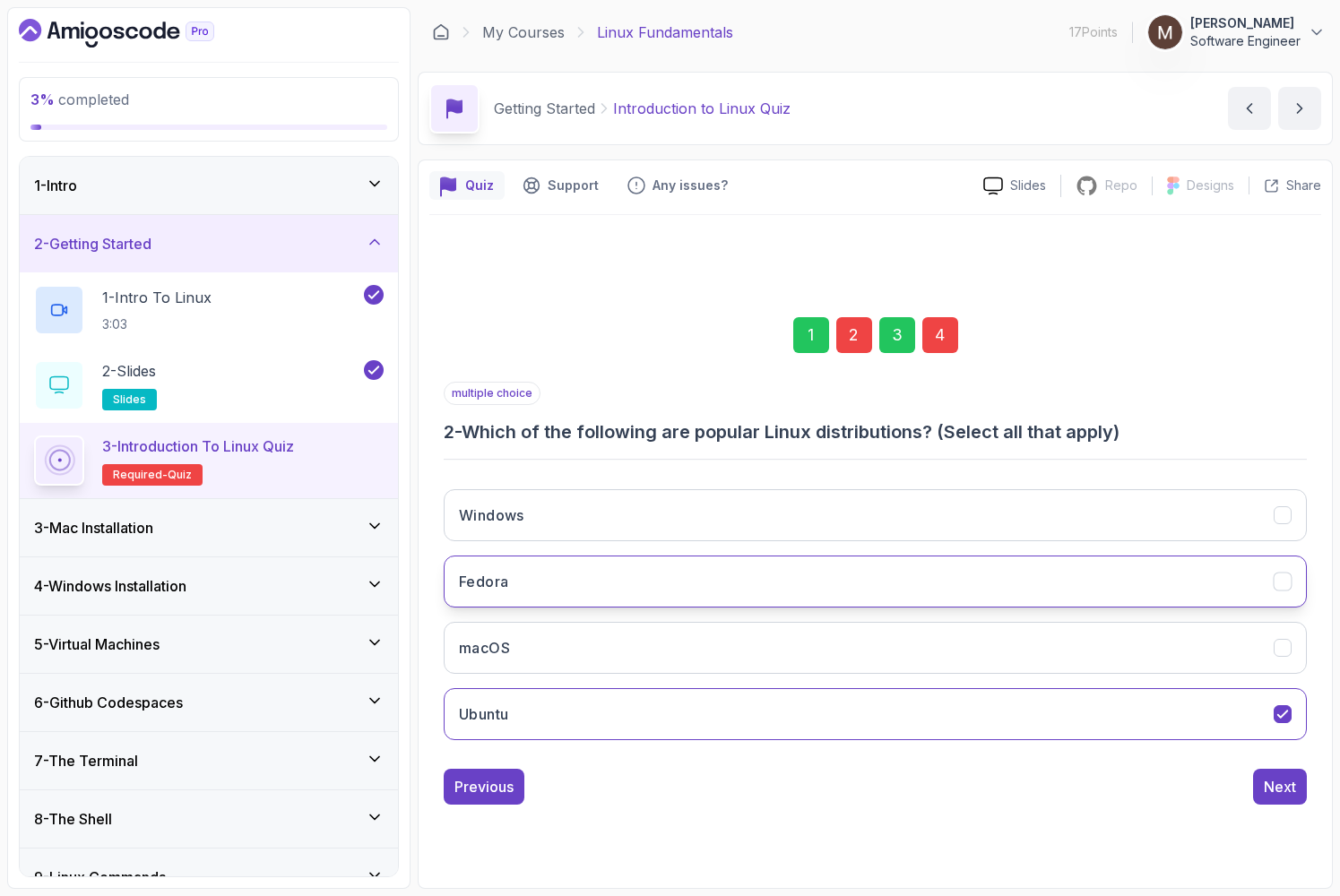
click at [629, 568] on button "Fedora" at bounding box center [875, 581] width 863 height 51
click at [1281, 786] on div "Next" at bounding box center [1280, 787] width 33 height 22
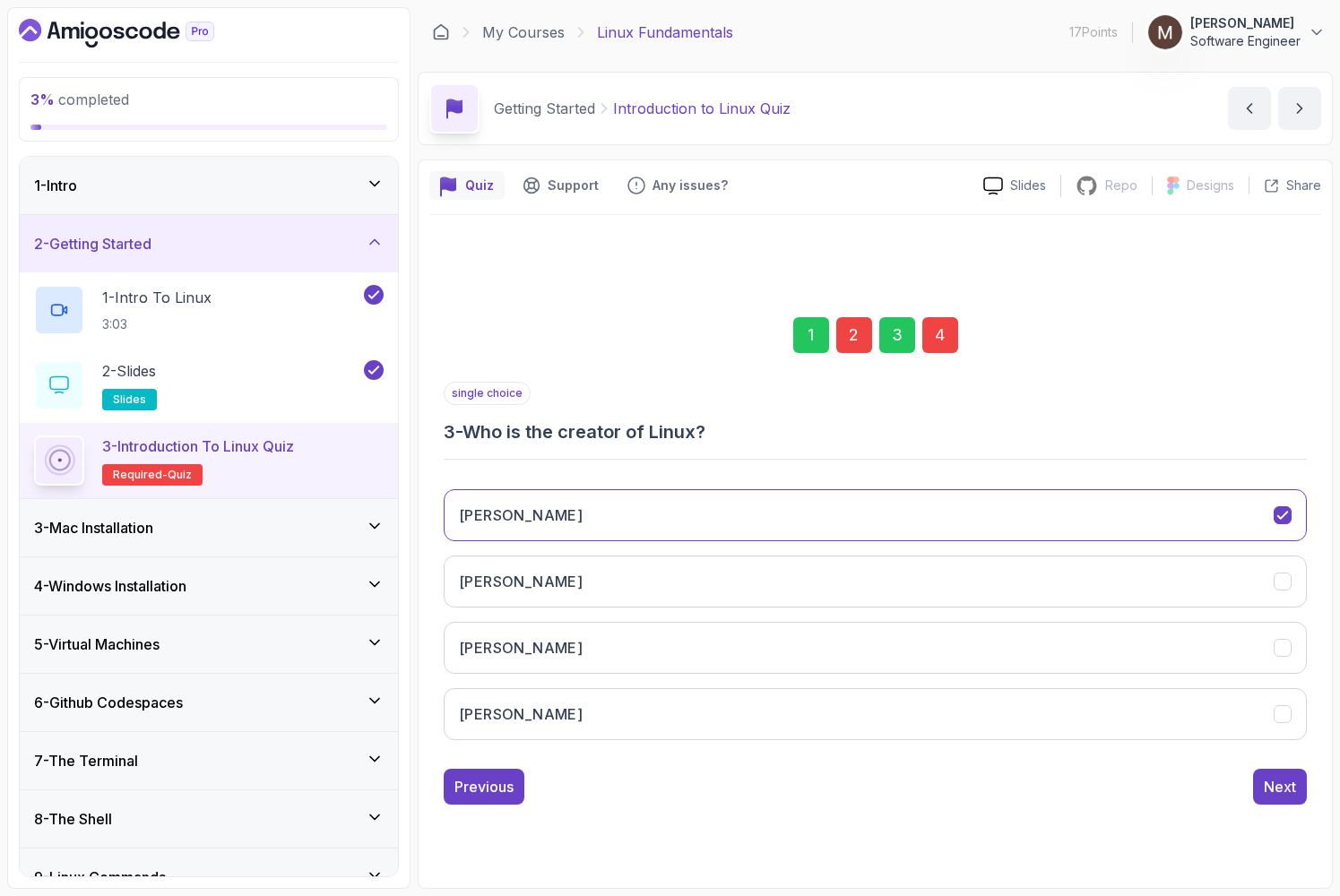
click at [1281, 786] on div "Next" at bounding box center [1280, 787] width 33 height 22
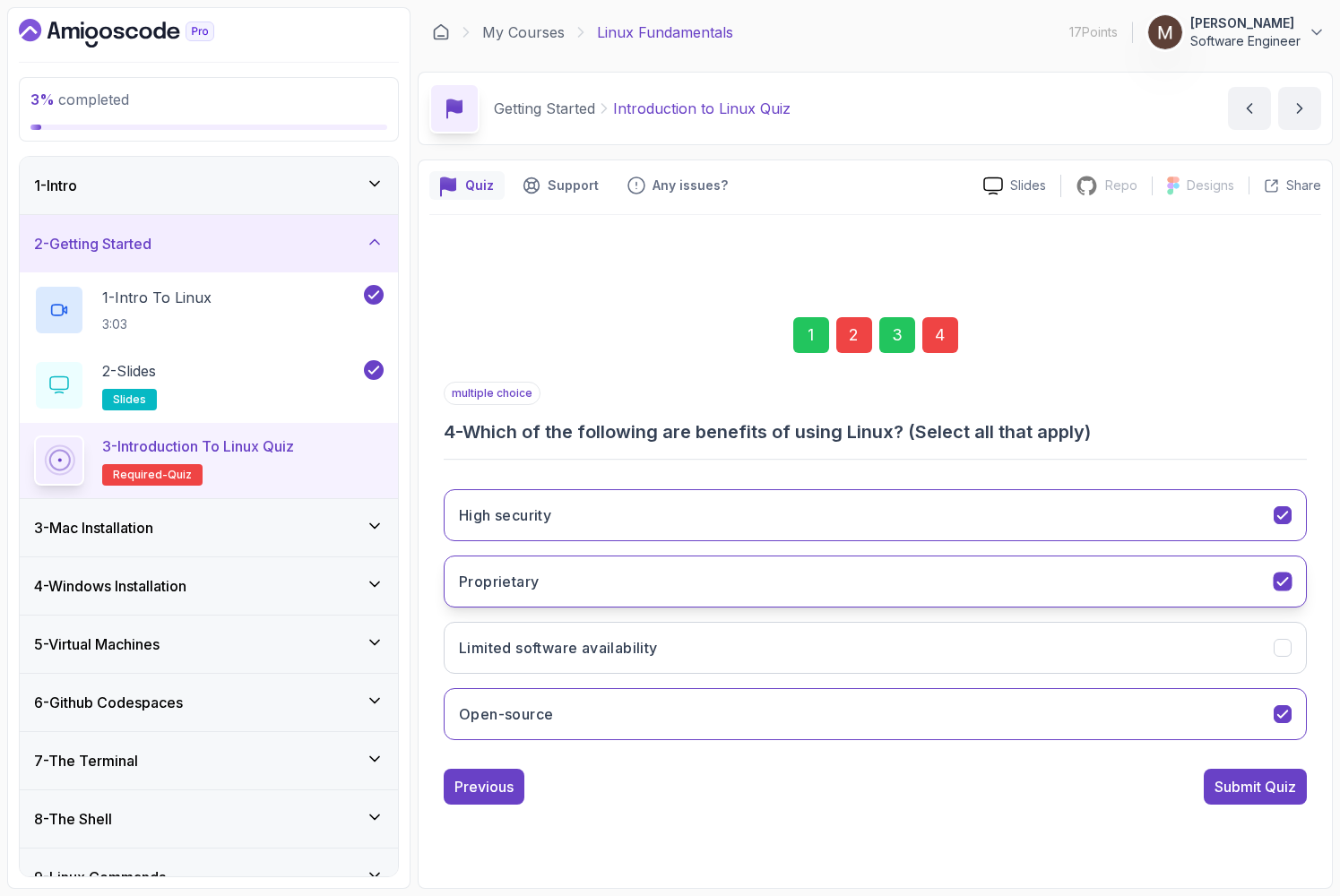
click at [1181, 580] on button "Proprietary" at bounding box center [875, 581] width 863 height 51
click at [1265, 786] on div "Submit Quiz" at bounding box center [1255, 787] width 81 height 22
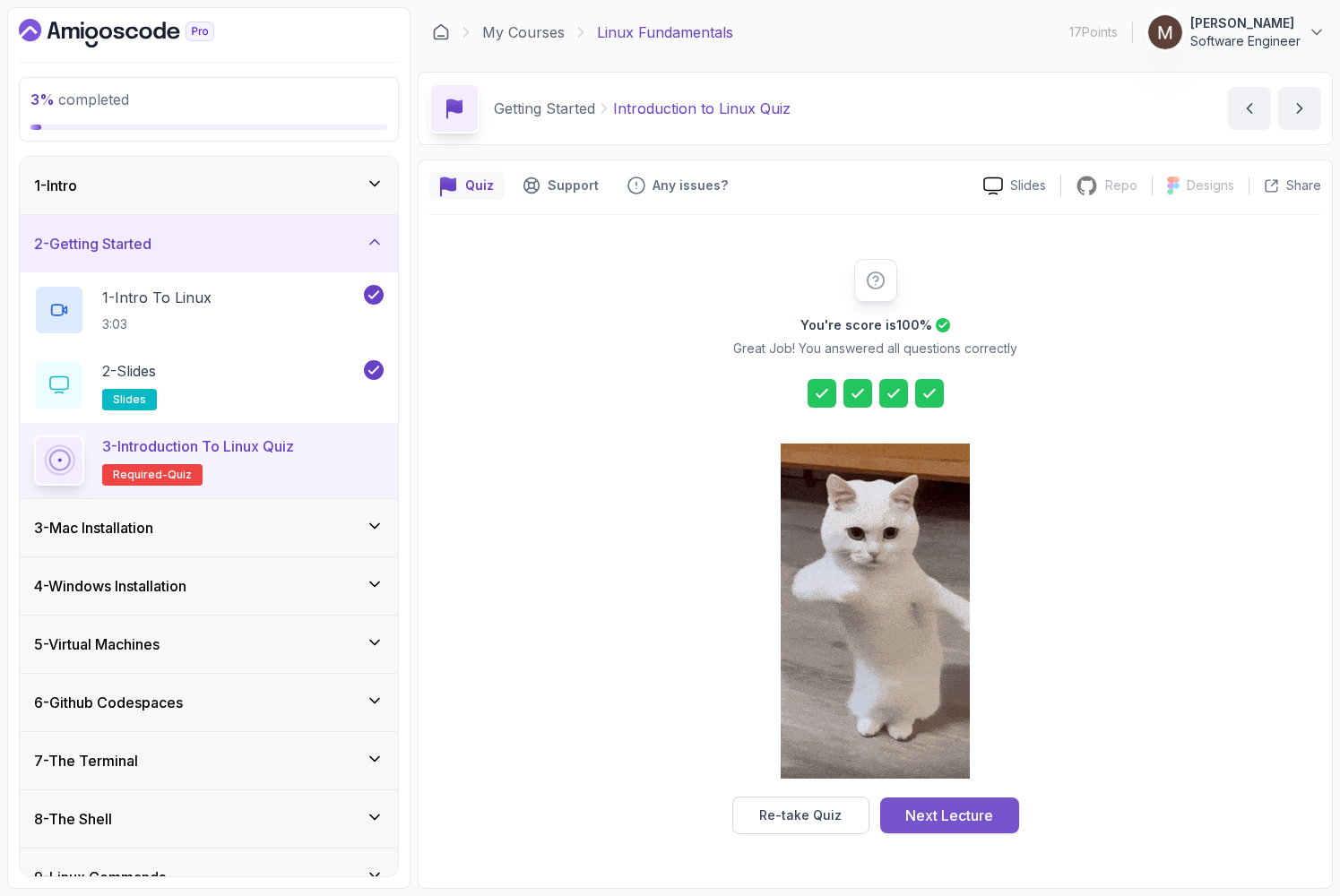
click at [983, 814] on div "Next Lecture" at bounding box center [949, 815] width 88 height 22
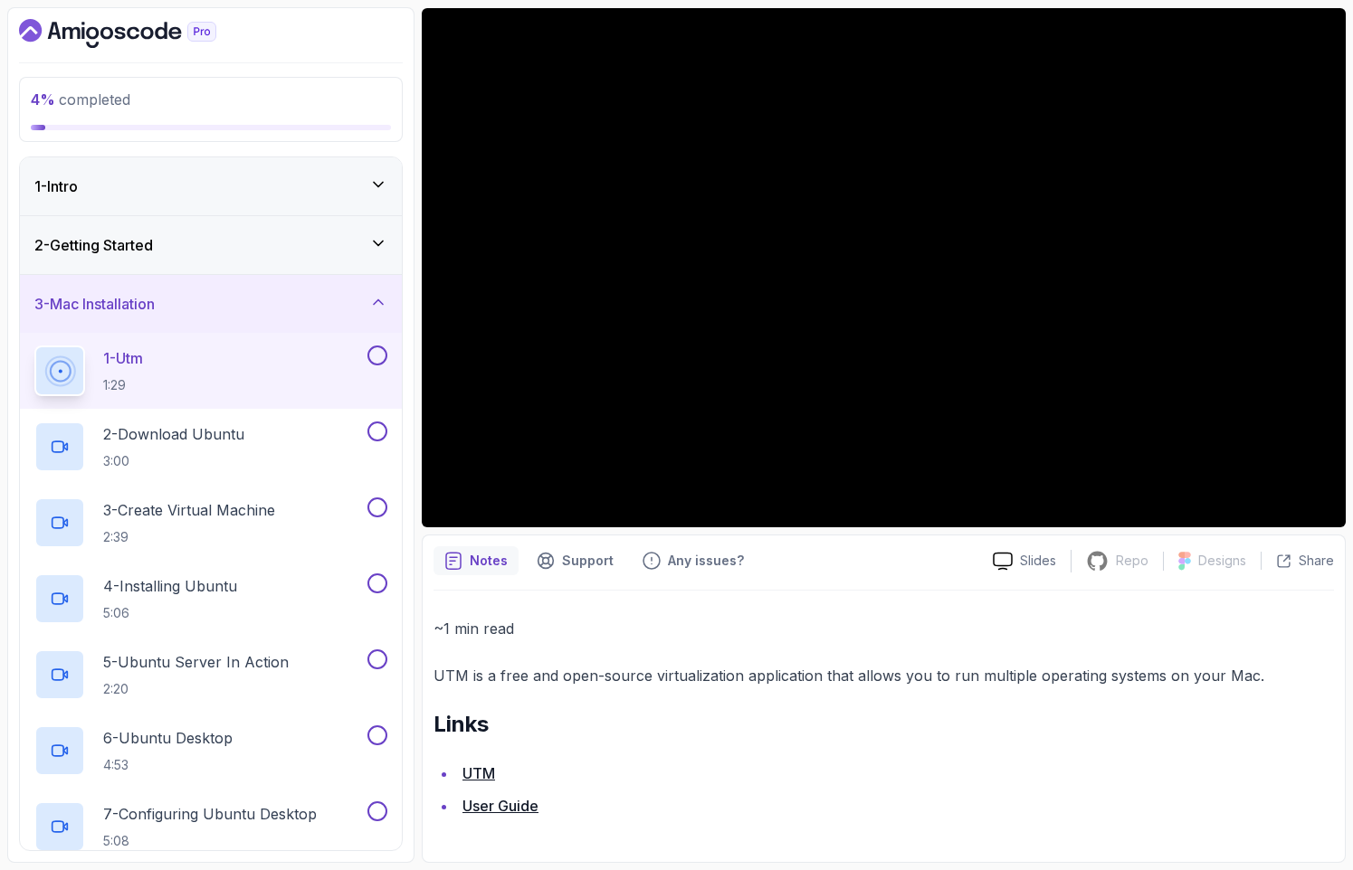
scroll to position [153, 0]
click at [483, 773] on link "UTM" at bounding box center [478, 774] width 33 height 18
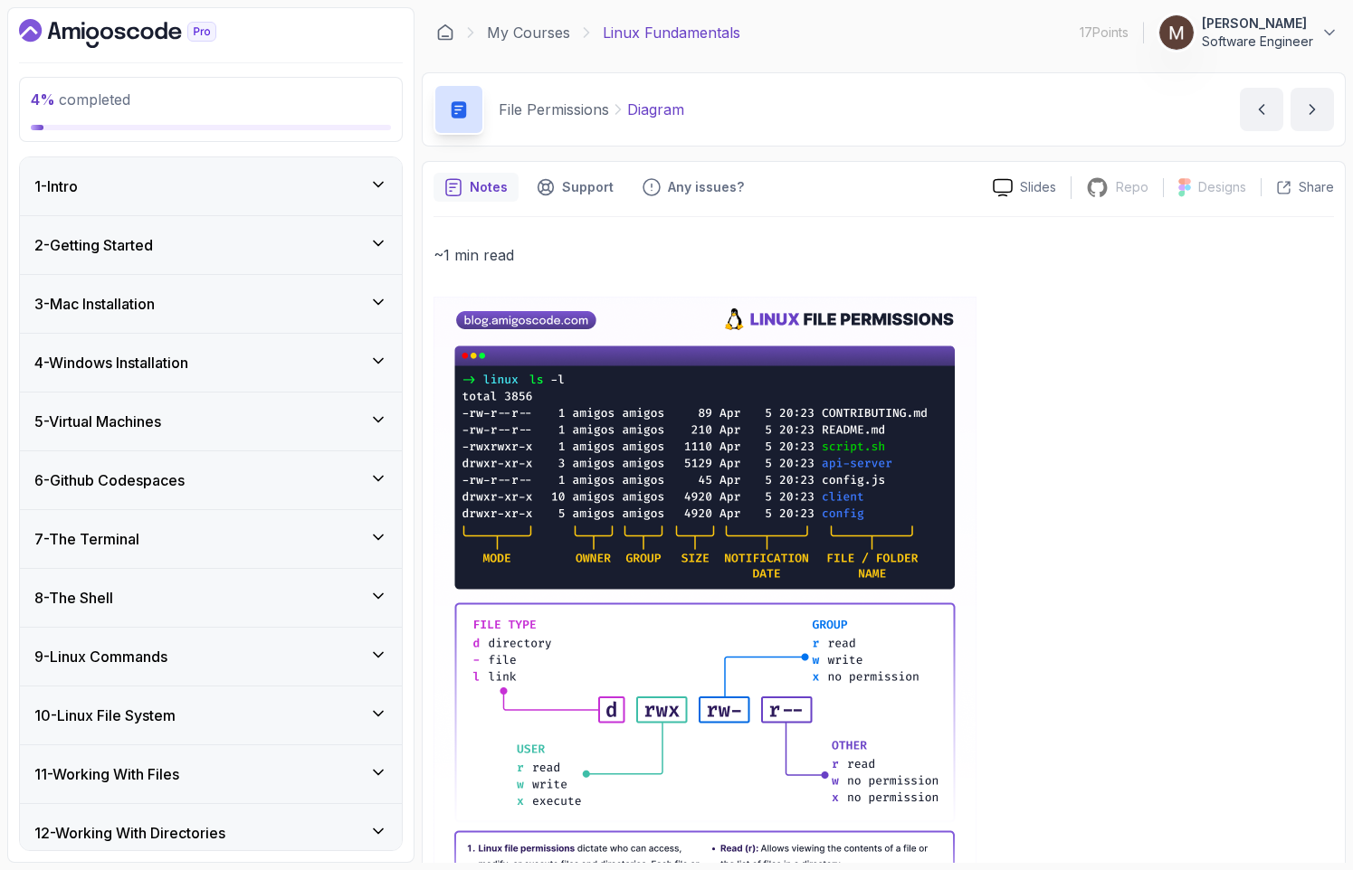
click at [290, 222] on div "2 - Getting Started" at bounding box center [211, 245] width 382 height 58
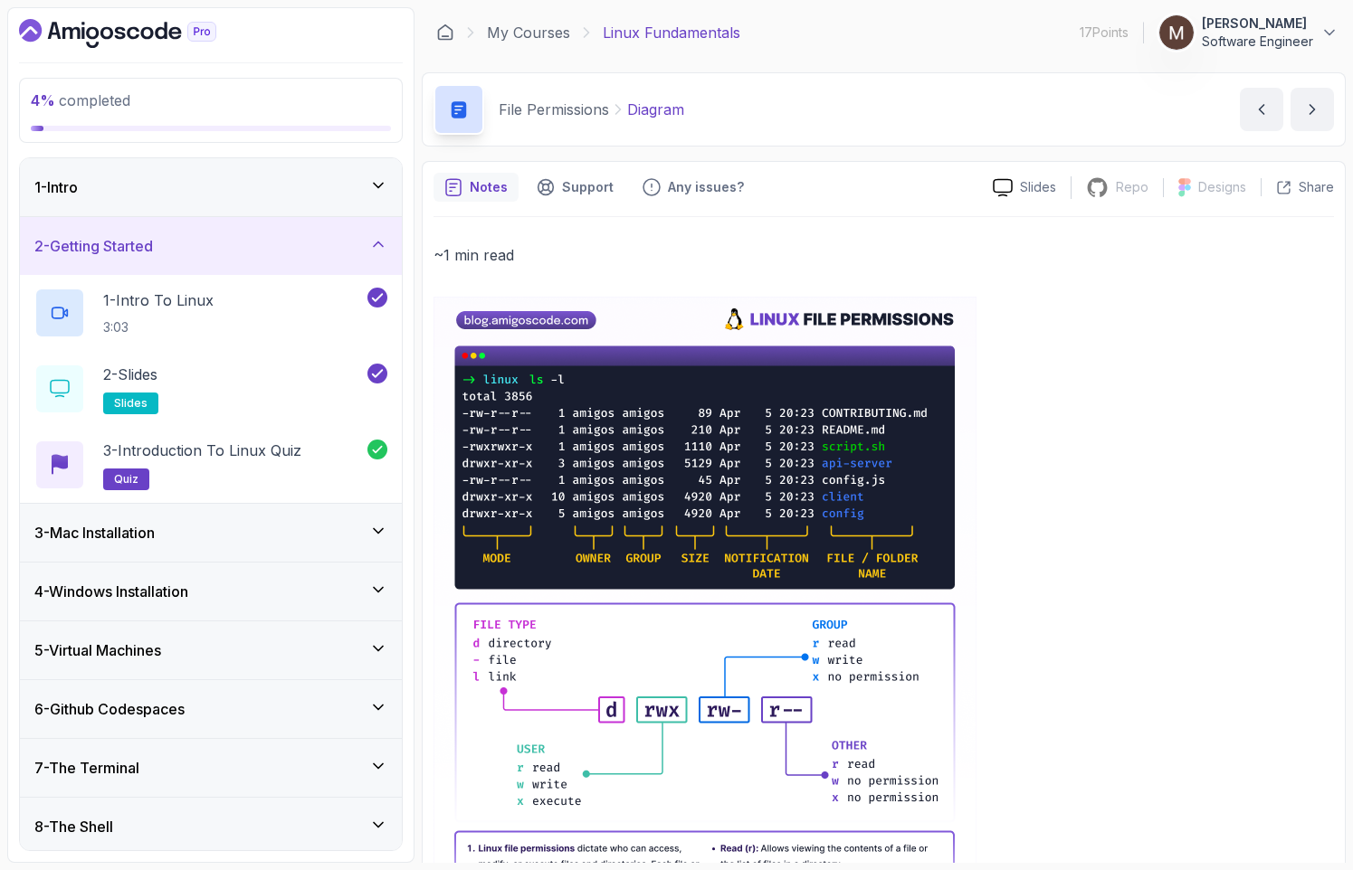
click at [277, 242] on div "2 - Getting Started" at bounding box center [210, 246] width 353 height 22
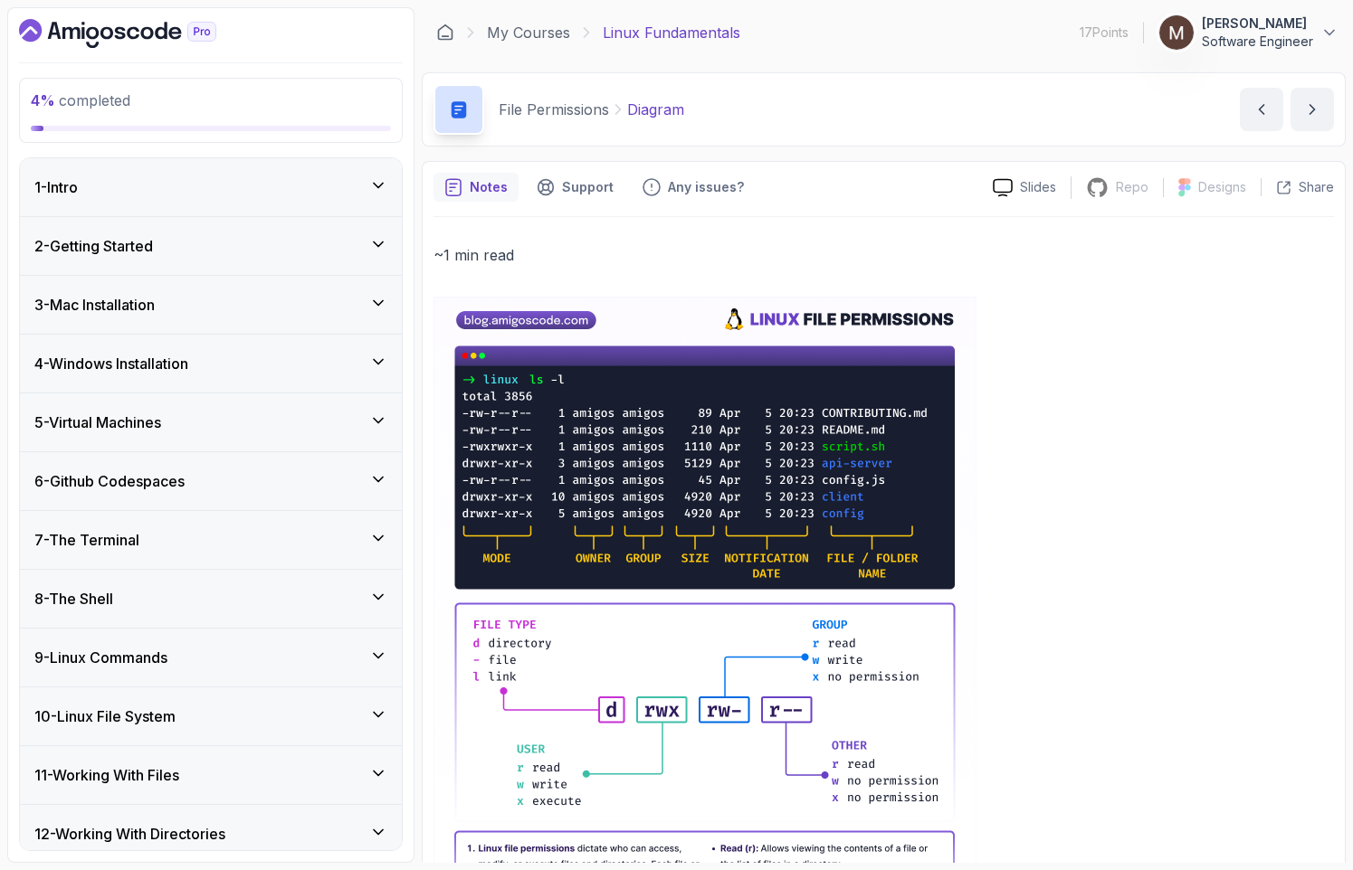
click at [307, 295] on div "3 - Mac Installation" at bounding box center [210, 305] width 353 height 22
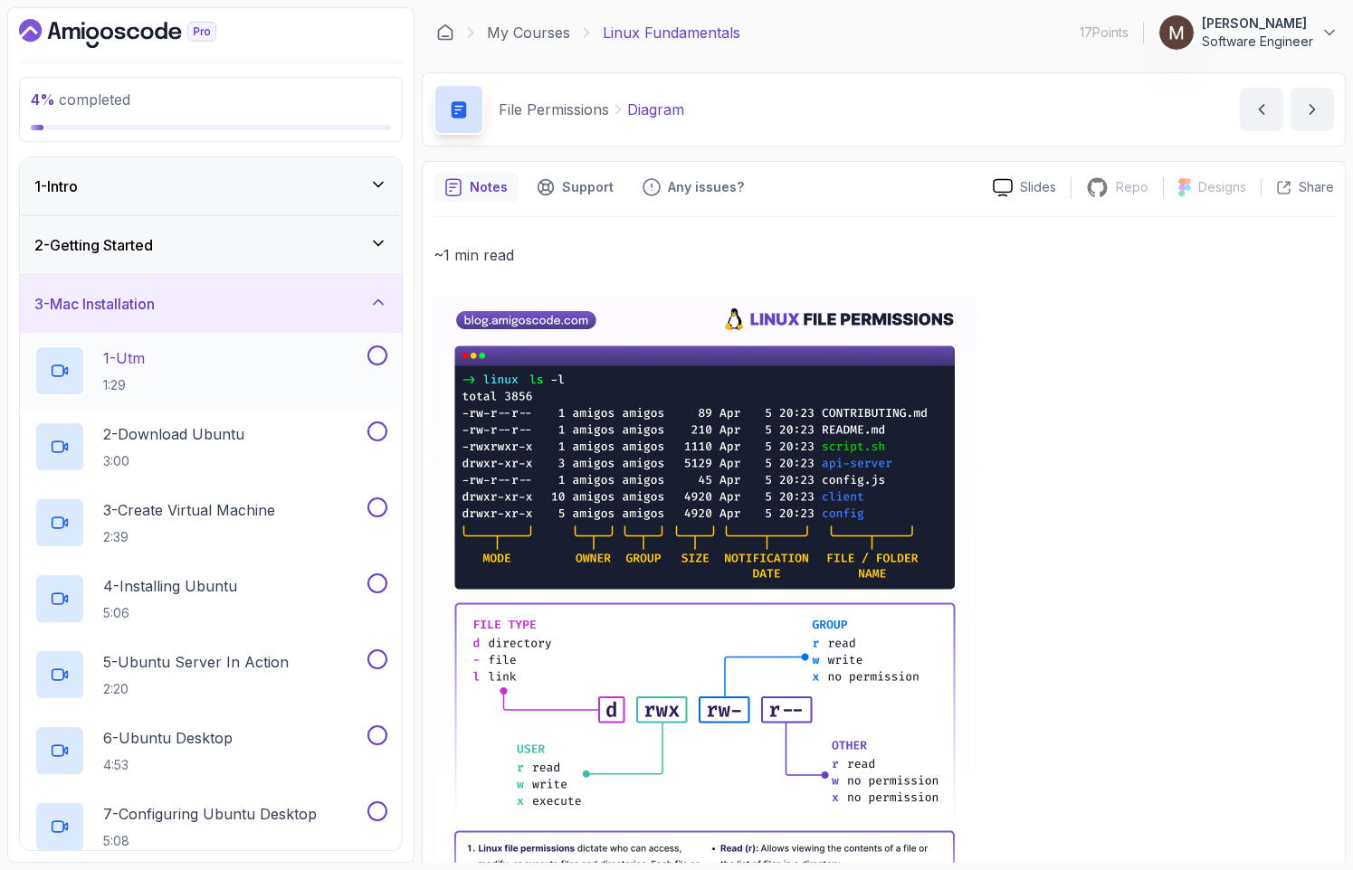
click at [315, 365] on div "1 - Utm 1:29" at bounding box center [198, 371] width 329 height 51
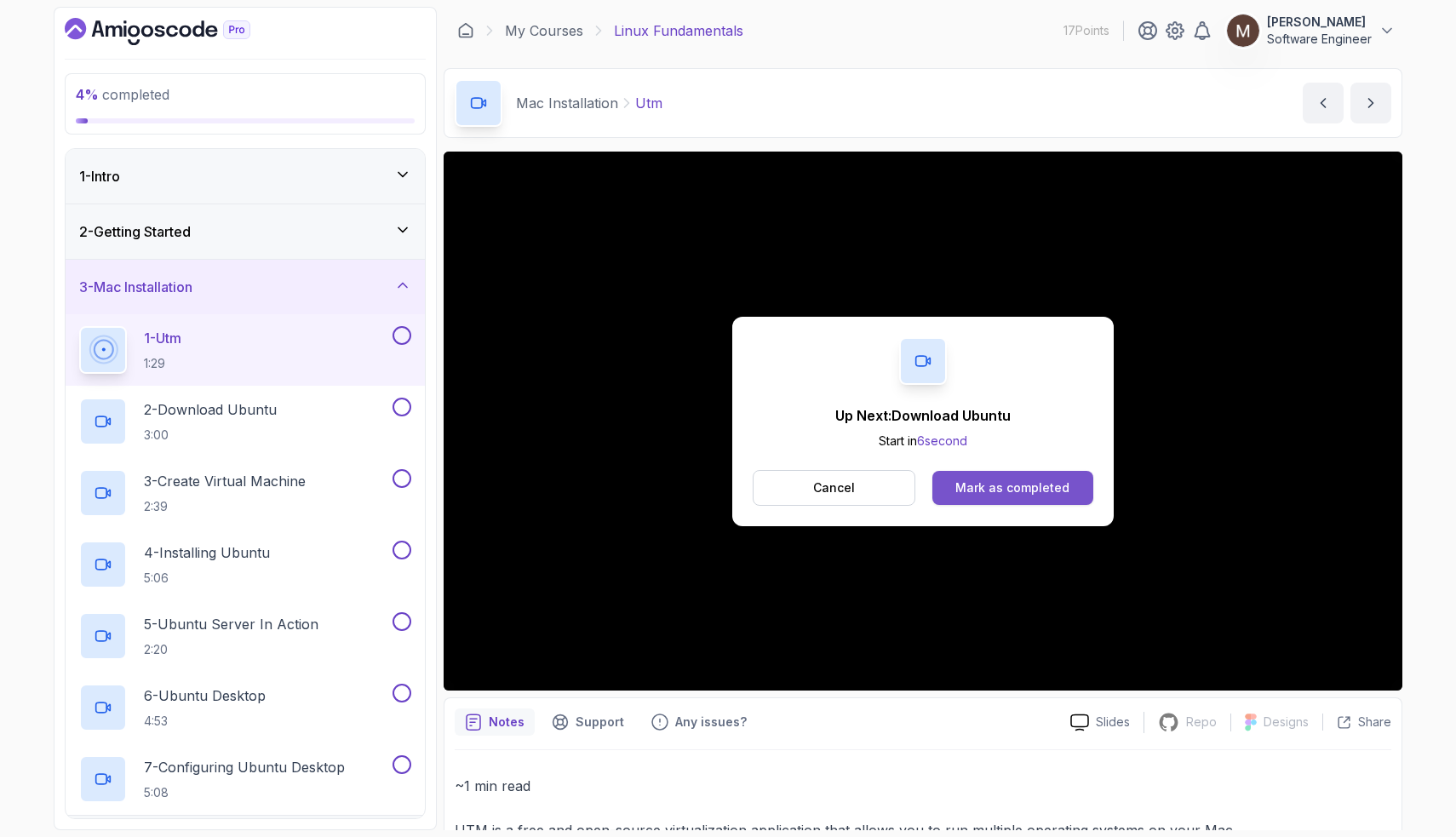
click at [992, 484] on div "Mark as completed" at bounding box center [1012, 488] width 114 height 17
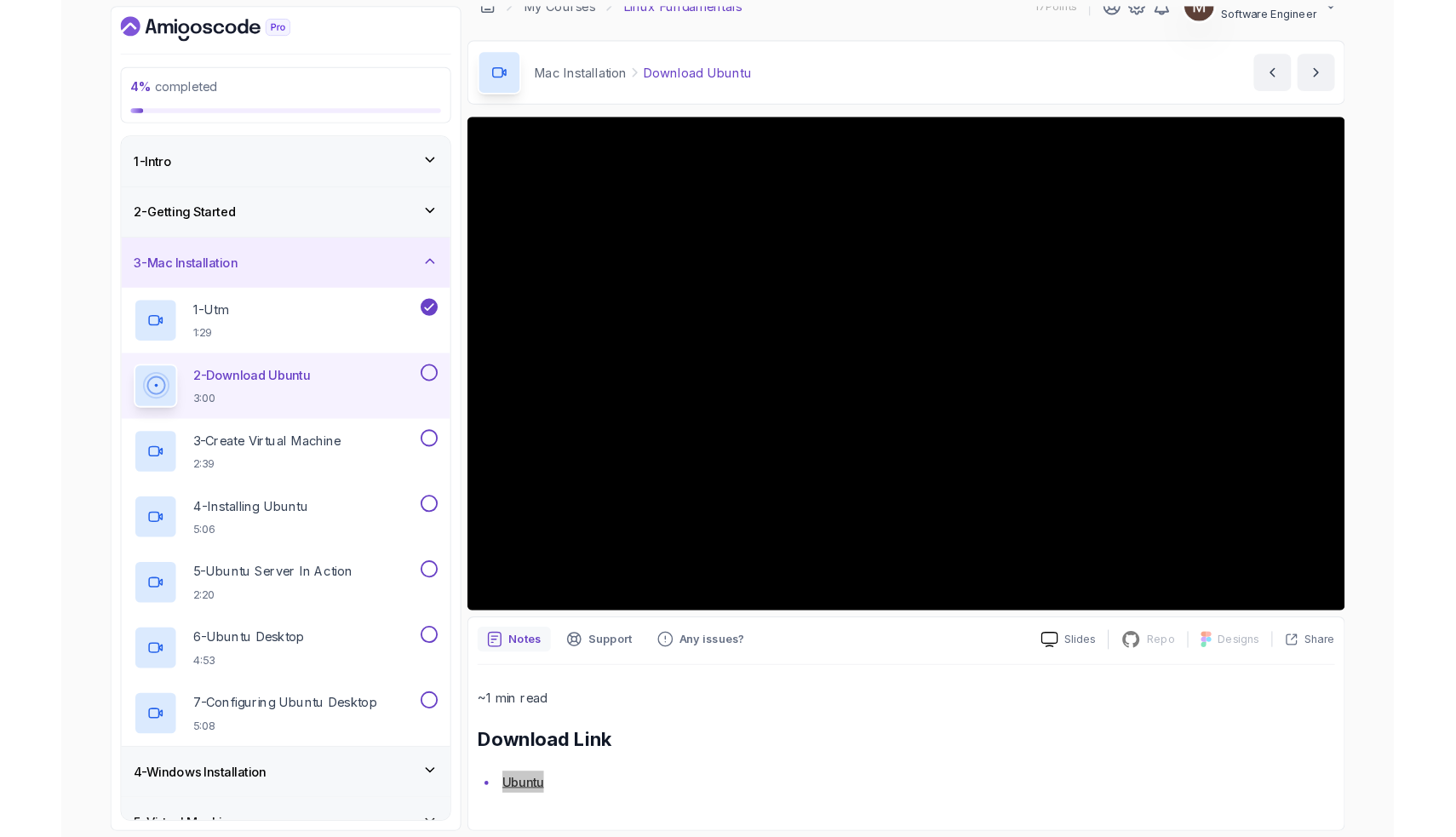
scroll to position [24, 0]
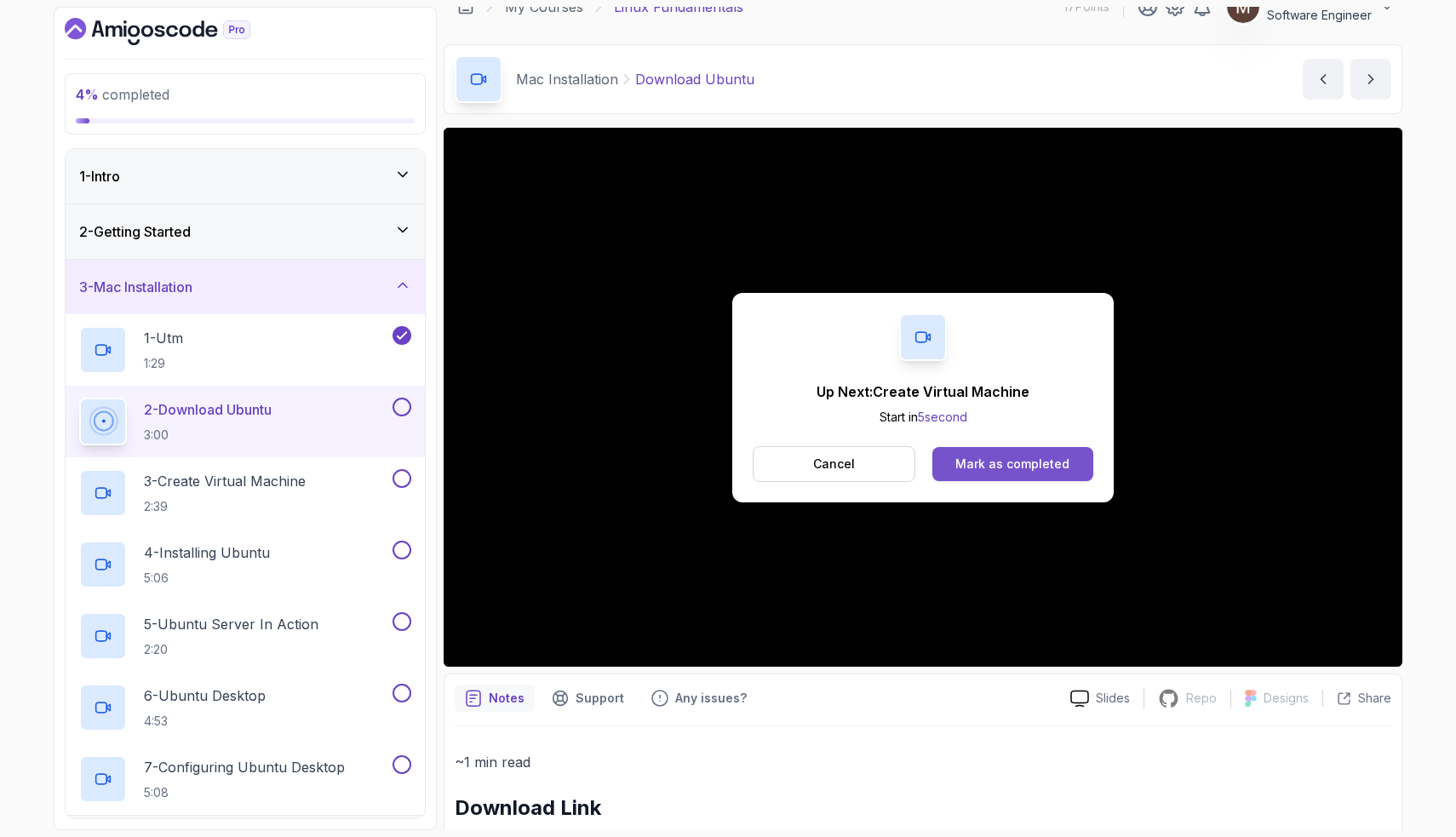
click at [985, 469] on div "Mark as completed" at bounding box center [1012, 464] width 114 height 17
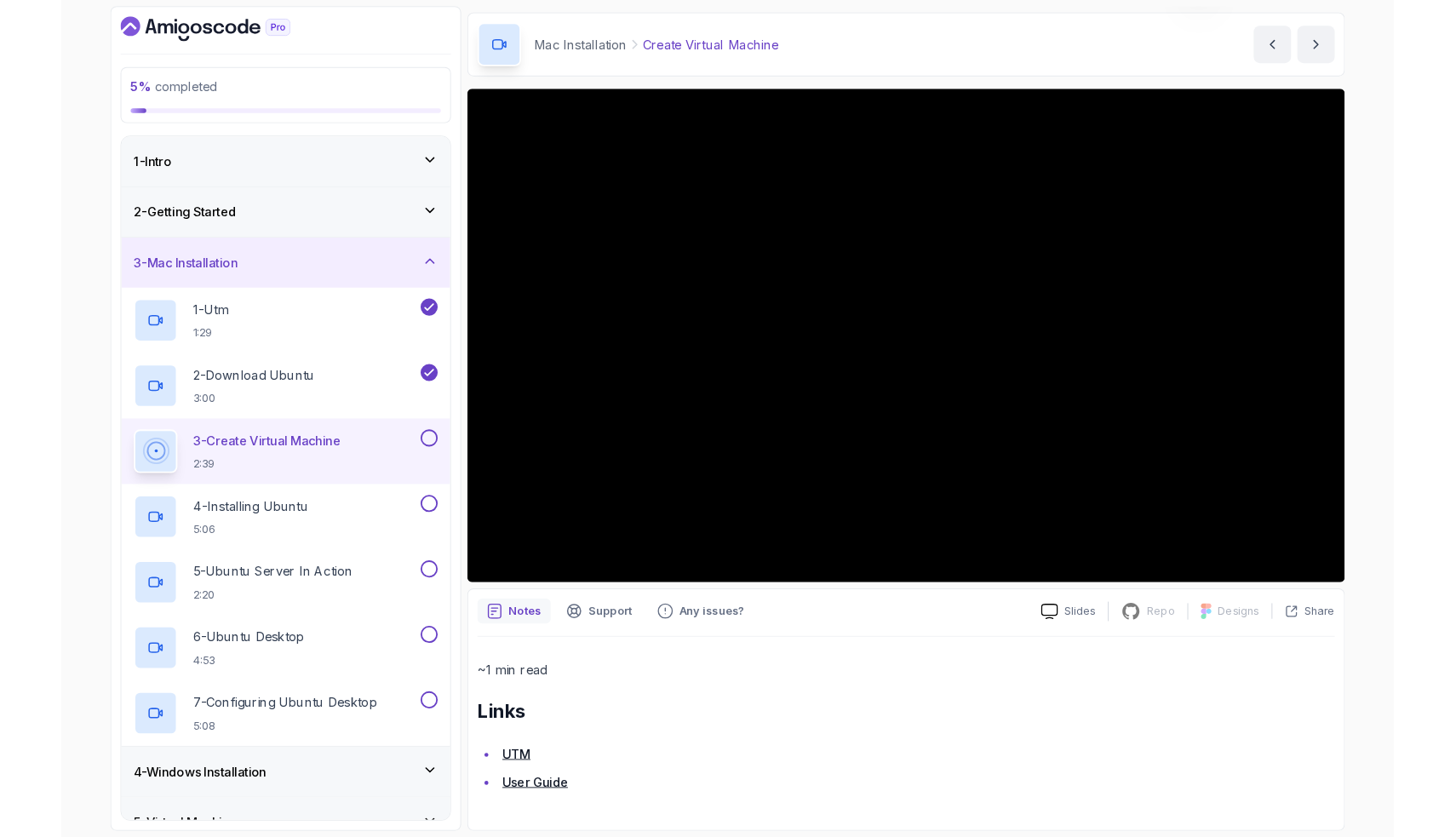
scroll to position [55, 0]
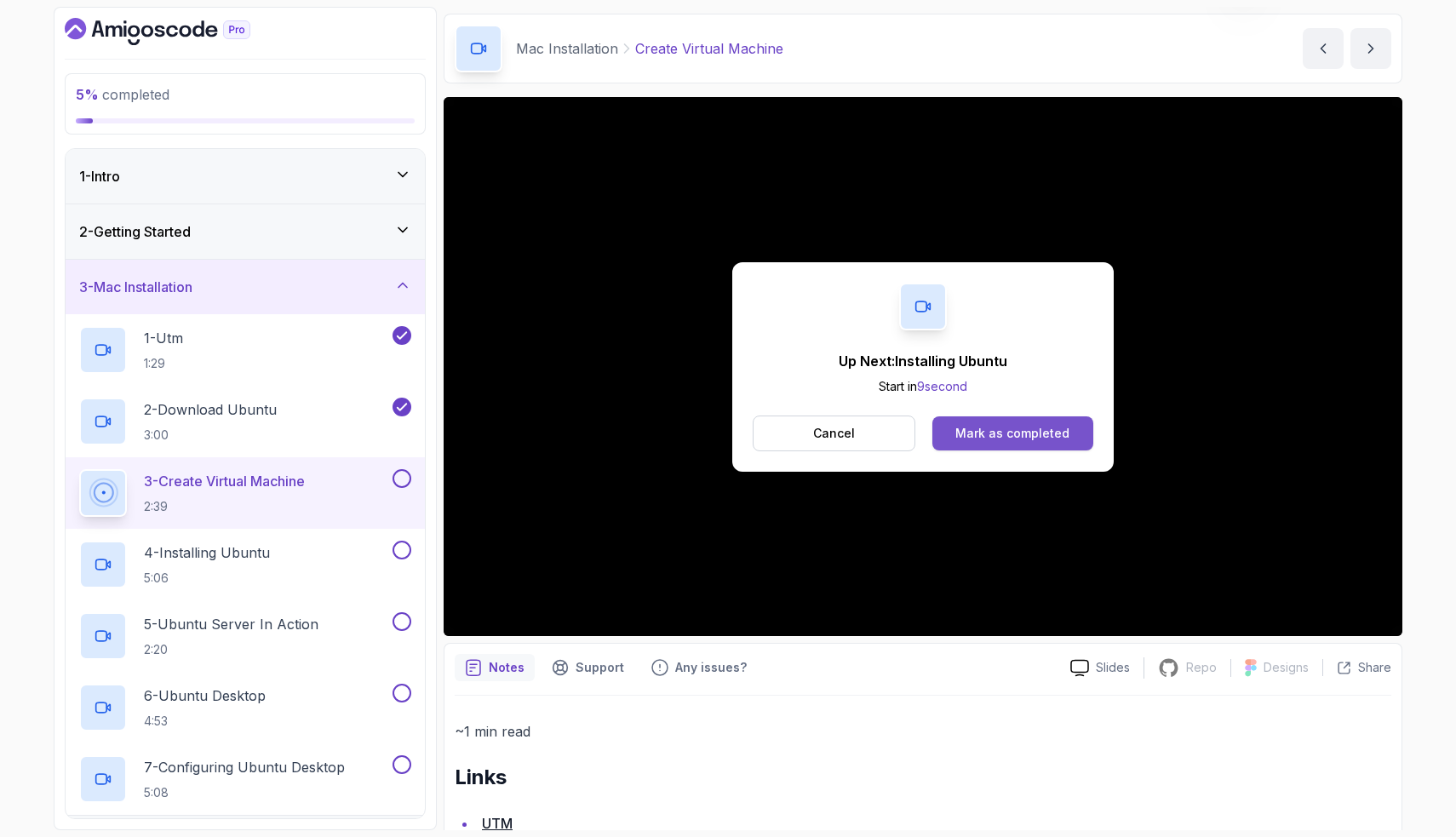
click at [984, 435] on div "Mark as completed" at bounding box center [1012, 433] width 114 height 17
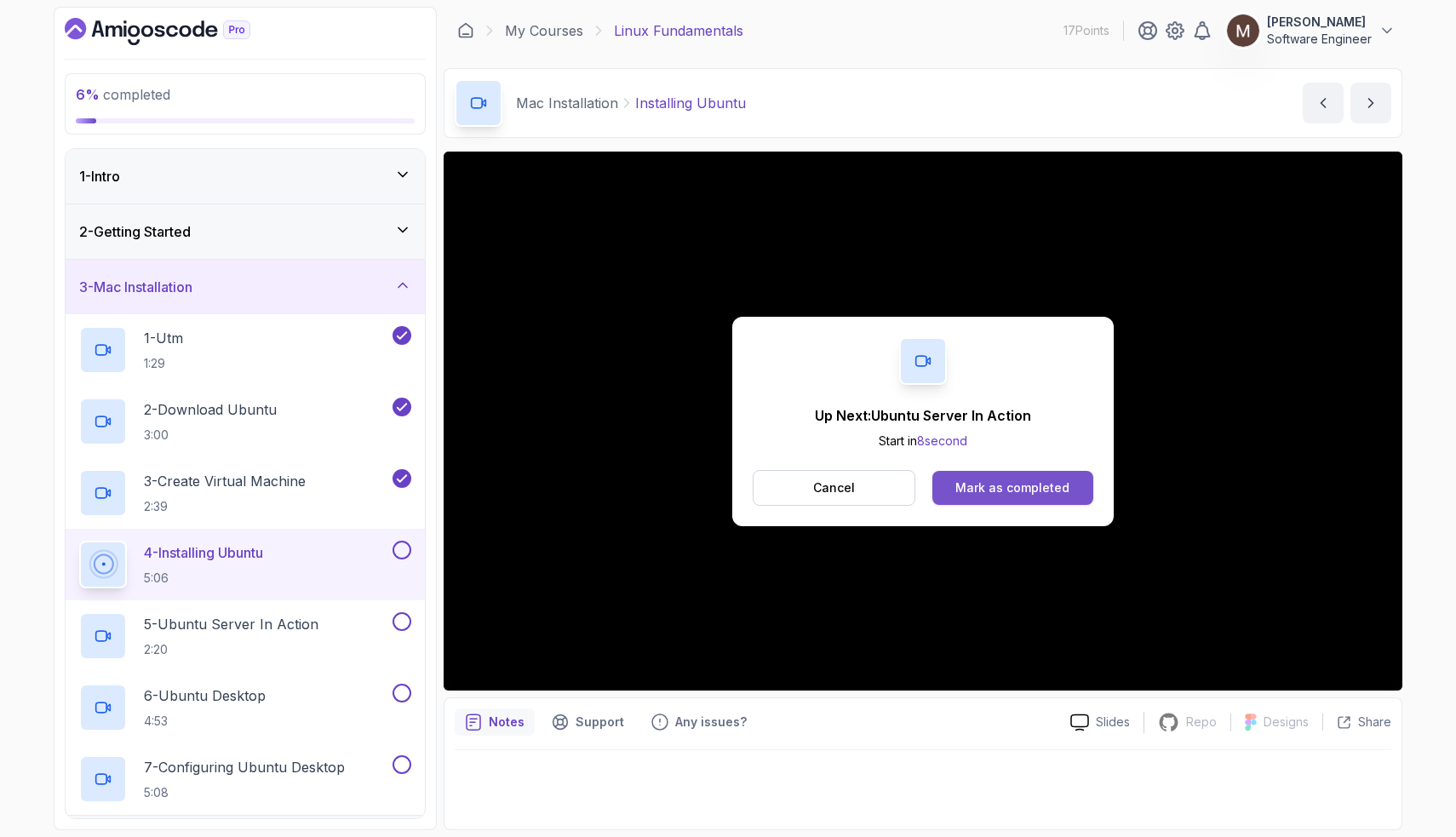
click at [972, 482] on div "Mark as completed" at bounding box center [1012, 488] width 114 height 17
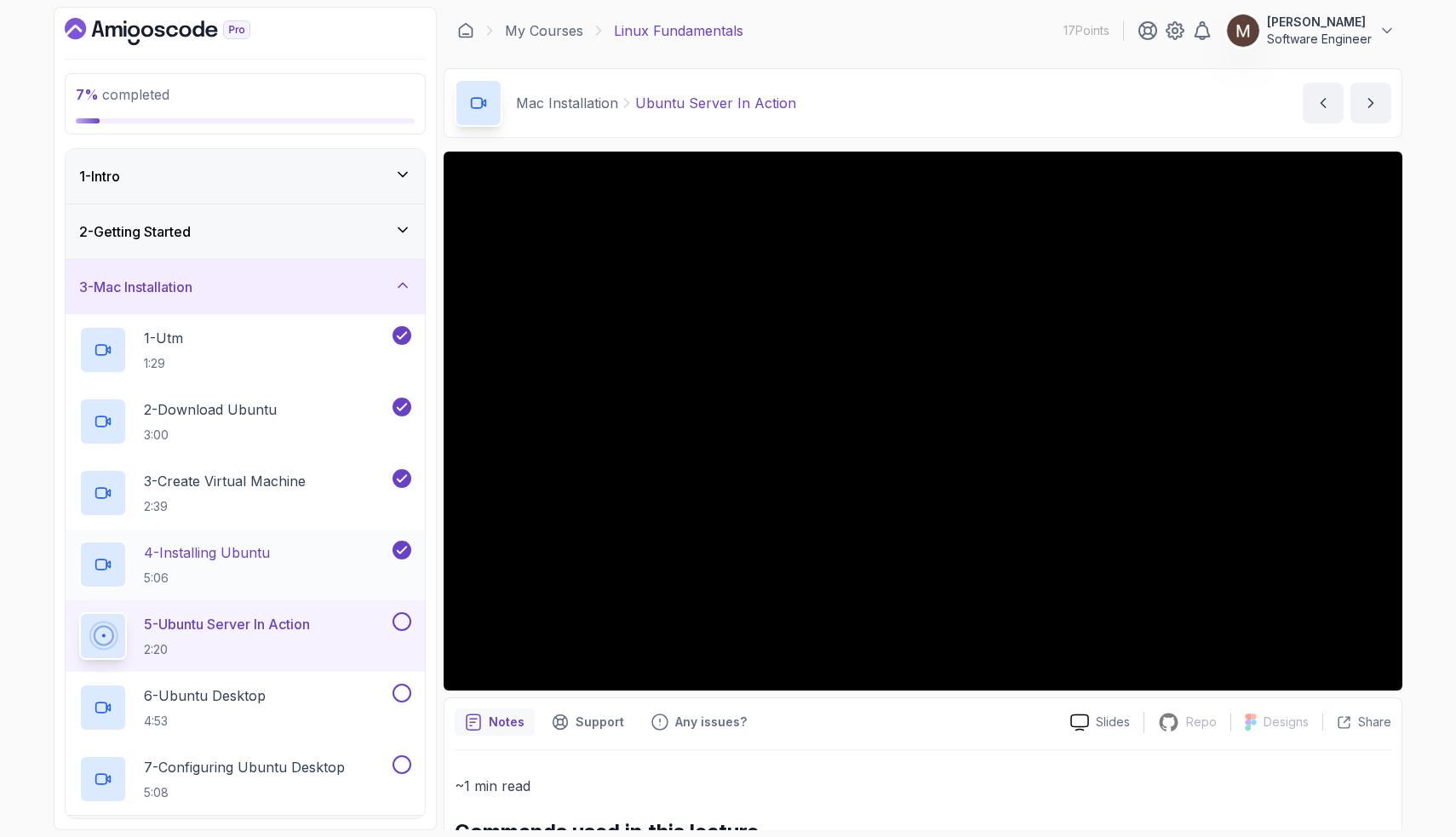
click at [305, 571] on div "4 - Installing Ubuntu 5:06" at bounding box center [233, 565] width 310 height 48
click at [264, 571] on p "5:06" at bounding box center [207, 578] width 126 height 17
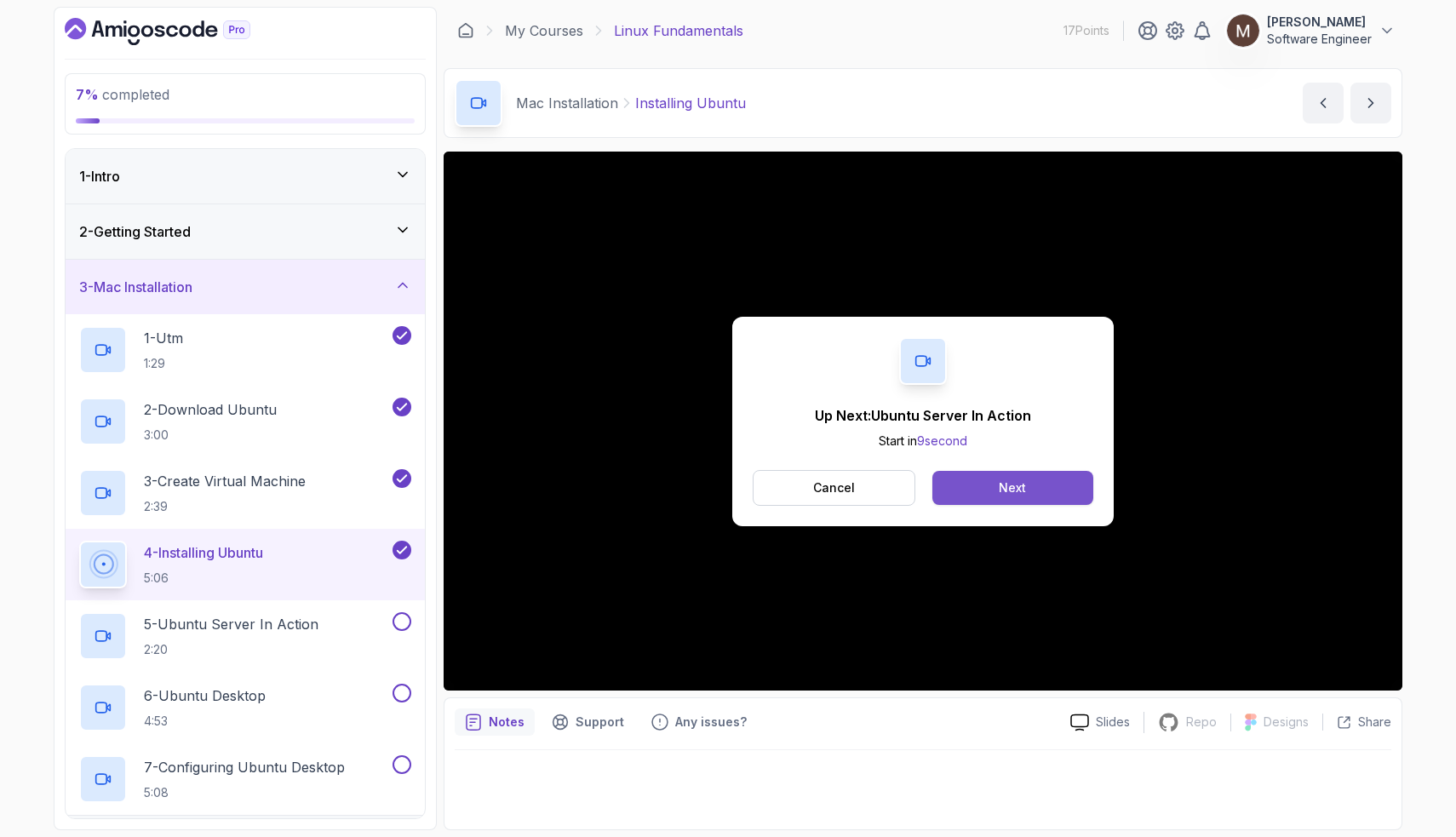
click at [1000, 483] on div "Next" at bounding box center [1012, 488] width 27 height 17
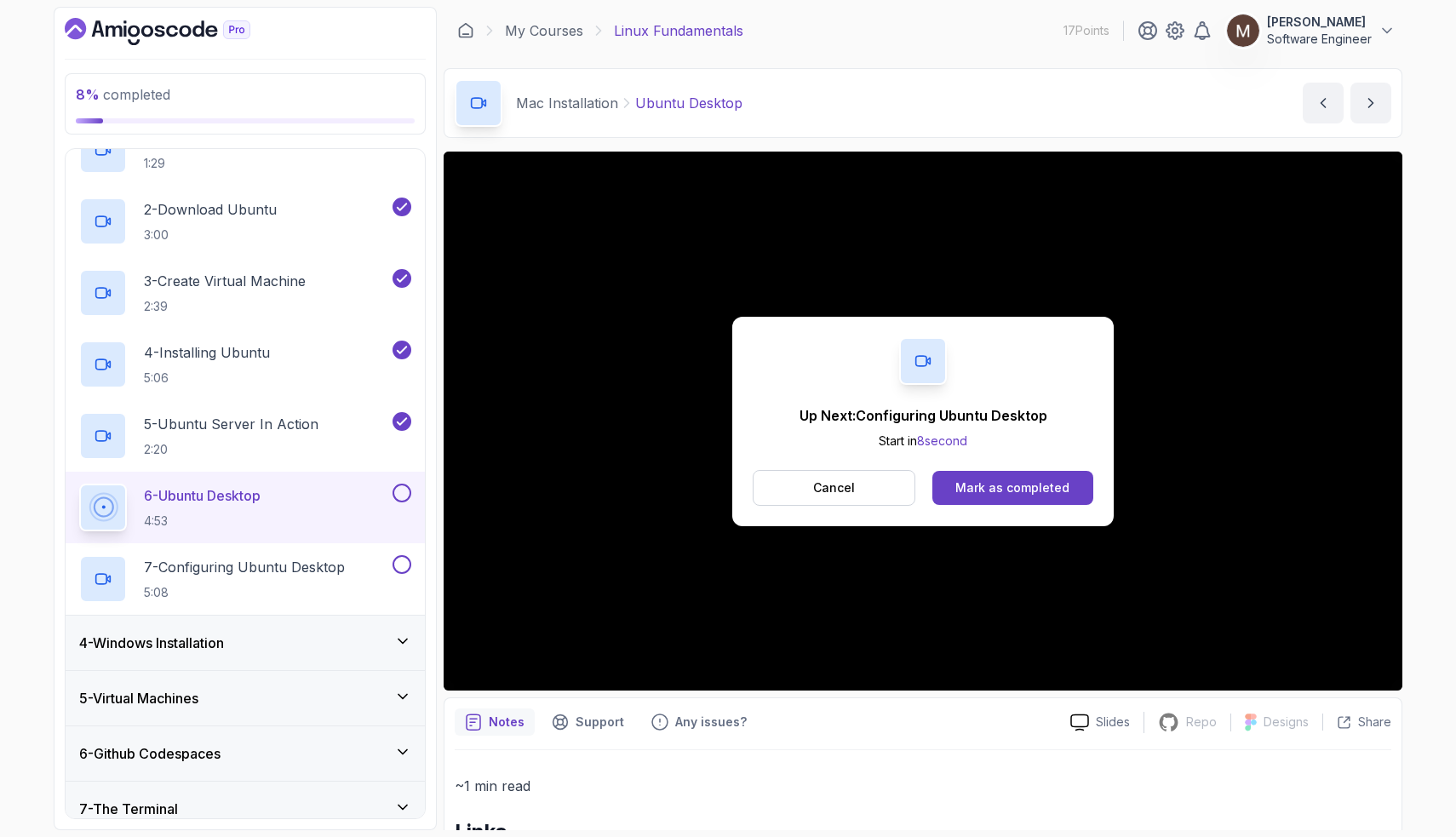
click at [1015, 467] on div "Up Next: Configuring Ubuntu Desktop Start in 8 second Cancel Mark as completed" at bounding box center [922, 422] width 381 height 210
click at [1015, 475] on button "Mark as completed" at bounding box center [1013, 488] width 161 height 34
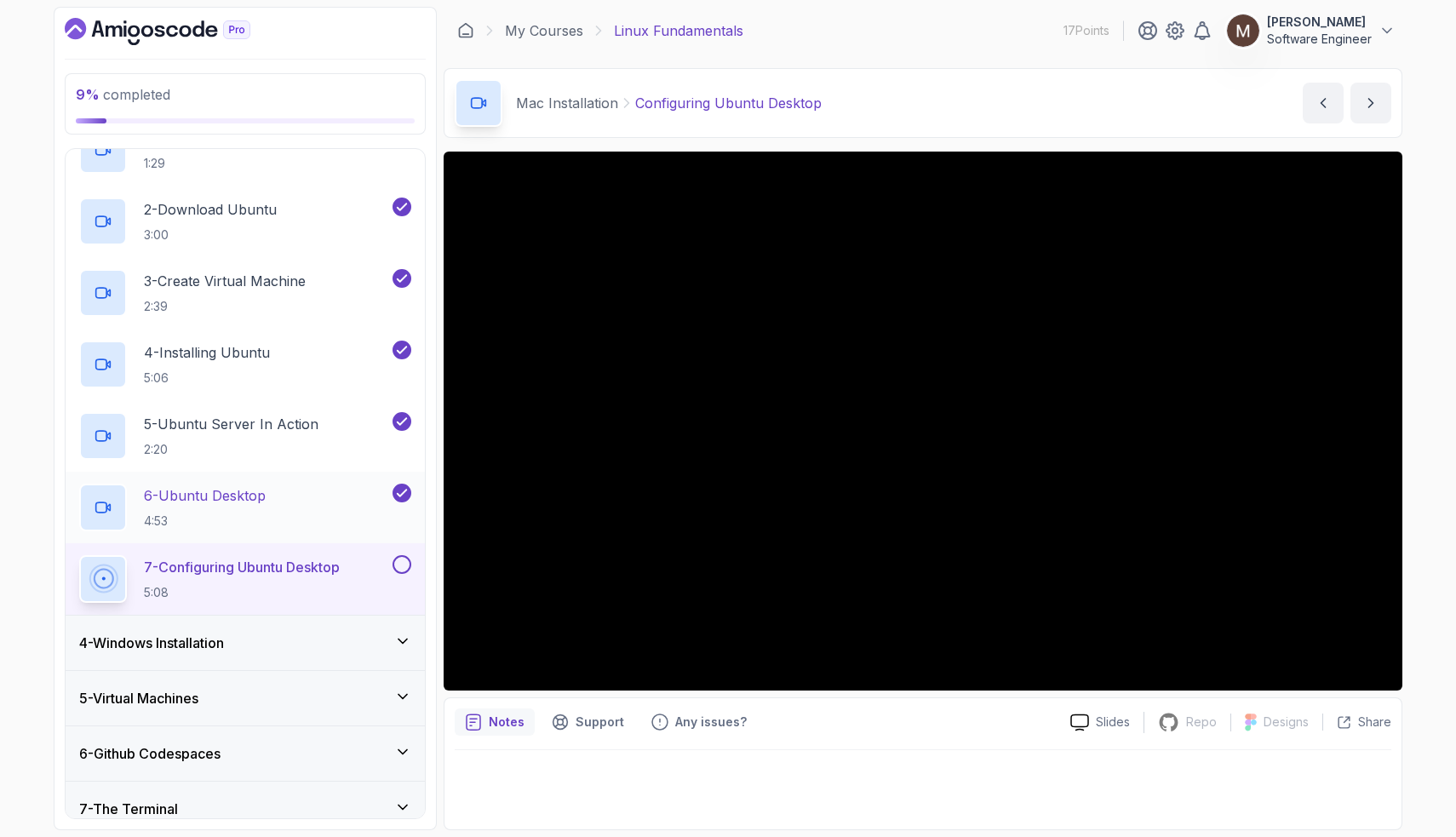
click at [271, 515] on div "6 - Ubuntu Desktop 4:53" at bounding box center [233, 507] width 310 height 48
click at [284, 496] on div "6 - Ubuntu Desktop 4:53" at bounding box center [233, 507] width 310 height 48
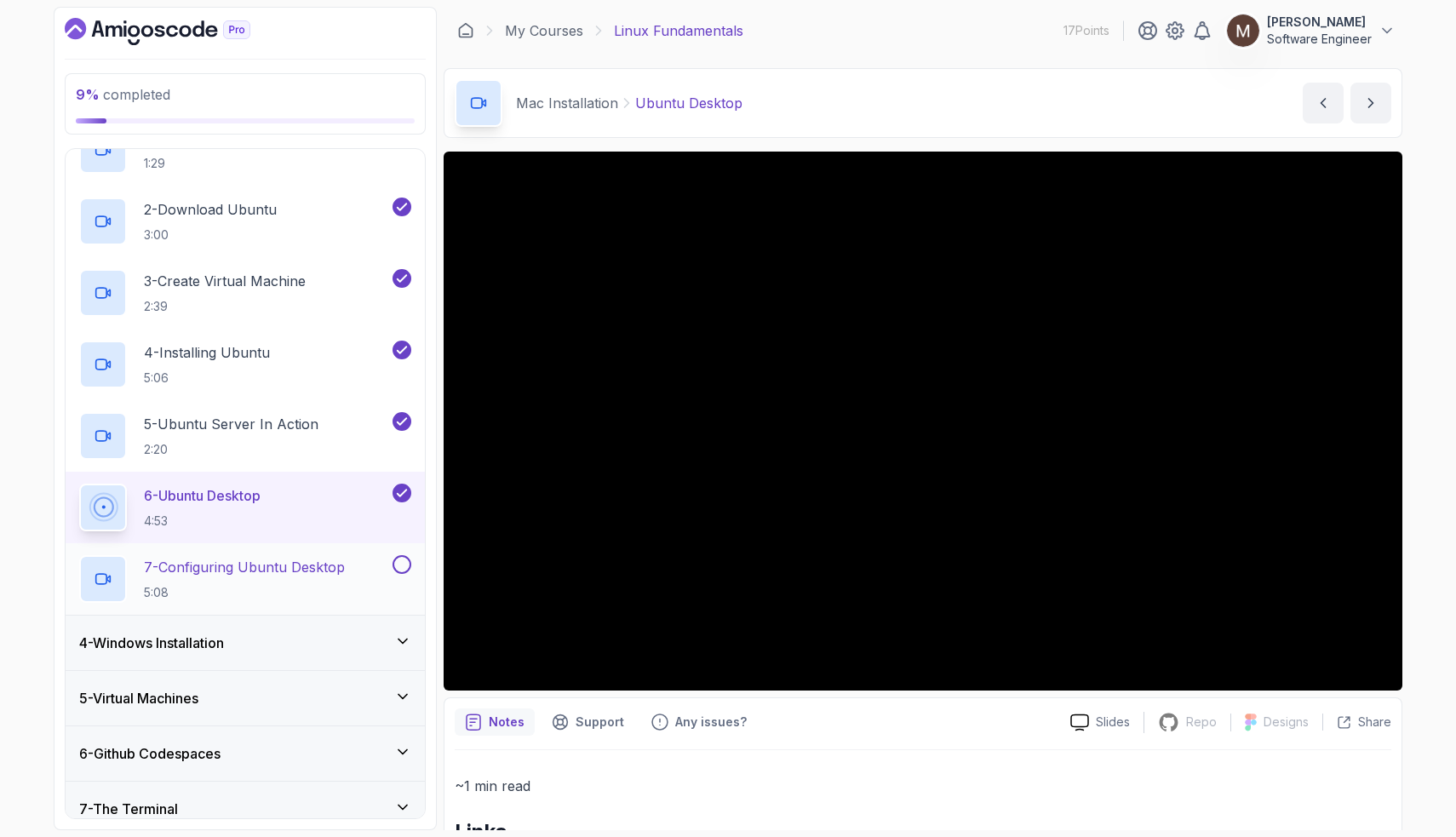
click at [317, 591] on p "5:08" at bounding box center [245, 593] width 201 height 17
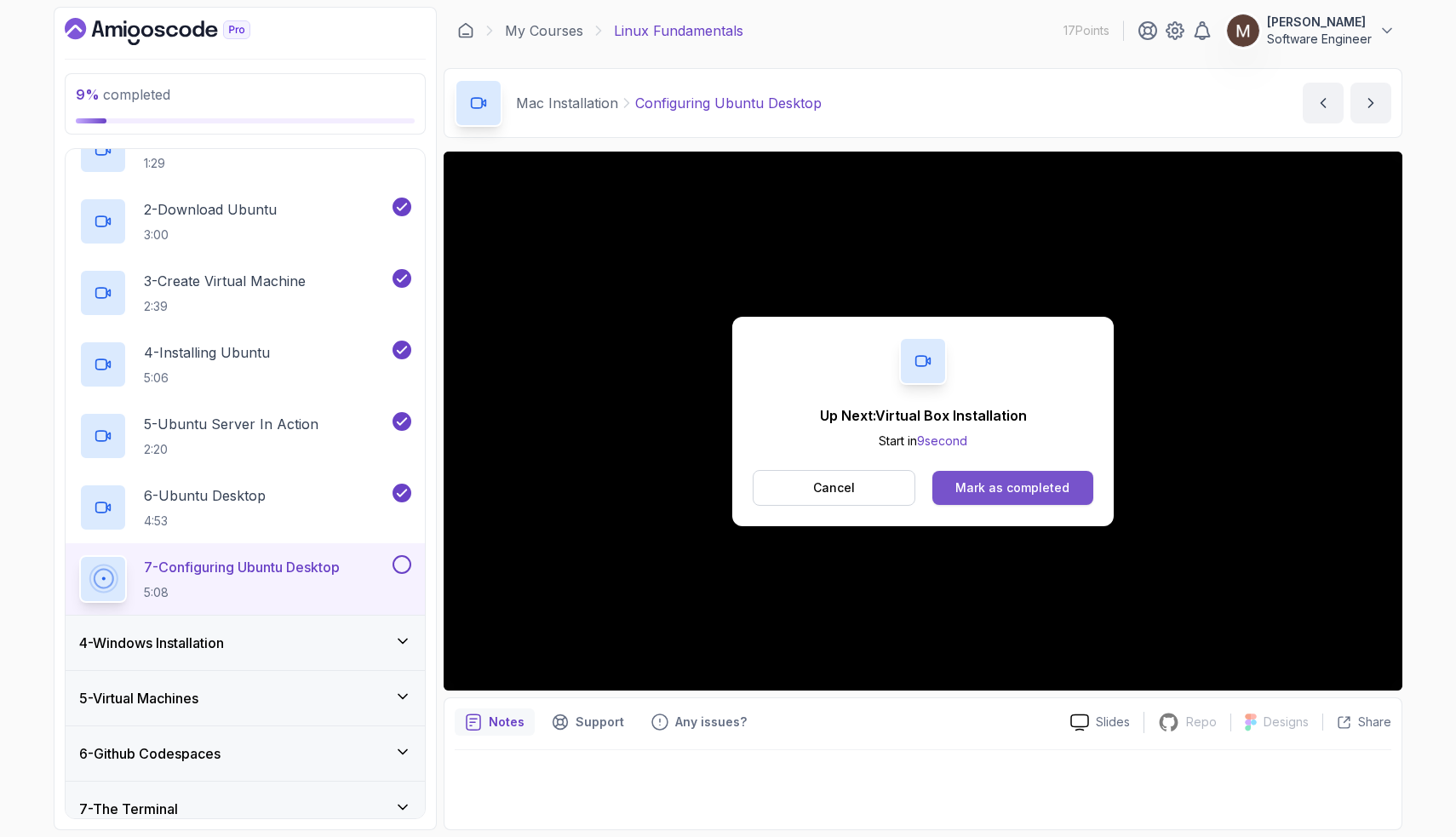
click at [970, 478] on button "Mark as completed" at bounding box center [1013, 488] width 161 height 34
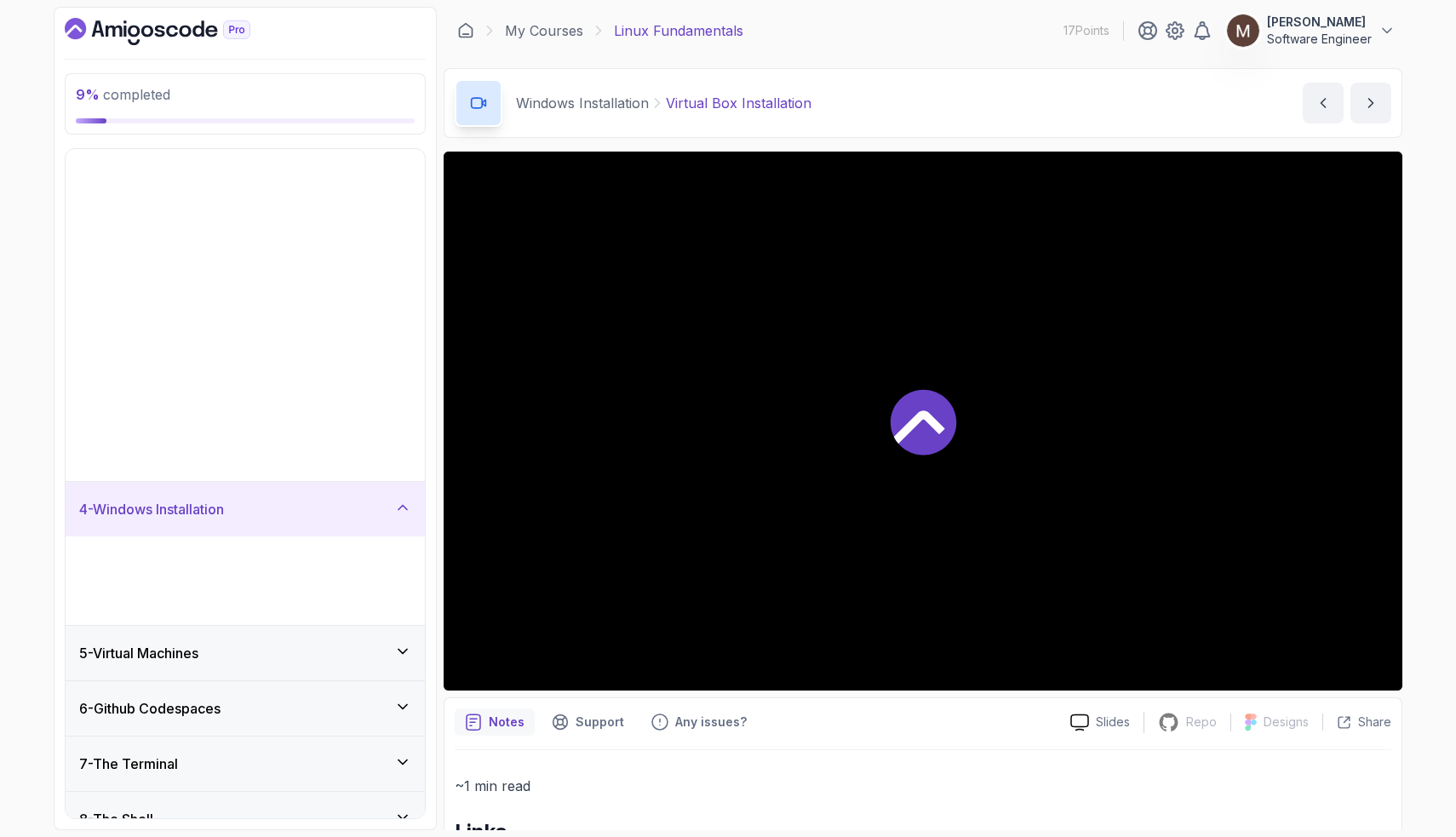
scroll to position [160, 0]
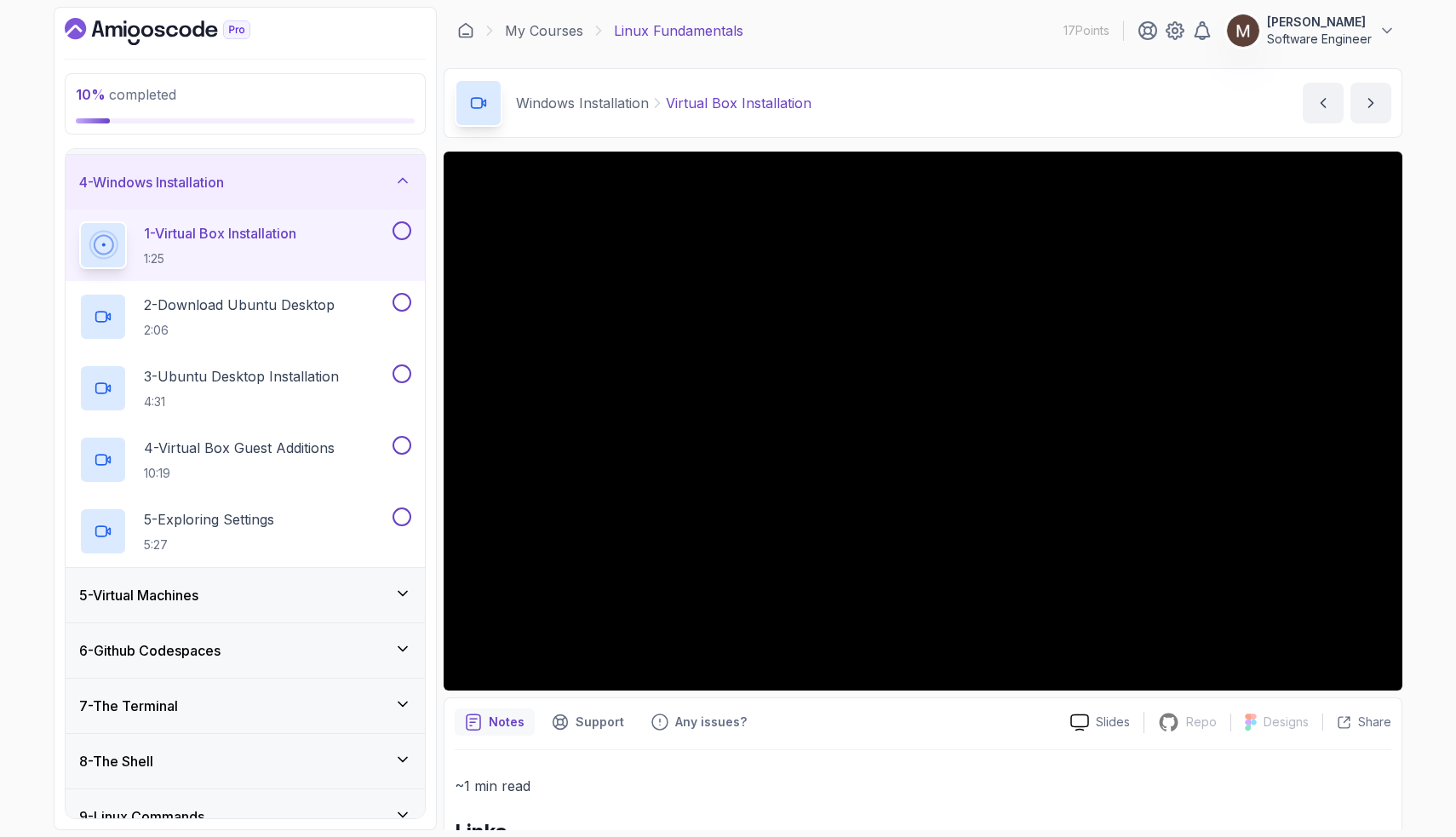
click at [398, 178] on icon at bounding box center [403, 181] width 17 height 17
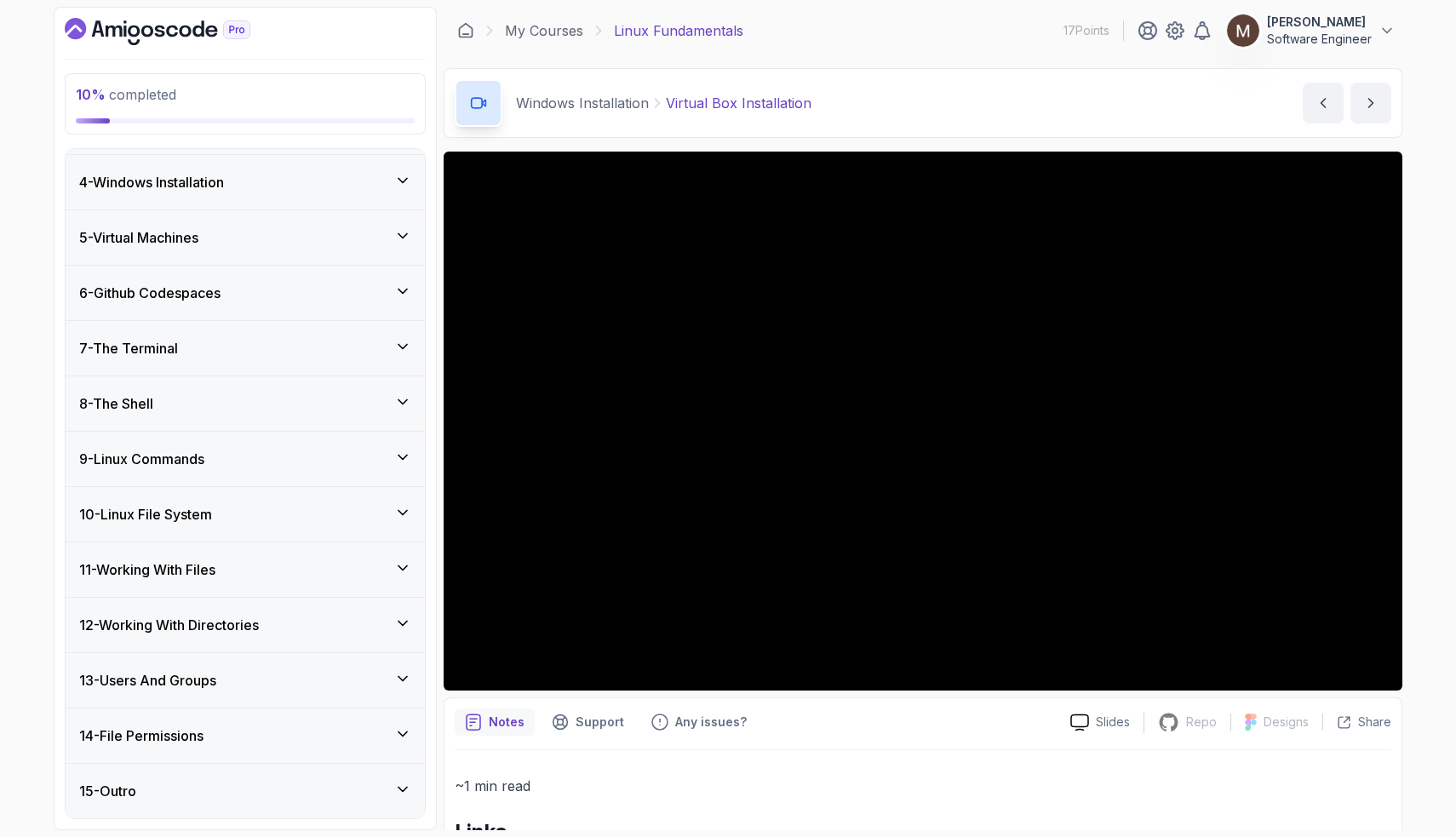
click at [375, 233] on div "5 - Virtual Machines" at bounding box center [245, 238] width 332 height 21
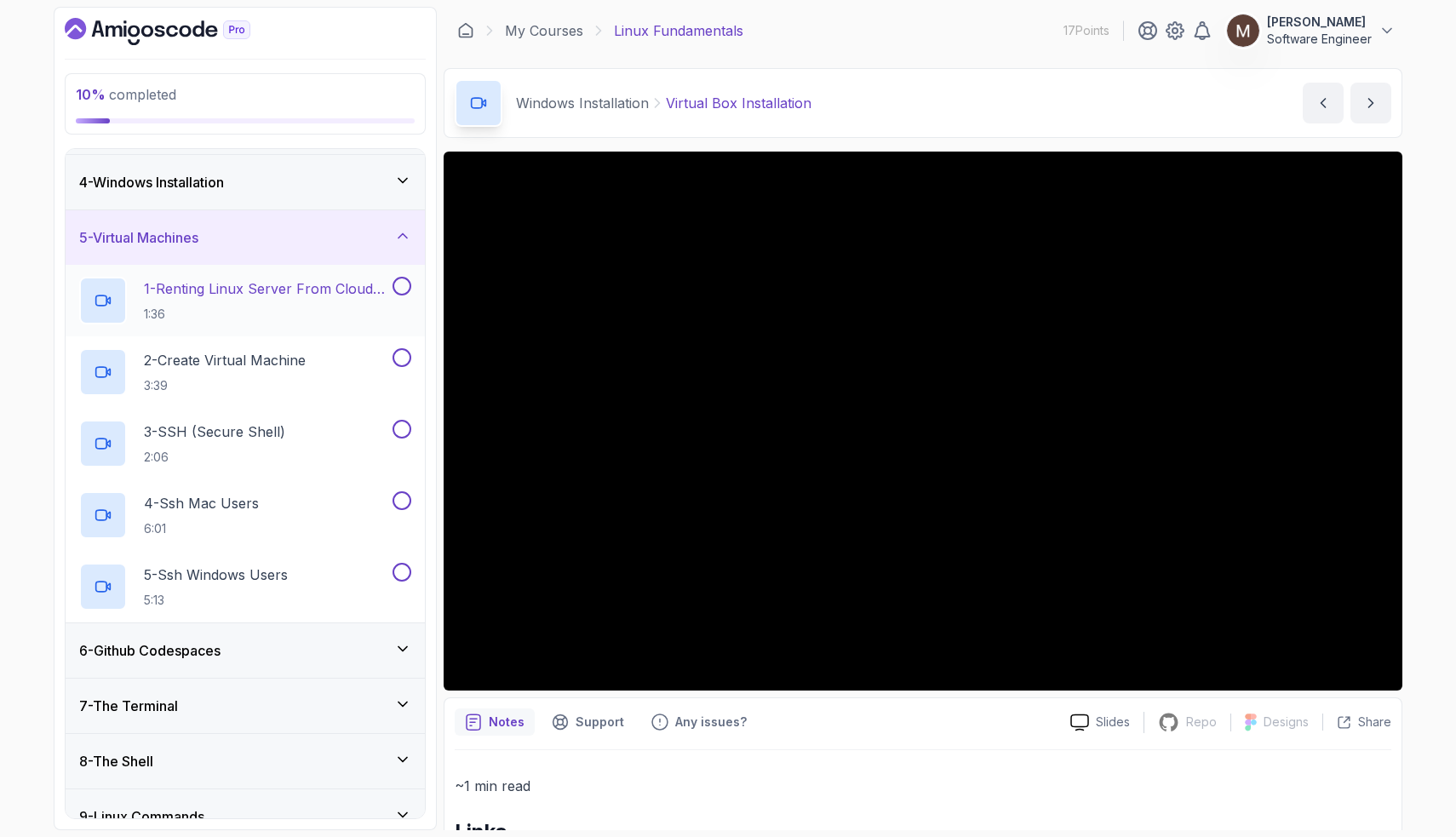
click at [325, 298] on p "1 - Renting Linux Server From Cloud Providers" at bounding box center [266, 289] width 246 height 21
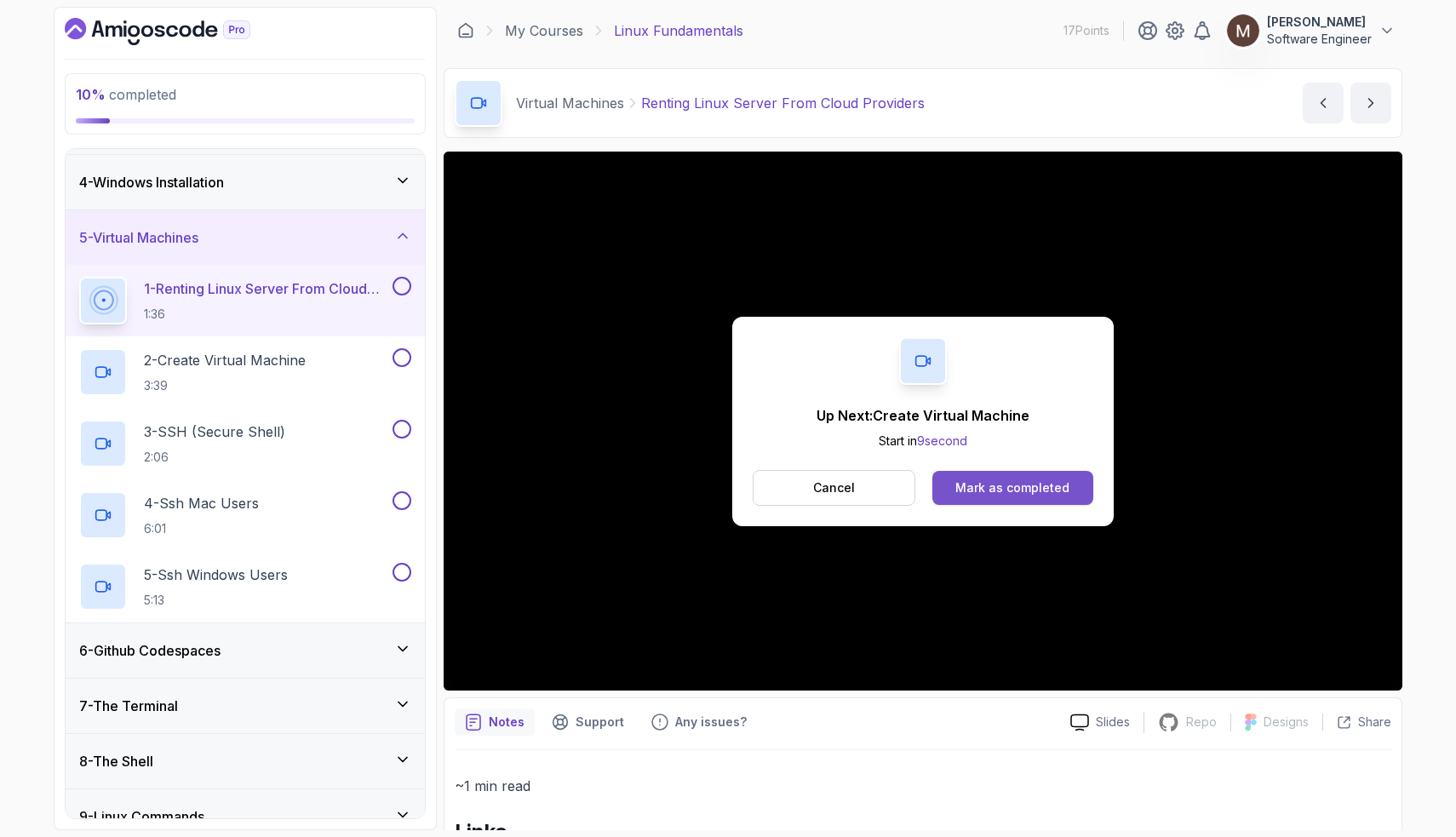
click at [981, 493] on div "Mark as completed" at bounding box center [1012, 488] width 114 height 17
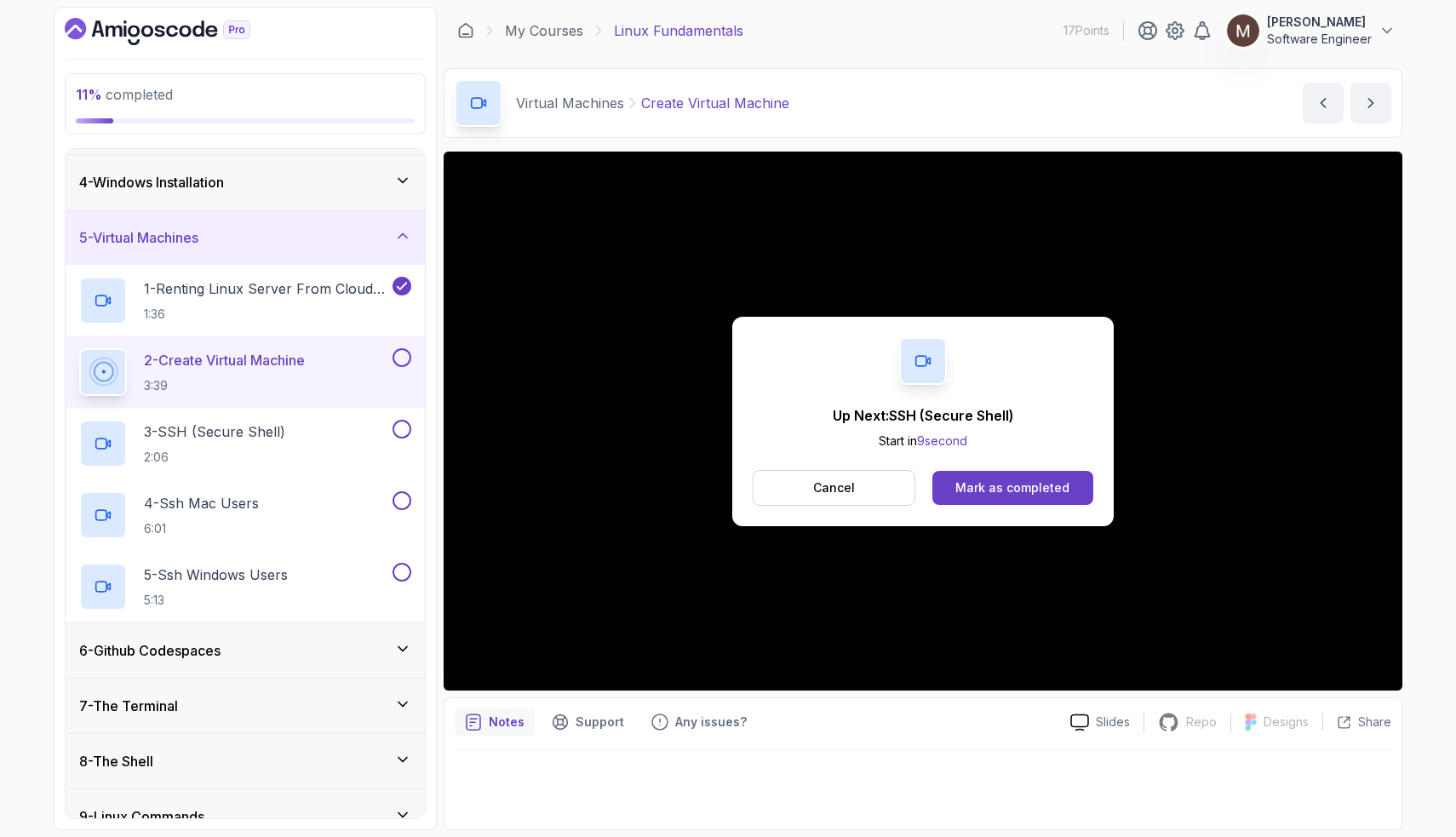
click at [1041, 506] on div "Up Next: SSH (Secure Shell) Start in 9 second Cancel Mark as completed" at bounding box center [922, 422] width 381 height 210
click at [1041, 493] on div "Mark as completed" at bounding box center [1012, 488] width 114 height 17
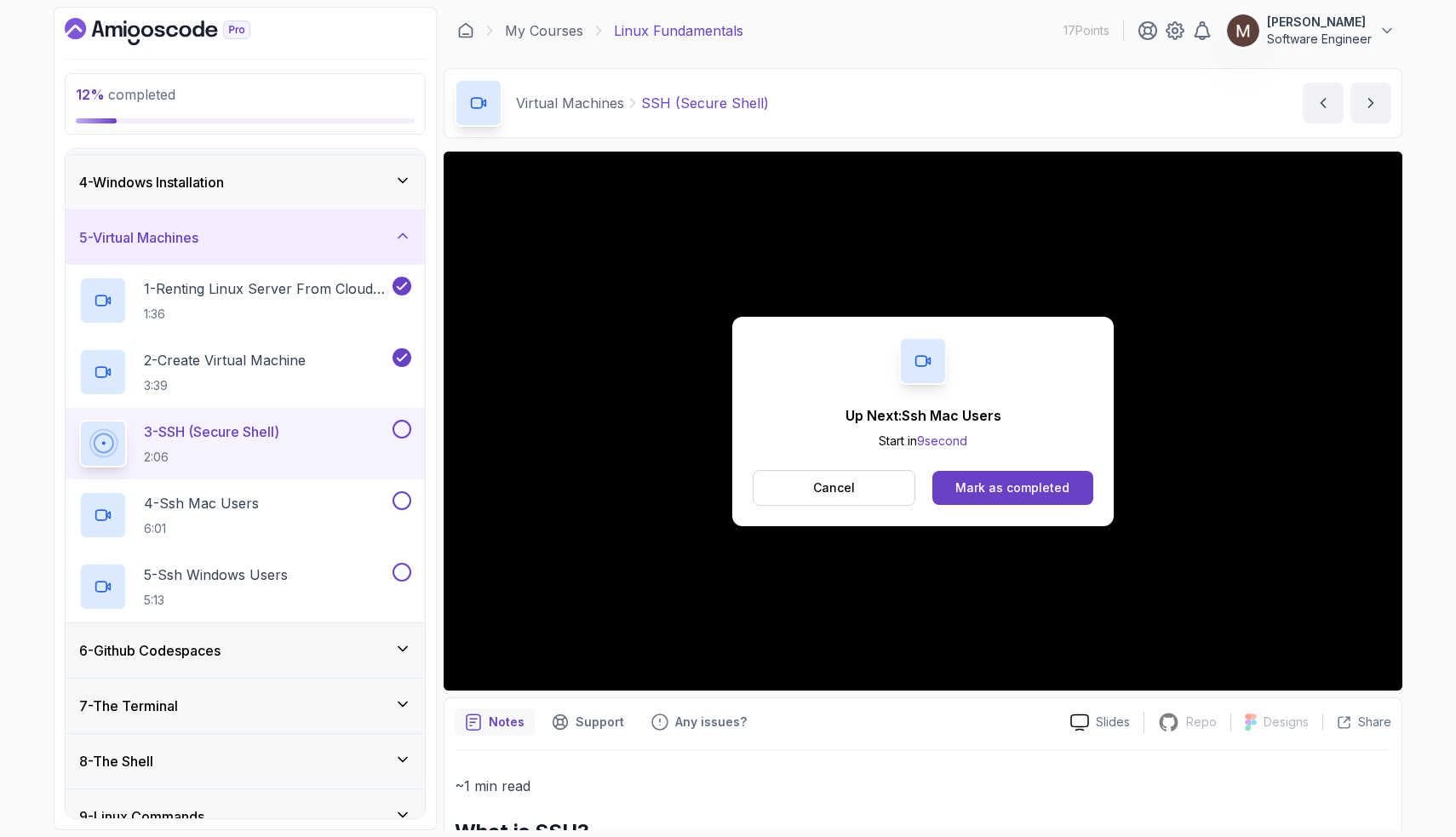
click at [1041, 493] on div "Mark as completed" at bounding box center [1012, 488] width 114 height 17
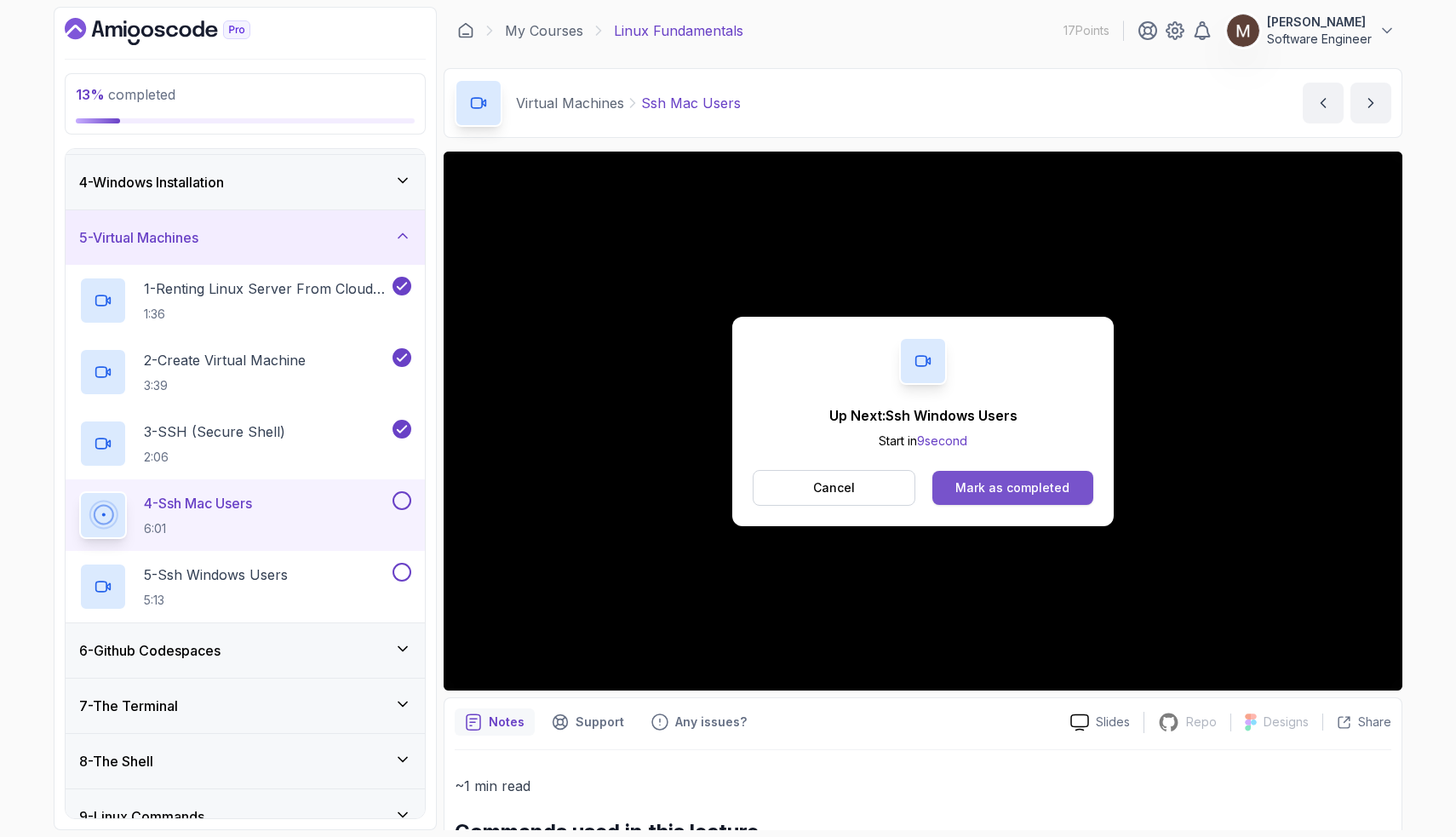
click at [1050, 491] on div "Mark as completed" at bounding box center [1012, 488] width 114 height 17
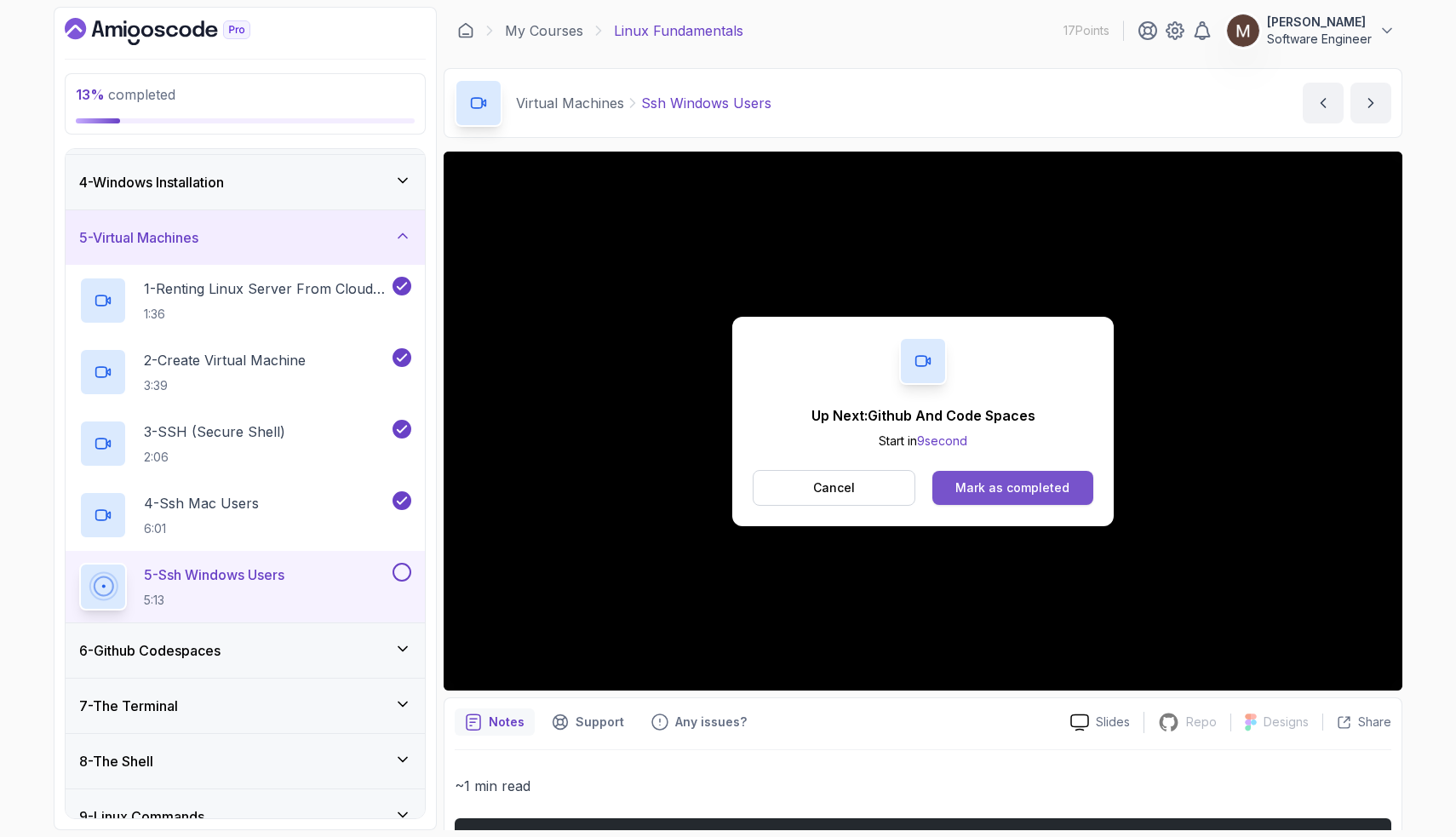
click at [992, 488] on div "Mark as completed" at bounding box center [1012, 488] width 114 height 17
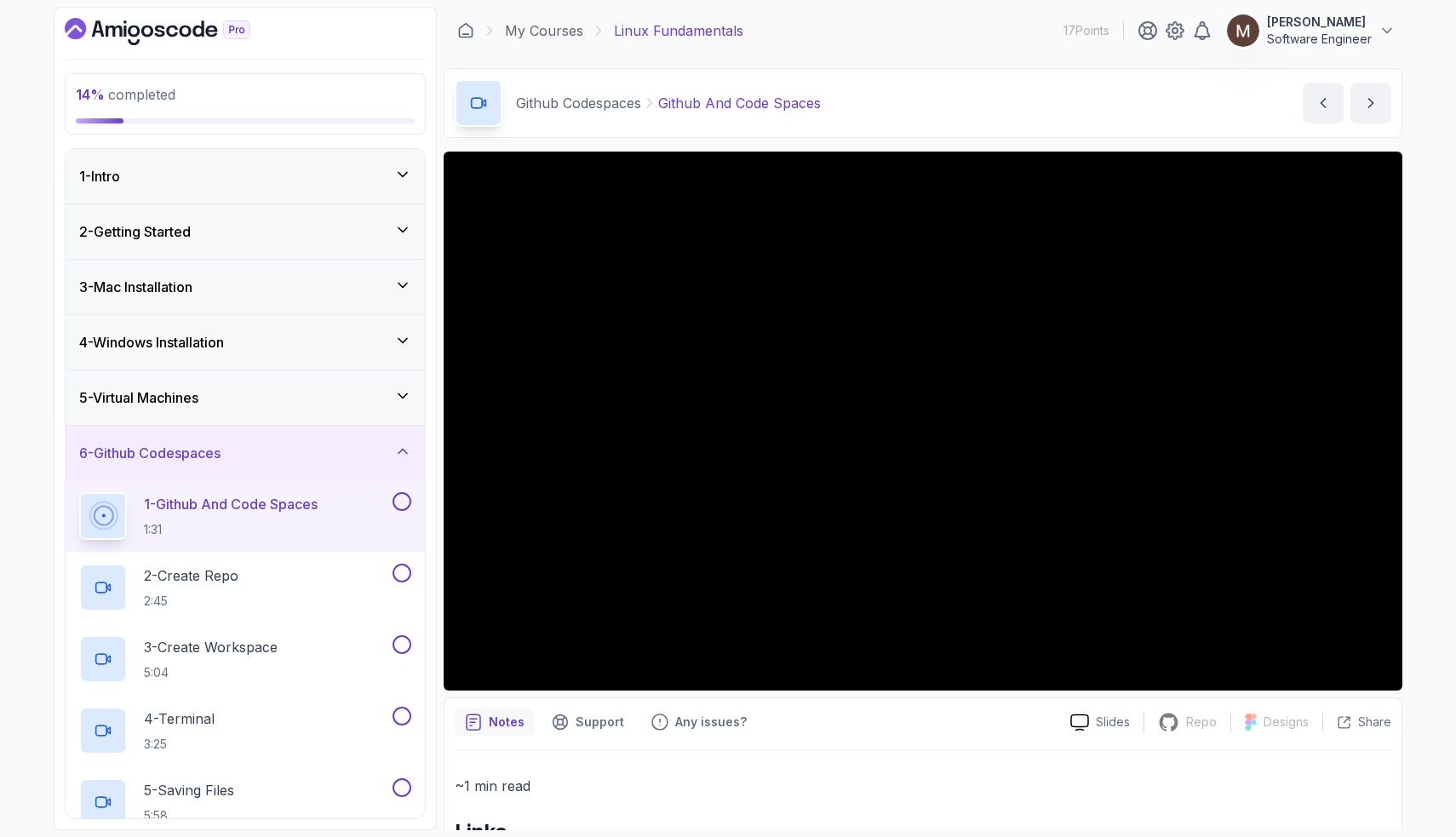
click at [291, 342] on div "4 - Windows Installation" at bounding box center [245, 343] width 332 height 21
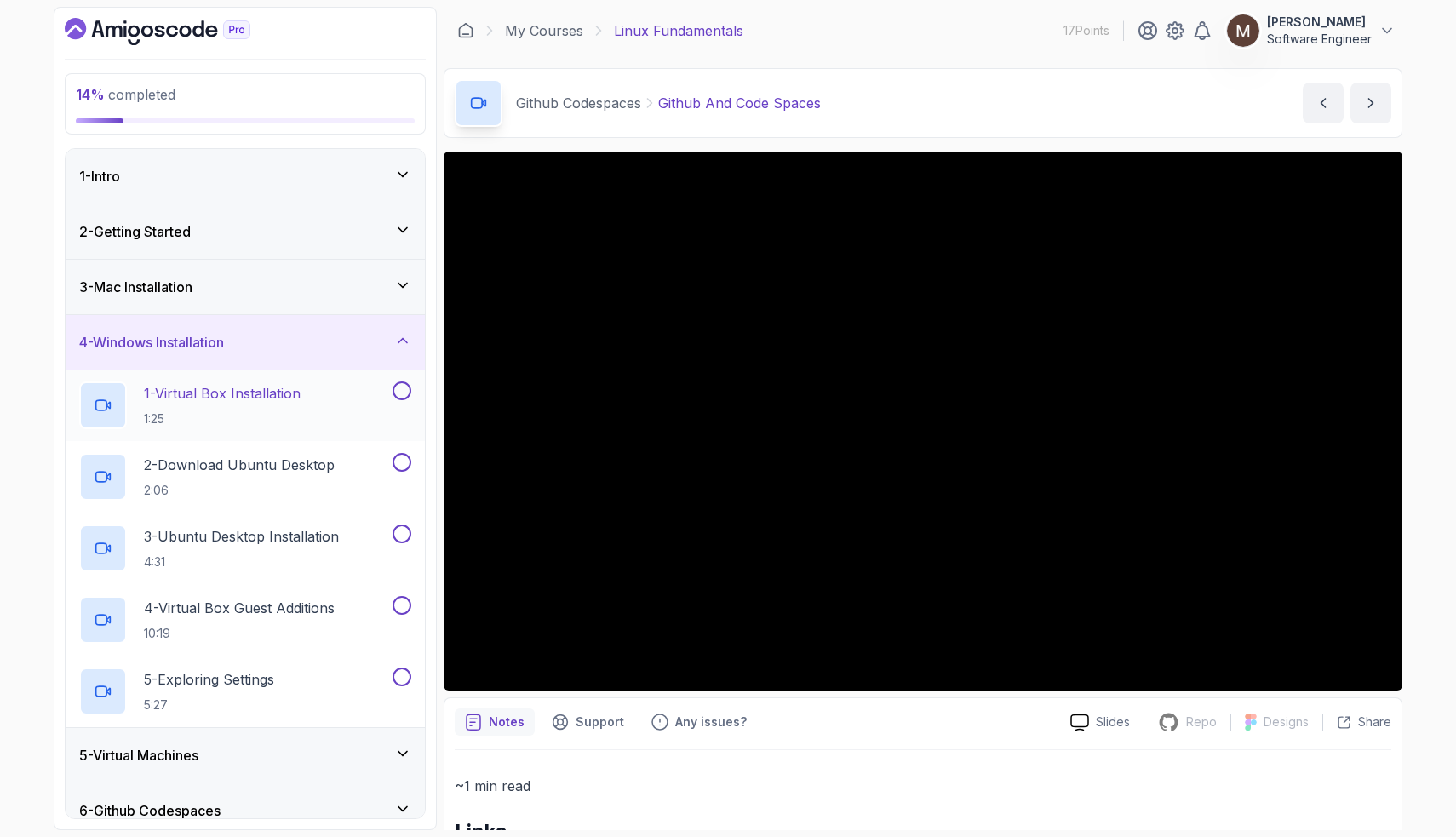
click at [311, 412] on div "1 - Virtual Box Installation 1:25" at bounding box center [233, 405] width 310 height 48
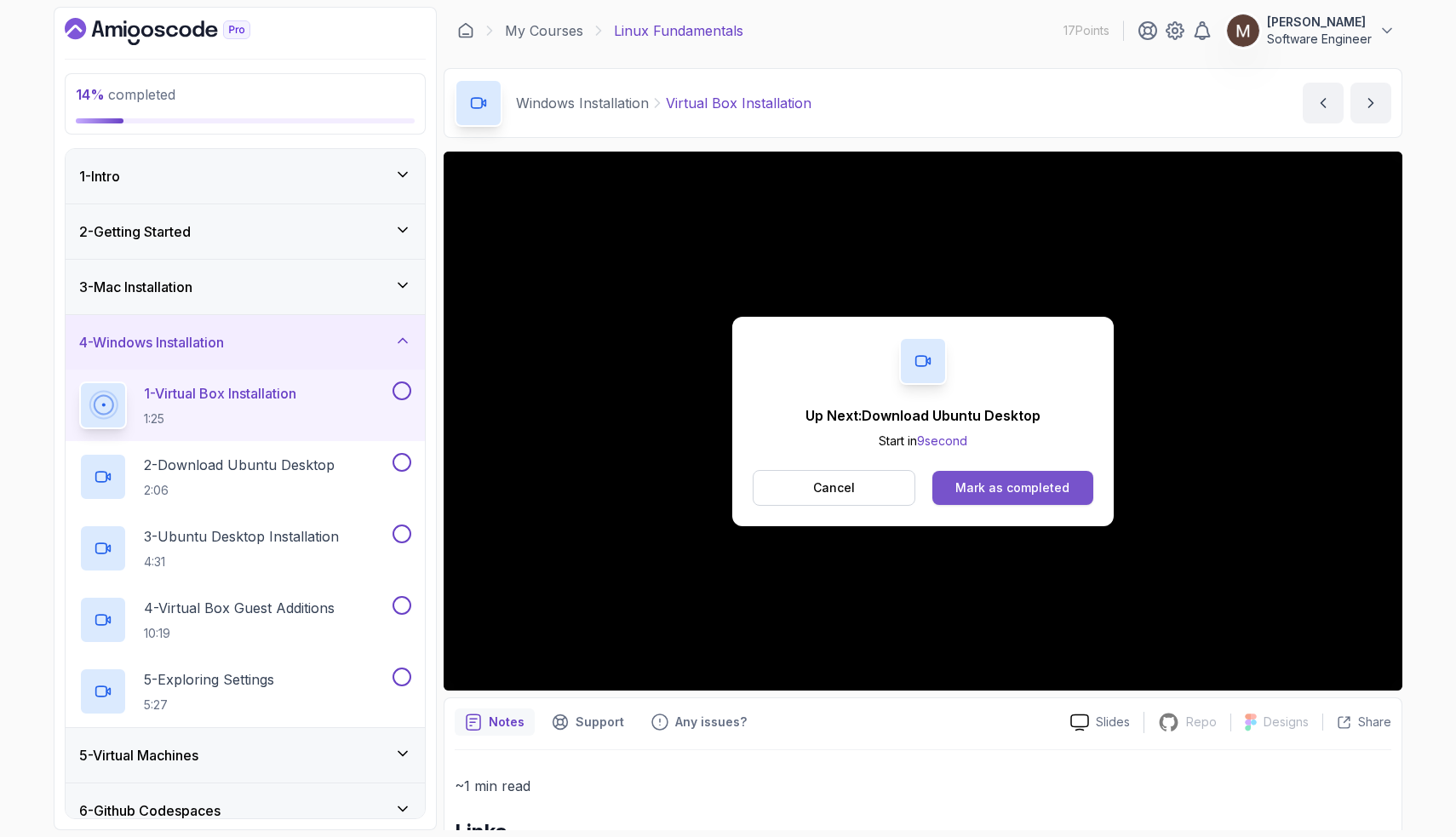
click at [1004, 488] on div "Mark as completed" at bounding box center [1012, 488] width 114 height 17
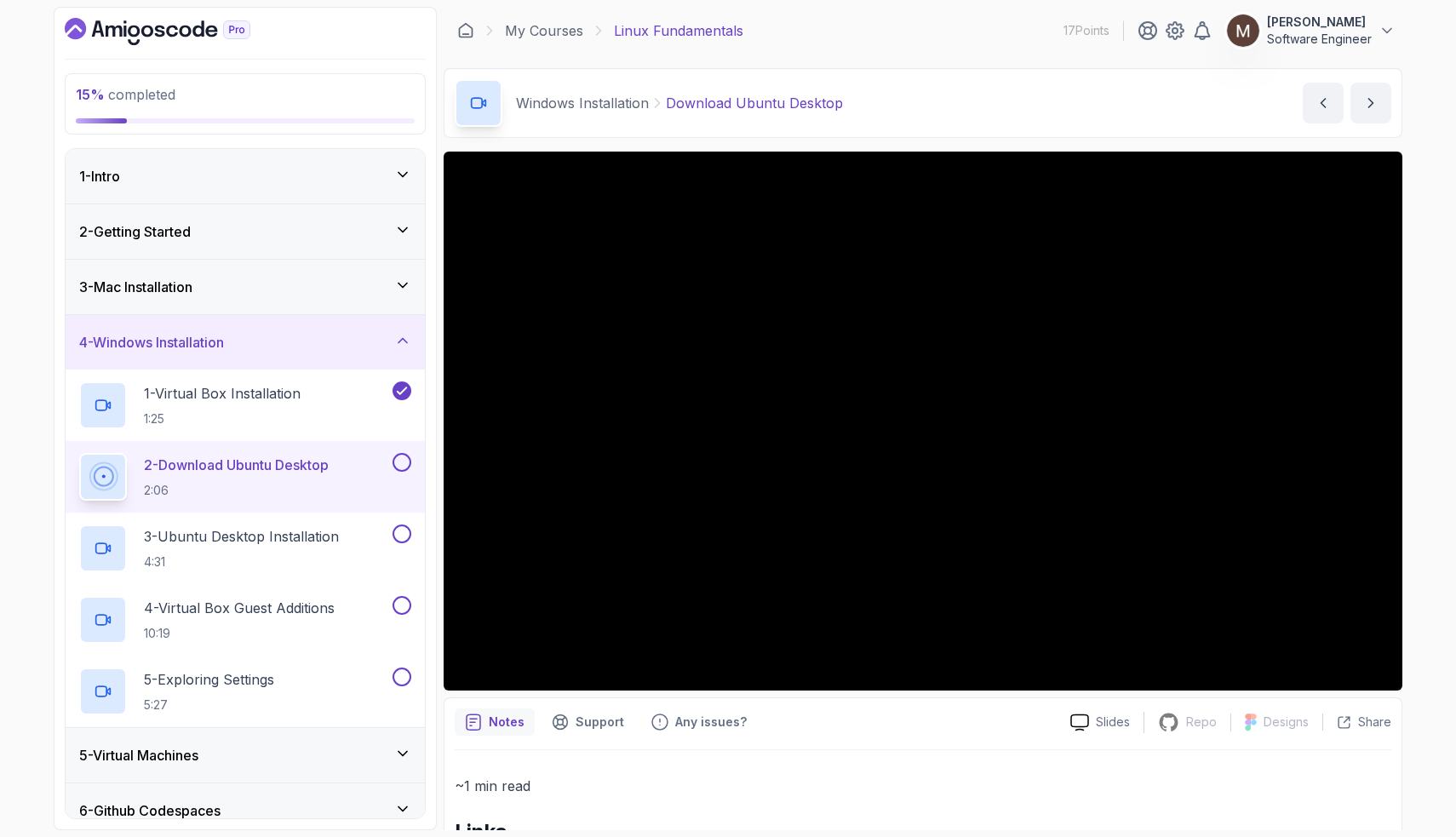
click at [404, 459] on button at bounding box center [402, 462] width 19 height 19
click at [400, 525] on button at bounding box center [402, 534] width 19 height 19
click at [406, 607] on button at bounding box center [402, 605] width 19 height 19
click at [401, 682] on button at bounding box center [402, 677] width 19 height 19
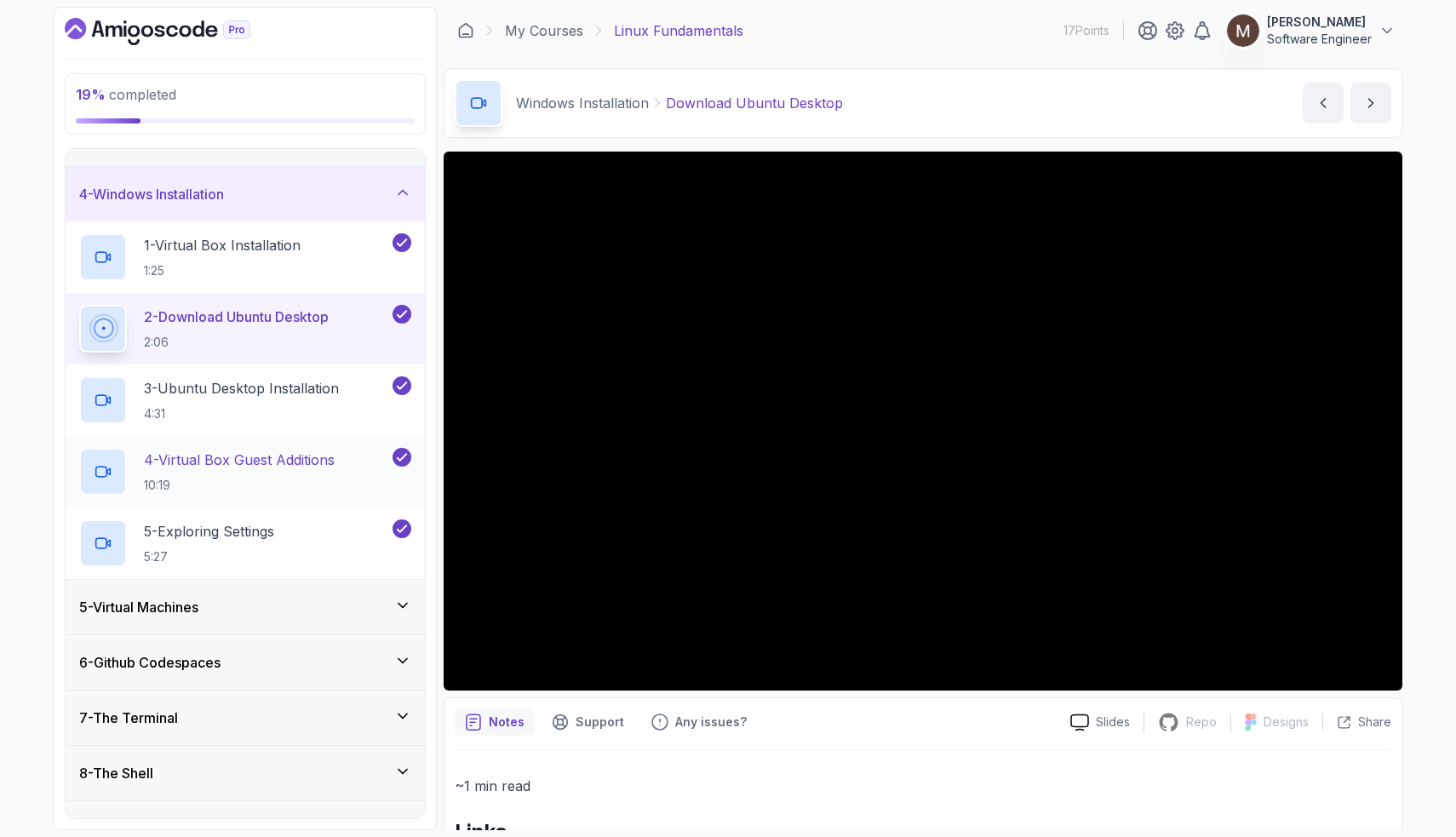
scroll to position [153, 0]
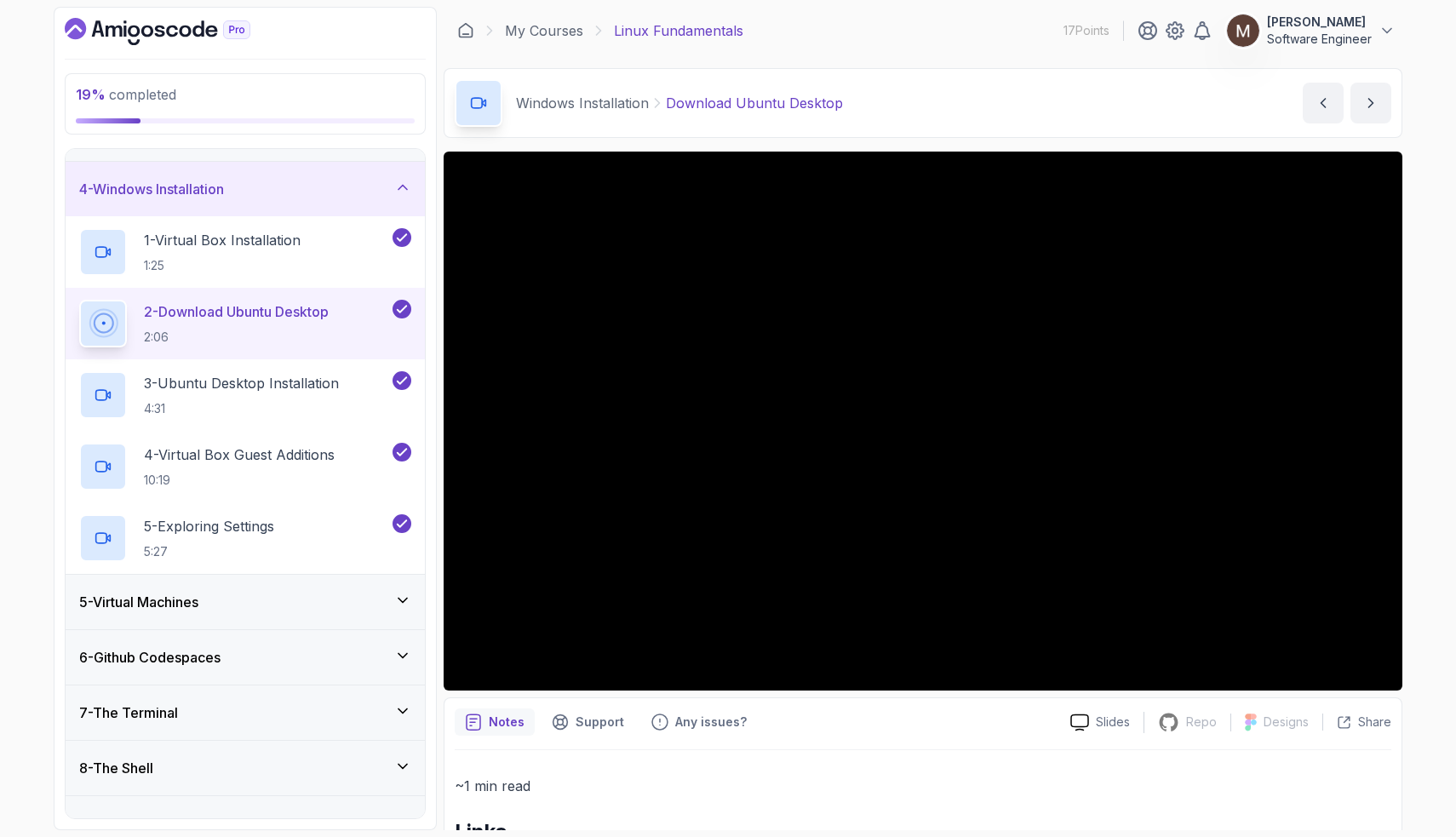
click at [341, 610] on div "5 - Virtual Machines" at bounding box center [245, 603] width 332 height 21
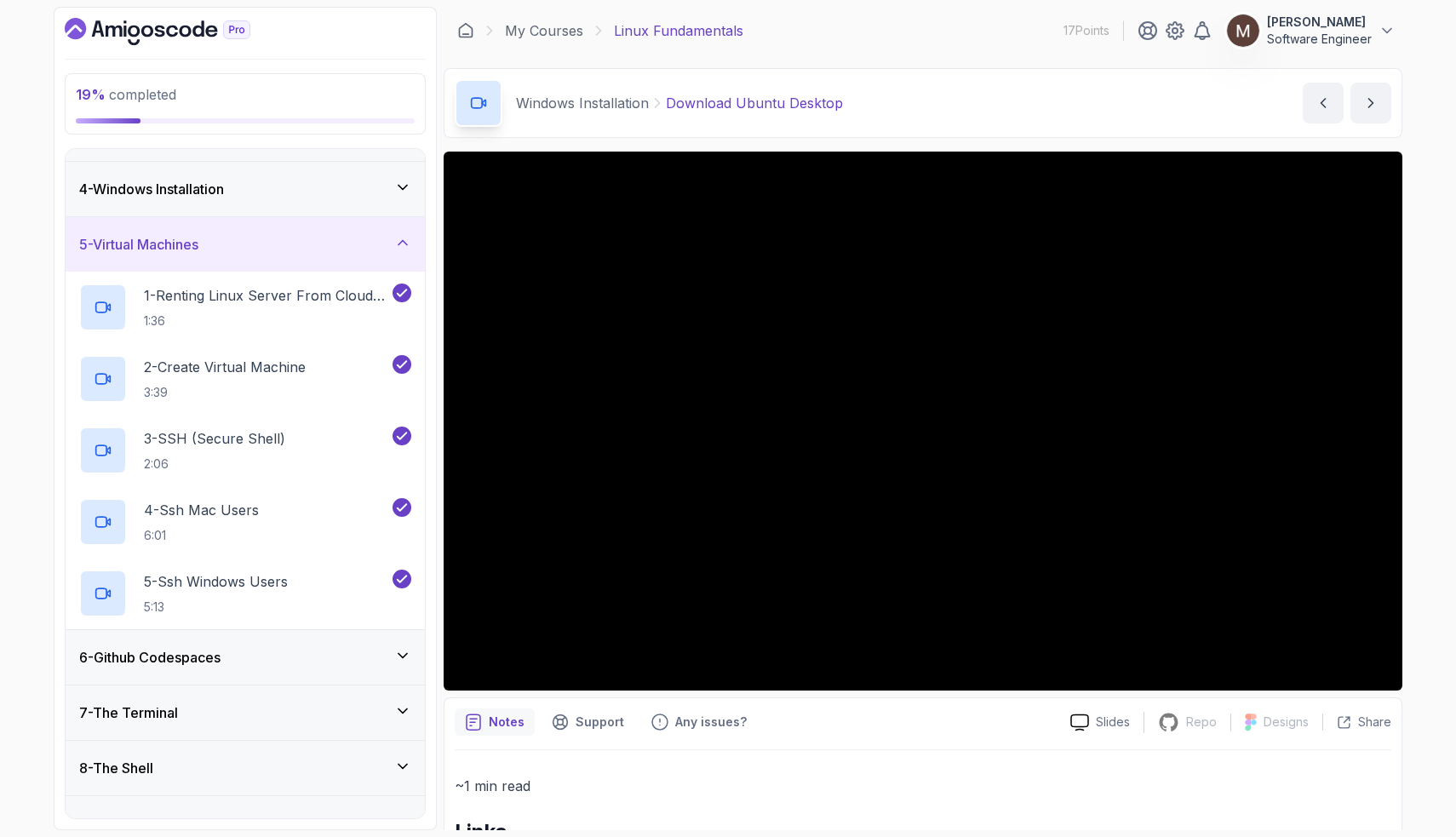
click at [369, 663] on div "6 - Github Codespaces" at bounding box center [245, 658] width 332 height 21
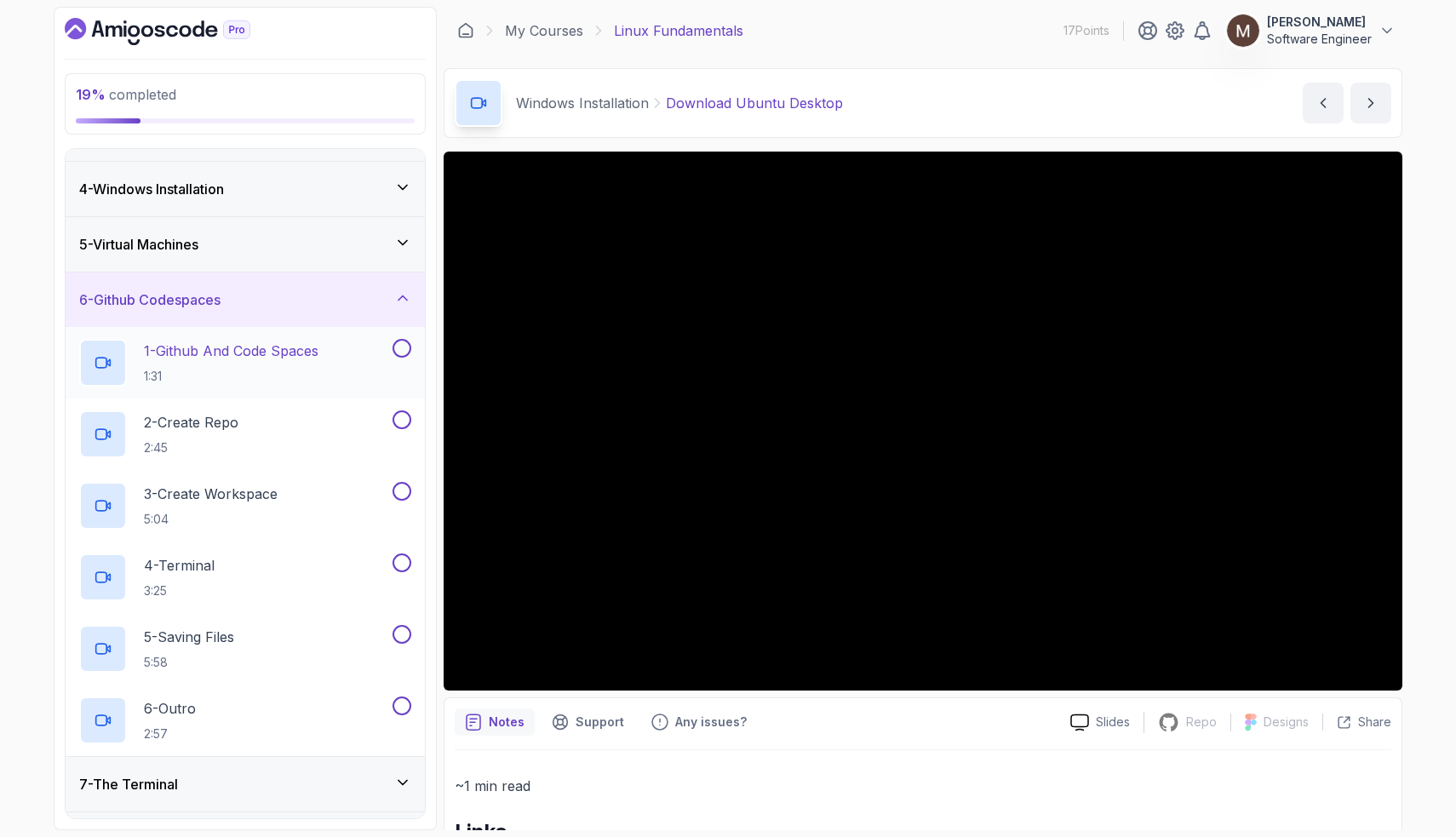
click at [350, 363] on div "1 - Github And Code Spaces 1:31" at bounding box center [233, 362] width 310 height 48
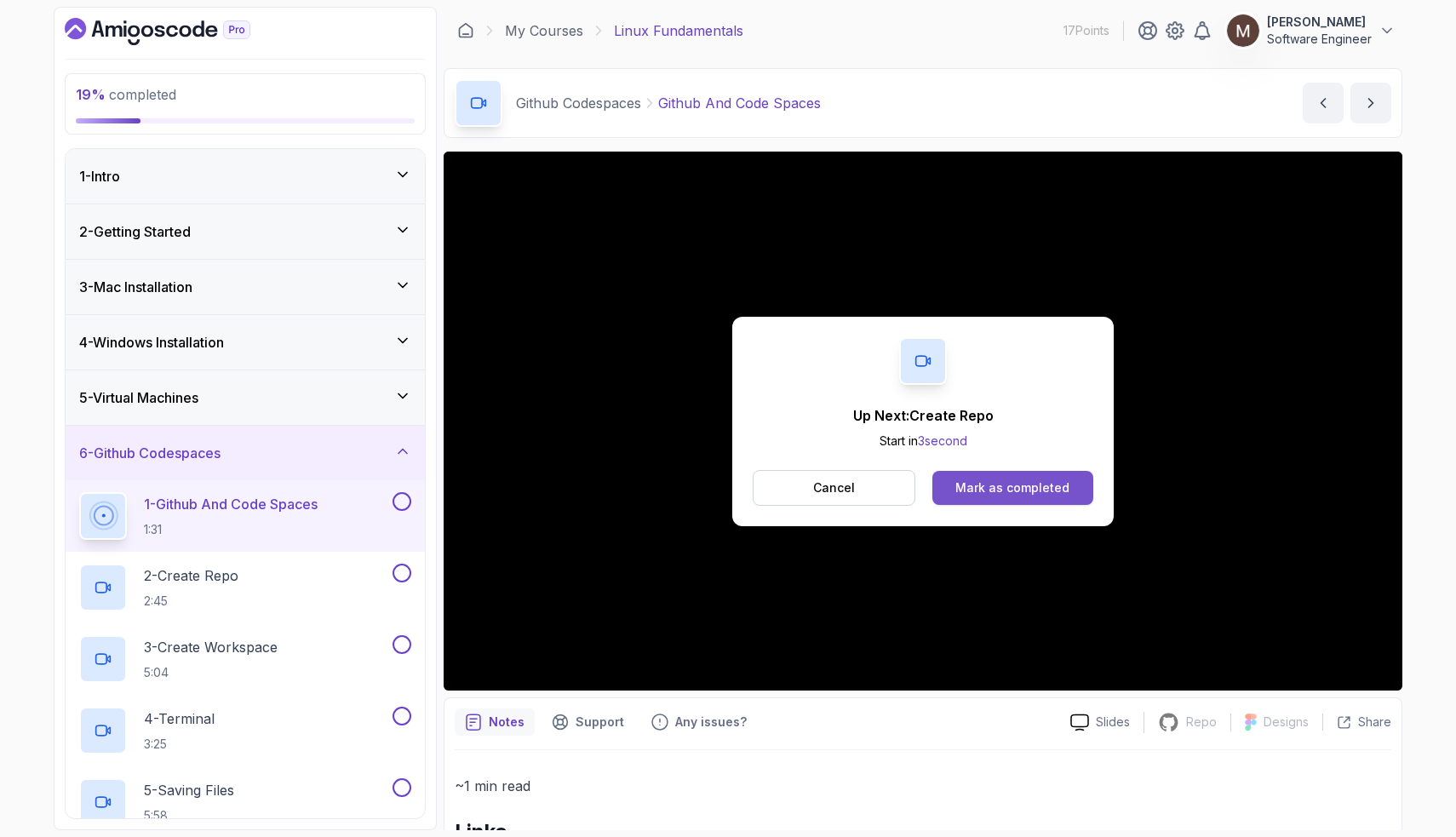
click at [1044, 492] on div "Mark as completed" at bounding box center [1012, 488] width 114 height 17
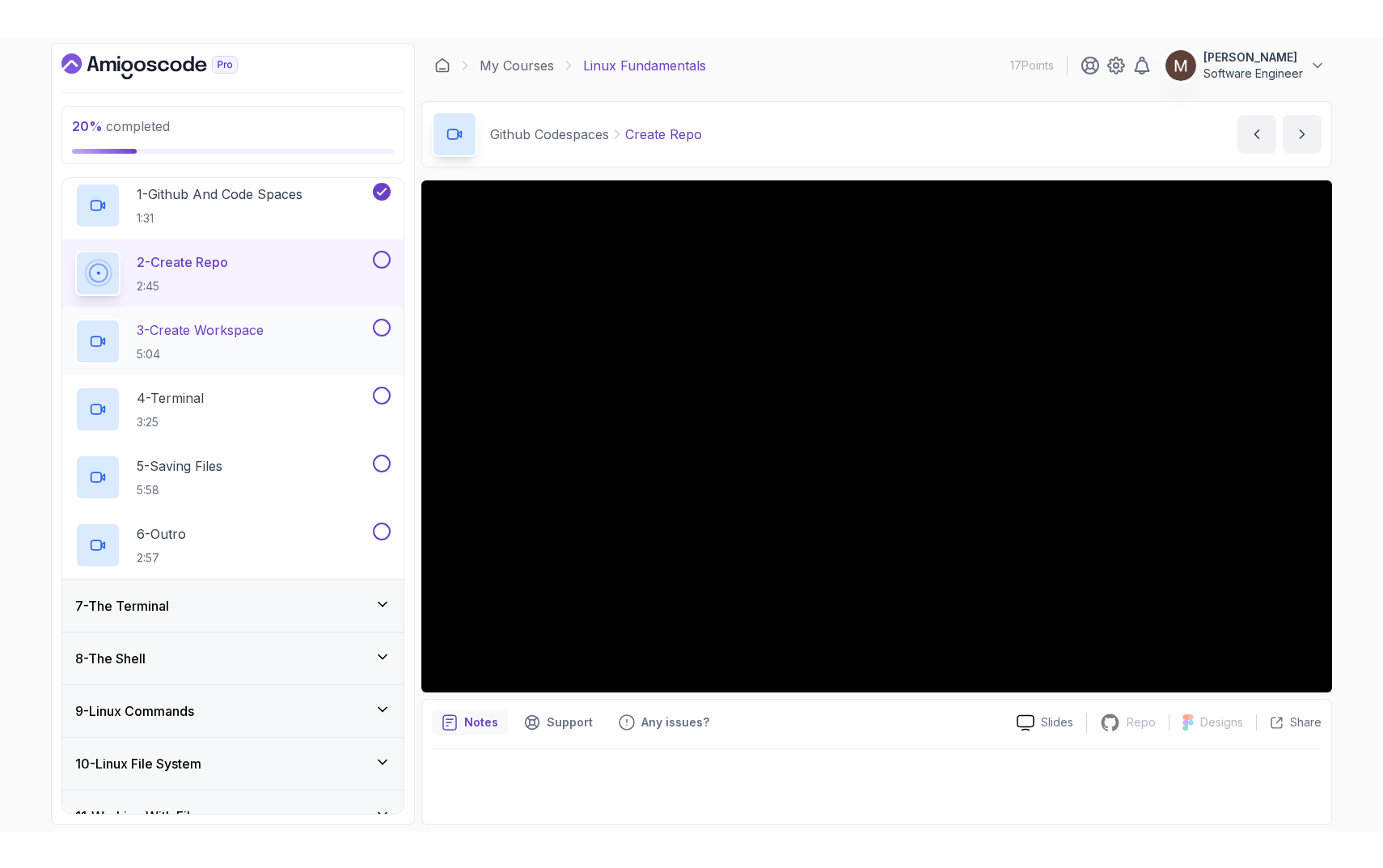
scroll to position [324, 0]
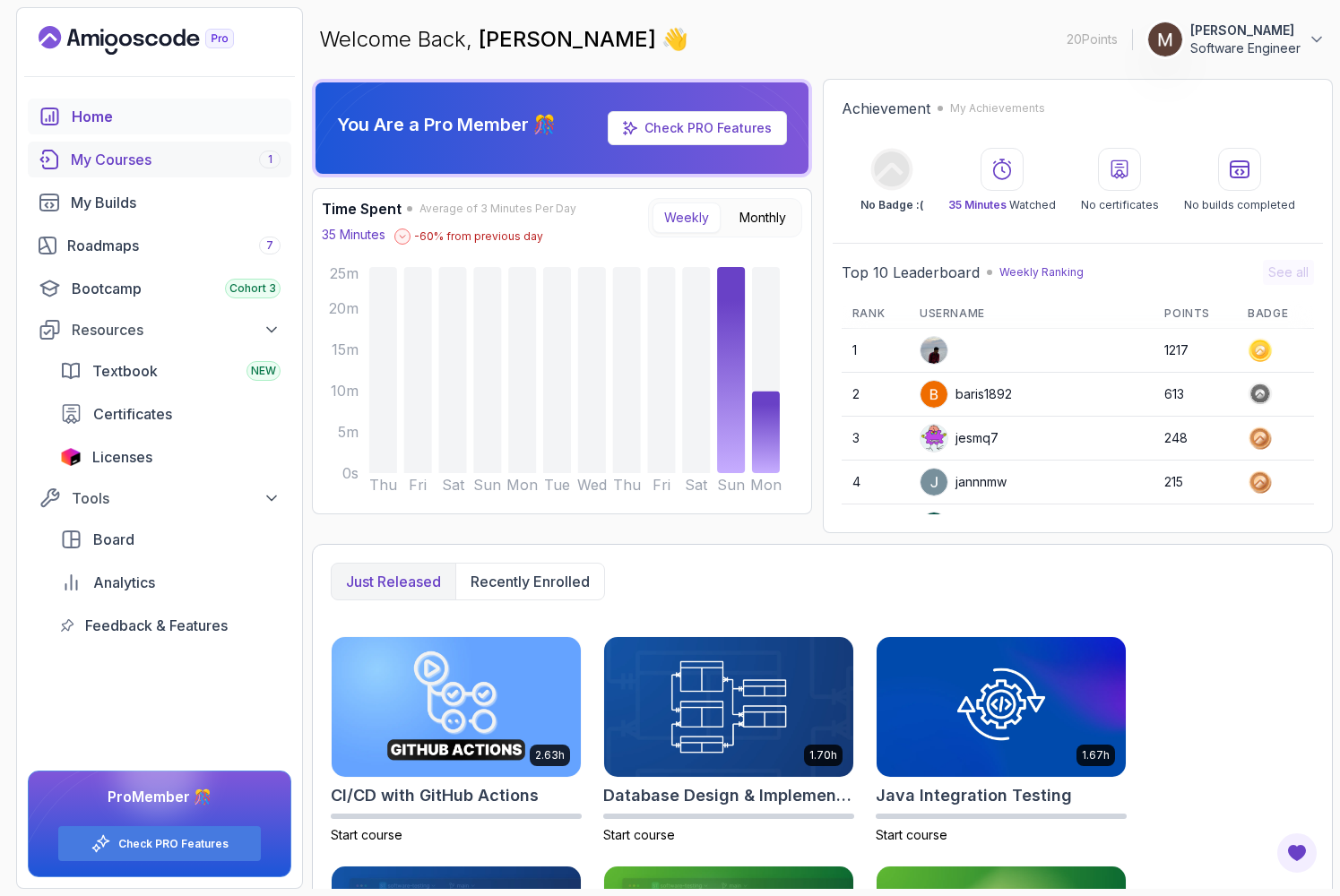
click at [122, 156] on div "My Courses 1" at bounding box center [175, 159] width 210 height 22
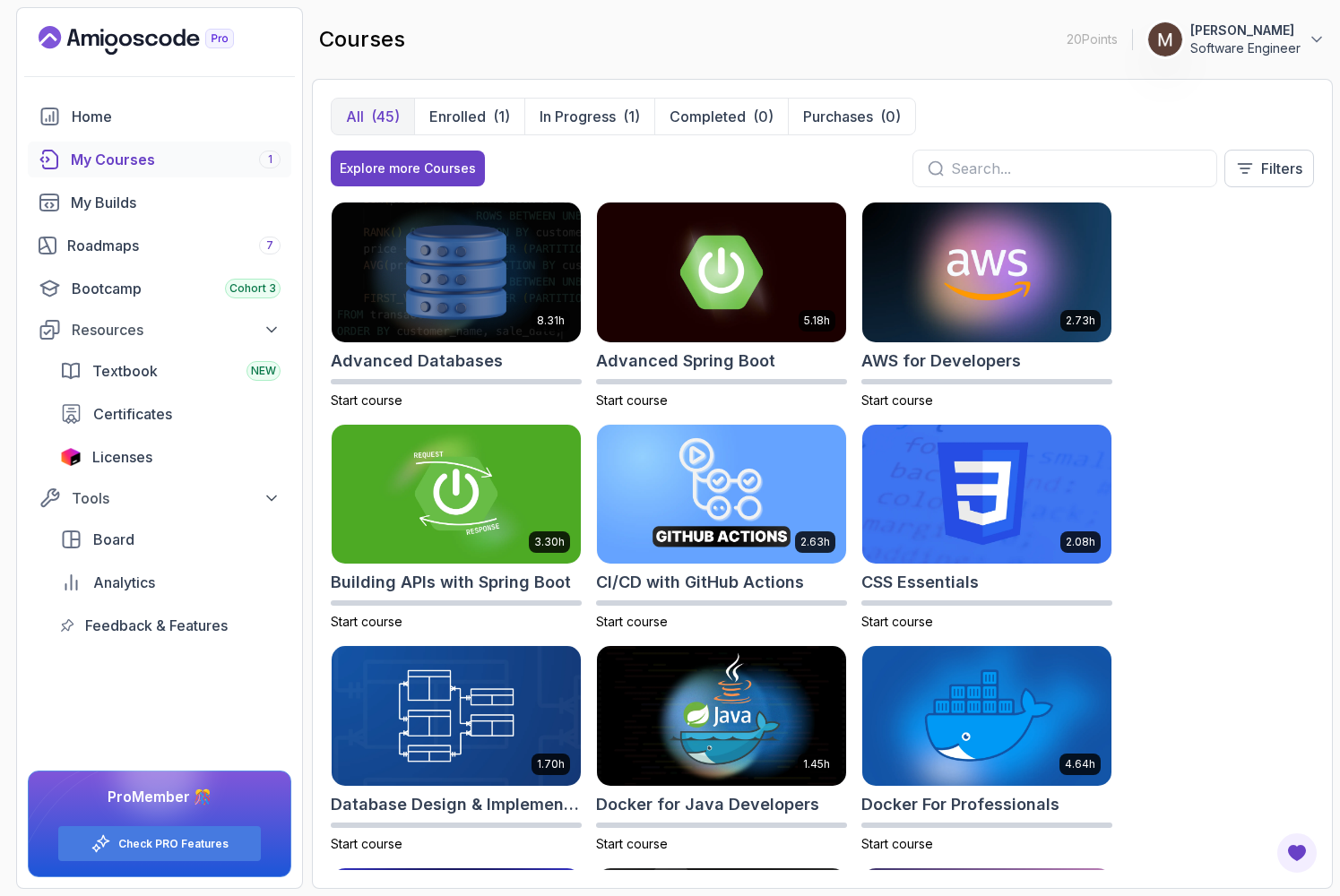
click at [487, 95] on div "All (45) Enrolled (1) In Progress (1) Completed (0) Purchases (0) Explore more …" at bounding box center [822, 484] width 1021 height 810
click at [486, 108] on button "Enrolled (1)" at bounding box center [468, 117] width 110 height 36
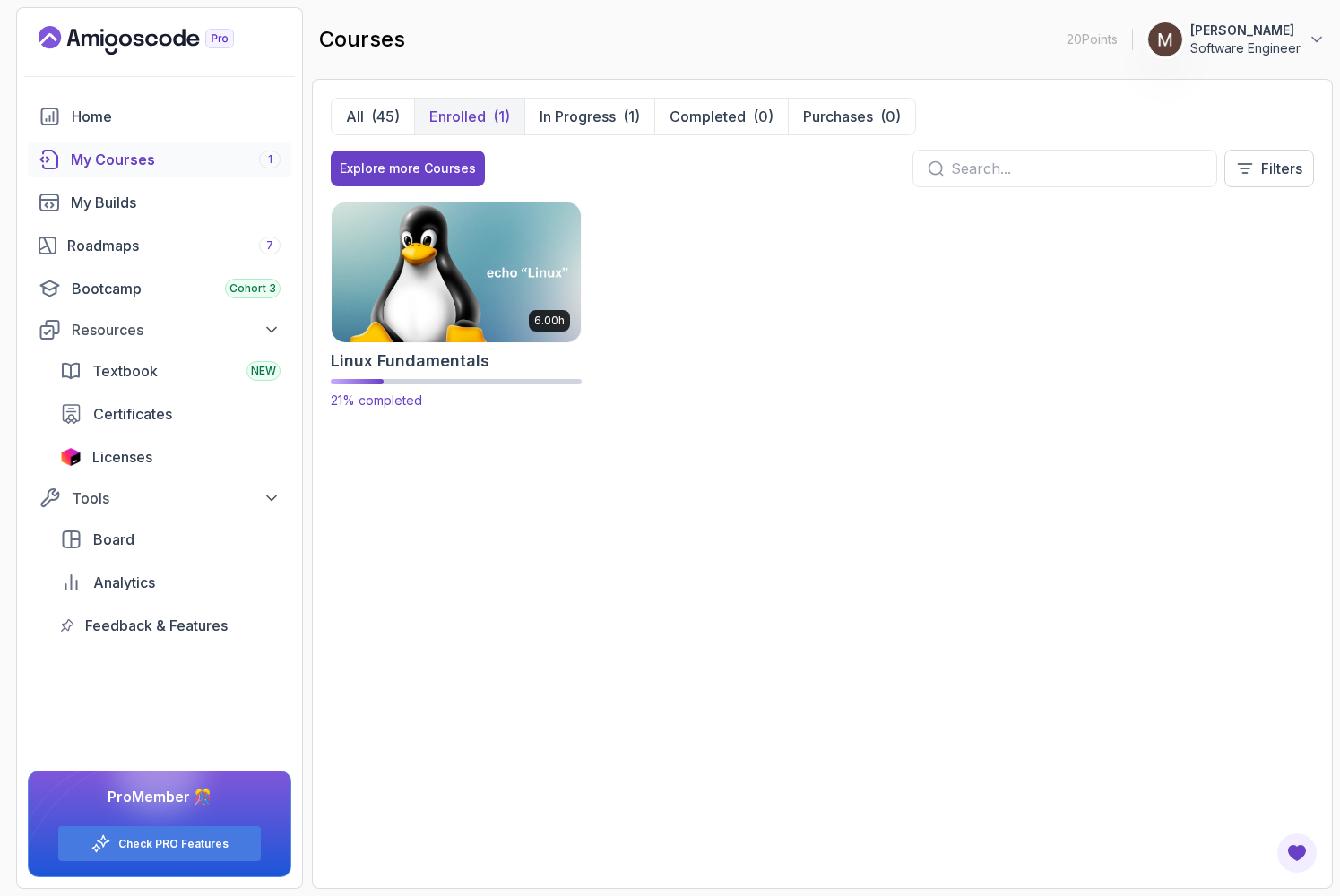
click at [438, 273] on img at bounding box center [456, 271] width 261 height 146
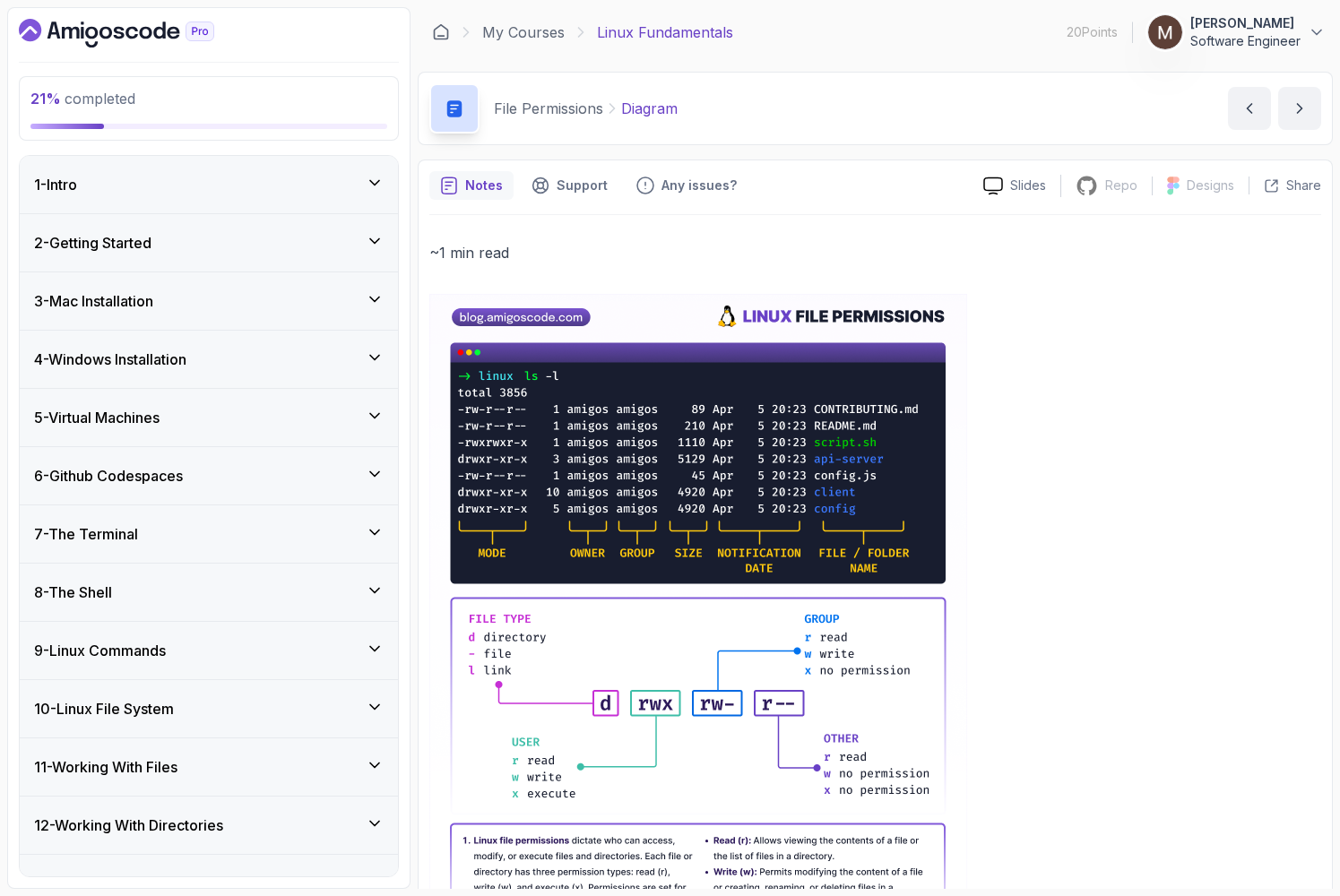
click at [197, 464] on div "6 - Github Codespaces" at bounding box center [209, 475] width 378 height 57
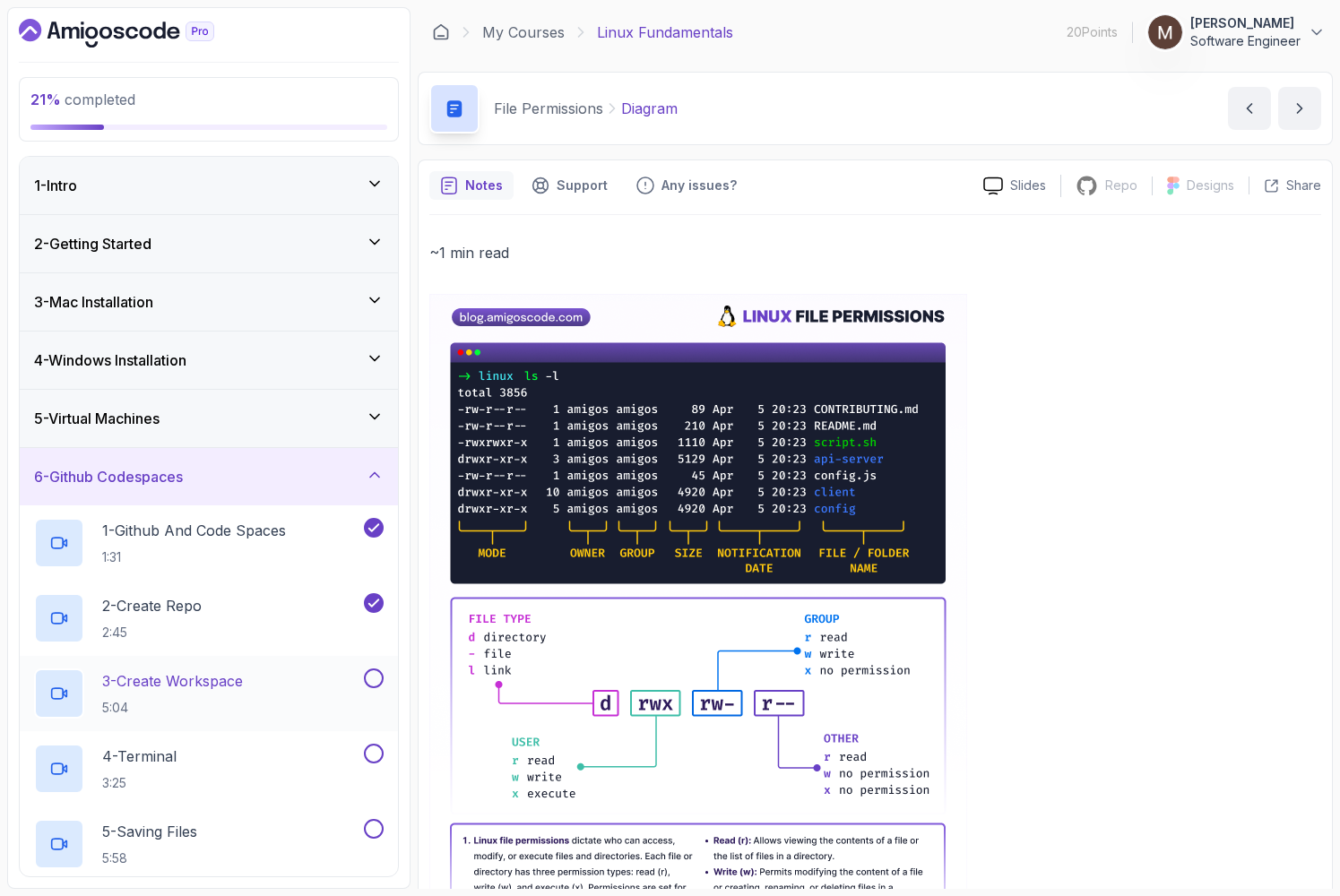
click at [256, 686] on div "3 - Create Workspace 5:04" at bounding box center [196, 693] width 326 height 50
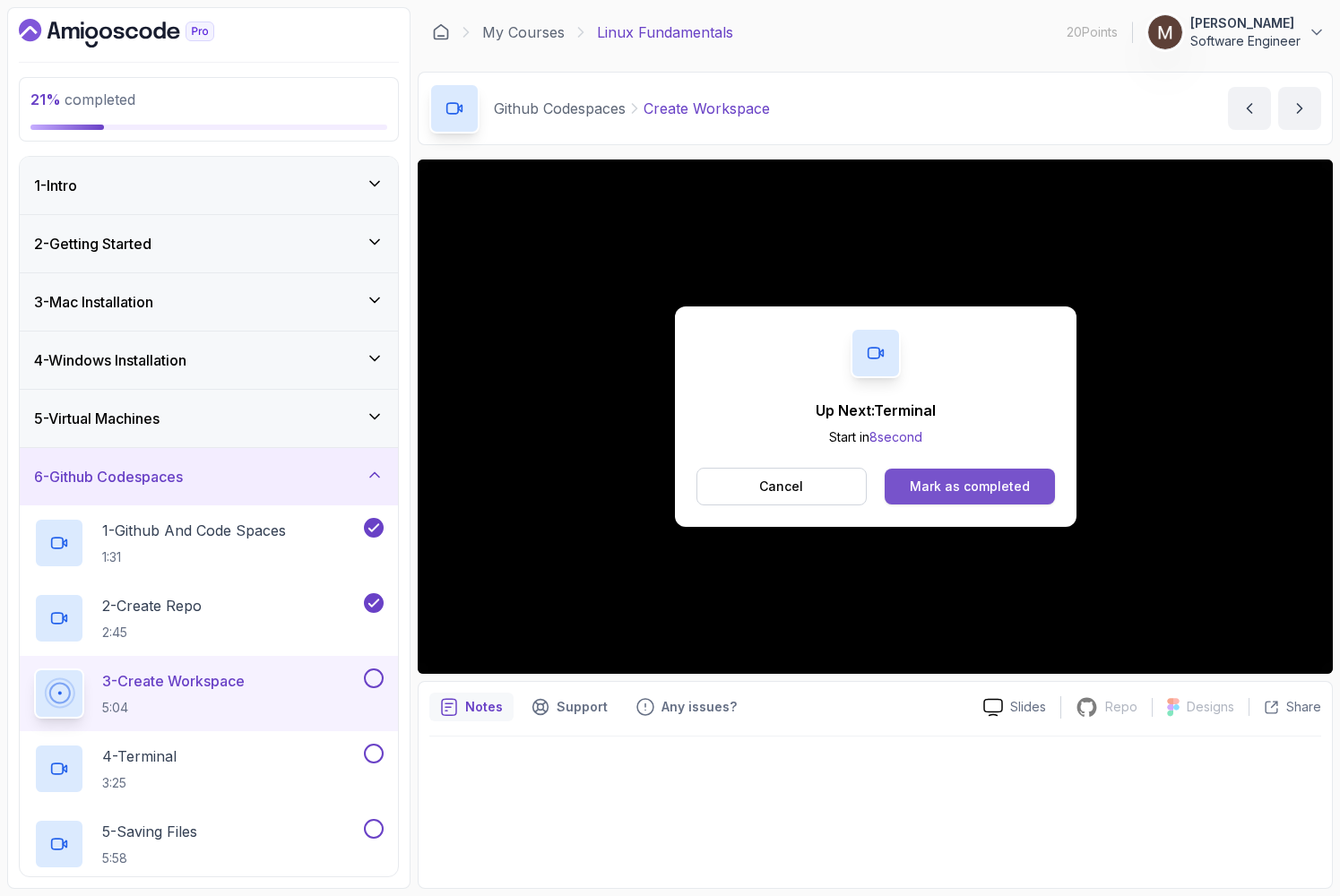
click at [1006, 494] on div "Mark as completed" at bounding box center [969, 486] width 120 height 18
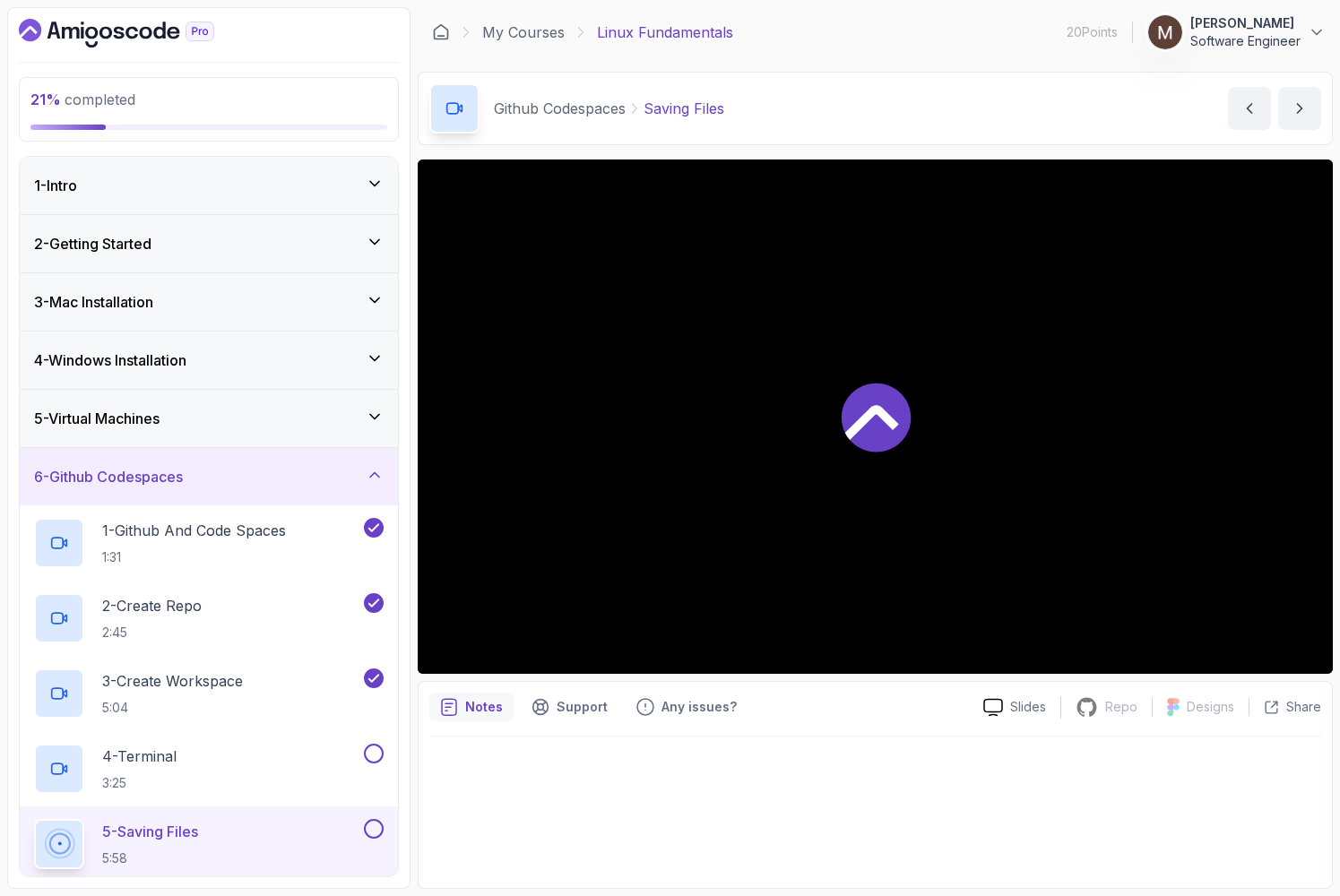
click at [997, 483] on div at bounding box center [876, 416] width 915 height 514
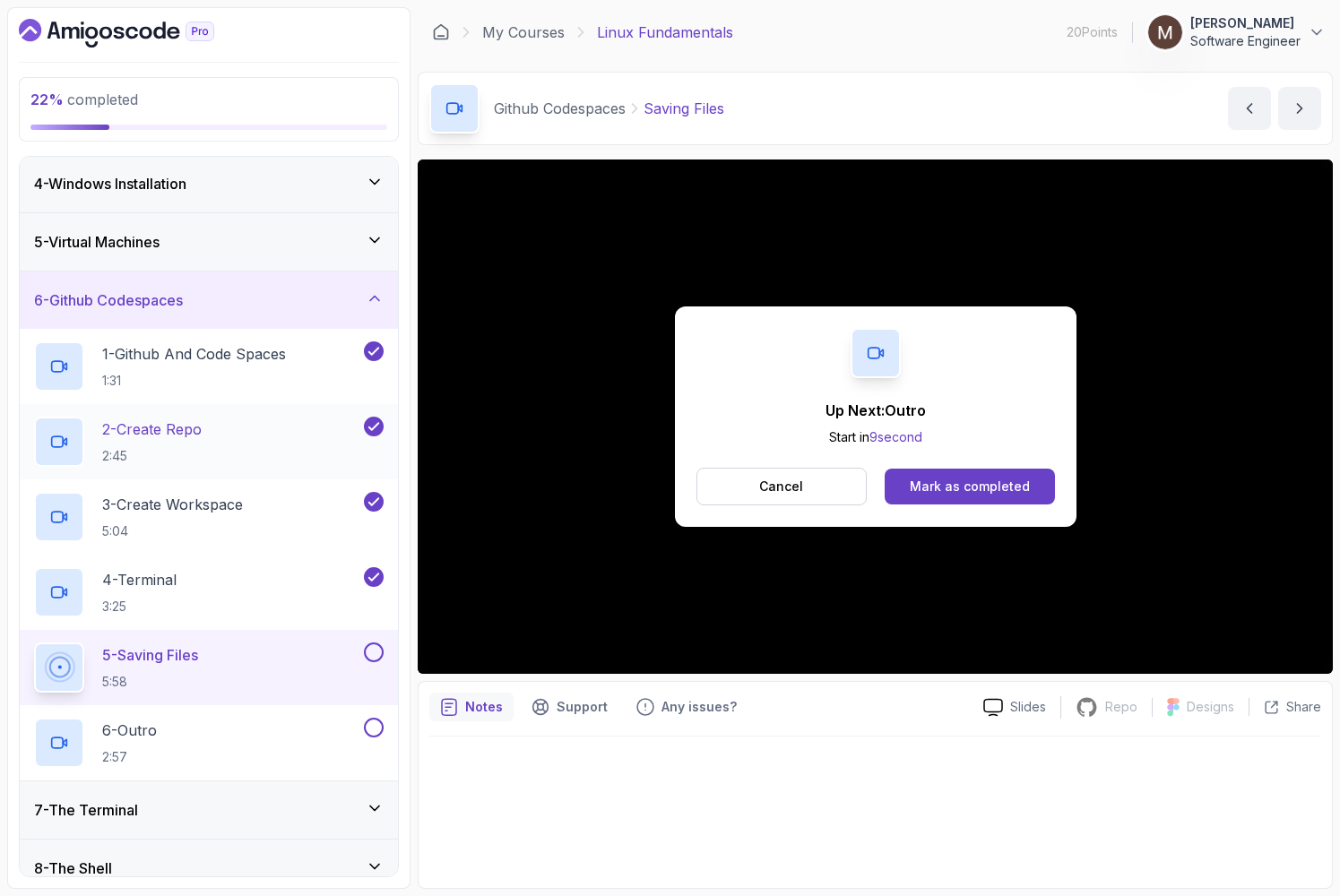
scroll to position [199, 0]
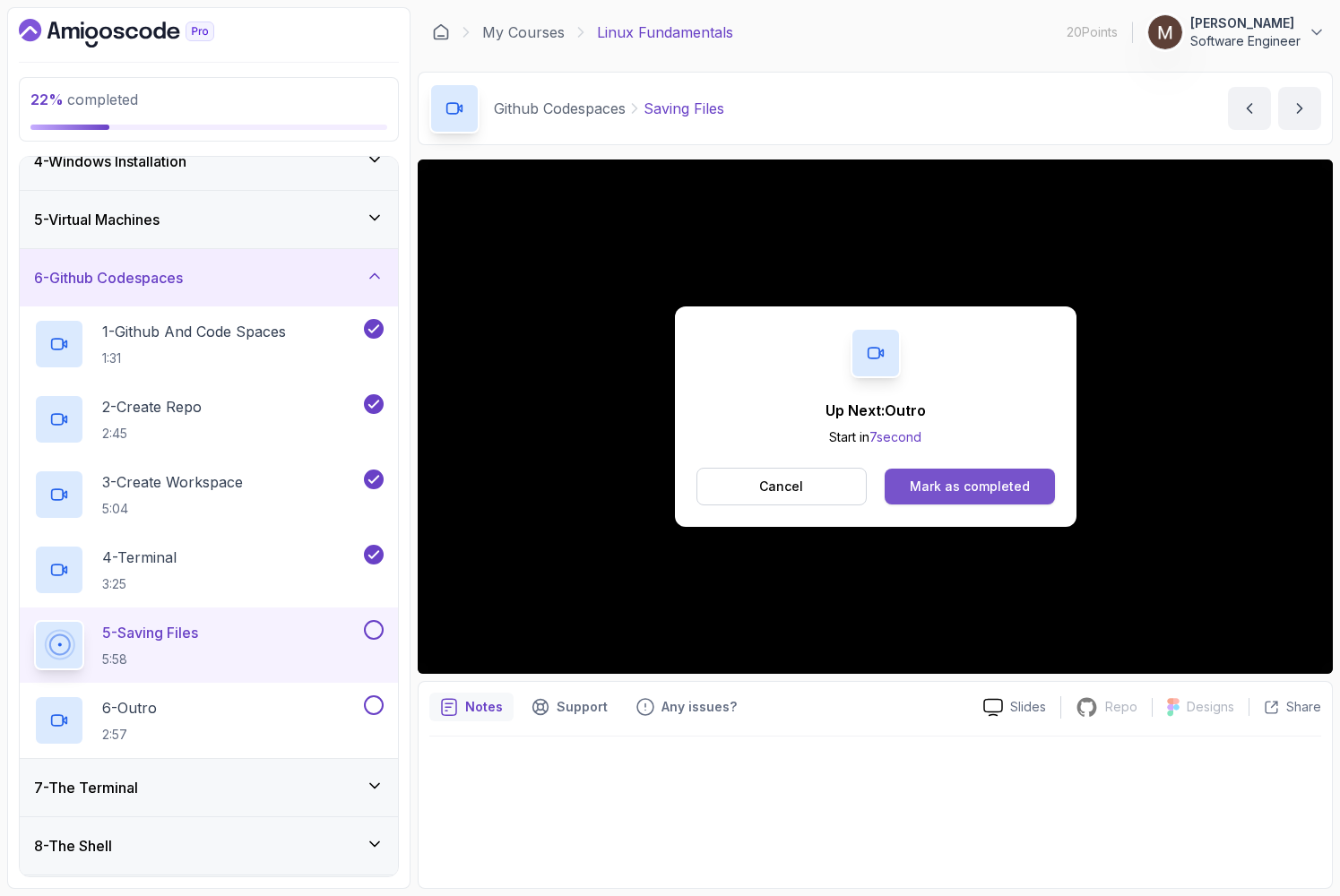
click at [982, 491] on div "Mark as completed" at bounding box center [969, 486] width 120 height 18
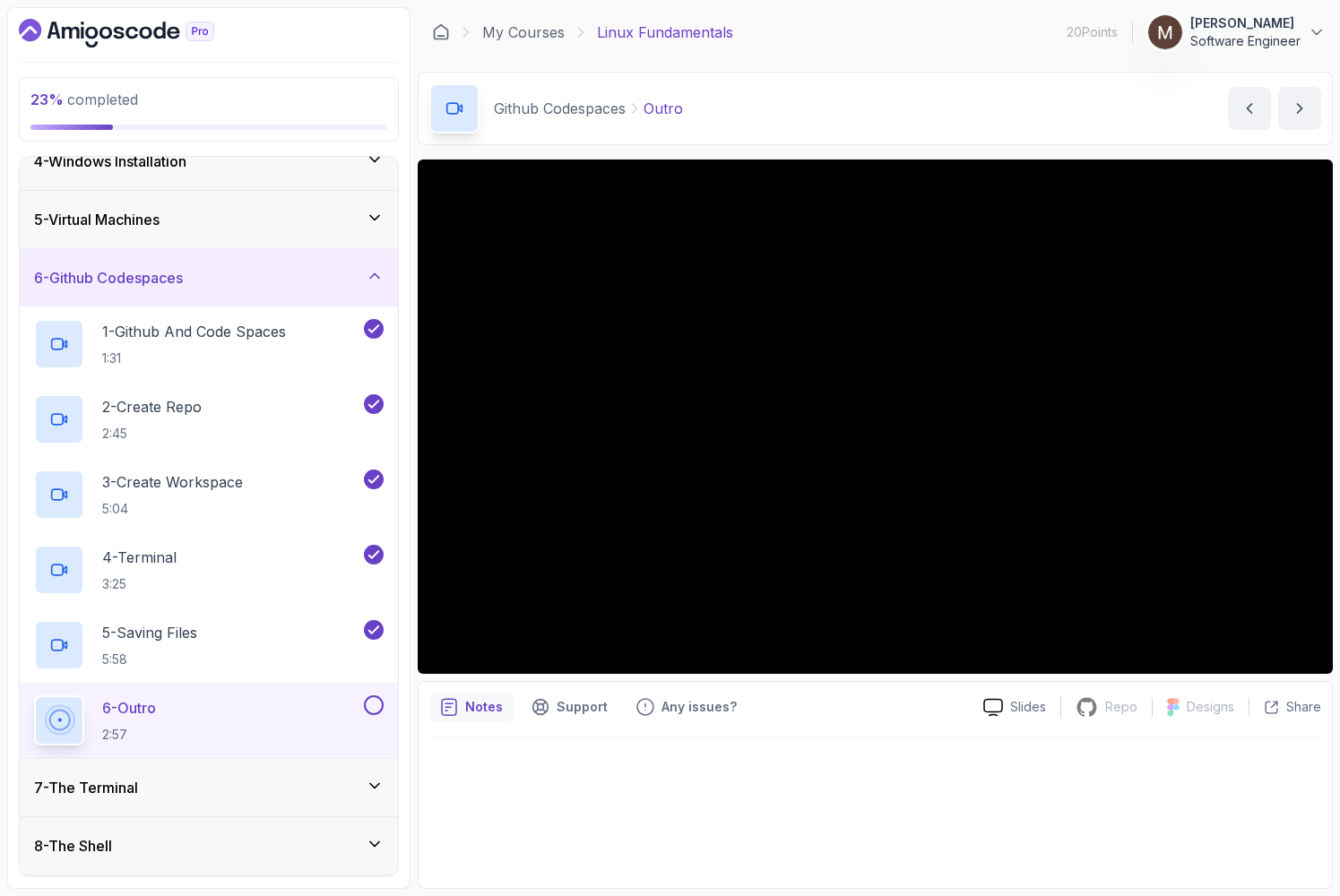
click at [371, 708] on button at bounding box center [373, 705] width 20 height 20
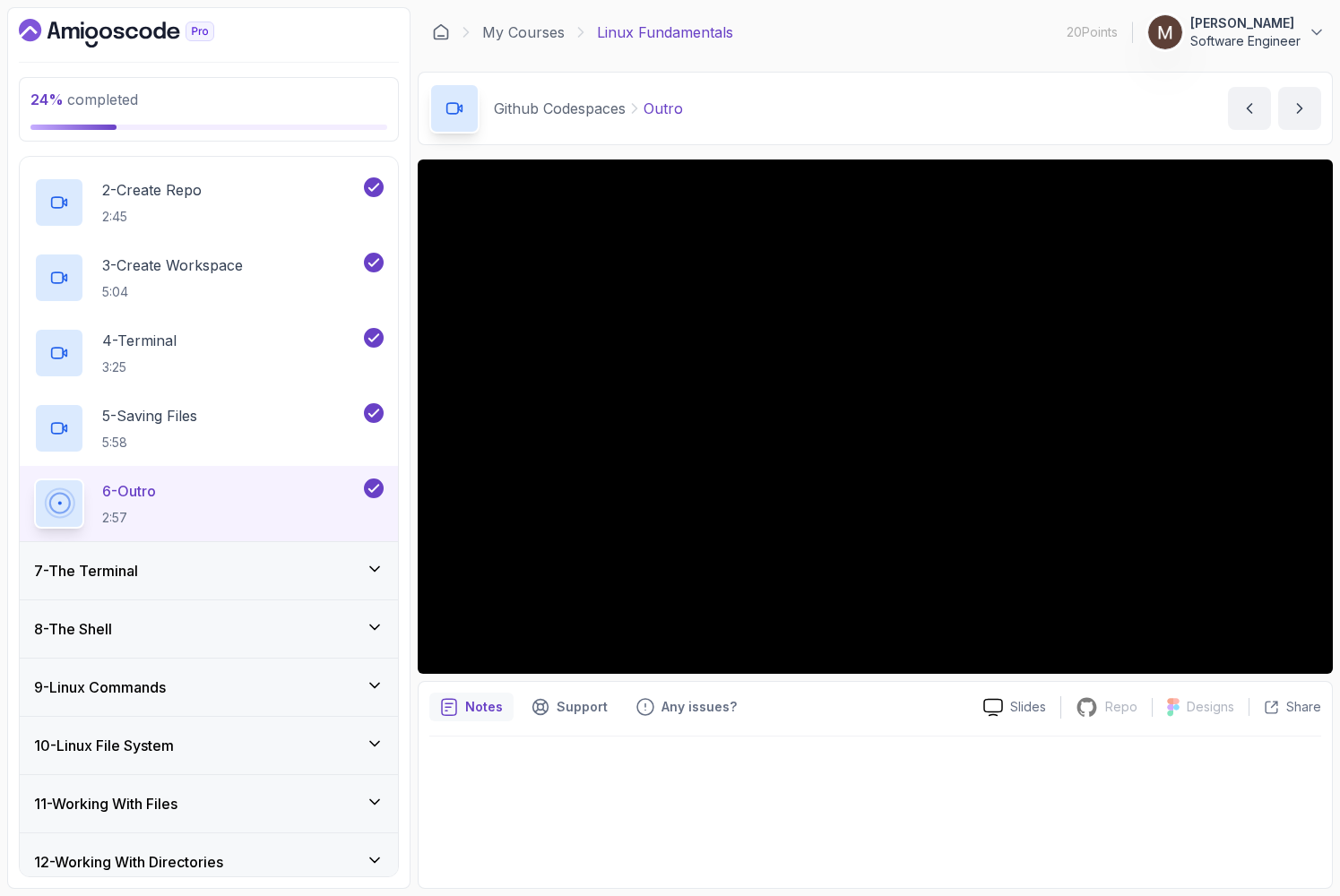
scroll to position [523, 0]
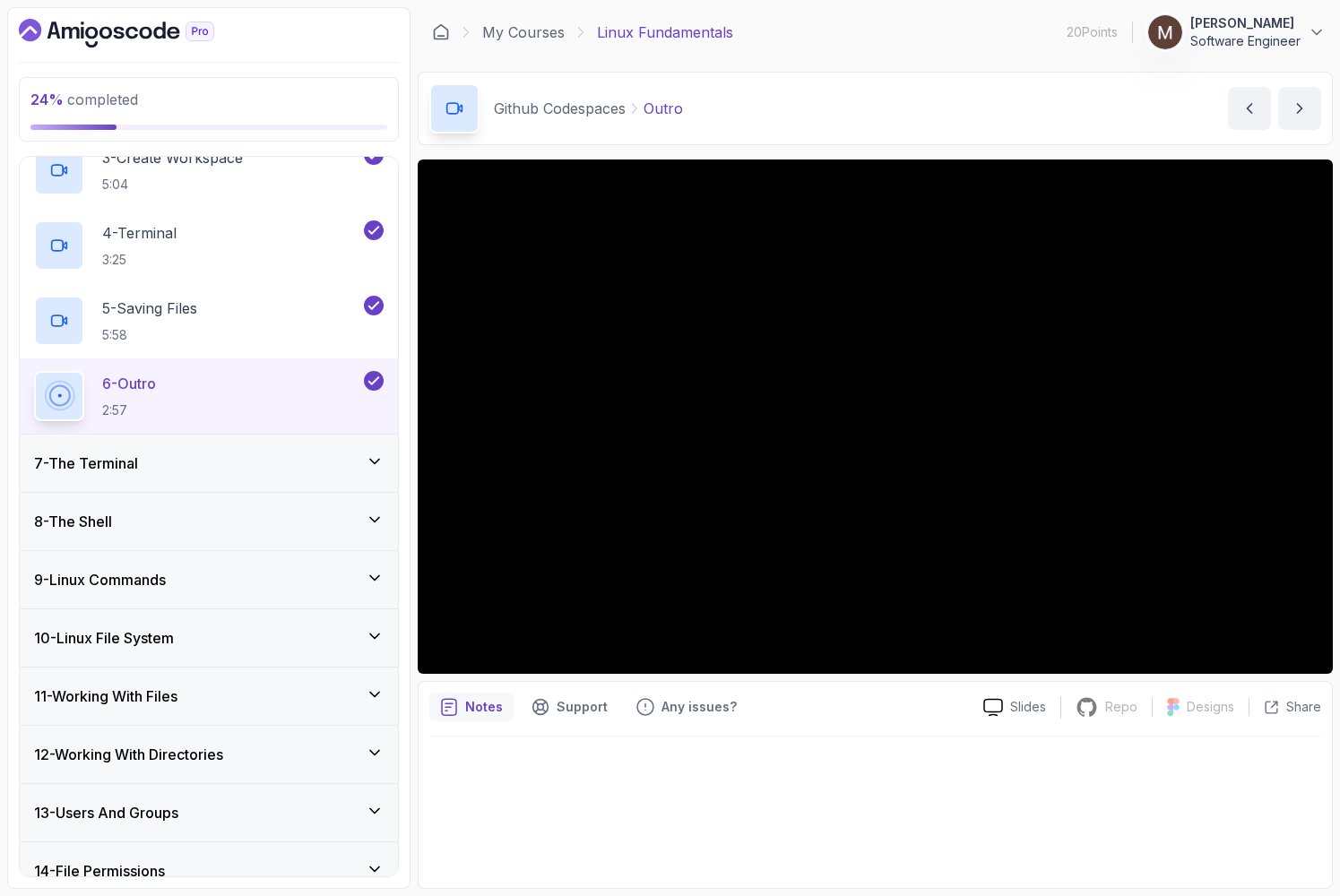
click at [364, 465] on div "7 - The Terminal" at bounding box center [208, 463] width 350 height 22
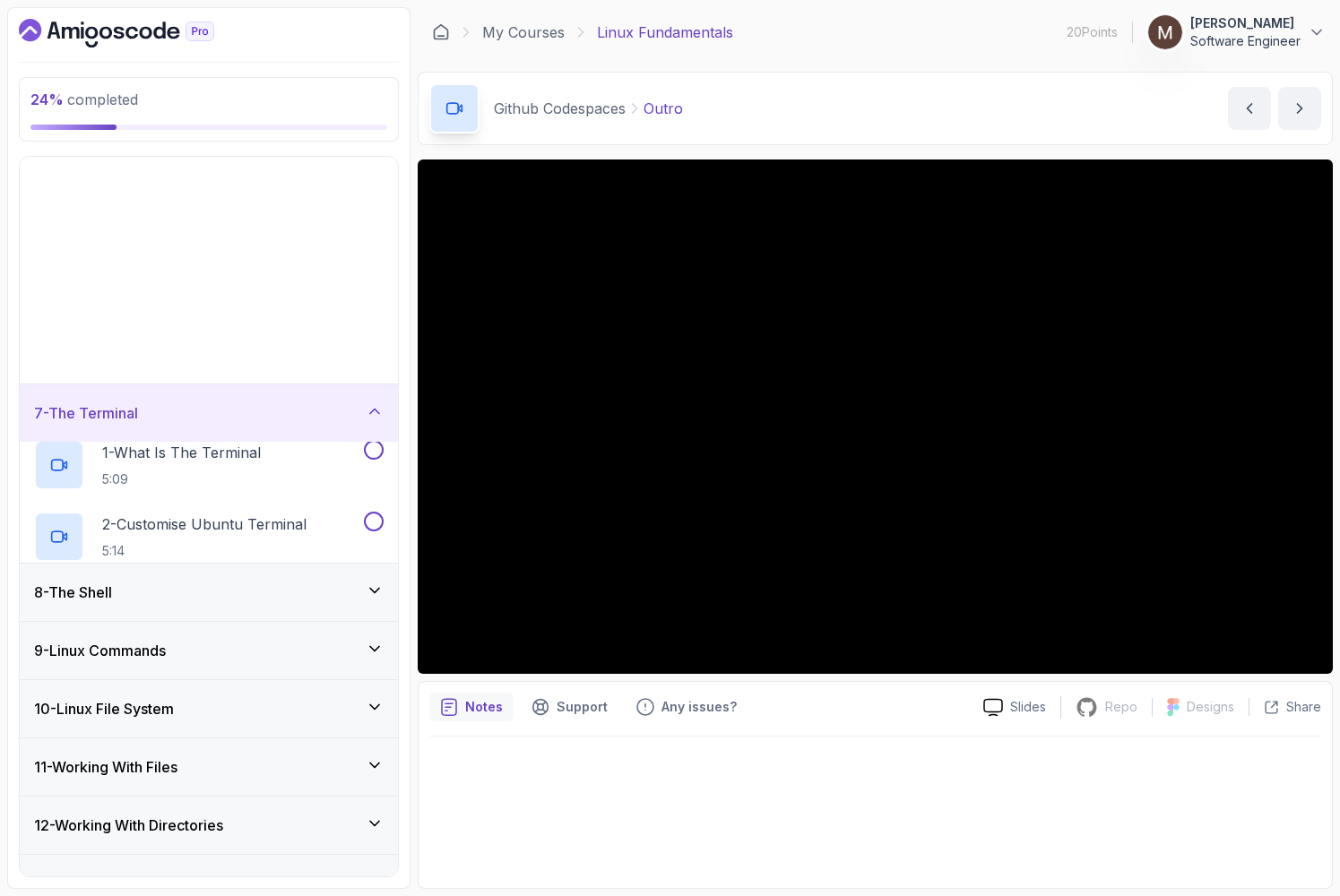
scroll to position [153, 0]
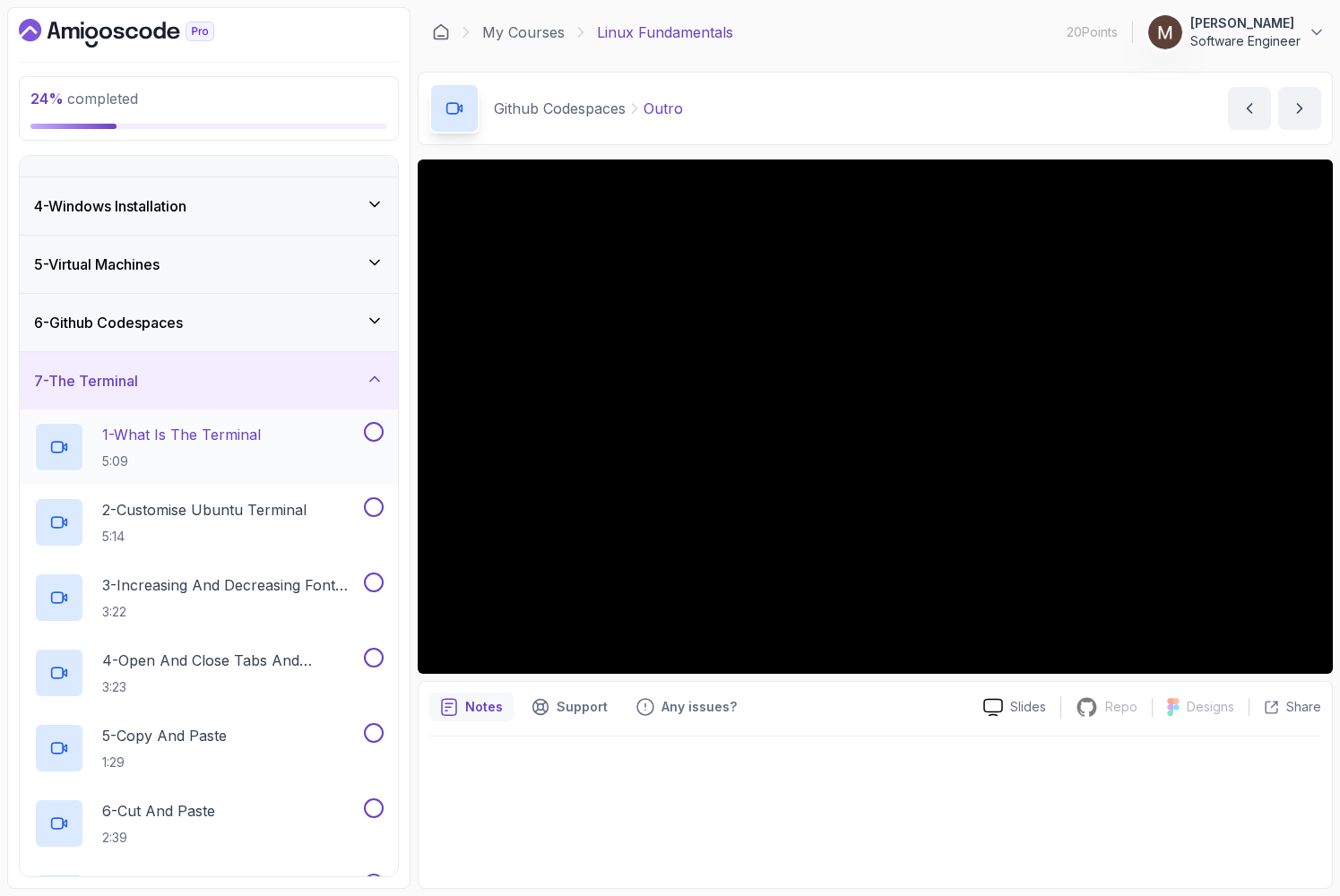
click at [271, 439] on div "1 - What Is The Terminal 5:09" at bounding box center [196, 447] width 326 height 50
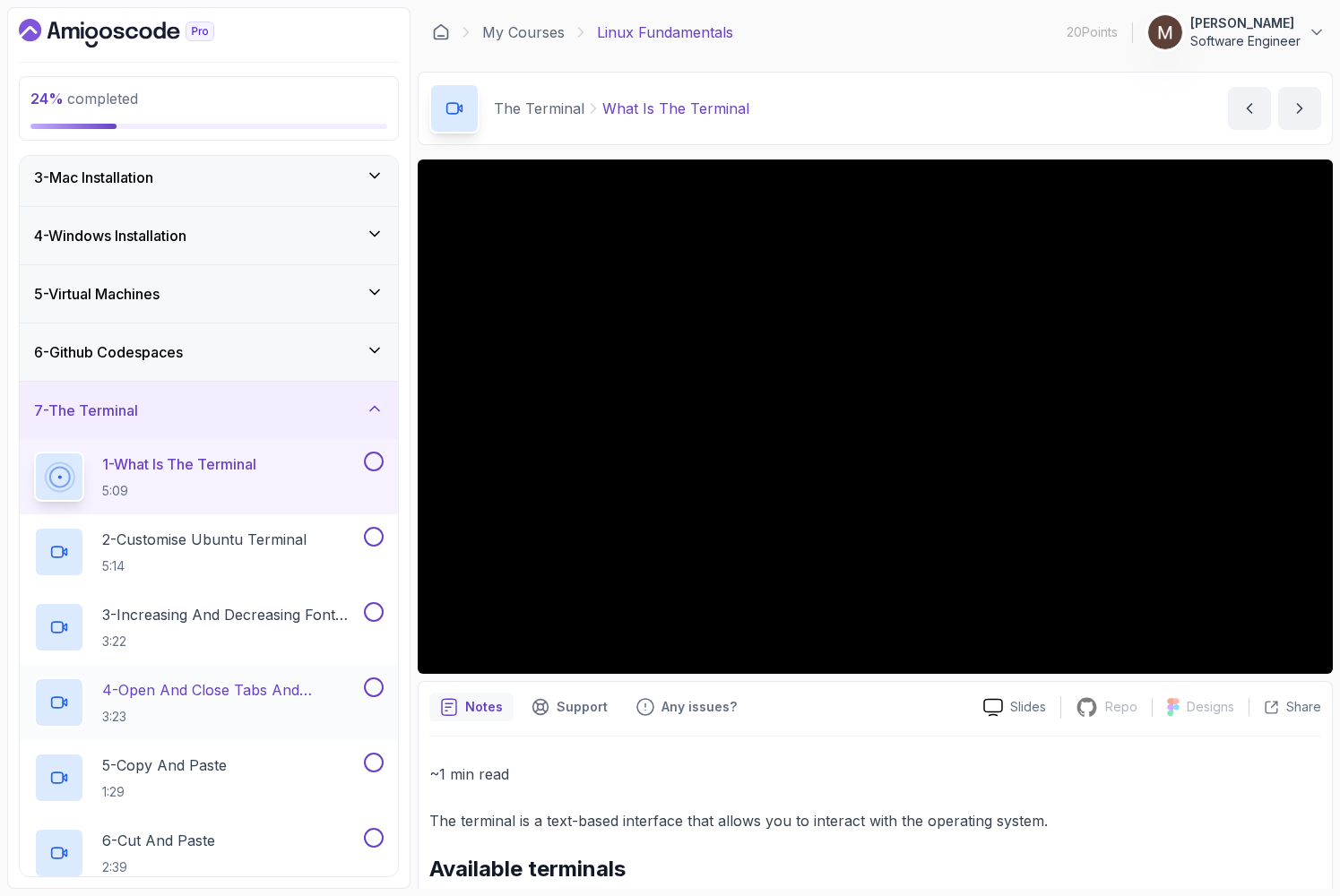
scroll to position [108, 0]
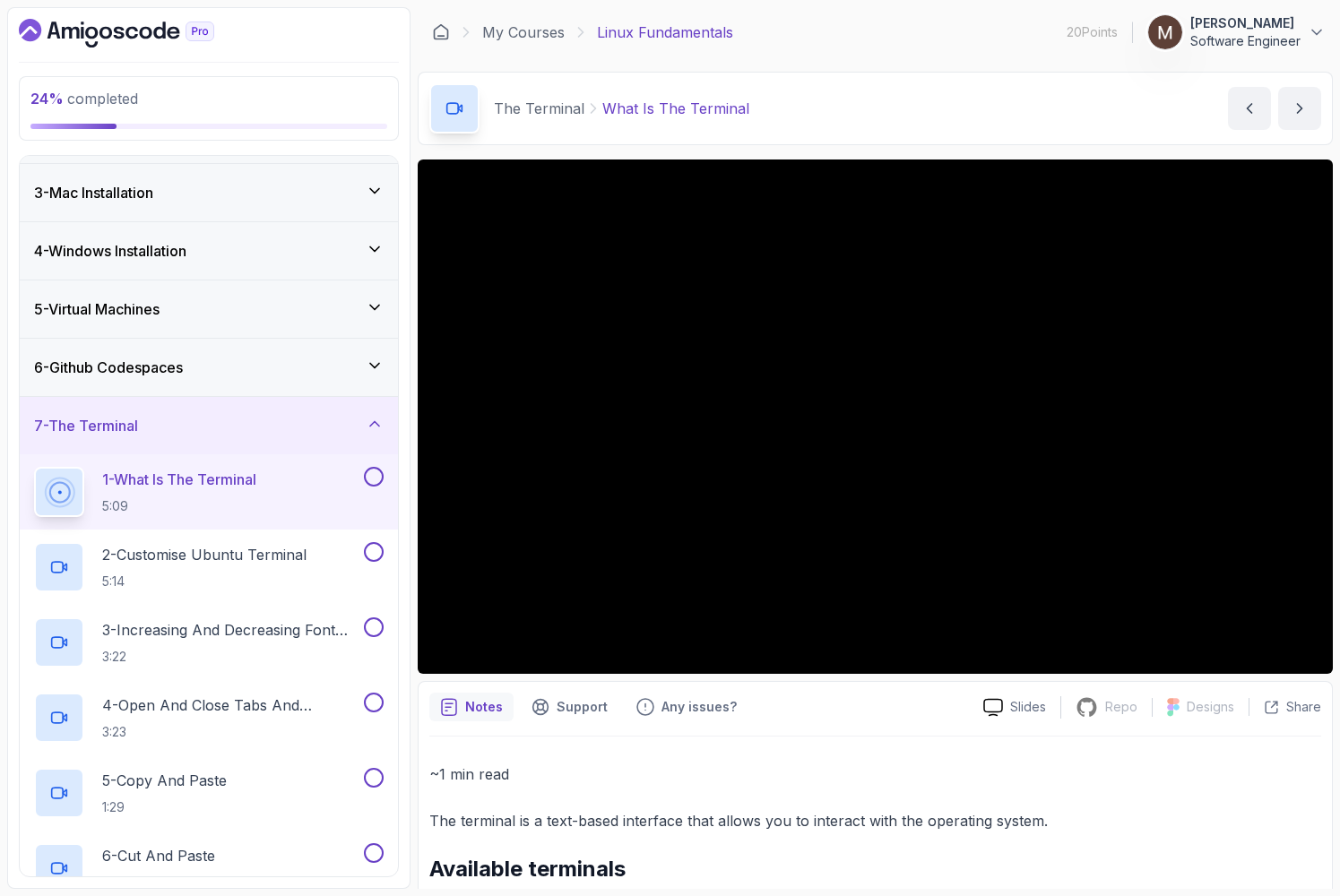
click at [371, 428] on icon at bounding box center [374, 424] width 18 height 18
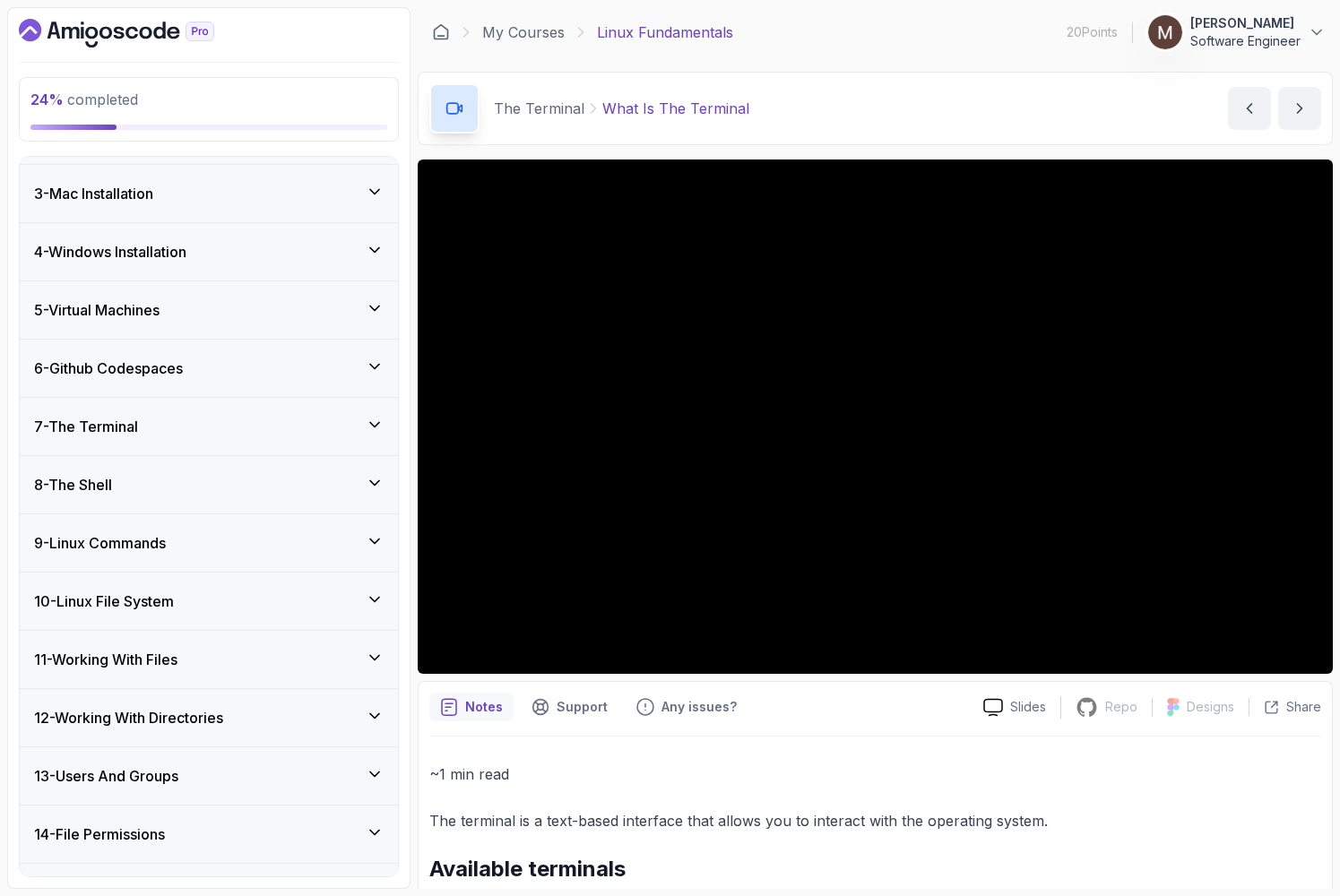
click at [341, 499] on div "8 - The Shell" at bounding box center [209, 485] width 378 height 57
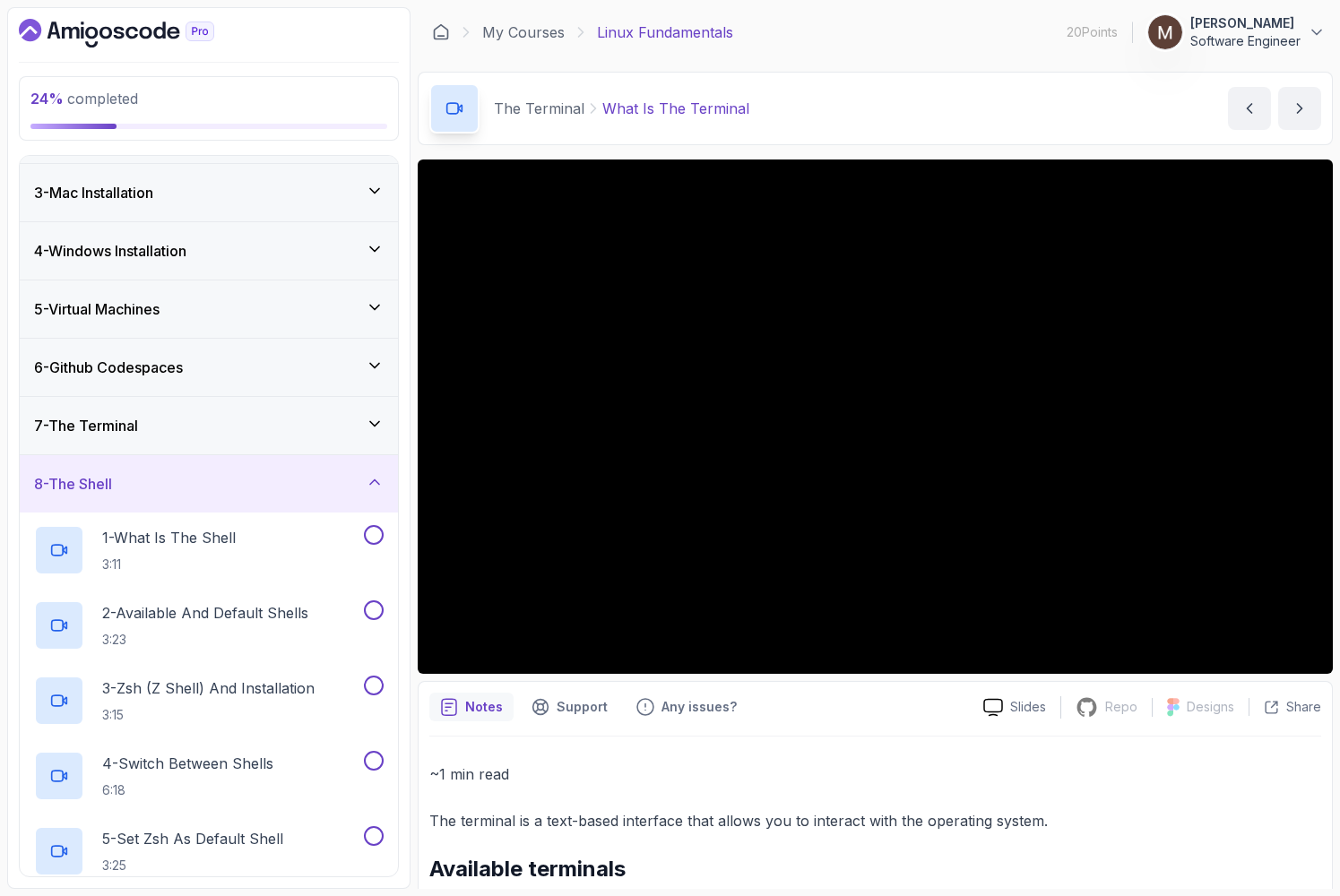
click at [355, 490] on div "8 - The Shell" at bounding box center [208, 484] width 350 height 22
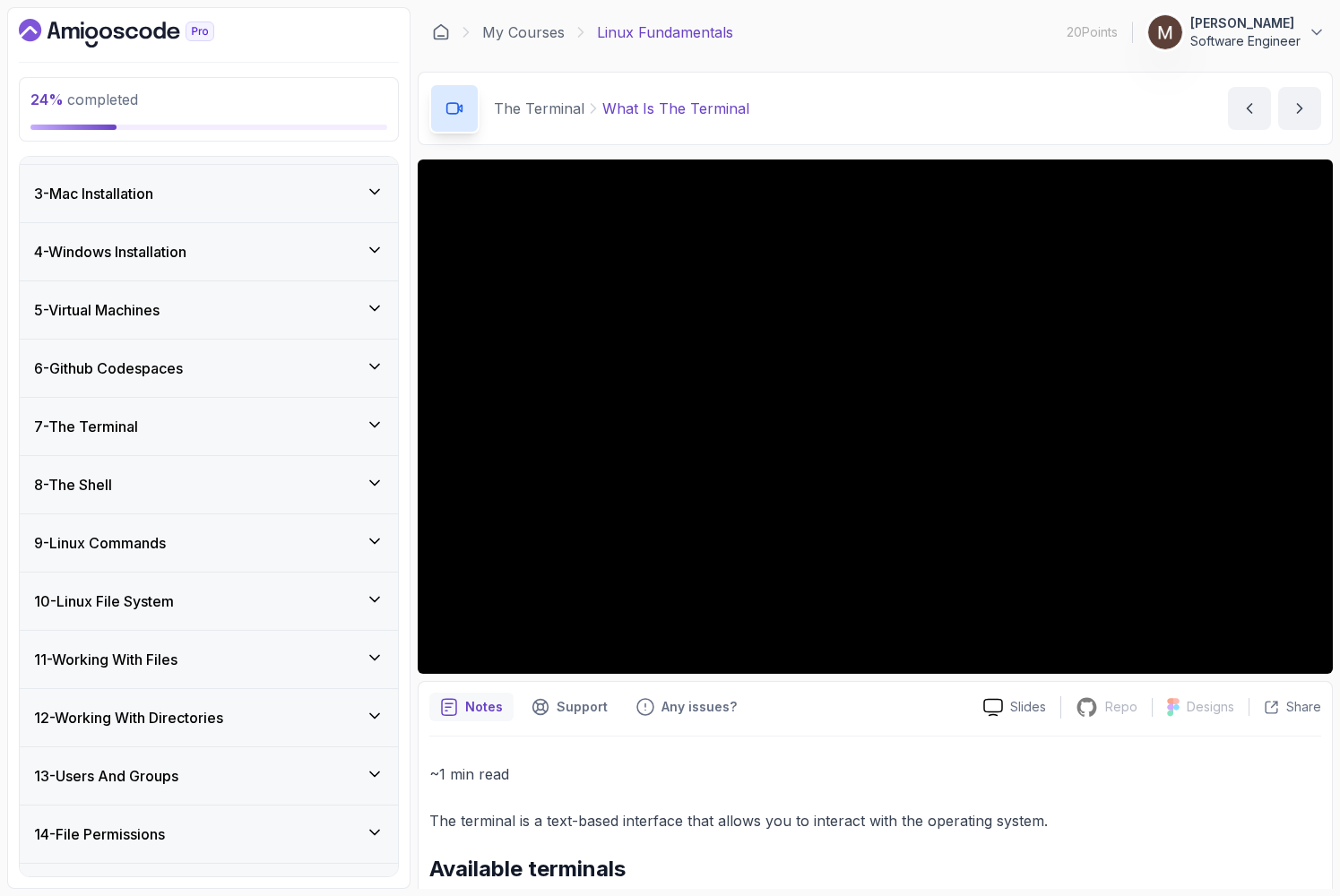
click at [334, 541] on div "9 - Linux Commands" at bounding box center [208, 543] width 350 height 22
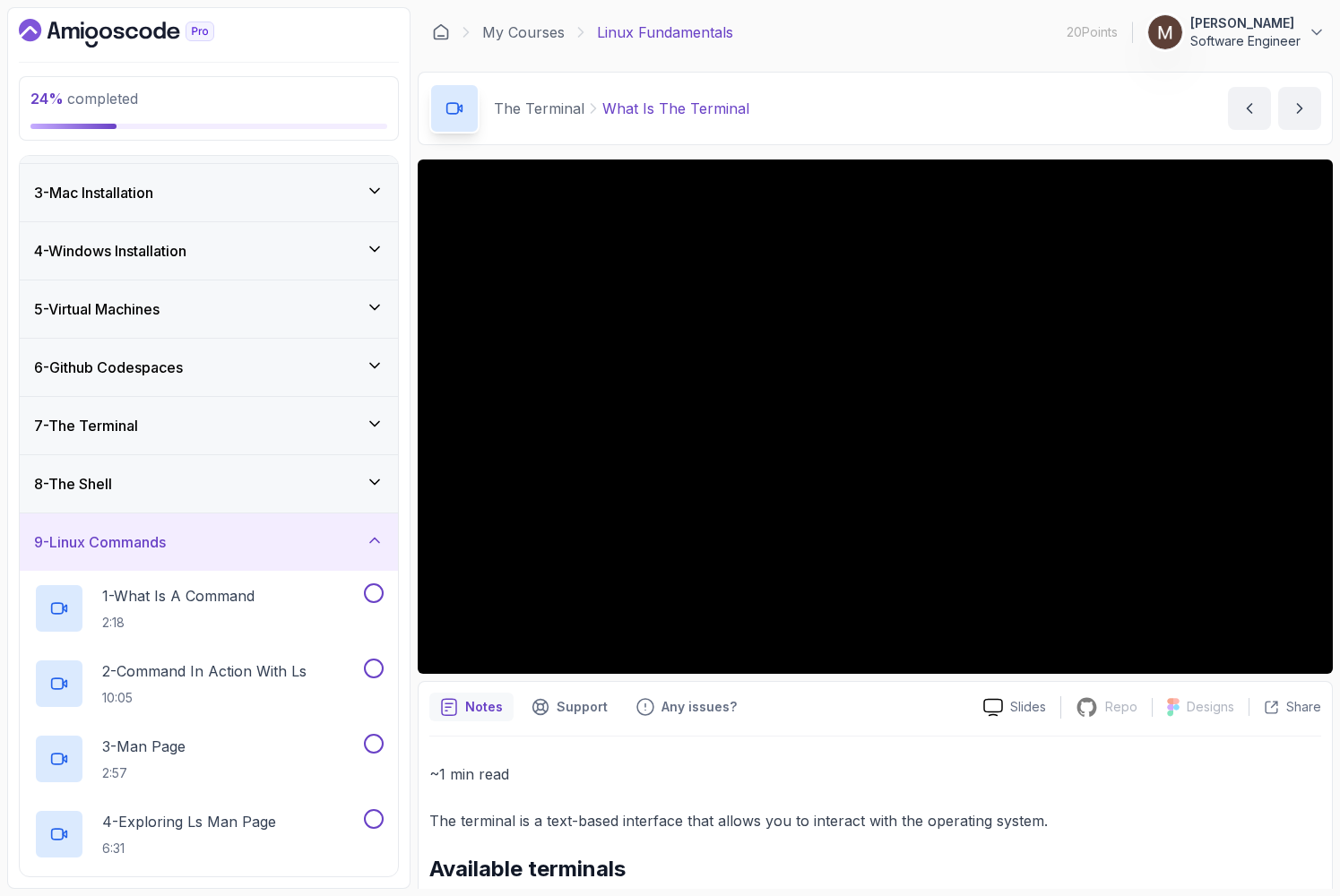
click at [334, 541] on div "9 - Linux Commands" at bounding box center [208, 543] width 350 height 22
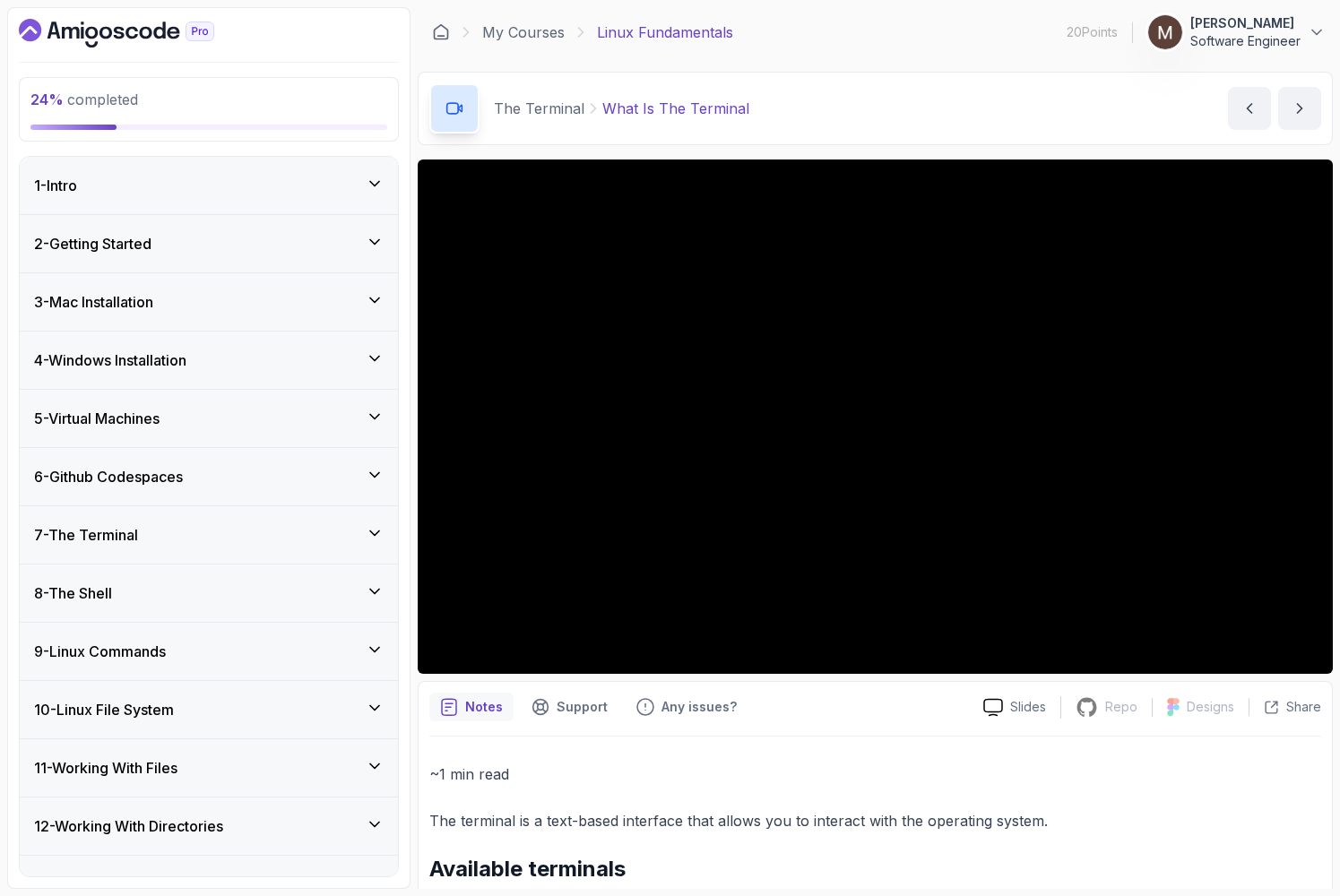
scroll to position [0, 0]
click at [322, 536] on div "7 - The Terminal" at bounding box center [208, 535] width 350 height 22
